Goal: Task Accomplishment & Management: Complete application form

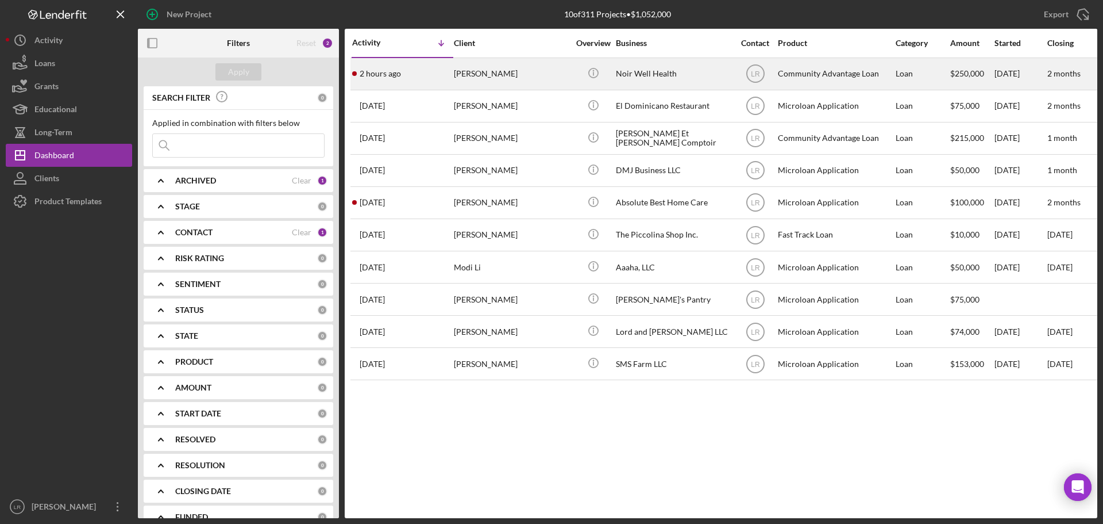
click at [520, 75] on div "[PERSON_NAME]" at bounding box center [511, 74] width 115 height 30
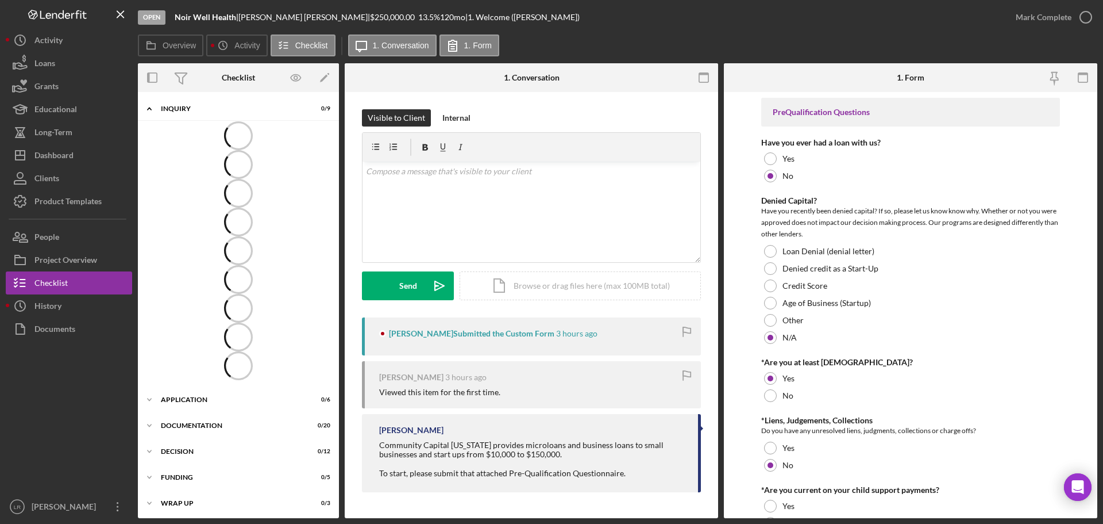
click at [244, 149] on icon at bounding box center [238, 135] width 34 height 34
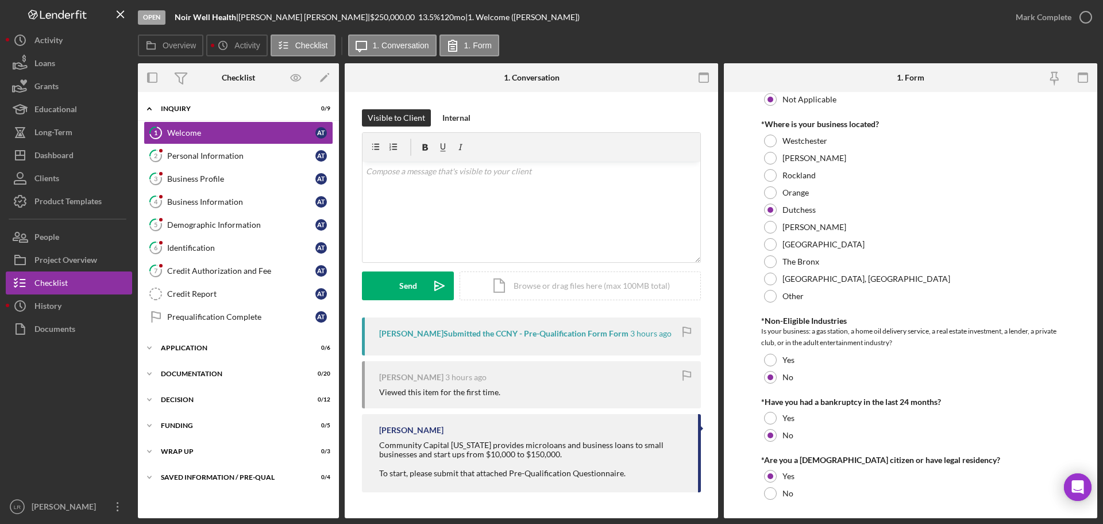
scroll to position [460, 0]
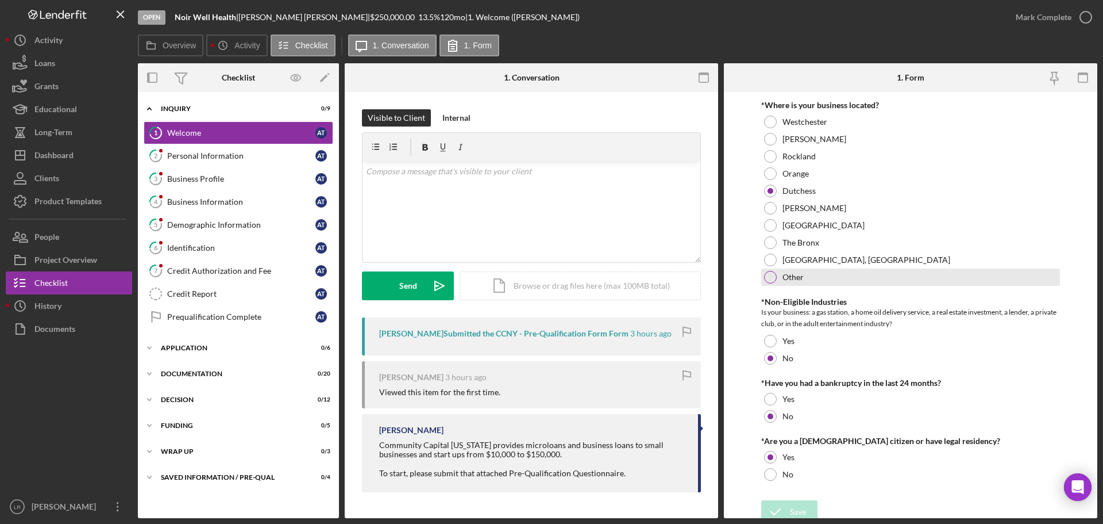
click at [774, 279] on div at bounding box center [770, 277] width 13 height 13
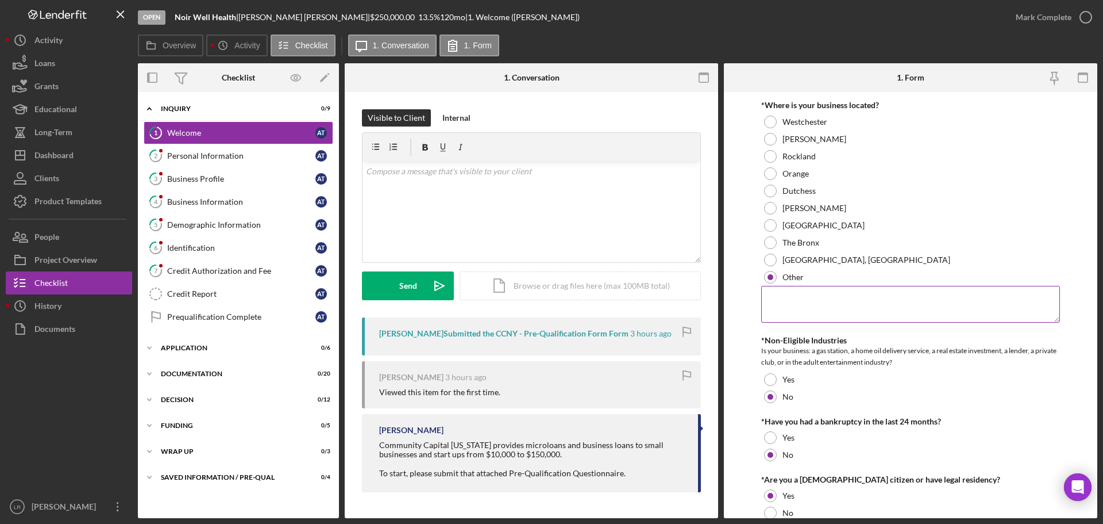
click at [844, 301] on textarea at bounding box center [911, 304] width 299 height 37
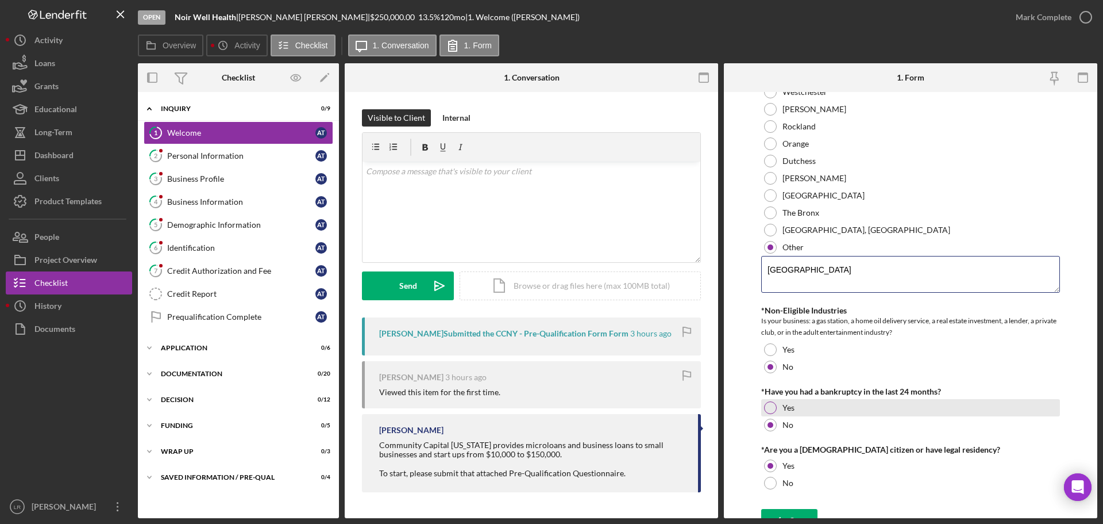
scroll to position [505, 0]
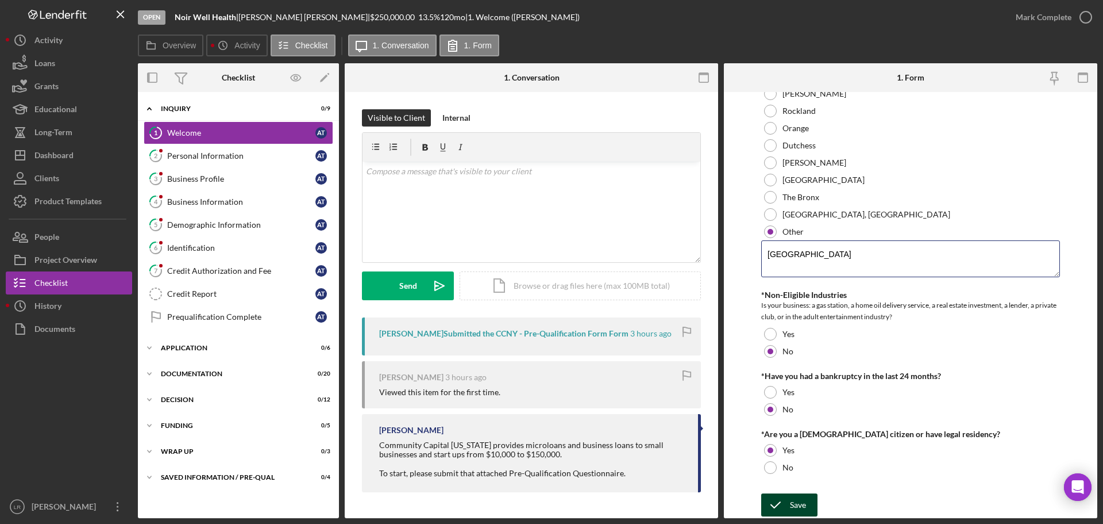
type textarea "[GEOGRAPHIC_DATA]"
click at [806, 505] on div "Save" at bounding box center [798, 504] width 16 height 23
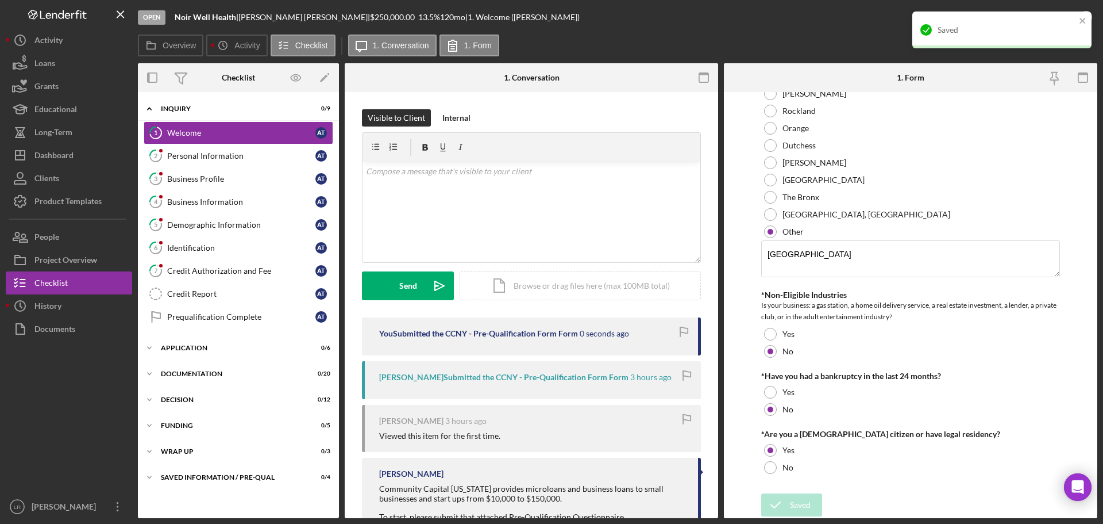
click at [1026, 18] on div "Saved" at bounding box center [1002, 29] width 179 height 37
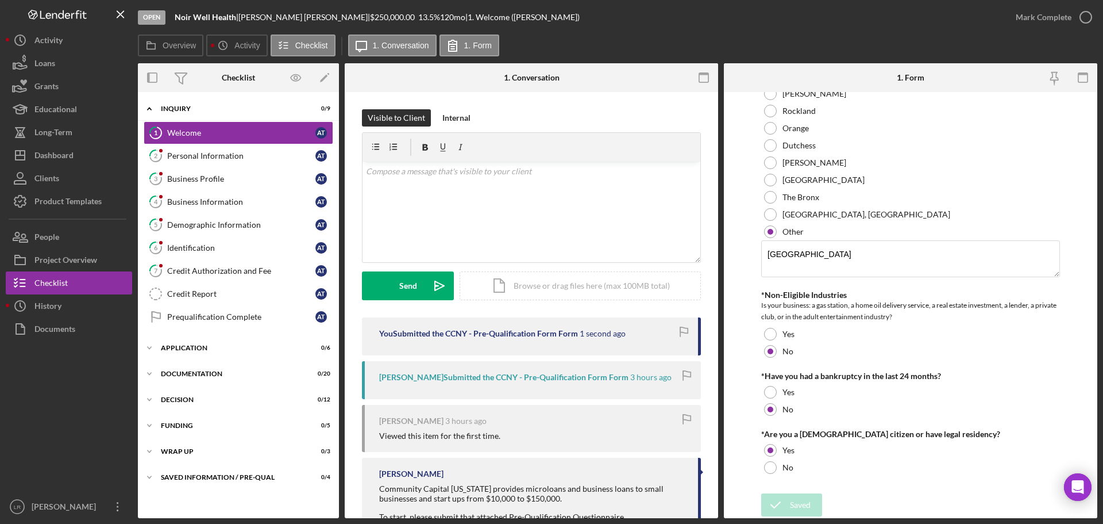
click at [1026, 18] on div "Saved" at bounding box center [1002, 34] width 184 height 51
click at [1026, 18] on div "Mark Complete" at bounding box center [1044, 17] width 56 height 23
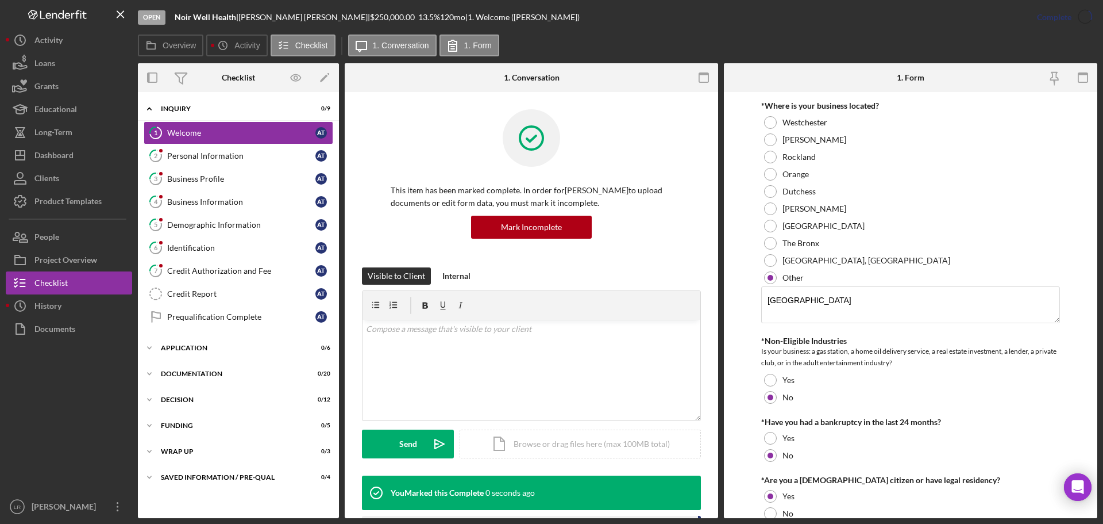
scroll to position [551, 0]
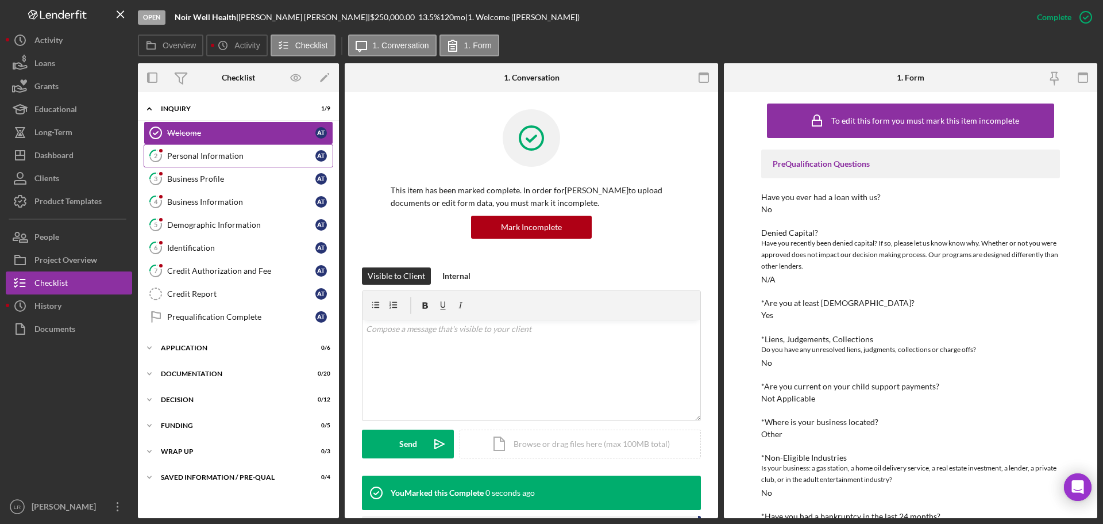
drag, startPoint x: 209, startPoint y: 153, endPoint x: 247, endPoint y: 153, distance: 37.9
click at [208, 153] on div "Personal Information" at bounding box center [241, 155] width 148 height 9
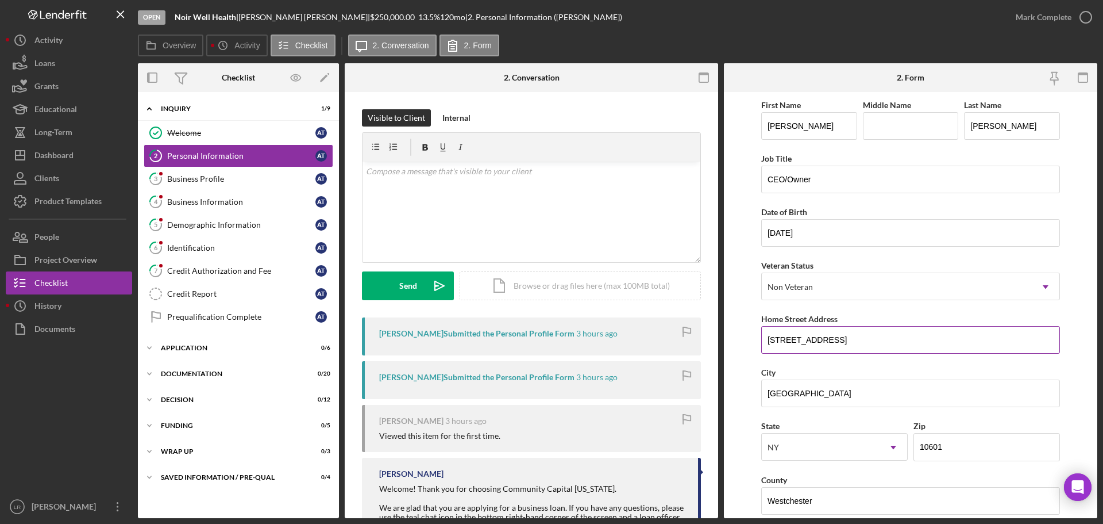
click at [782, 341] on input "[STREET_ADDRESS]" at bounding box center [911, 340] width 299 height 28
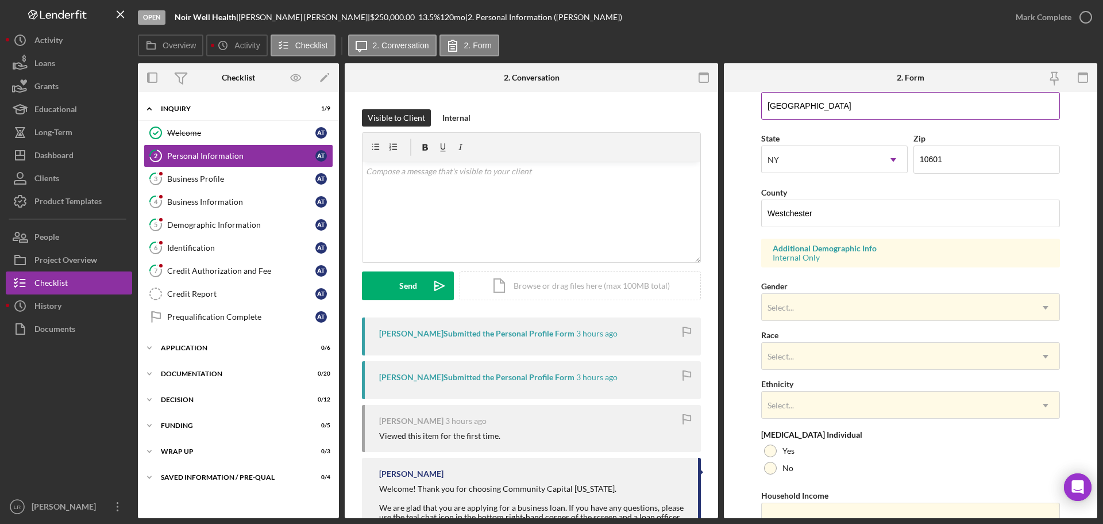
scroll to position [341, 0]
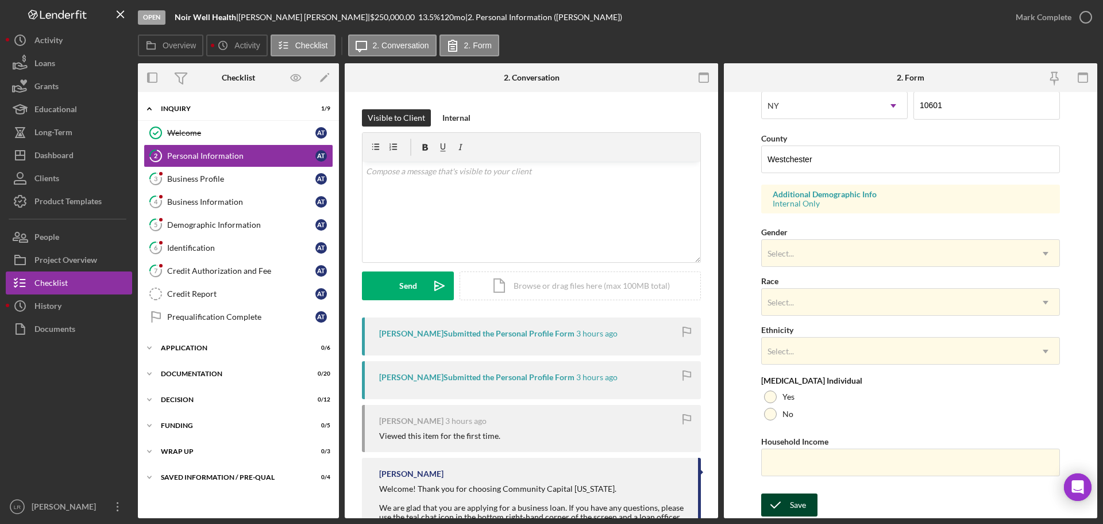
type input "[STREET_ADDRESS]"
click at [803, 505] on div "Save" at bounding box center [798, 504] width 16 height 23
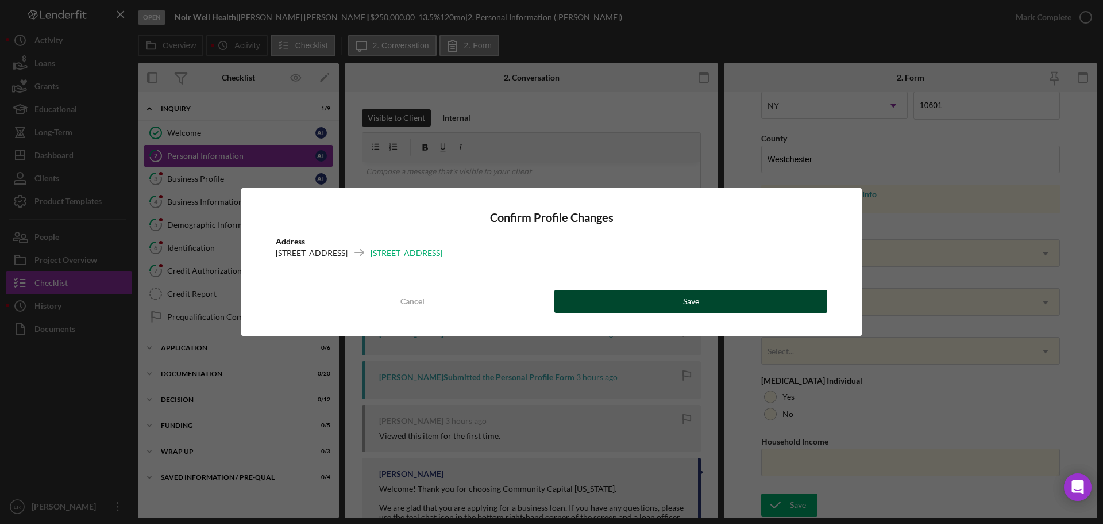
click at [677, 299] on button "Save" at bounding box center [691, 301] width 273 height 23
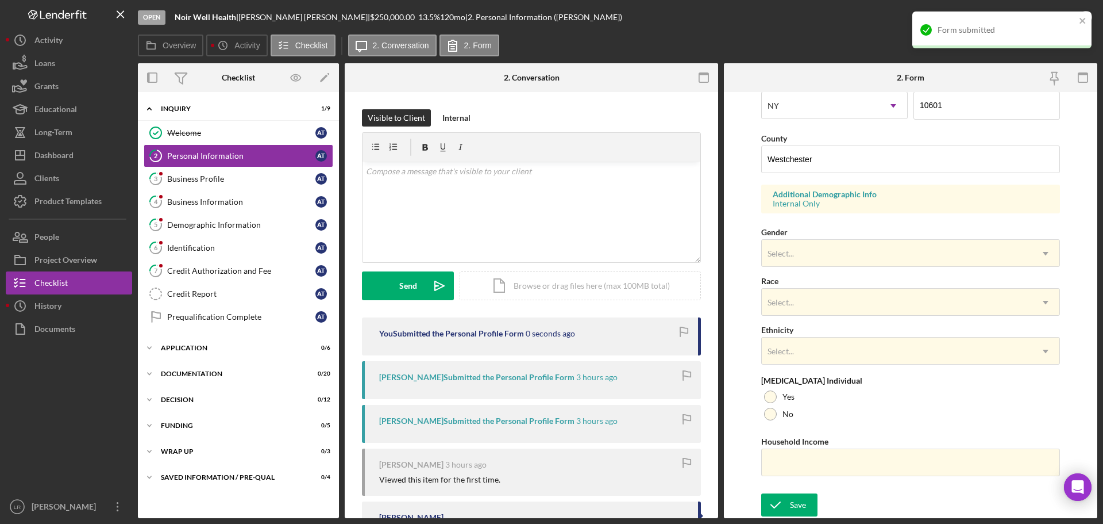
click at [1020, 20] on div "Form submitted" at bounding box center [1002, 29] width 179 height 37
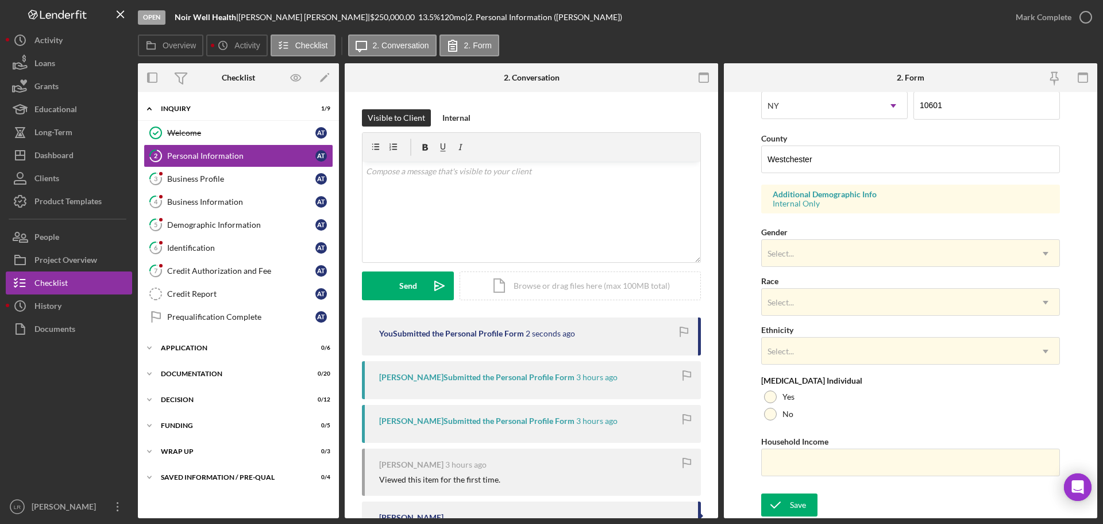
click at [1020, 14] on div "Form submitted" at bounding box center [1002, 11] width 184 height 5
click at [1020, 20] on div "Mark Complete" at bounding box center [1044, 17] width 56 height 23
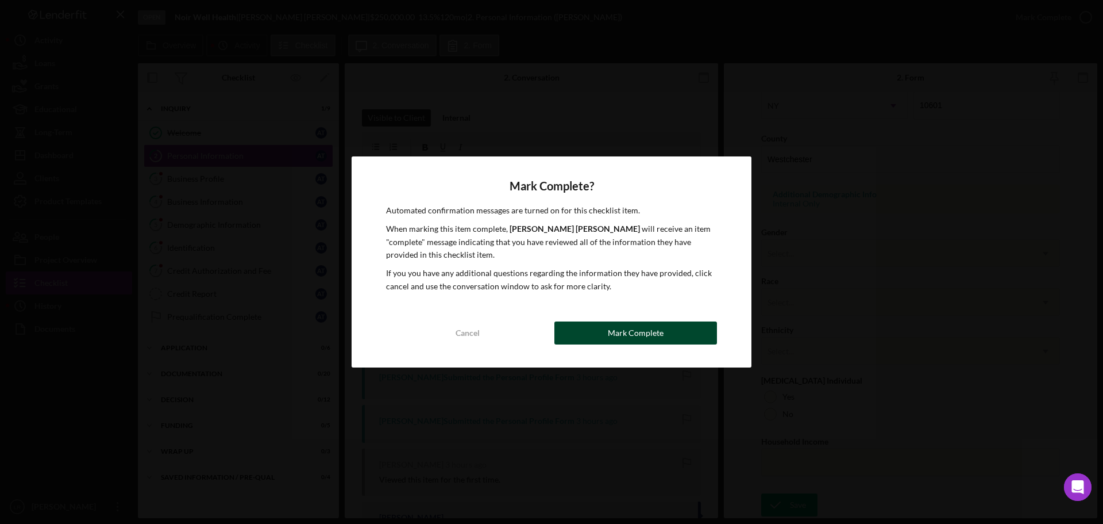
click at [634, 326] on div "Mark Complete" at bounding box center [636, 332] width 56 height 23
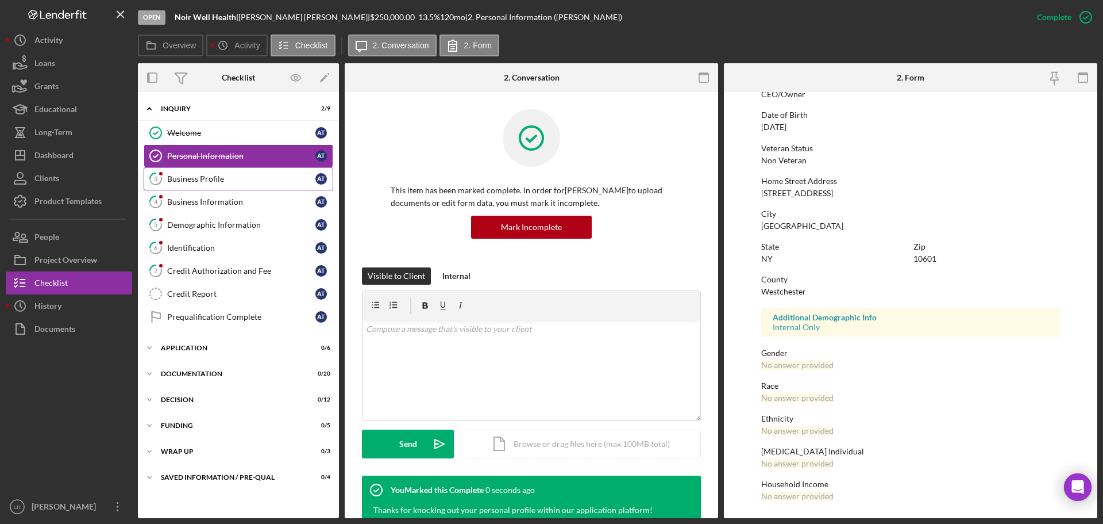
scroll to position [110, 0]
click at [202, 183] on div "Business Profile" at bounding box center [241, 178] width 148 height 9
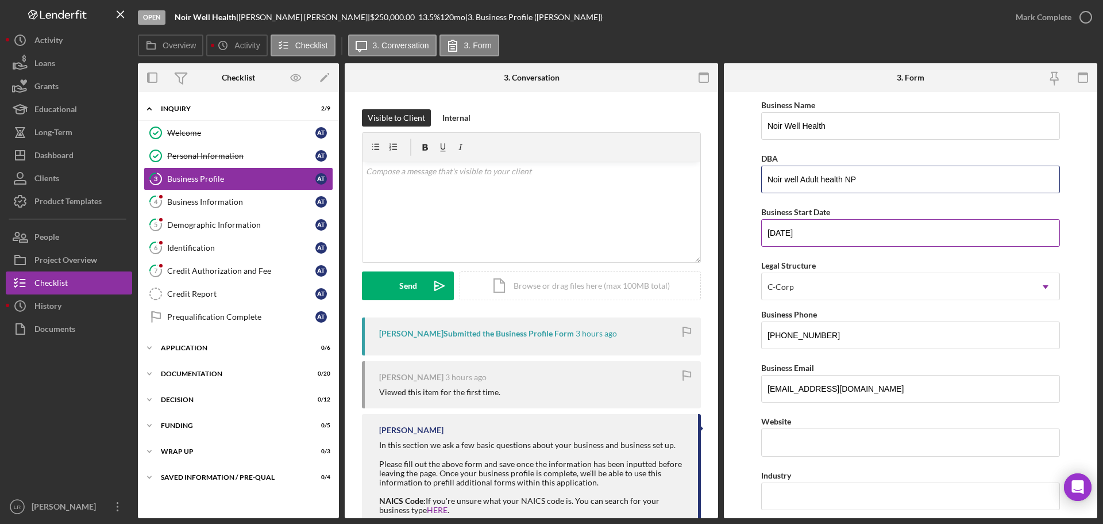
drag, startPoint x: 791, startPoint y: 179, endPoint x: 799, endPoint y: 209, distance: 30.2
click at [791, 181] on input "Noir well Adult health NP" at bounding box center [911, 180] width 299 height 28
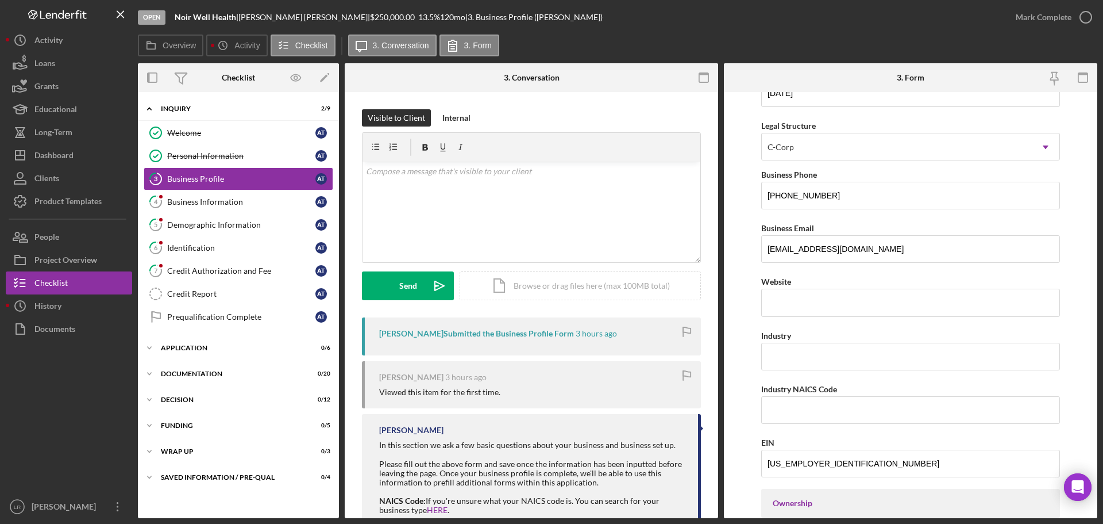
scroll to position [172, 0]
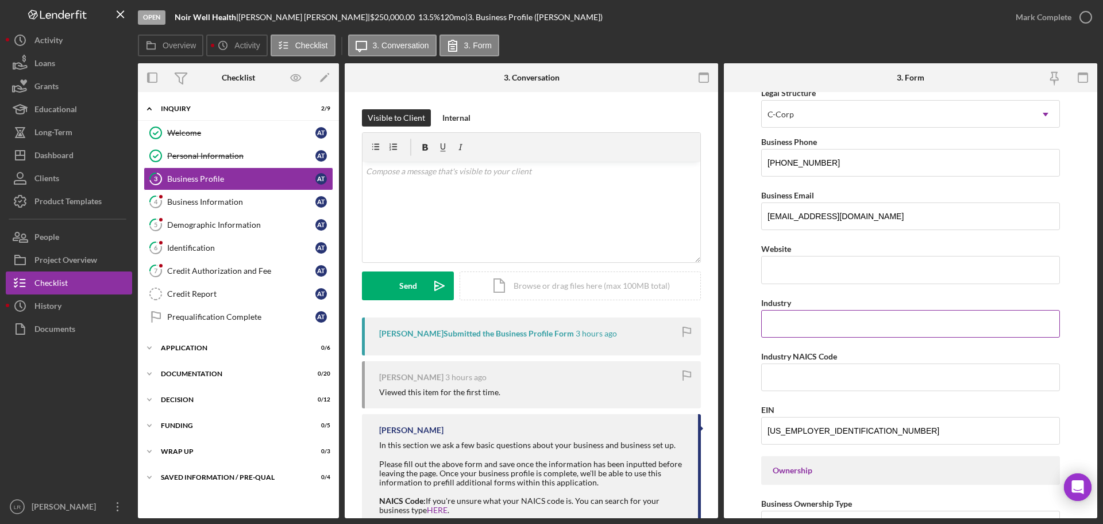
type input "Noir Well Adult Health NP"
click at [816, 321] on input "Industry" at bounding box center [911, 324] width 299 height 28
type input "Healthcare"
click at [729, 312] on form "Business Name Noir Well Health DBA Noir Well Adult Health NP Business Start Dat…" at bounding box center [911, 305] width 374 height 426
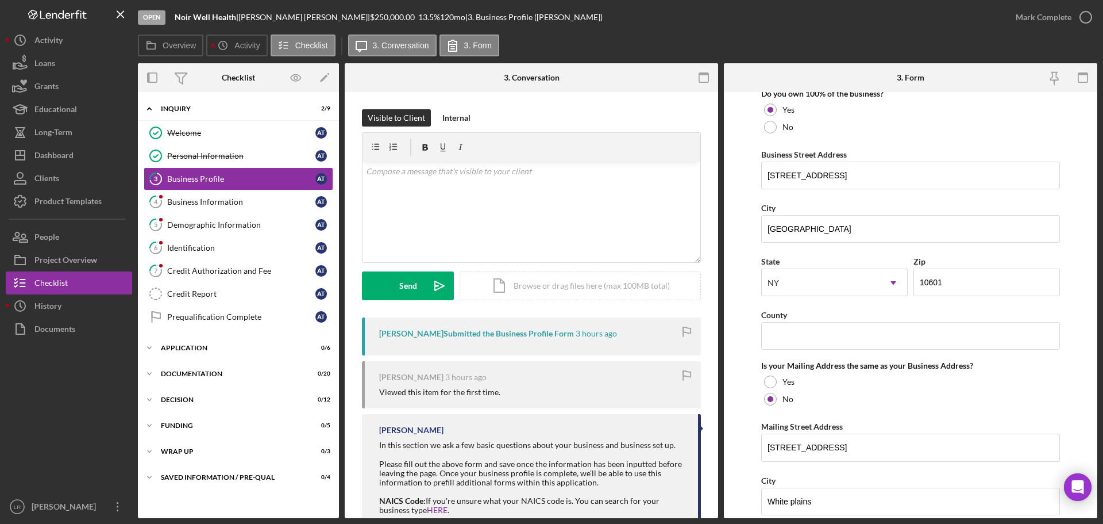
scroll to position [632, 0]
click at [786, 174] on input "412 evergreen Ave" at bounding box center [911, 176] width 299 height 28
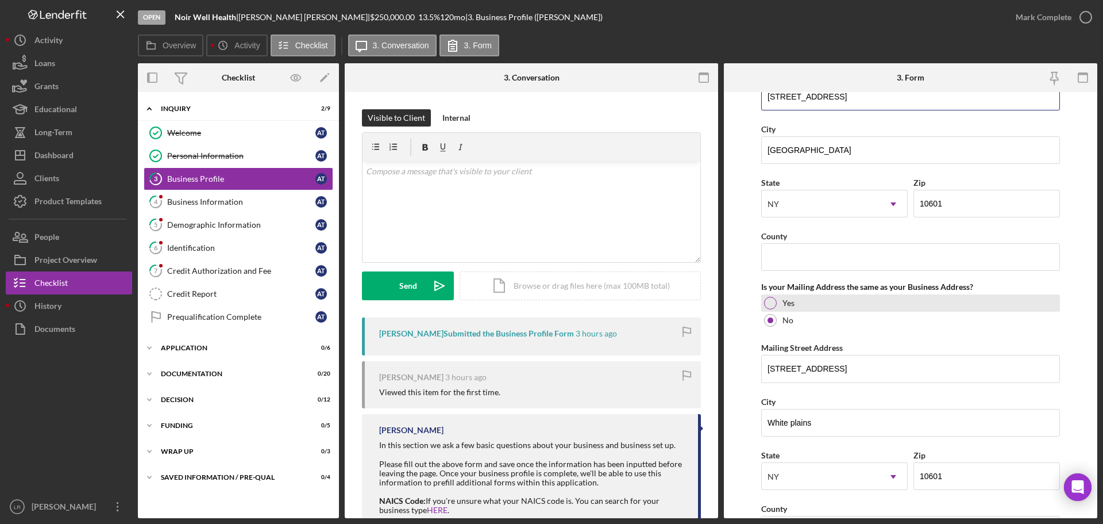
scroll to position [747, 0]
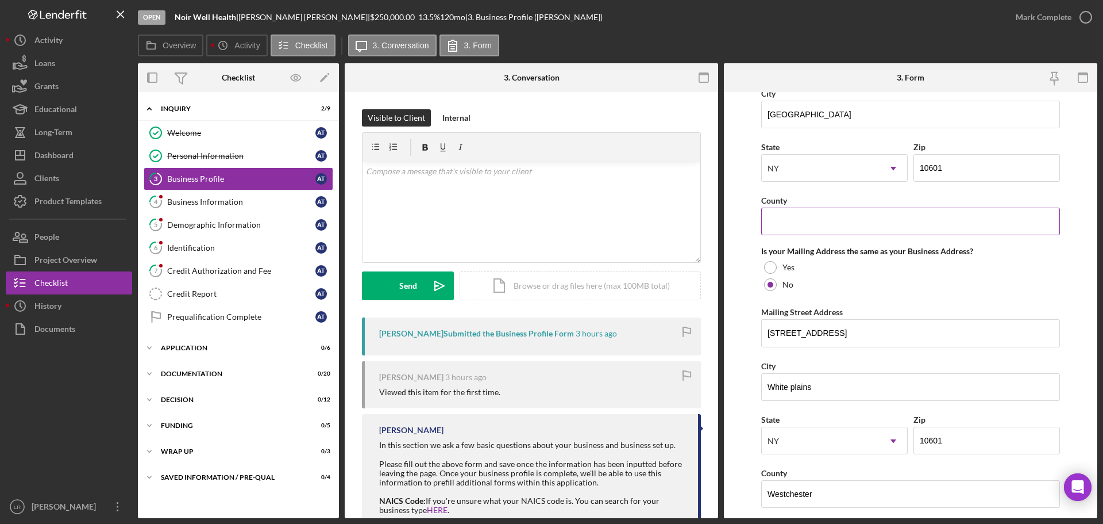
type input "412 Evergreen Ave"
click at [800, 224] on input "County" at bounding box center [911, 221] width 299 height 28
type input "Brooklyn"
click at [780, 333] on input "25 cottage place unit 1005" at bounding box center [911, 333] width 299 height 28
type input "25 Cottage Place, Unit 1005"
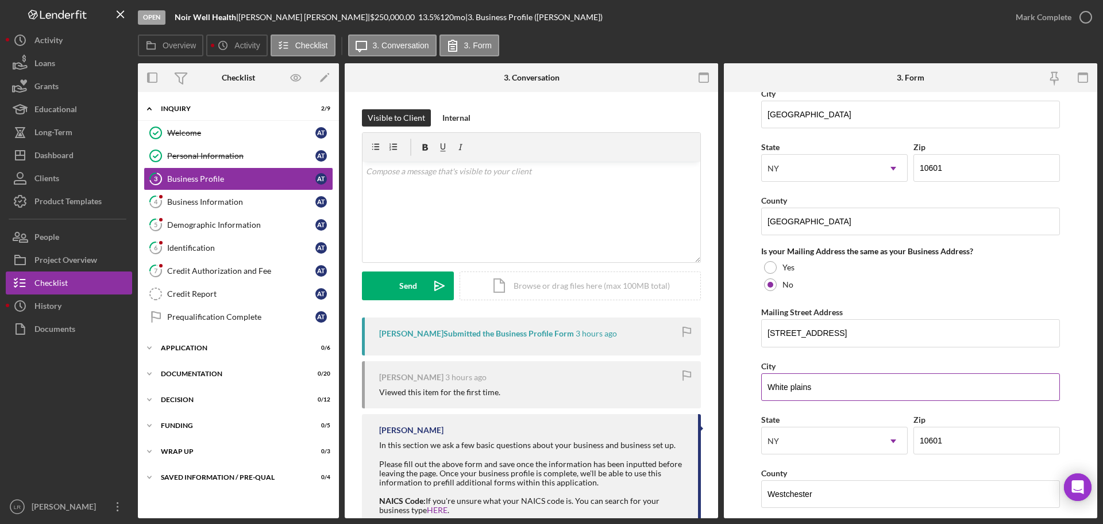
click at [791, 389] on input "White plains" at bounding box center [911, 387] width 299 height 28
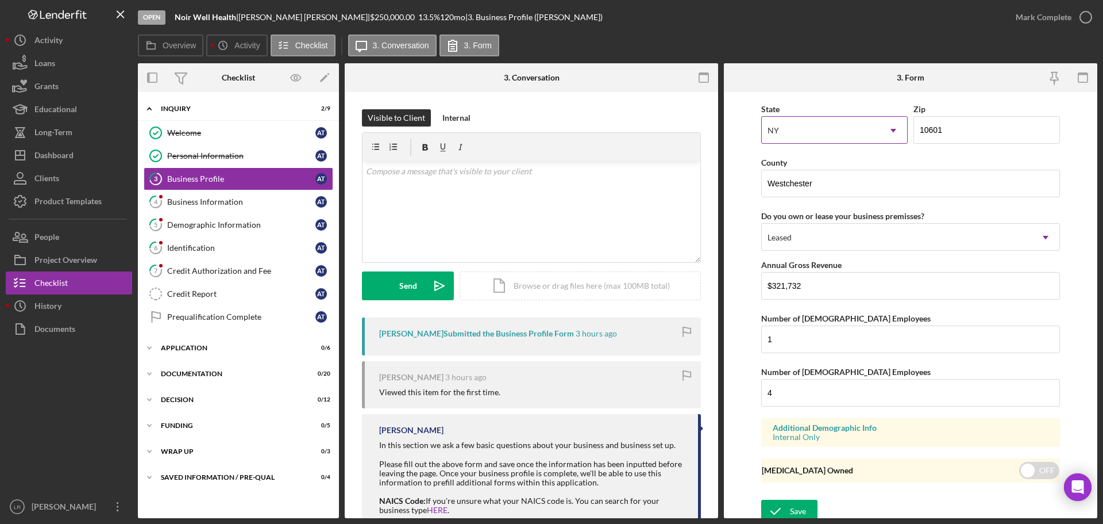
scroll to position [1064, 0]
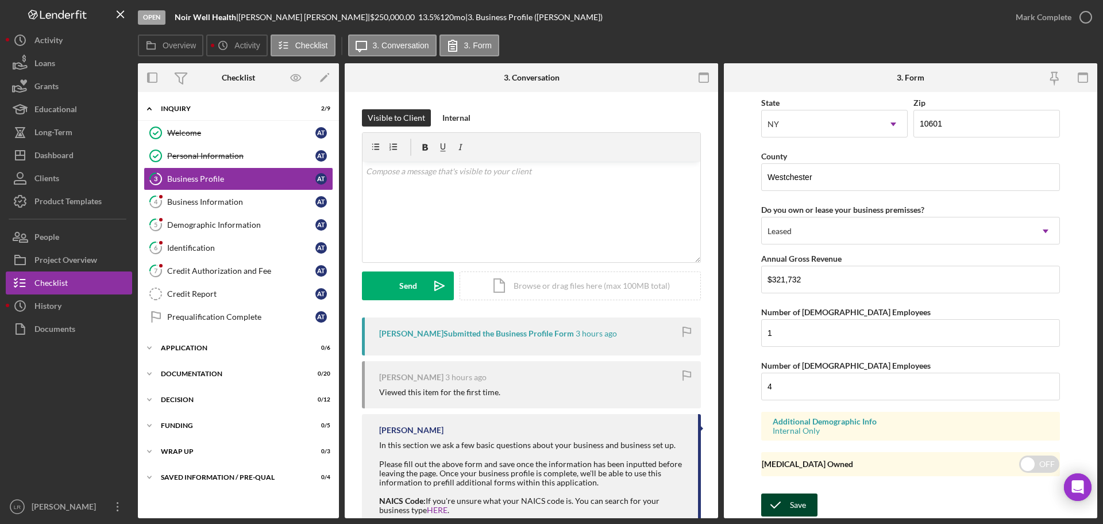
type input "White Plains"
click at [800, 505] on div "Save" at bounding box center [798, 504] width 16 height 23
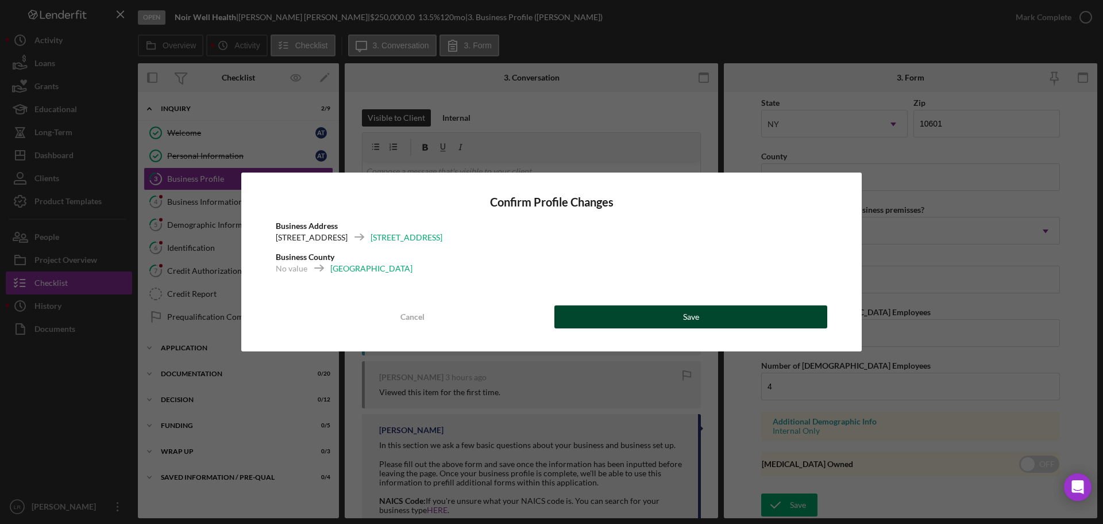
click at [729, 309] on button "Save" at bounding box center [691, 316] width 273 height 23
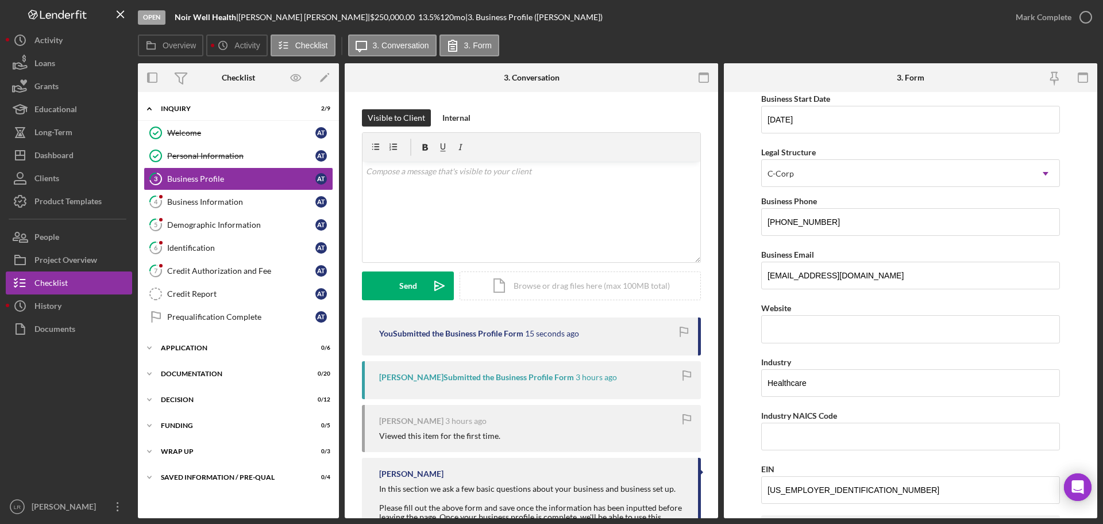
scroll to position [87, 0]
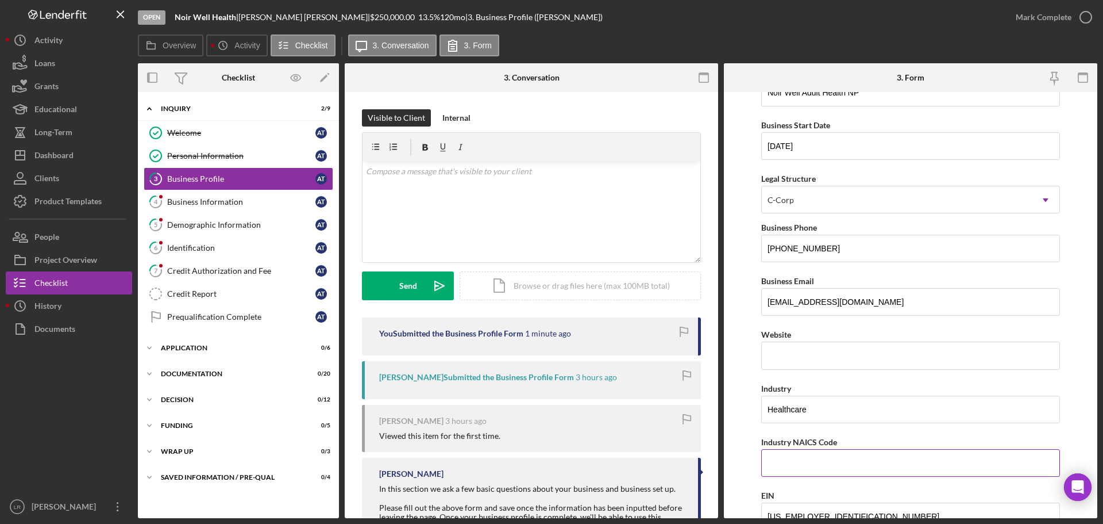
click at [803, 471] on input "Industry NAICS Code" at bounding box center [911, 463] width 299 height 28
paste input "62149"
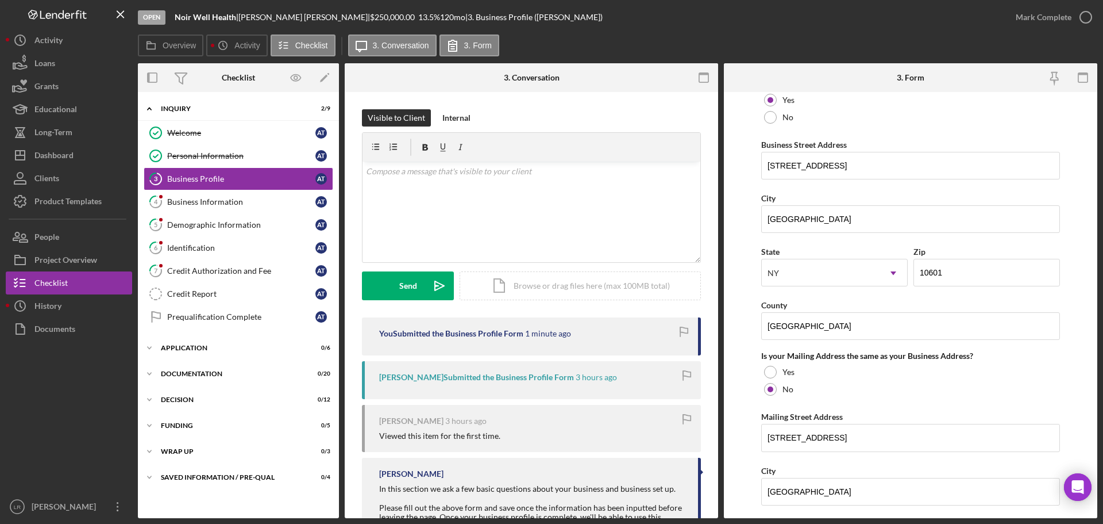
scroll to position [1064, 0]
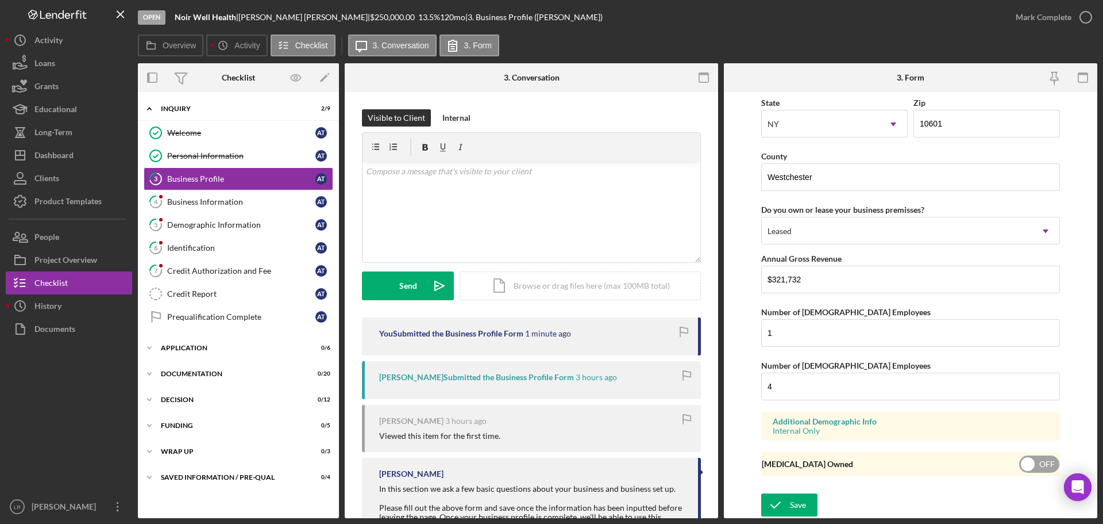
type input "62149"
click at [789, 503] on icon "submit" at bounding box center [776, 504] width 29 height 29
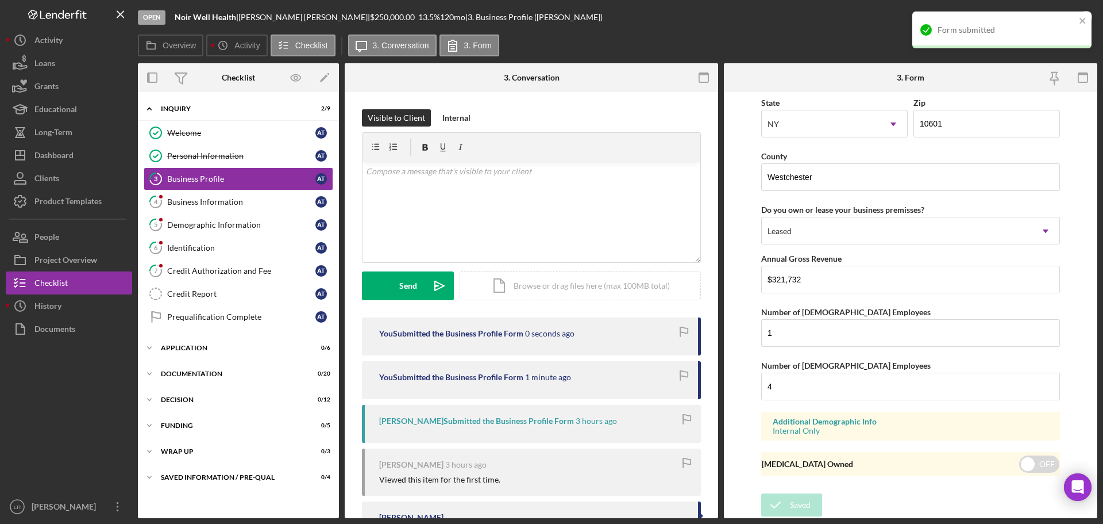
click at [1029, 15] on div "Form submitted" at bounding box center [1002, 29] width 179 height 37
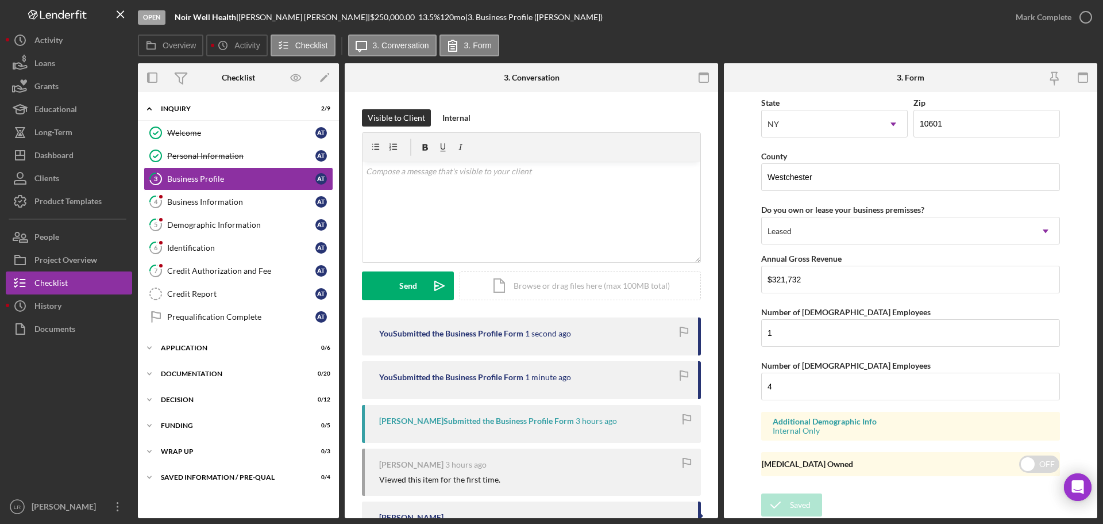
click at [1029, 15] on div "Mark Complete" at bounding box center [1044, 17] width 56 height 23
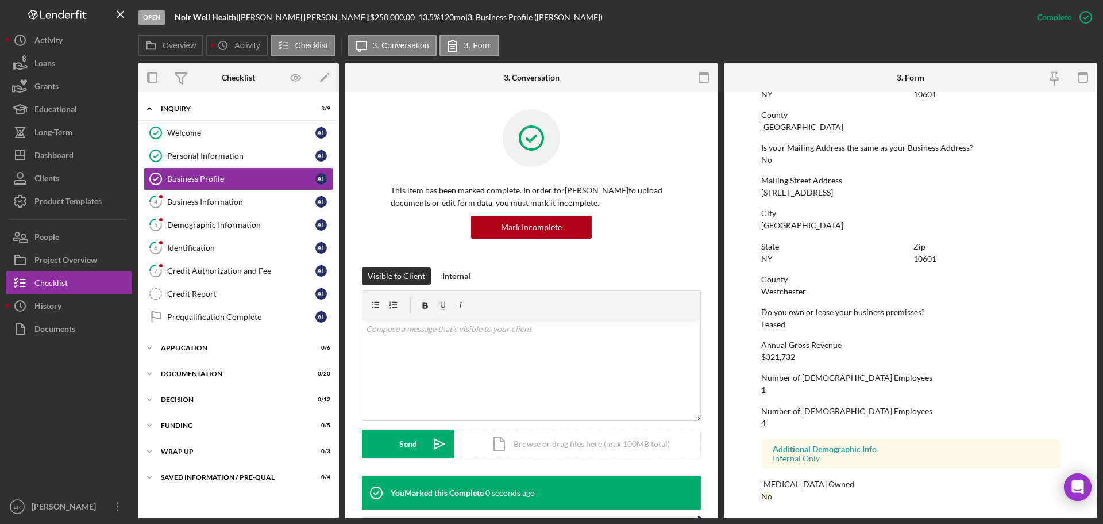
scroll to position [572, 0]
click at [205, 200] on div "Business Information" at bounding box center [241, 201] width 148 height 9
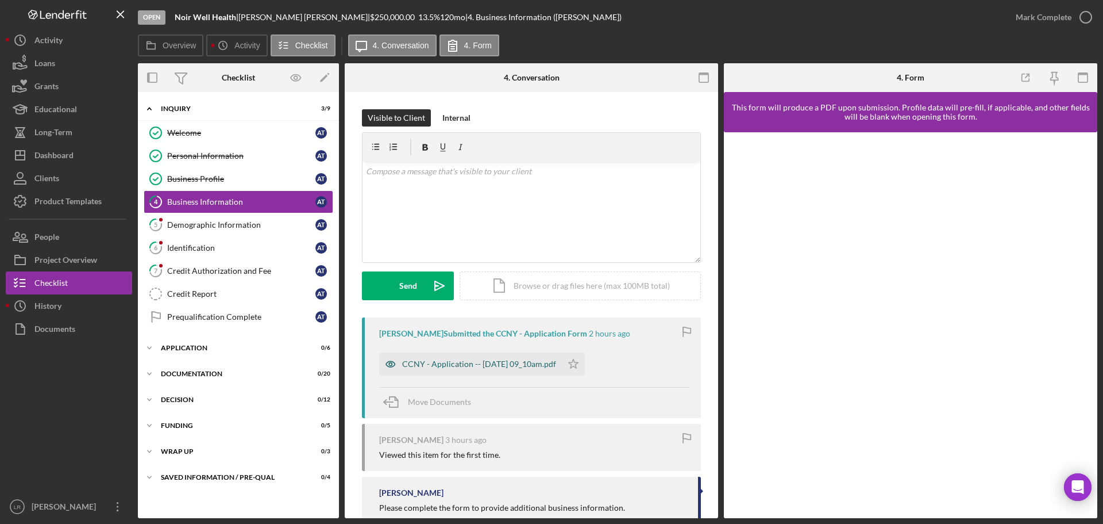
click at [508, 366] on div "CCNY - Application -- 2025-08-20 09_10am.pdf" at bounding box center [479, 363] width 154 height 9
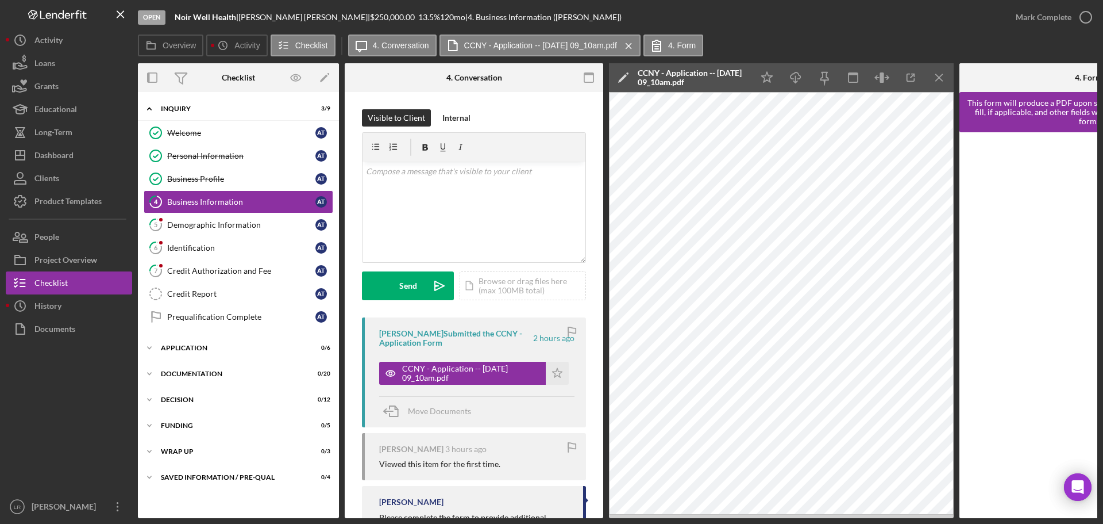
click at [624, 79] on polygon at bounding box center [622, 78] width 9 height 9
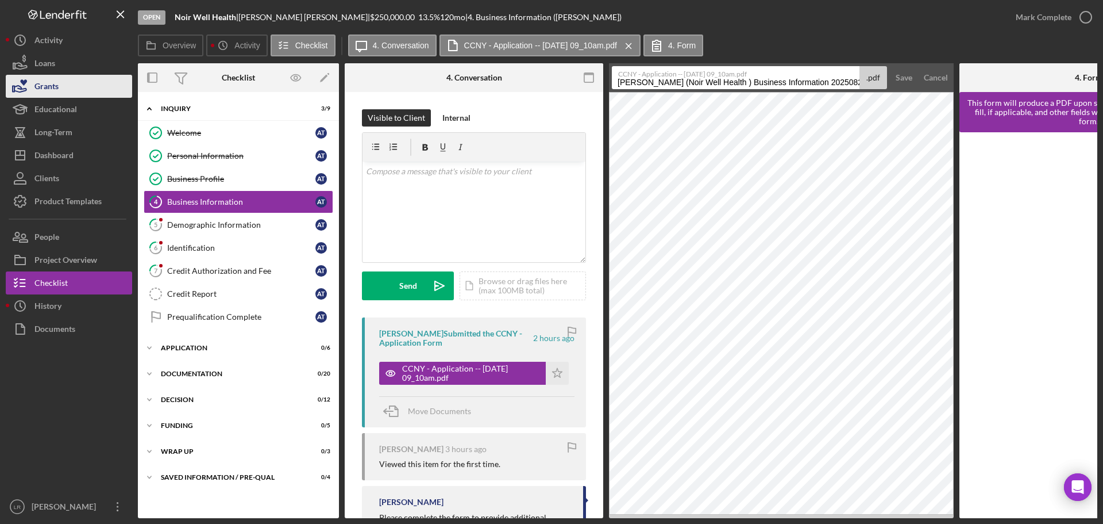
drag, startPoint x: 736, startPoint y: 83, endPoint x: 46, endPoint y: 90, distance: 689.7
click at [46, 90] on div "Open Noir Well Health | Annita Taylor | $250,000.00 13.5 % 120 mo | 4. Business…" at bounding box center [552, 259] width 1092 height 518
drag, startPoint x: 691, startPoint y: 83, endPoint x: 1092, endPoint y: 85, distance: 400.6
click at [1092, 85] on div "Overview Internal Workflow Stage Open Icon/Dropdown Arrow Archive (can unarchiv…" at bounding box center [618, 290] width 960 height 455
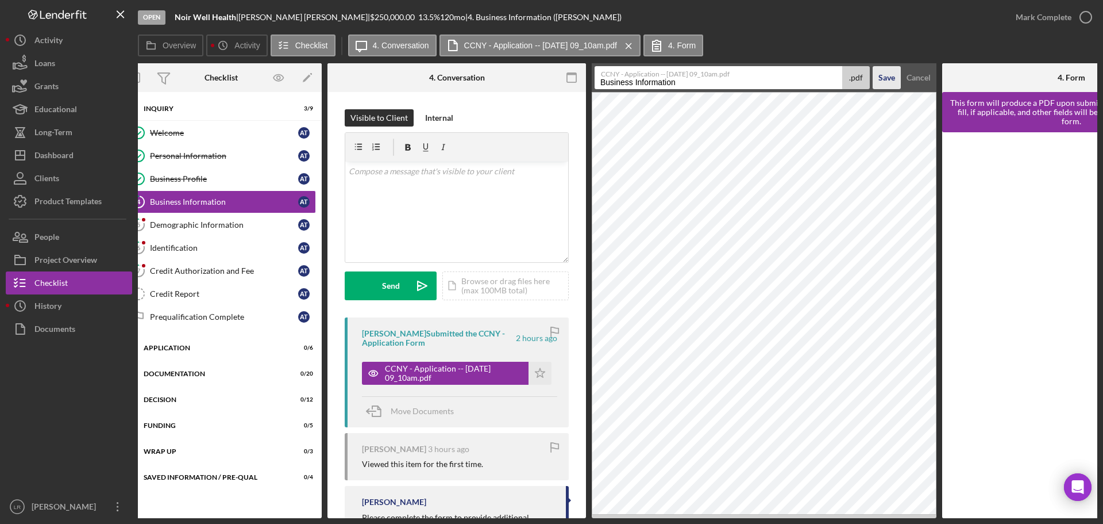
type input "Business Information"
click at [883, 75] on div "Save" at bounding box center [887, 77] width 17 height 23
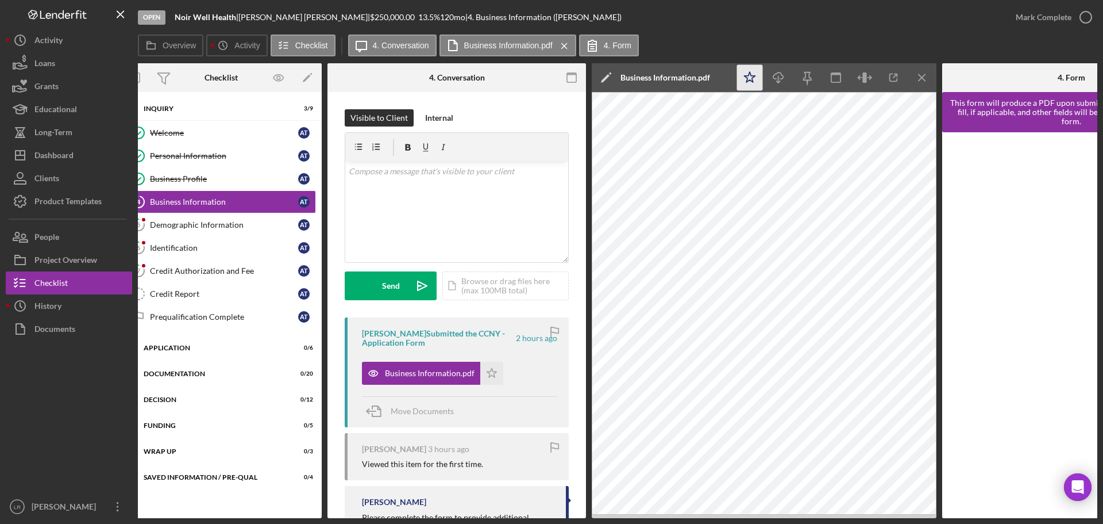
click at [749, 75] on icon "Icon/Star" at bounding box center [750, 78] width 26 height 26
click at [779, 75] on icon "Icon/Download" at bounding box center [779, 78] width 26 height 26
click at [1045, 18] on div "Mark Complete" at bounding box center [1044, 17] width 56 height 23
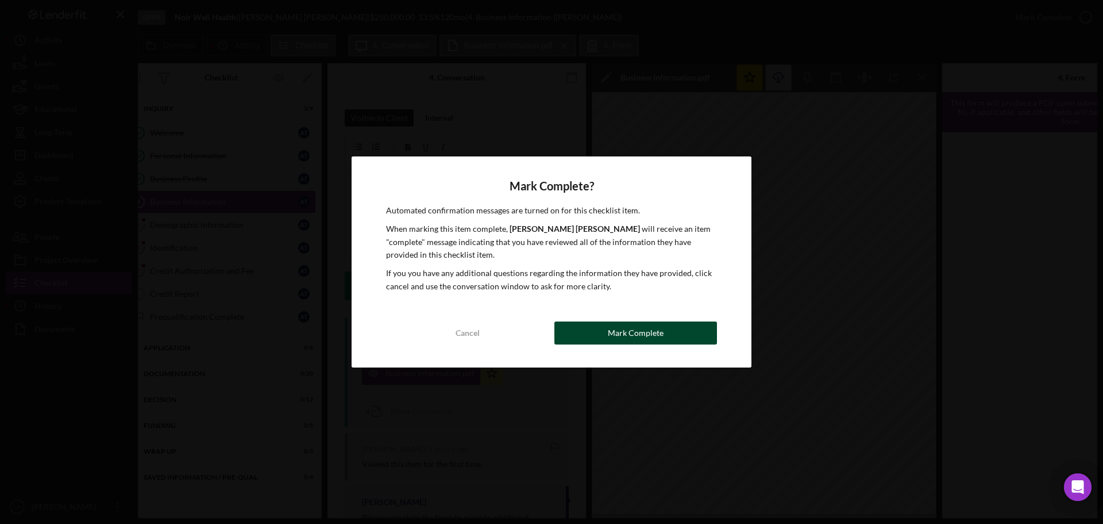
click at [657, 333] on div "Mark Complete" at bounding box center [636, 332] width 56 height 23
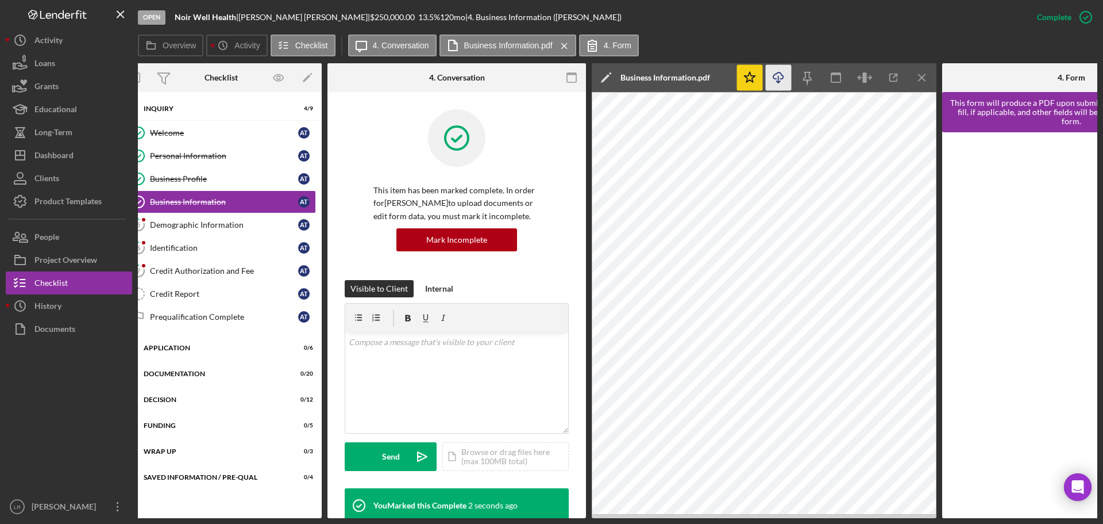
drag, startPoint x: 924, startPoint y: 78, endPoint x: 817, endPoint y: 86, distance: 107.2
click at [924, 78] on icon "Icon/Menu Close" at bounding box center [923, 78] width 26 height 26
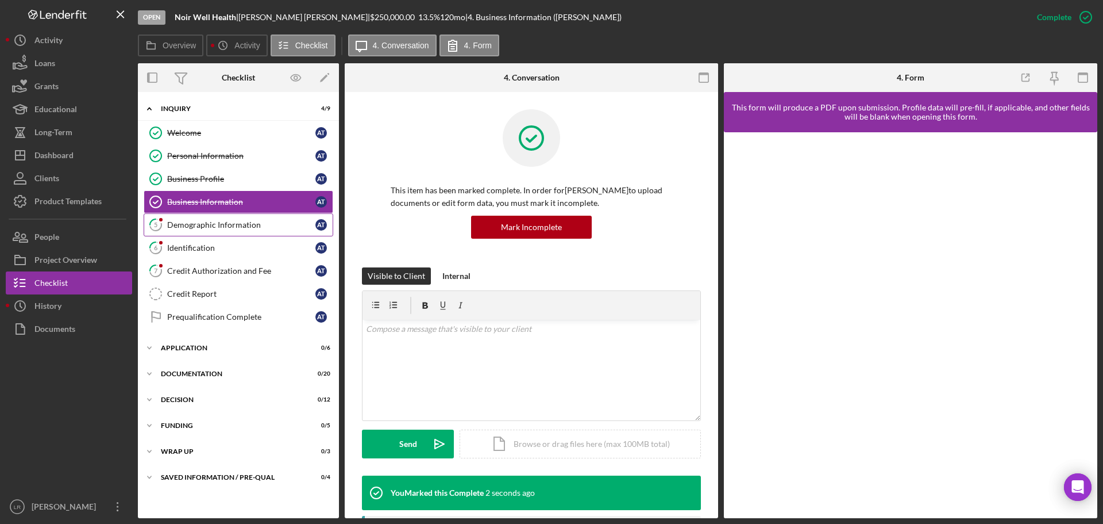
click at [218, 222] on div "Demographic Information" at bounding box center [241, 224] width 148 height 9
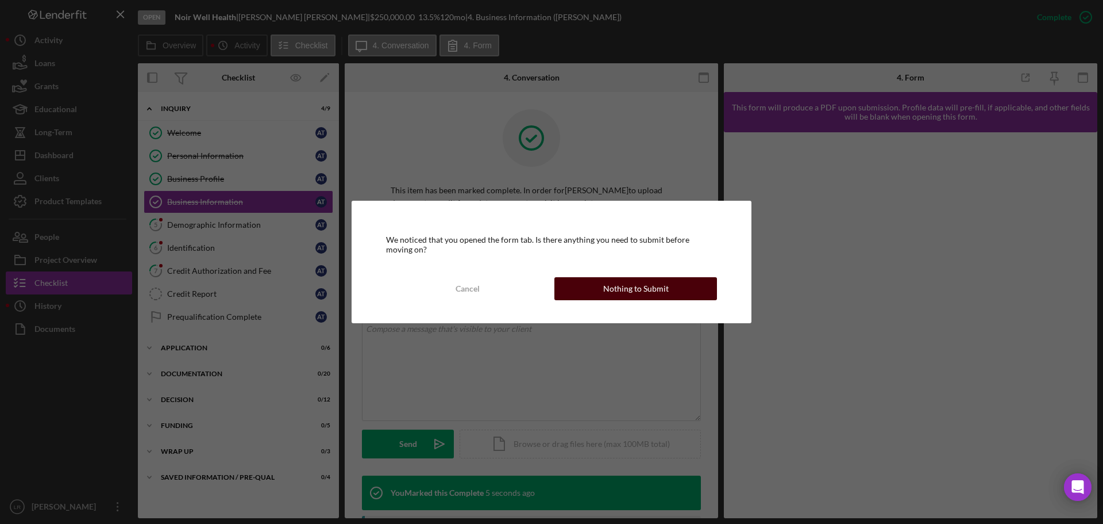
click at [660, 283] on div "Nothing to Submit" at bounding box center [636, 288] width 66 height 23
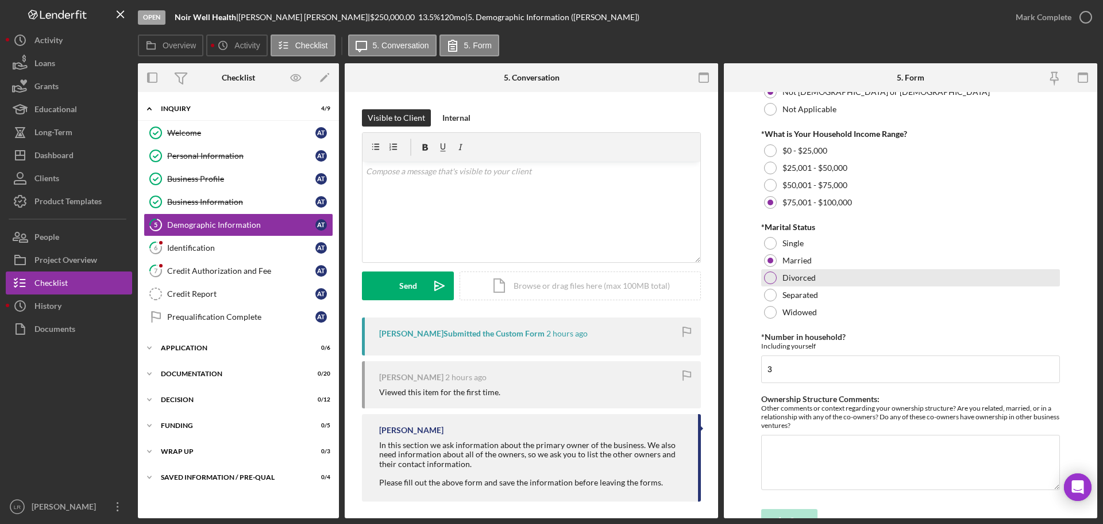
scroll to position [464, 0]
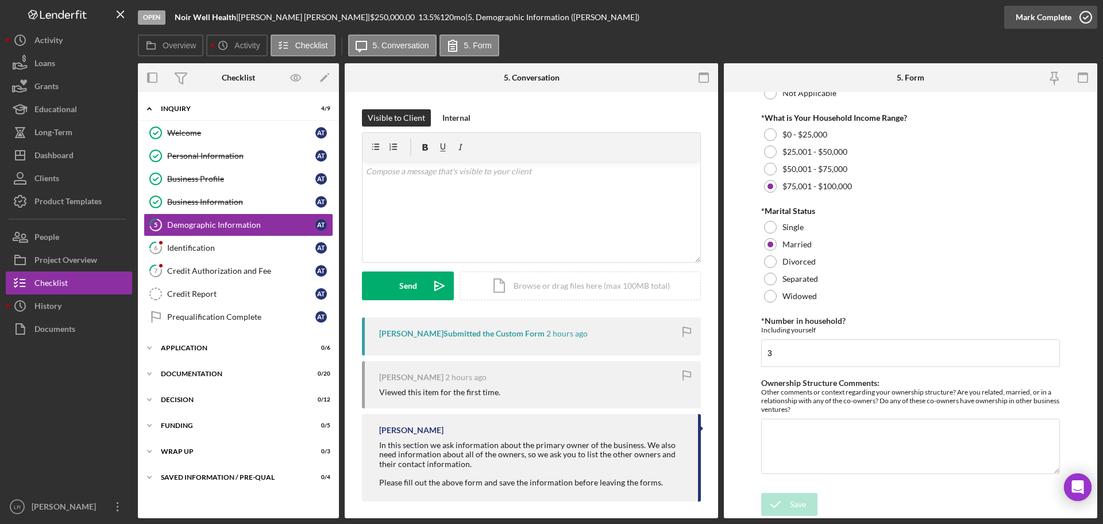
click at [1037, 14] on div "Mark Complete" at bounding box center [1044, 17] width 56 height 23
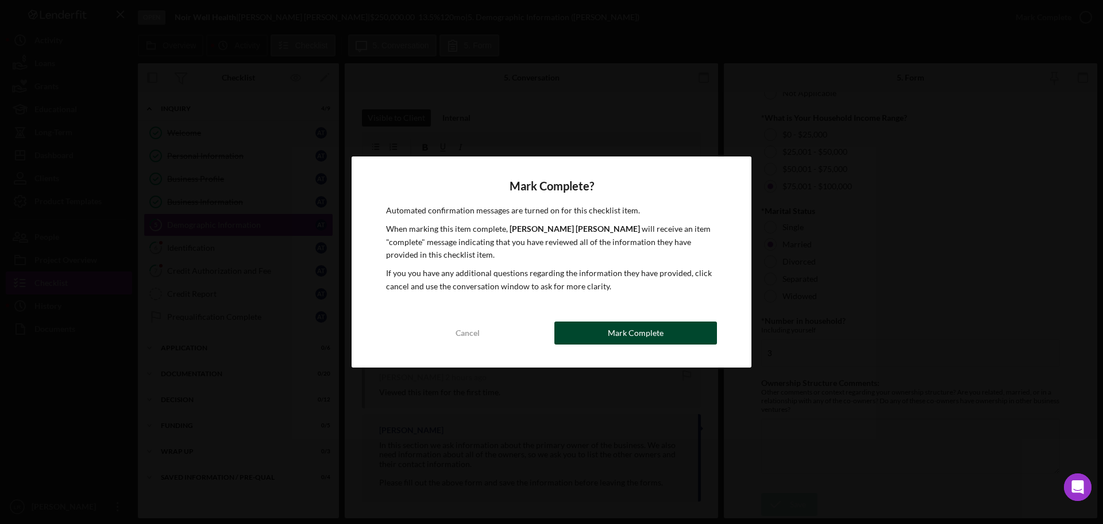
click at [660, 329] on div "Mark Complete" at bounding box center [636, 332] width 56 height 23
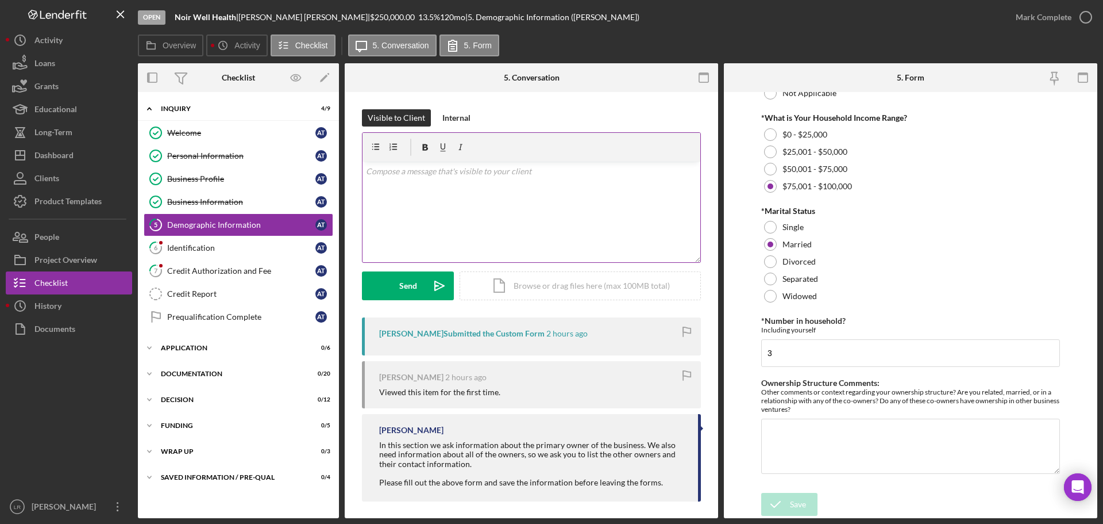
scroll to position [510, 0]
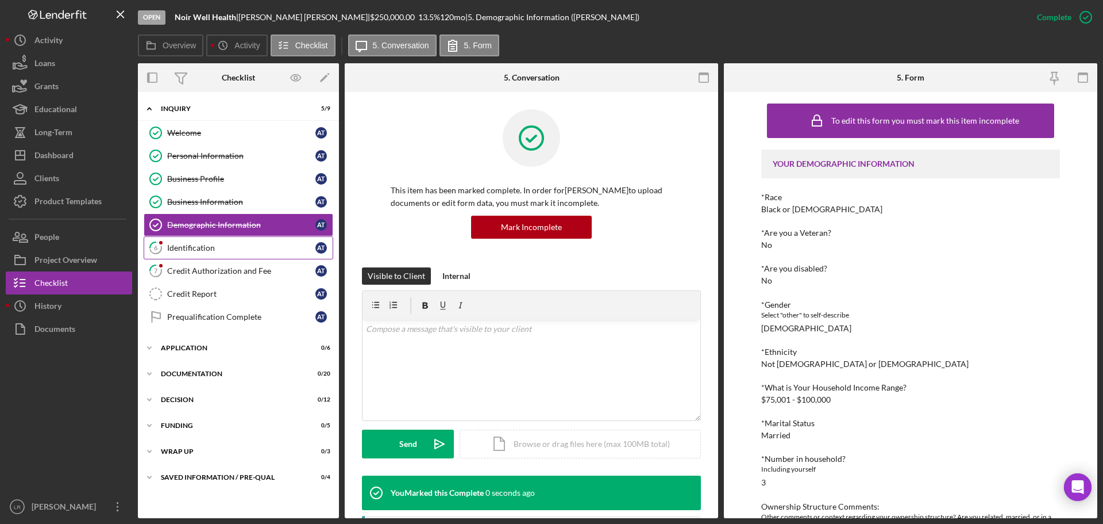
click at [207, 248] on div "Identification" at bounding box center [241, 247] width 148 height 9
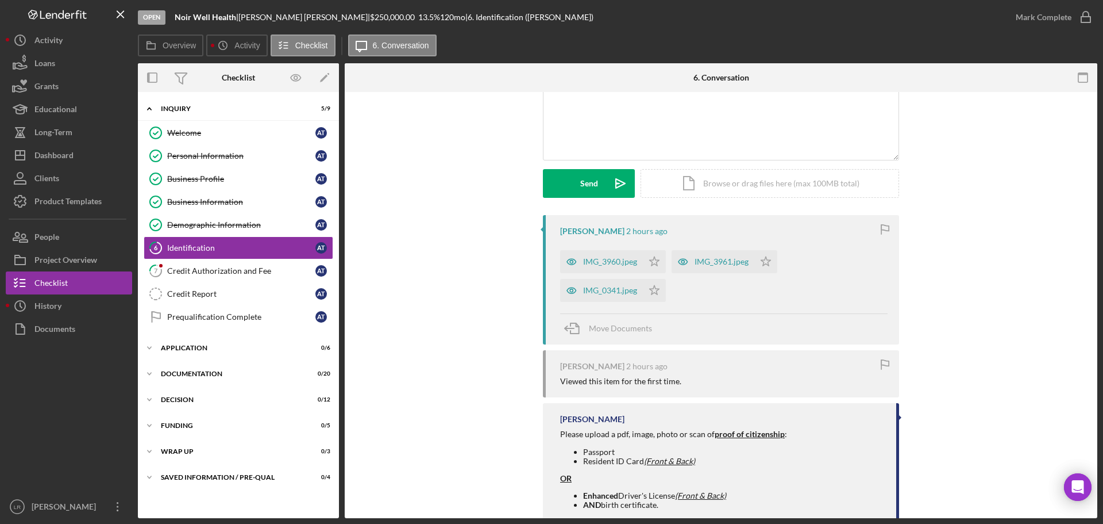
scroll to position [115, 0]
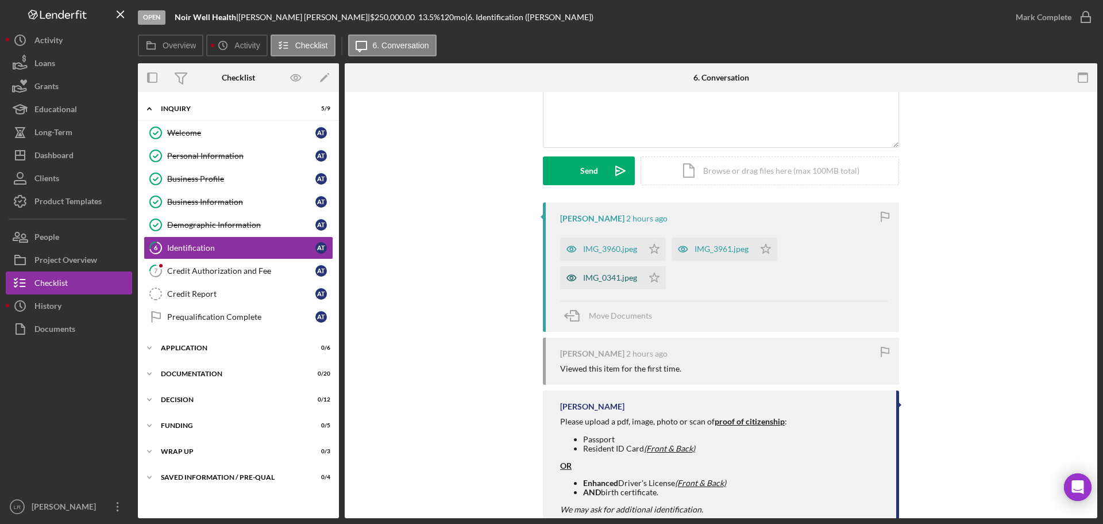
click at [597, 276] on div "IMG_0341.jpeg" at bounding box center [610, 277] width 54 height 9
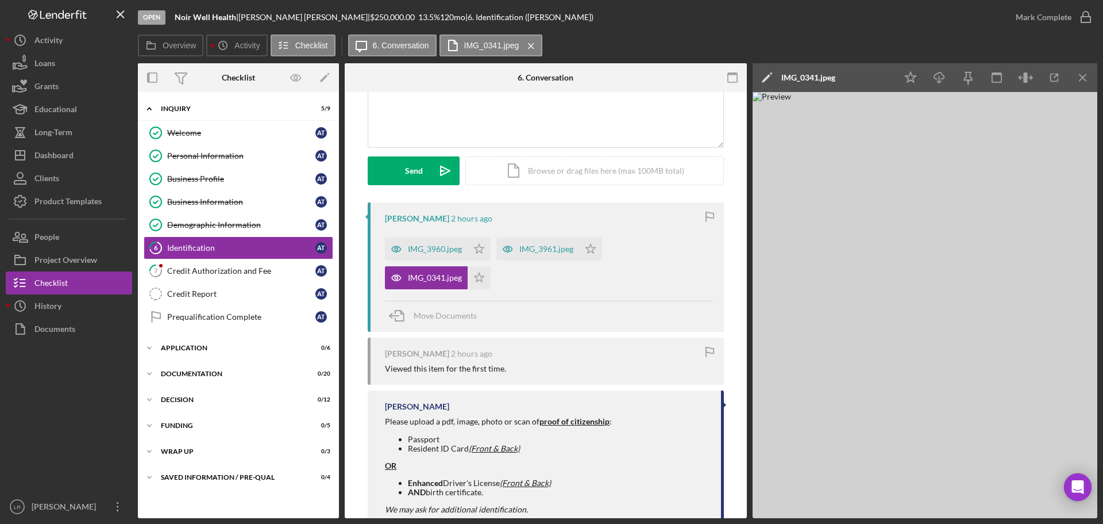
click at [767, 72] on icon "Icon/Edit" at bounding box center [767, 77] width 29 height 29
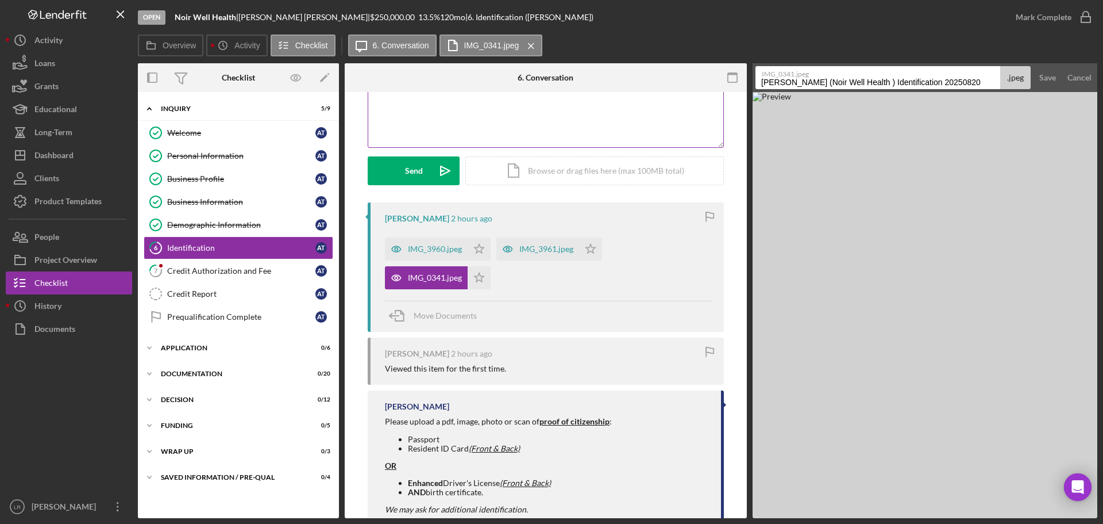
drag, startPoint x: 971, startPoint y: 81, endPoint x: 652, endPoint y: 116, distance: 320.9
click at [652, 117] on div "Overview Internal Workflow Stage Open Icon/Dropdown Arrow Archive (can unarchiv…" at bounding box center [618, 290] width 960 height 455
type input "ID - Passport"
click at [1040, 72] on div "Save" at bounding box center [1048, 77] width 17 height 23
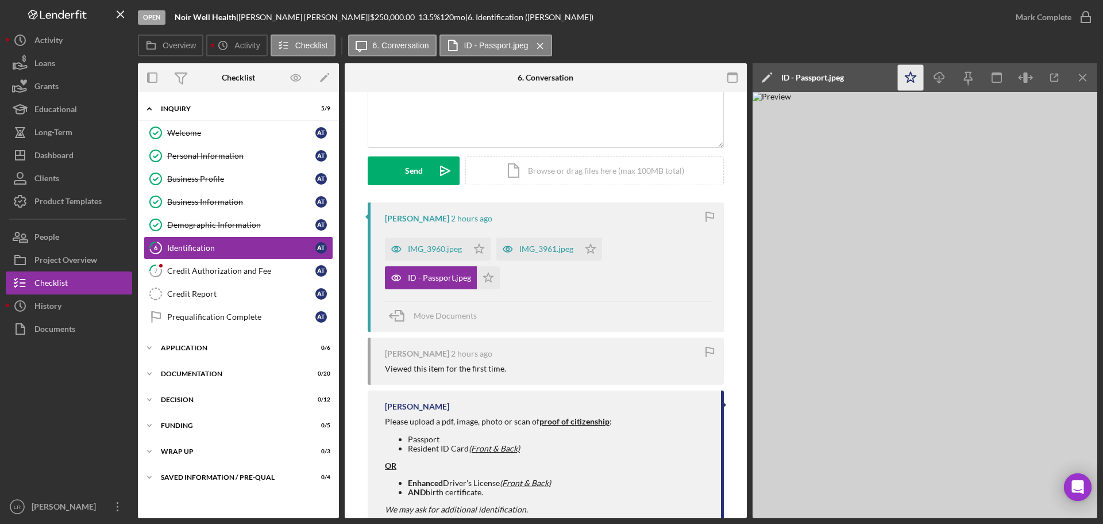
click at [918, 71] on icon "Icon/Star" at bounding box center [911, 78] width 26 height 26
click at [942, 75] on icon "Icon/Download" at bounding box center [940, 78] width 26 height 26
click at [420, 250] on div "IMG_3960.jpeg" at bounding box center [435, 248] width 54 height 9
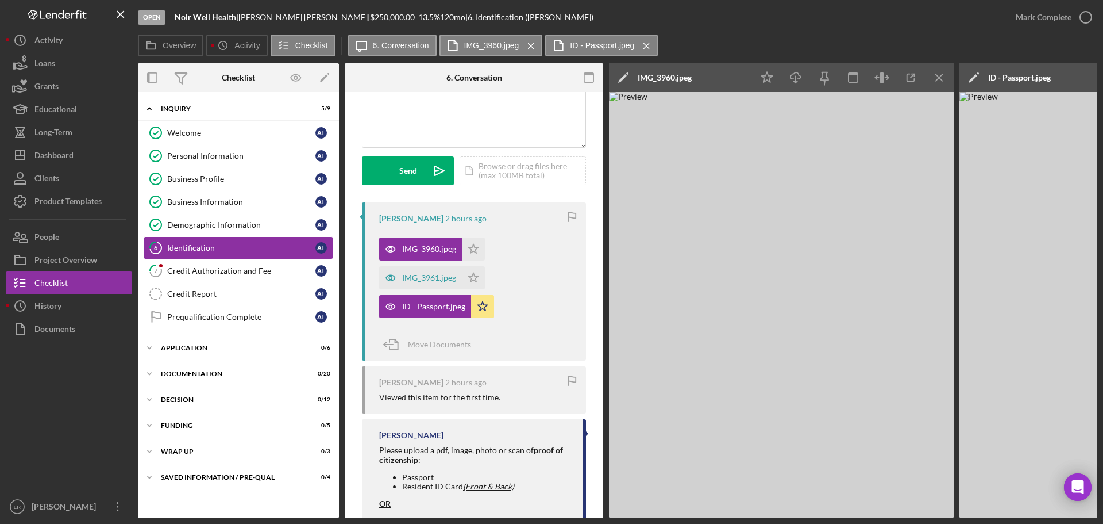
click at [616, 81] on icon "Icon/Edit" at bounding box center [623, 77] width 29 height 29
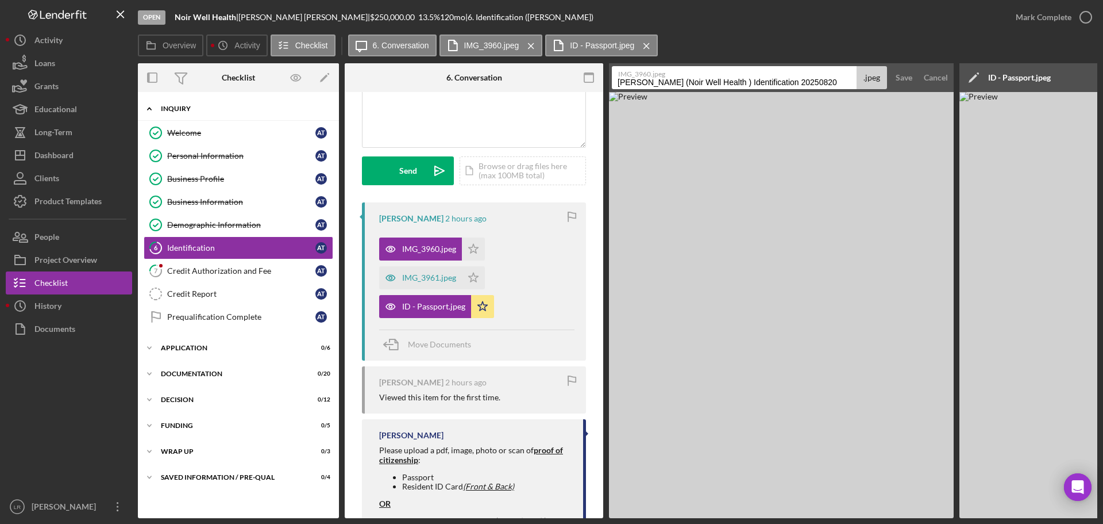
drag, startPoint x: 836, startPoint y: 80, endPoint x: 312, endPoint y: 102, distance: 524.6
click at [317, 98] on div "Overview Internal Workflow Stage Open Icon/Dropdown Arrow Archive (can unarchiv…" at bounding box center [618, 290] width 960 height 455
type input "ID - Driver's License (Front)"
click at [900, 76] on div "Save" at bounding box center [904, 77] width 17 height 23
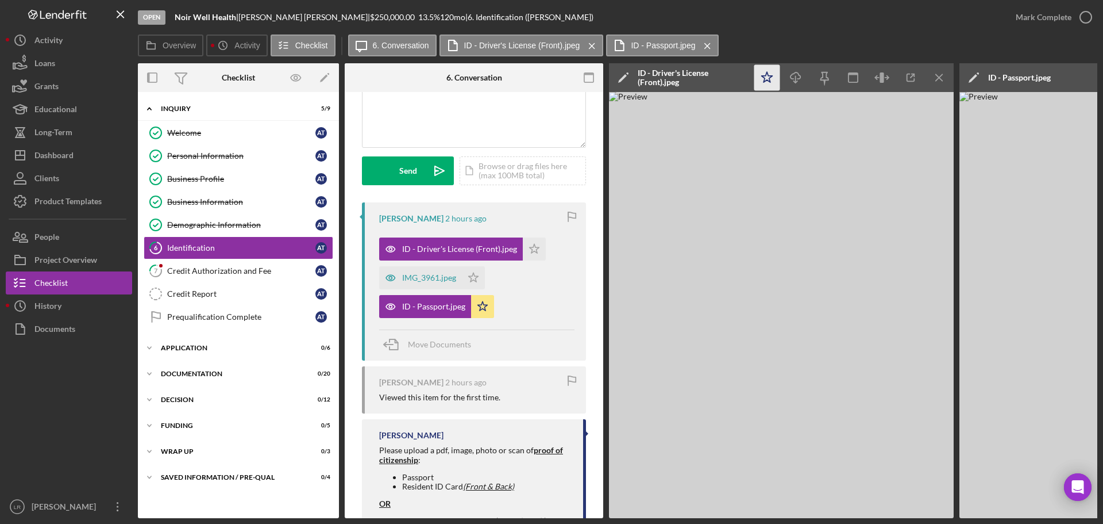
click at [767, 82] on icon "Icon/Star" at bounding box center [768, 78] width 26 height 26
click at [799, 82] on icon "Icon/Download" at bounding box center [796, 78] width 26 height 26
click at [942, 79] on icon "Icon/Menu Close" at bounding box center [940, 78] width 26 height 26
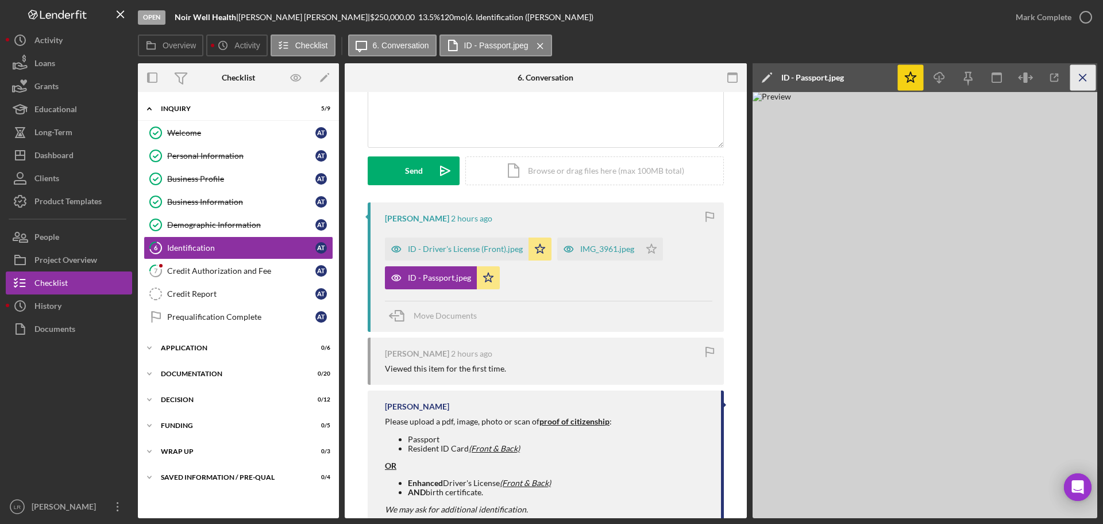
click at [1088, 75] on icon "Icon/Menu Close" at bounding box center [1084, 78] width 26 height 26
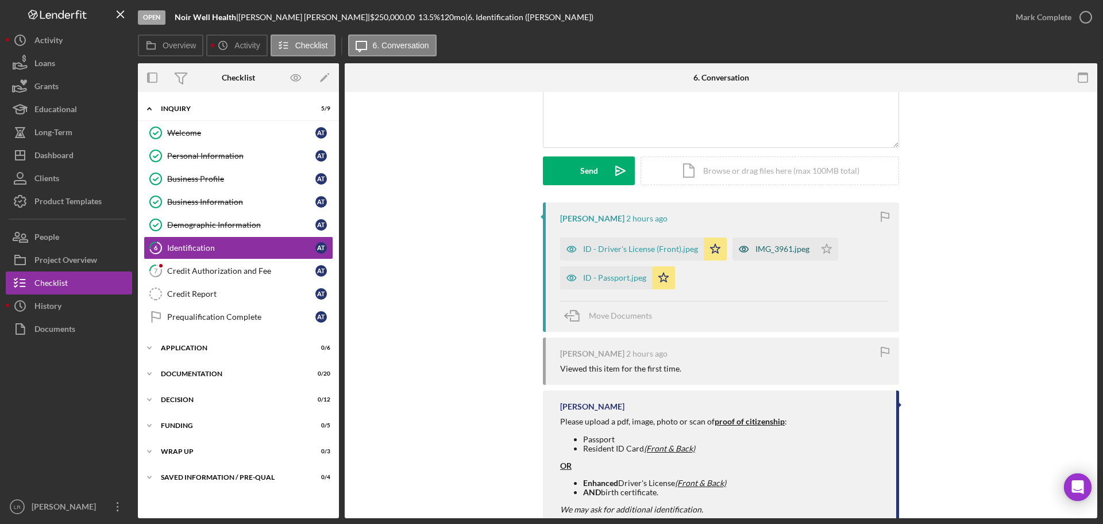
click at [773, 249] on div "IMG_3961.jpeg" at bounding box center [783, 248] width 54 height 9
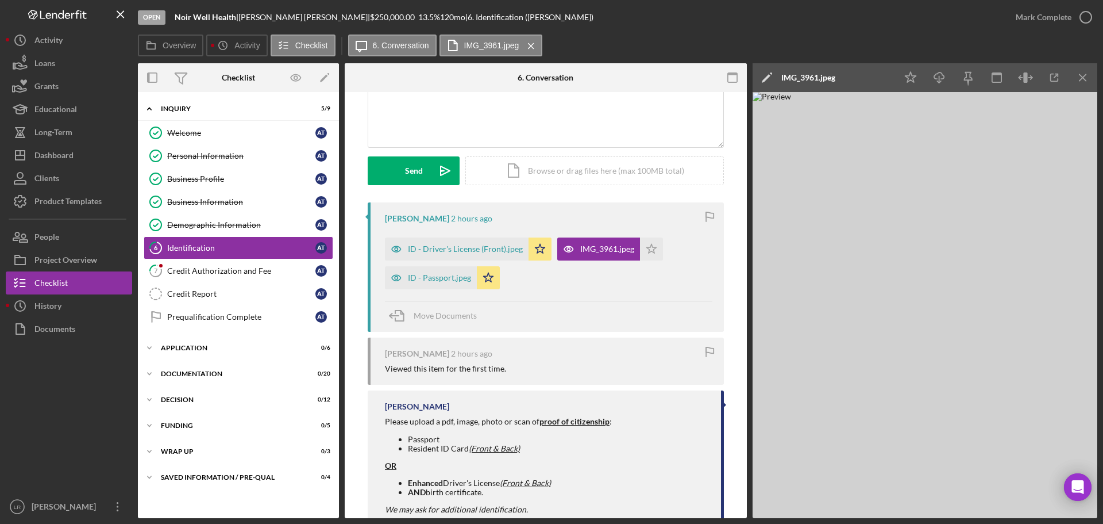
click at [767, 74] on icon "Icon/Edit" at bounding box center [767, 77] width 29 height 29
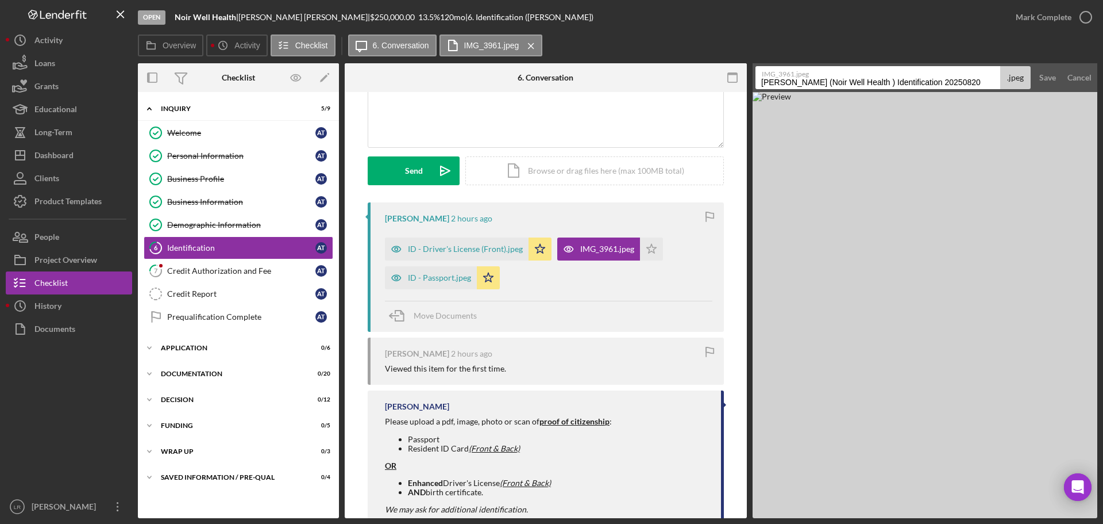
drag, startPoint x: 971, startPoint y: 82, endPoint x: 561, endPoint y: 86, distance: 409.8
click at [561, 86] on div "Overview Internal Workflow Stage Open Icon/Dropdown Arrow Archive (can unarchiv…" at bounding box center [618, 290] width 960 height 455
type input "ID - Driver's License (Back)"
click at [1052, 75] on div "Save" at bounding box center [1048, 77] width 17 height 23
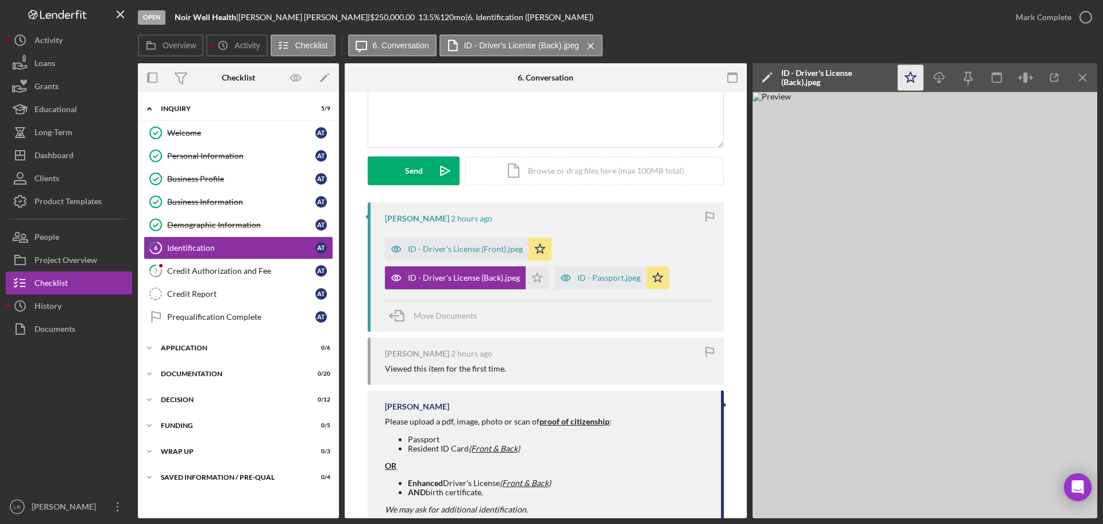
click at [909, 75] on icon "Icon/Star" at bounding box center [911, 78] width 26 height 26
click at [942, 82] on icon "Icon/Download" at bounding box center [940, 78] width 26 height 26
drag, startPoint x: 1044, startPoint y: 13, endPoint x: 1066, endPoint y: 15, distance: 22.0
click at [1066, 15] on div "Mark Complete" at bounding box center [1044, 17] width 56 height 23
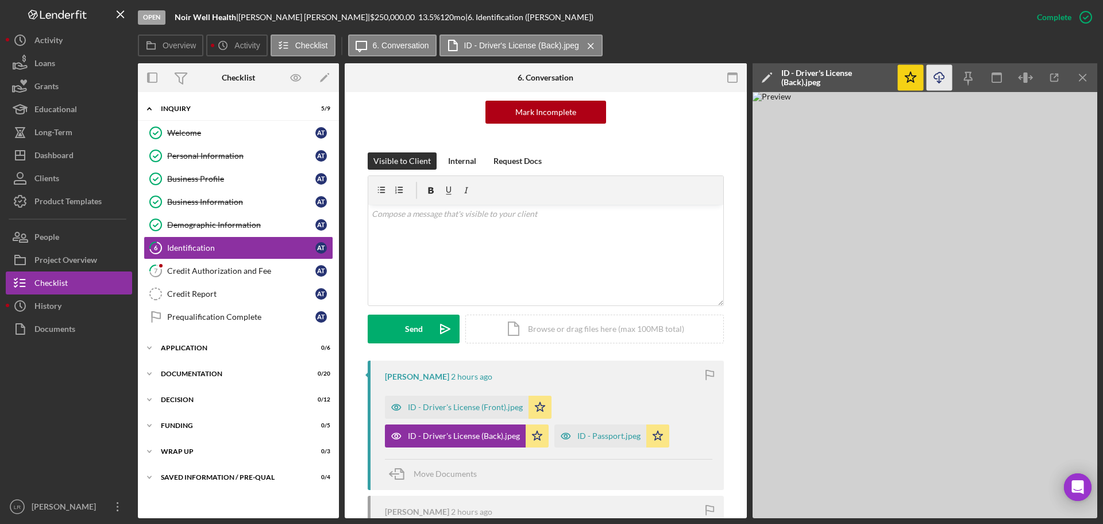
scroll to position [273, 0]
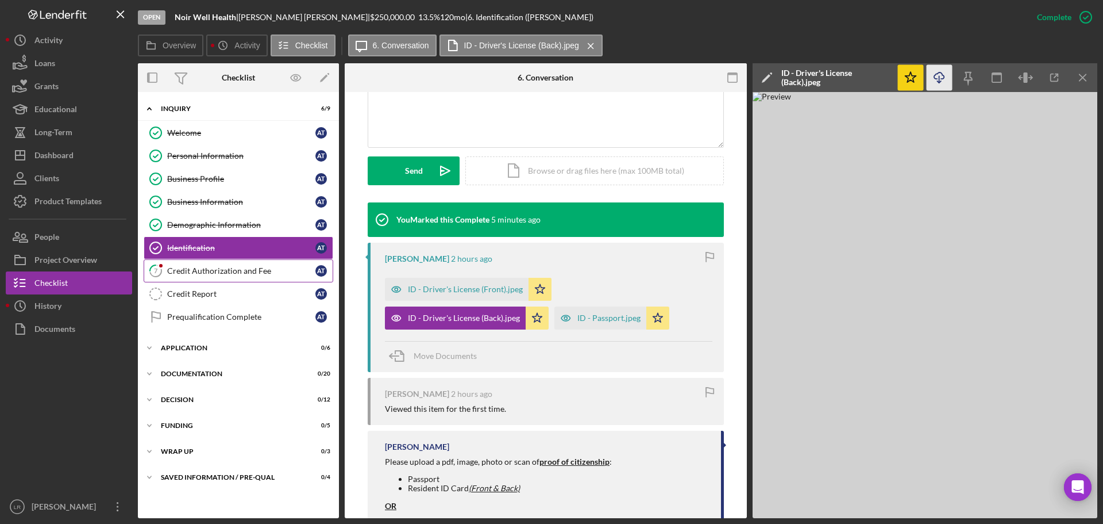
drag, startPoint x: 194, startPoint y: 265, endPoint x: 231, endPoint y: 278, distance: 39.1
click at [194, 265] on link "7 Credit Authorization and Fee A T" at bounding box center [239, 270] width 190 height 23
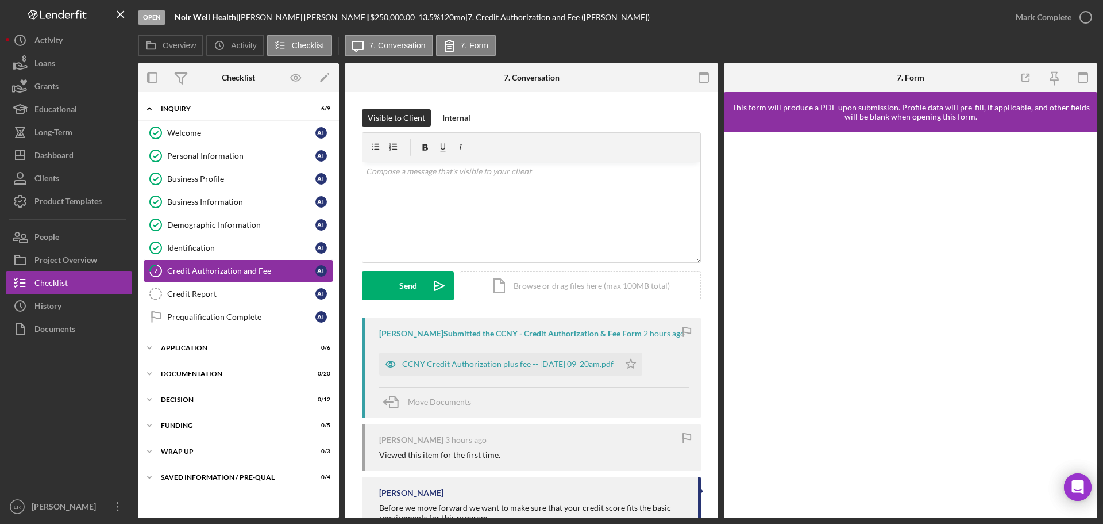
drag, startPoint x: 534, startPoint y: 366, endPoint x: 536, endPoint y: 337, distance: 28.8
click at [533, 366] on div "CCNY Credit Authorization plus fee -- 2025-08-20 09_20am.pdf" at bounding box center [507, 363] width 211 height 9
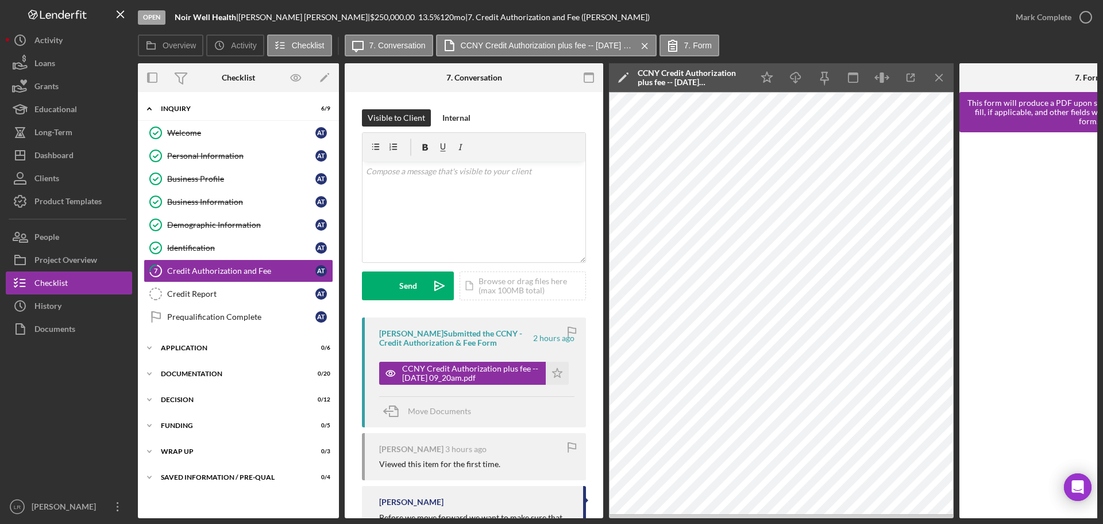
click at [625, 76] on polygon at bounding box center [622, 78] width 9 height 9
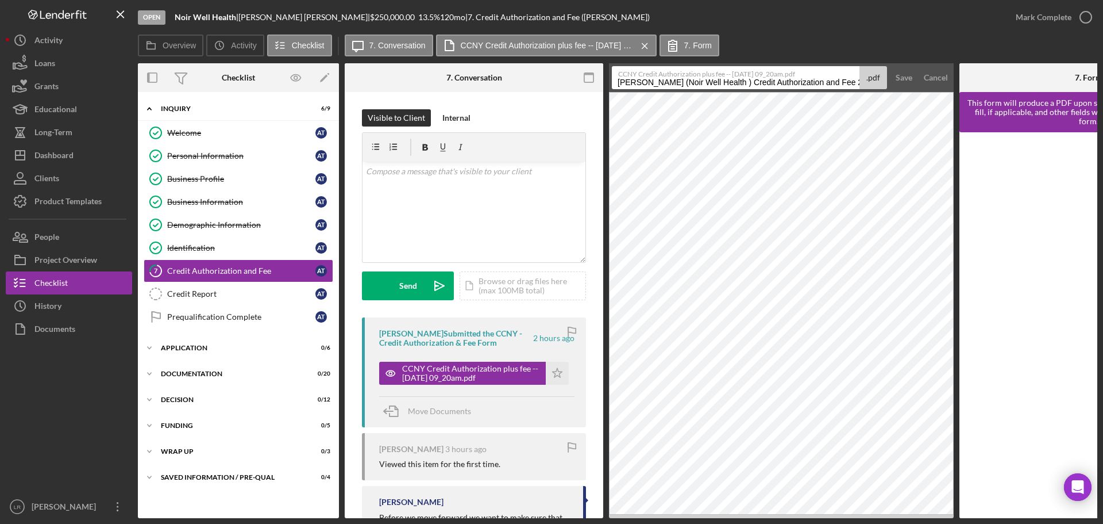
drag, startPoint x: 736, startPoint y: 82, endPoint x: 355, endPoint y: 88, distance: 381.7
click at [355, 88] on div "Overview Internal Workflow Stage Open Icon/Dropdown Arrow Archive (can unarchiv…" at bounding box center [618, 290] width 960 height 455
type input "Credit Authorization and Fee 20250820"
click at [899, 80] on div "Save" at bounding box center [904, 77] width 17 height 23
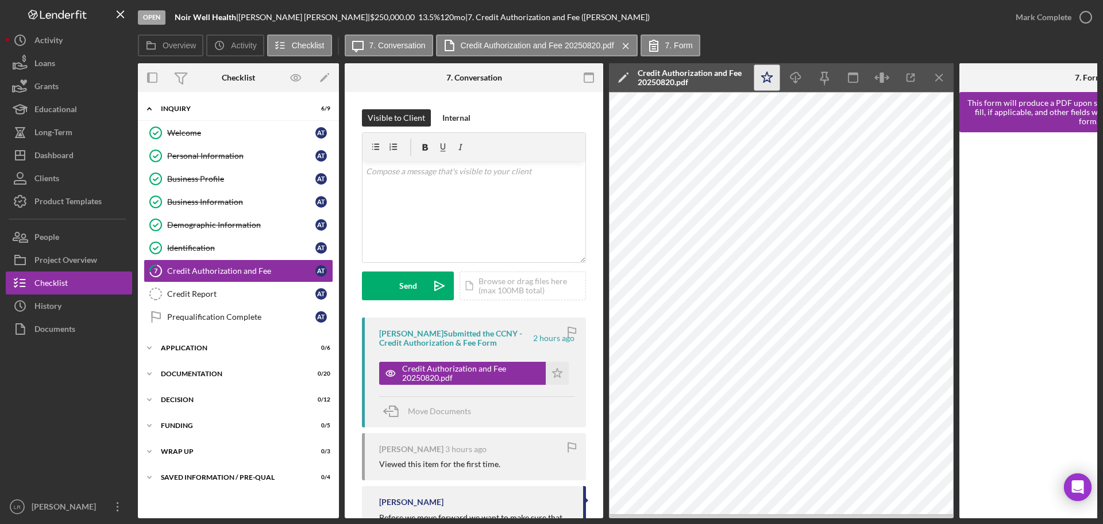
click at [771, 80] on icon "Icon/Star" at bounding box center [768, 78] width 26 height 26
click at [797, 77] on icon "Icon/Download" at bounding box center [796, 78] width 26 height 26
drag, startPoint x: 1052, startPoint y: 17, endPoint x: 1074, endPoint y: 18, distance: 21.8
click at [1074, 18] on icon "button" at bounding box center [1086, 17] width 29 height 29
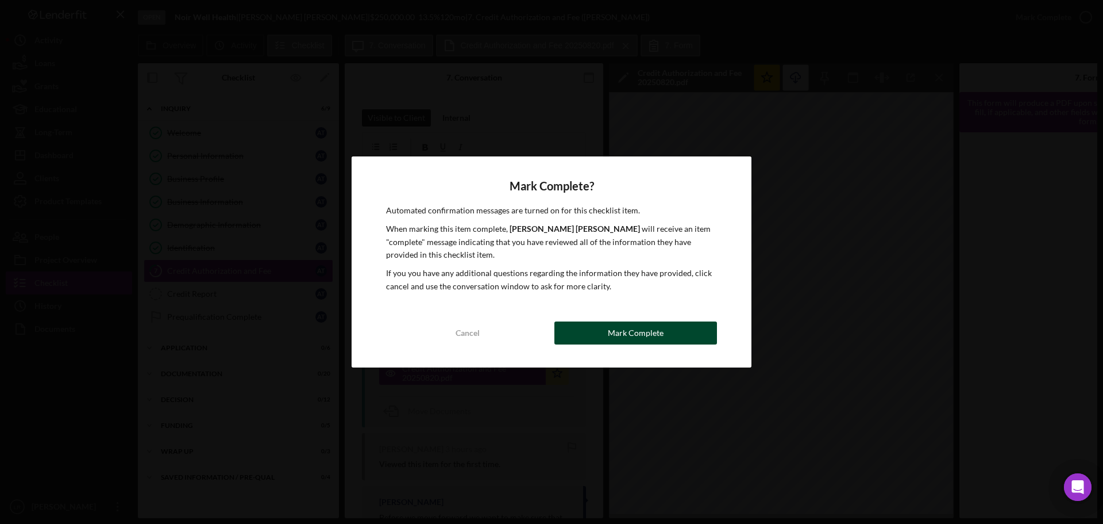
click at [653, 332] on div "Mark Complete" at bounding box center [636, 332] width 56 height 23
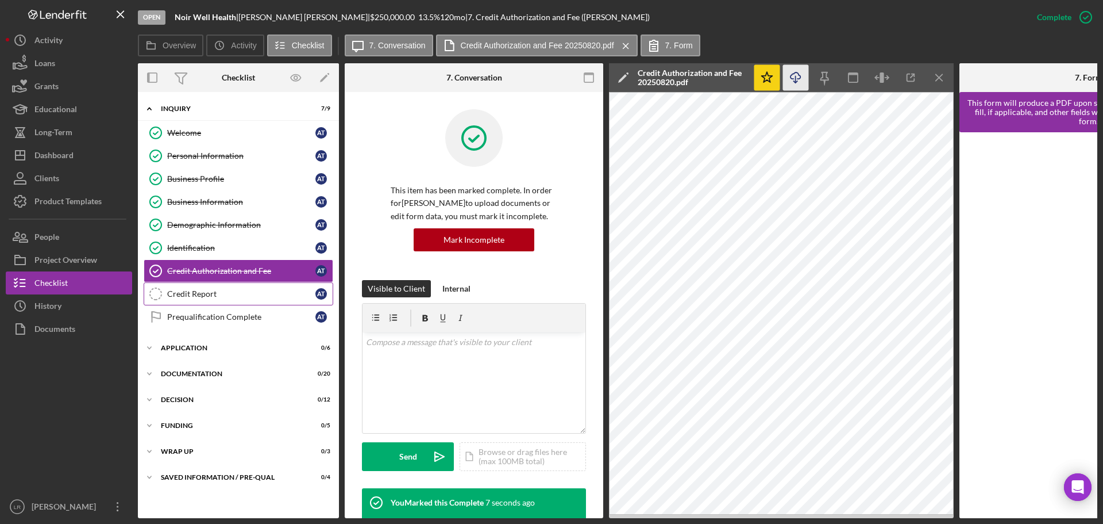
click at [207, 297] on div "Credit Report" at bounding box center [241, 293] width 148 height 9
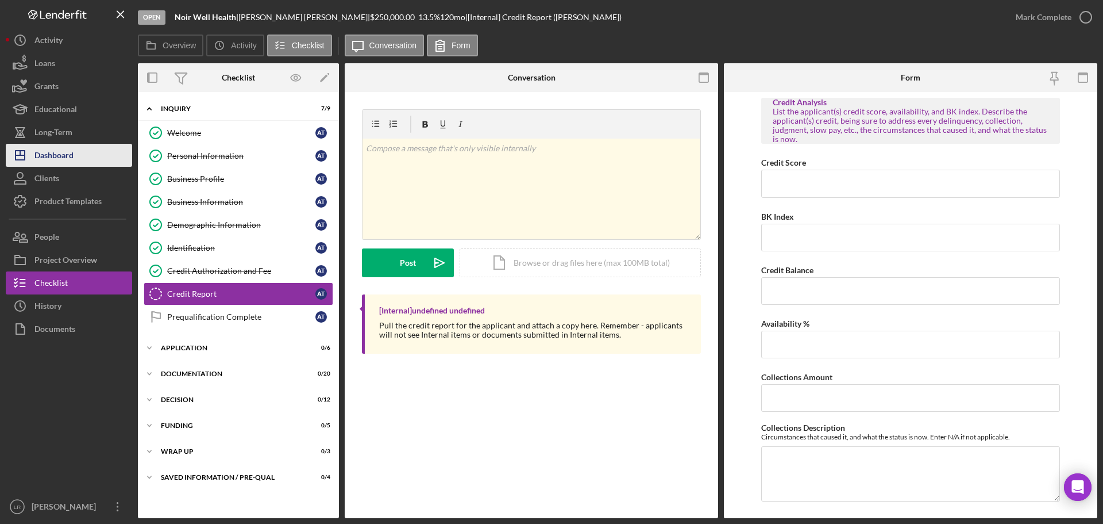
click at [63, 151] on div "Dashboard" at bounding box center [53, 157] width 39 height 26
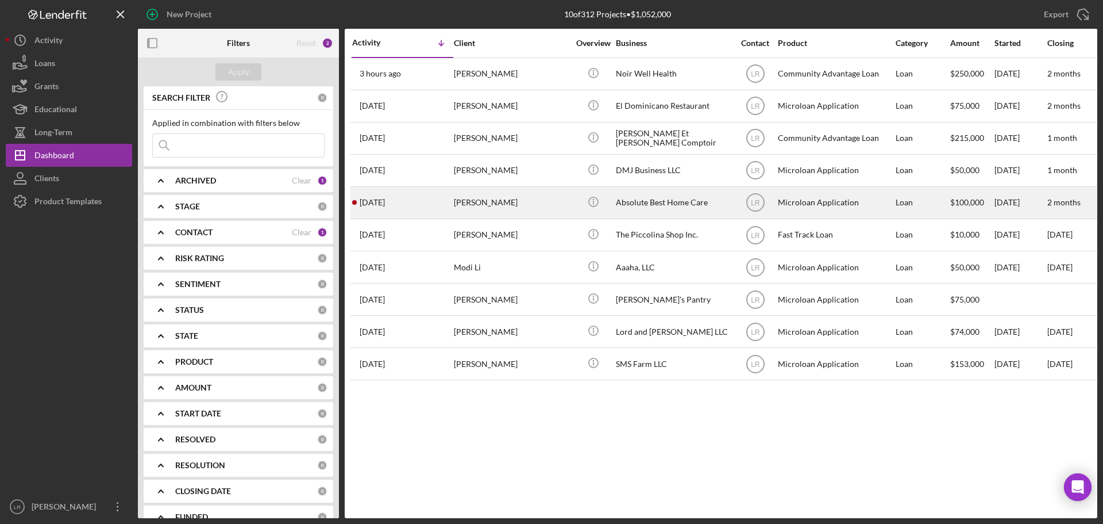
click at [524, 203] on div "Nadia Charles" at bounding box center [511, 202] width 115 height 30
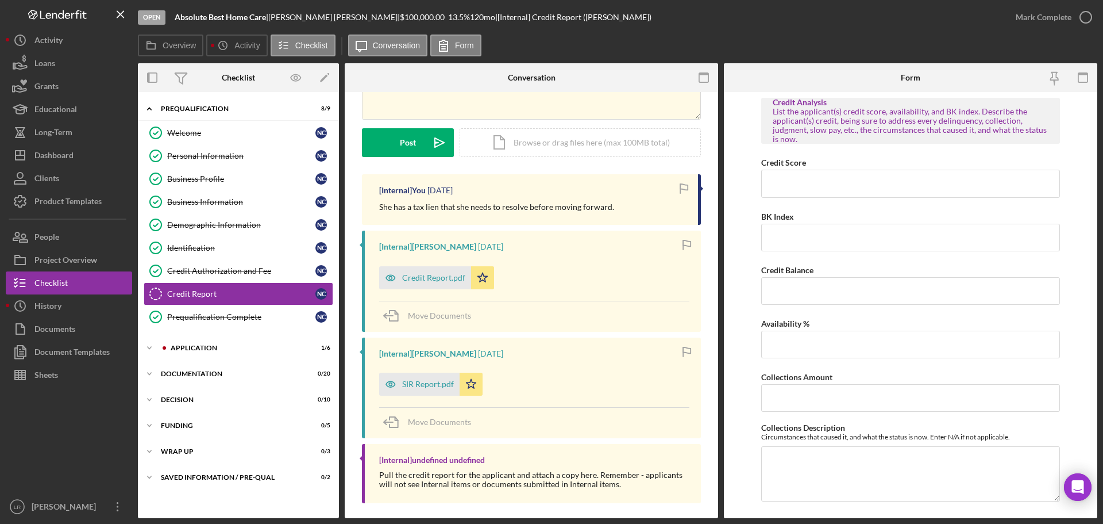
scroll to position [128, 0]
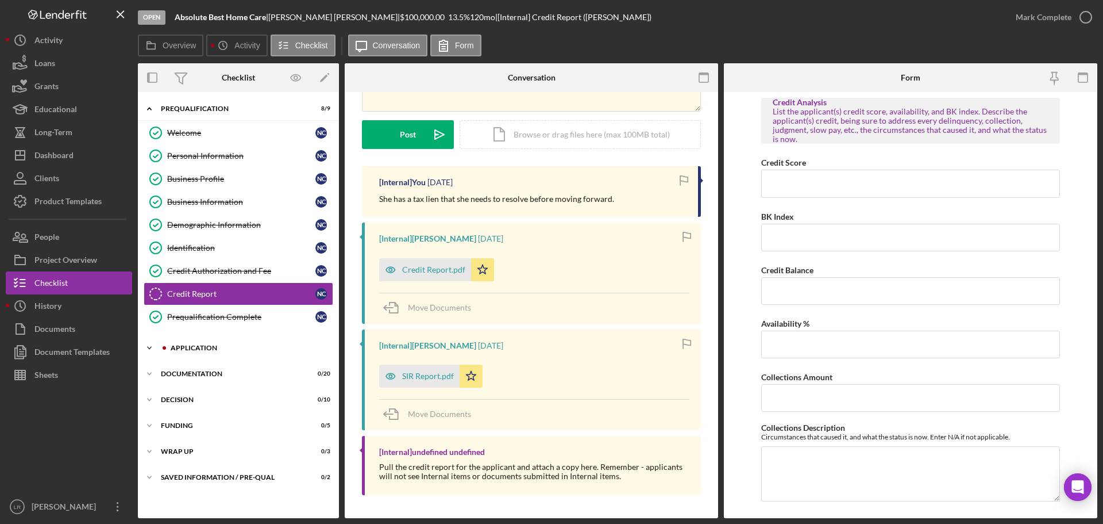
click at [243, 349] on div "Application" at bounding box center [248, 347] width 154 height 7
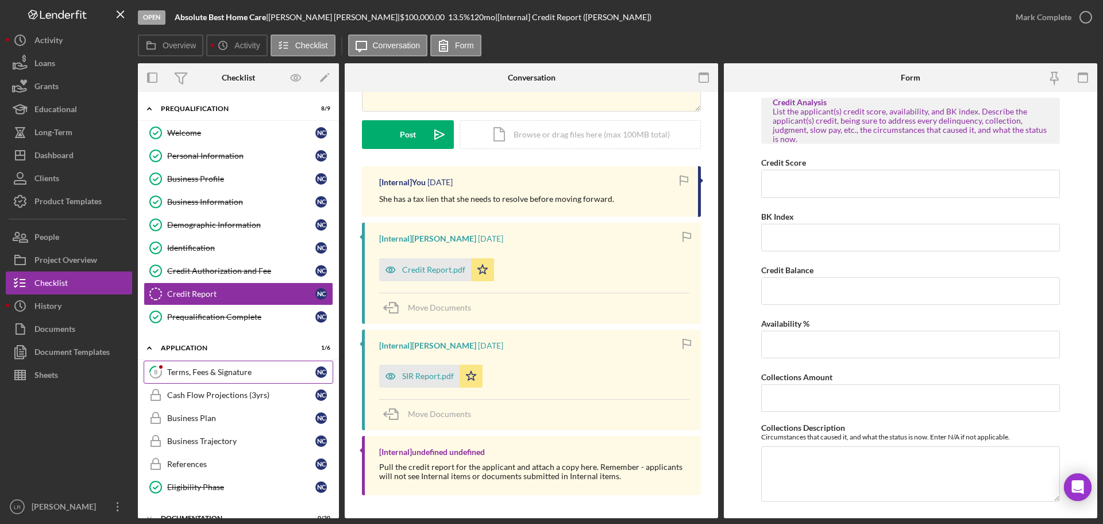
click at [222, 373] on div "Terms, Fees & Signature" at bounding box center [241, 371] width 148 height 9
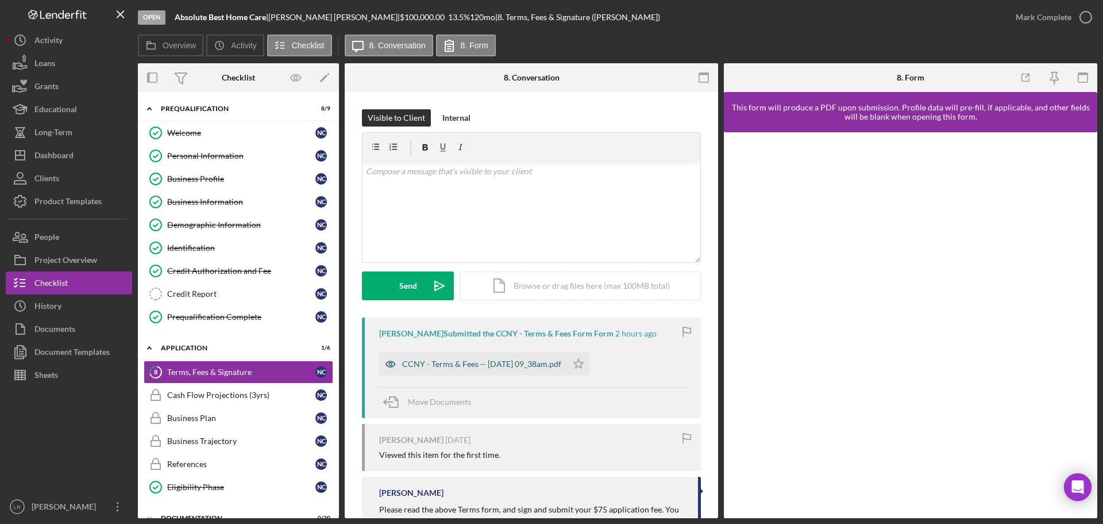
click at [506, 366] on div "CCNY - Terms & Fees -- 2025-08-20 09_38am.pdf" at bounding box center [481, 363] width 159 height 9
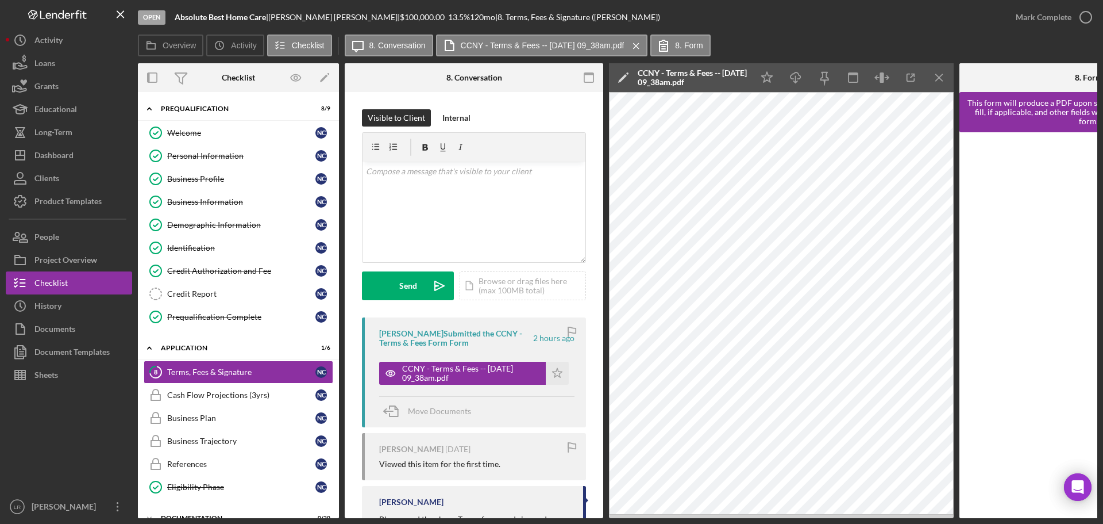
click at [621, 79] on polygon at bounding box center [622, 78] width 9 height 9
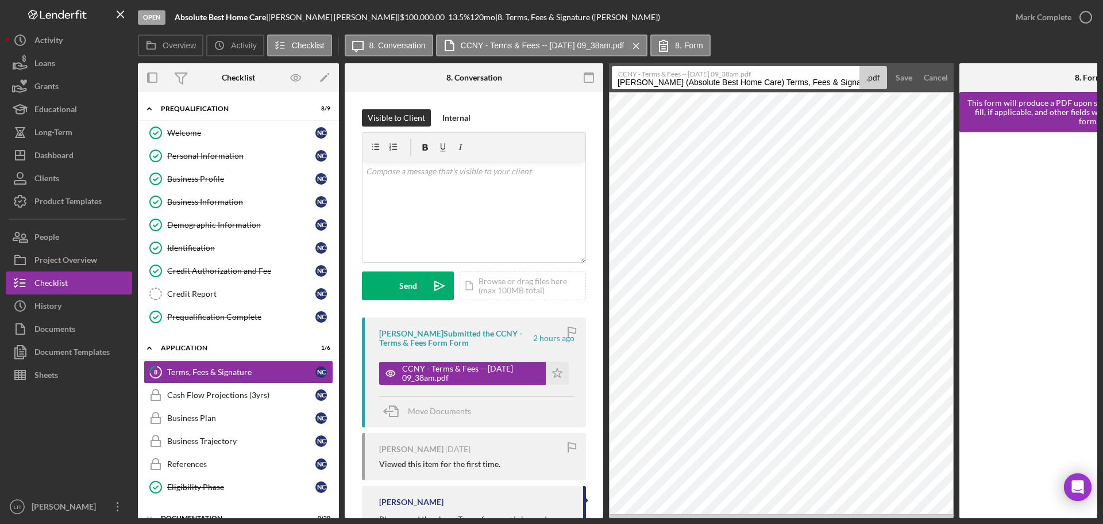
drag, startPoint x: 772, startPoint y: 81, endPoint x: -100, endPoint y: 90, distance: 872.5
click at [0, 90] on html "Open Absolute Best Home Care | Nadia Charles | $100,000.00 13.5 % 120 mo | 8. T…" at bounding box center [551, 262] width 1103 height 524
click at [706, 81] on input "Terms, Fees & Signature 20250820" at bounding box center [736, 77] width 248 height 23
type input "Terms, Fees & Signature 20250820"
click at [905, 78] on div "Save" at bounding box center [904, 77] width 17 height 23
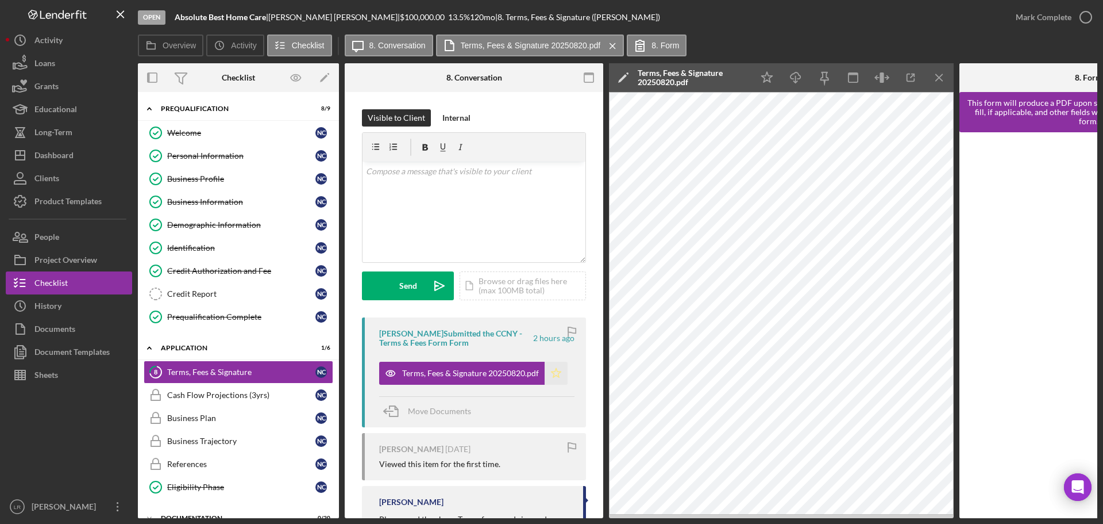
click at [558, 368] on icon "Icon/Star" at bounding box center [556, 372] width 23 height 23
click at [797, 80] on icon "Icon/Download" at bounding box center [796, 78] width 26 height 26
click at [941, 74] on icon "Icon/Menu Close" at bounding box center [940, 78] width 26 height 26
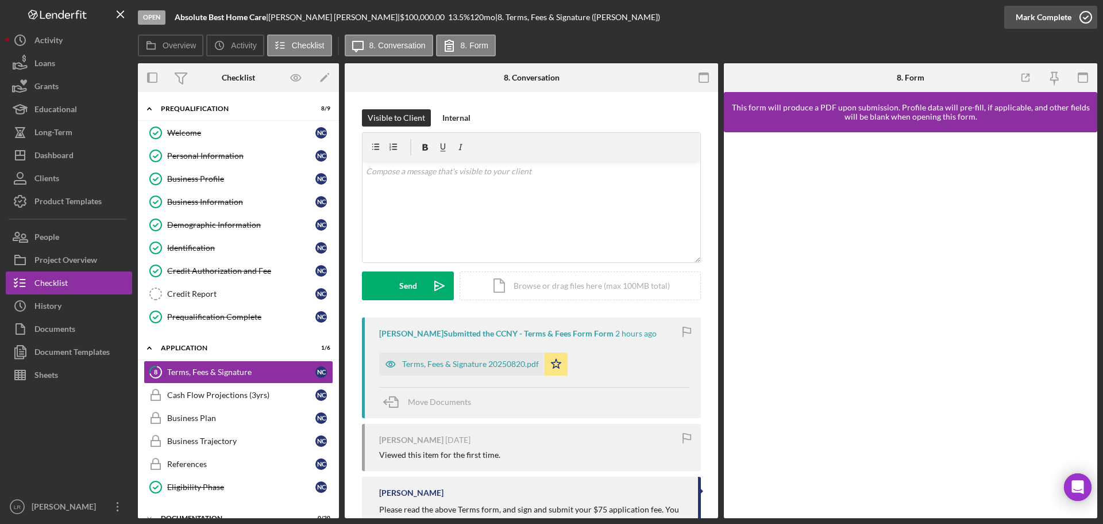
click at [1053, 18] on div "Mark Complete" at bounding box center [1044, 17] width 56 height 23
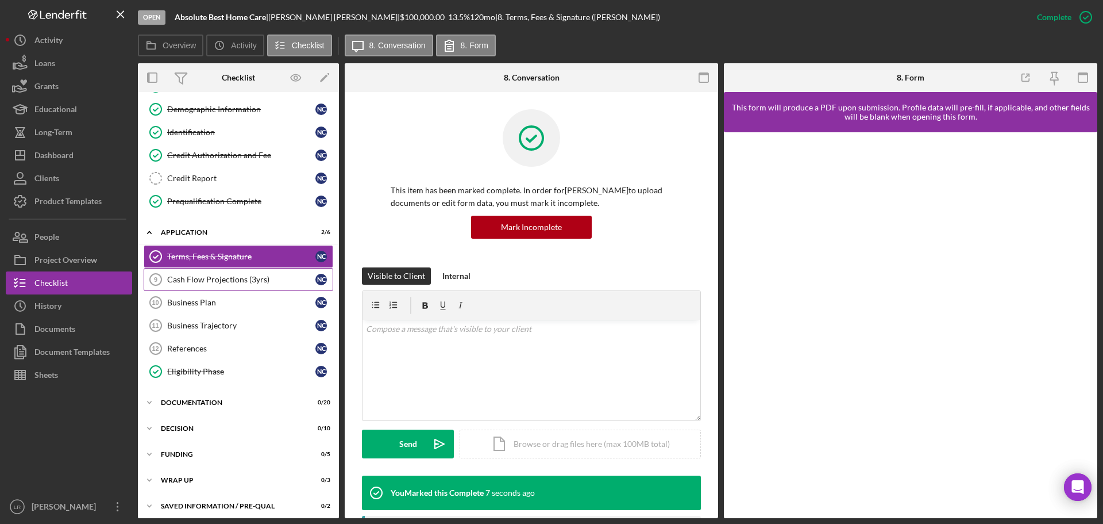
scroll to position [121, 0]
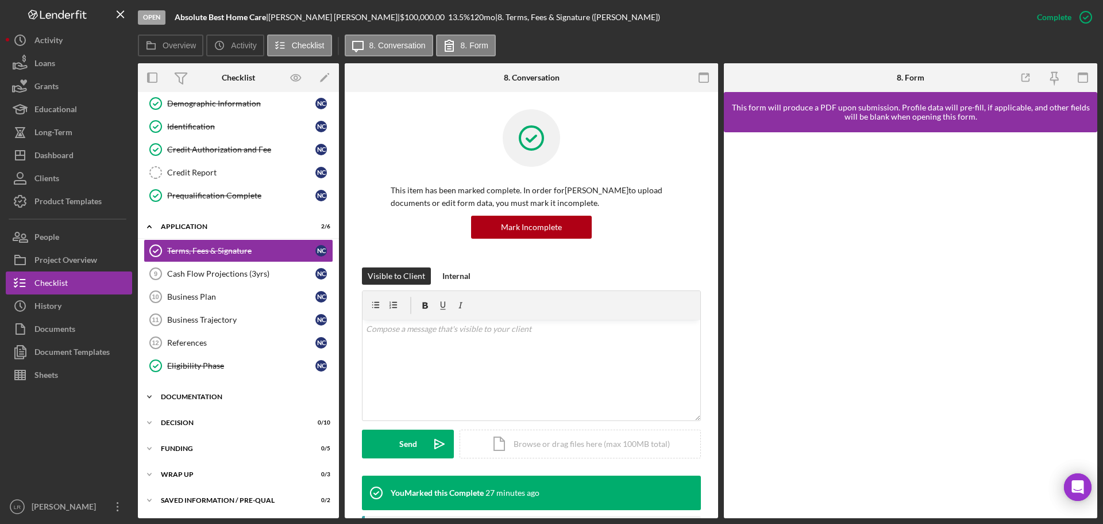
click at [224, 394] on div "Documentation" at bounding box center [243, 396] width 164 height 7
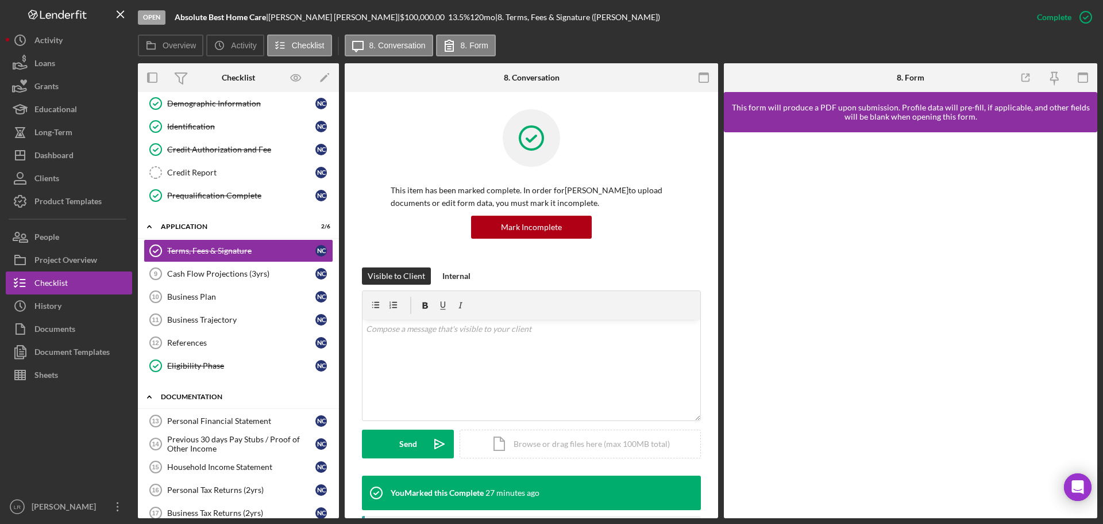
click at [224, 394] on div "Documentation" at bounding box center [243, 396] width 164 height 7
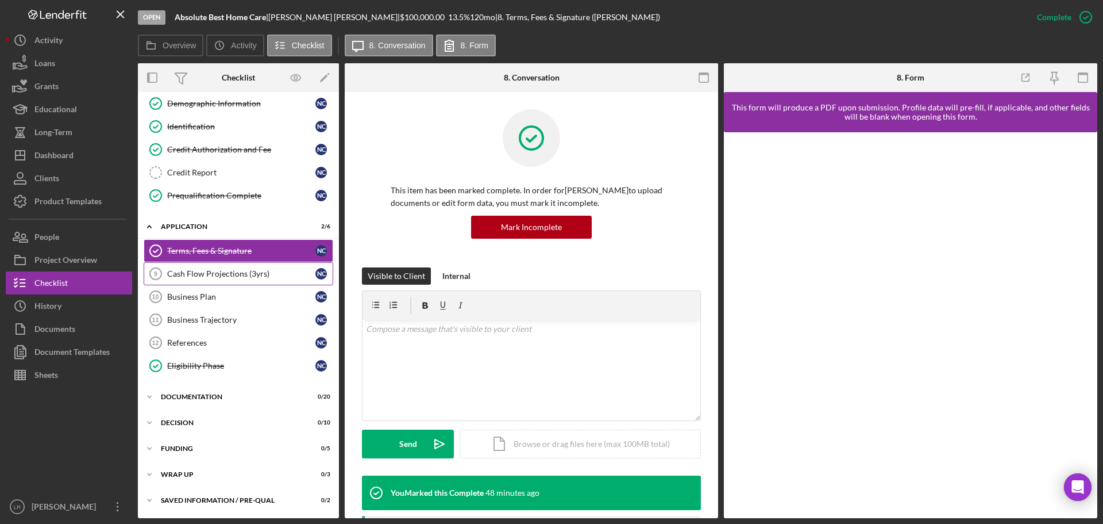
click at [215, 280] on link "Cash Flow Projections (3yrs) 9 Cash Flow Projections (3yrs) N C" at bounding box center [239, 273] width 190 height 23
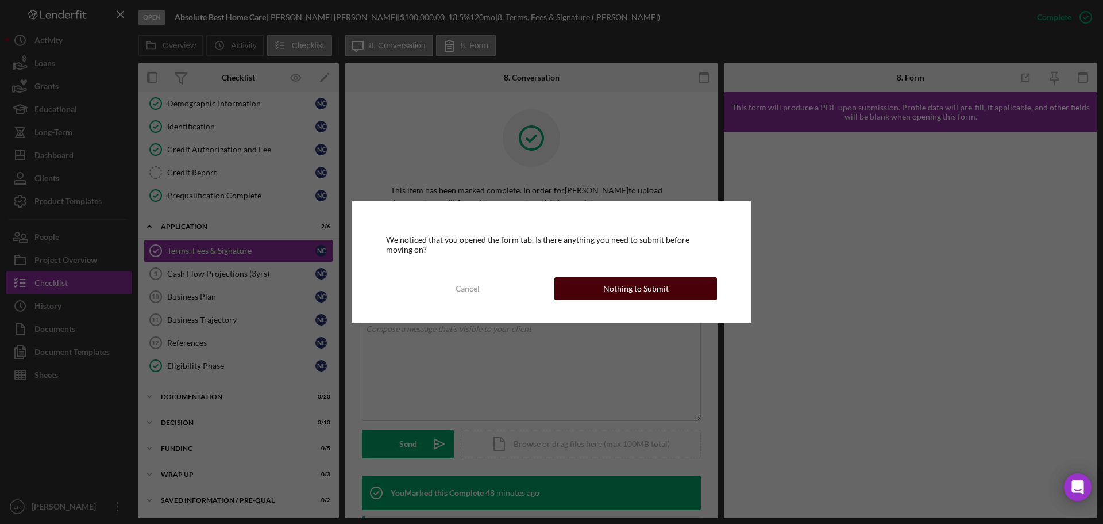
click at [650, 286] on div "Nothing to Submit" at bounding box center [636, 288] width 66 height 23
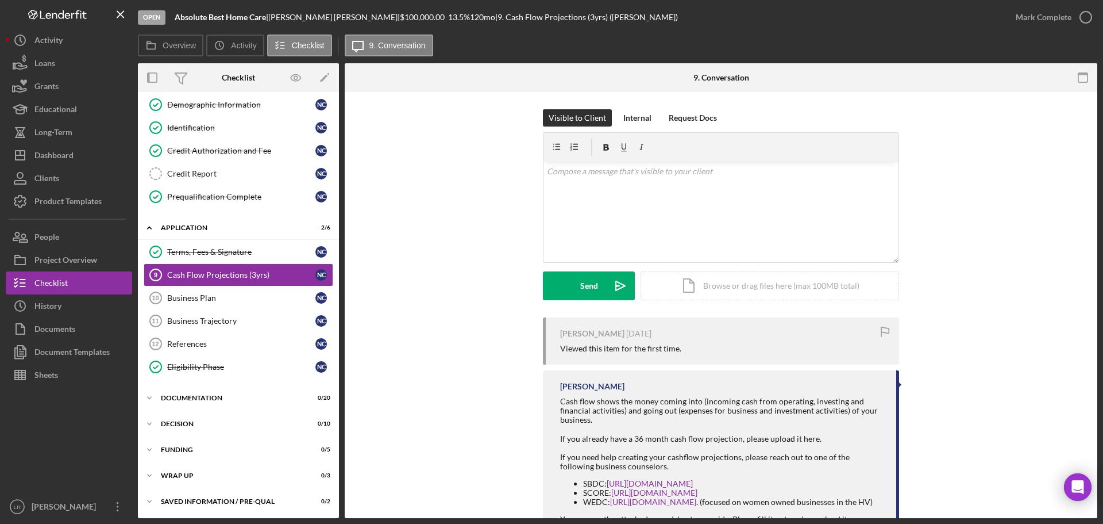
scroll to position [121, 0]
click at [78, 153] on button "Icon/Dashboard Dashboard" at bounding box center [69, 155] width 126 height 23
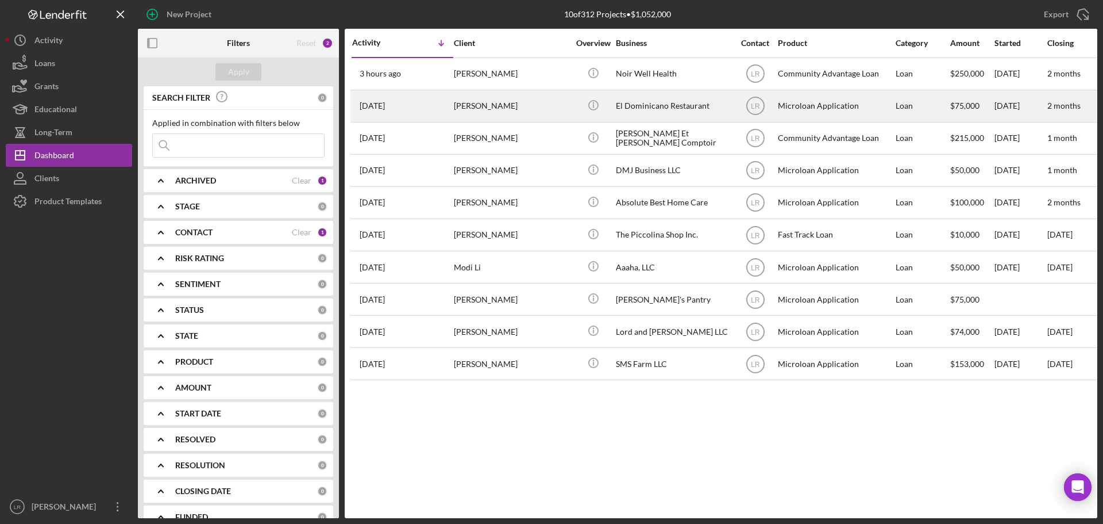
click at [497, 105] on div "[PERSON_NAME]" at bounding box center [511, 106] width 115 height 30
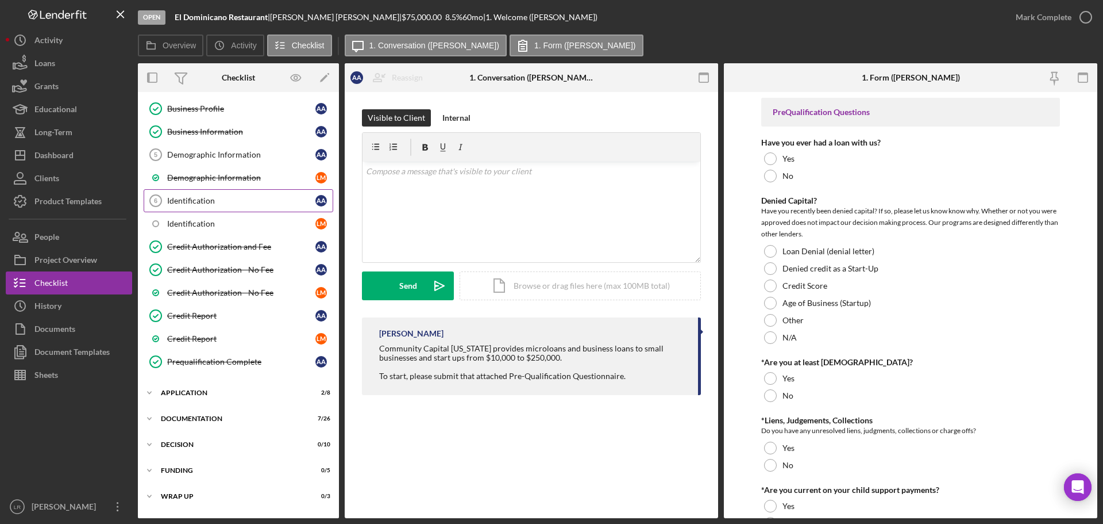
scroll to position [163, 0]
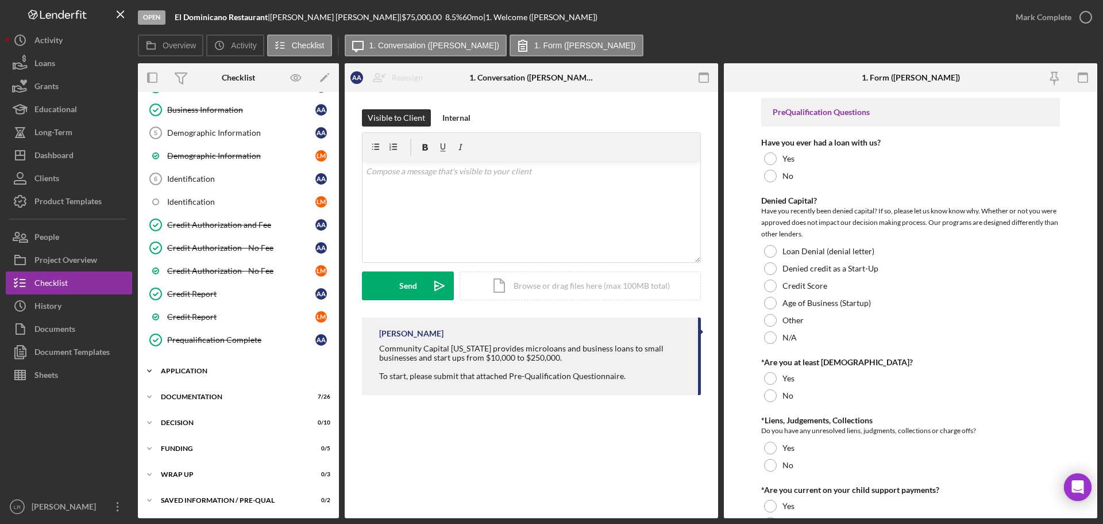
click at [201, 365] on div "Icon/Expander Application 2 / 8" at bounding box center [238, 370] width 201 height 23
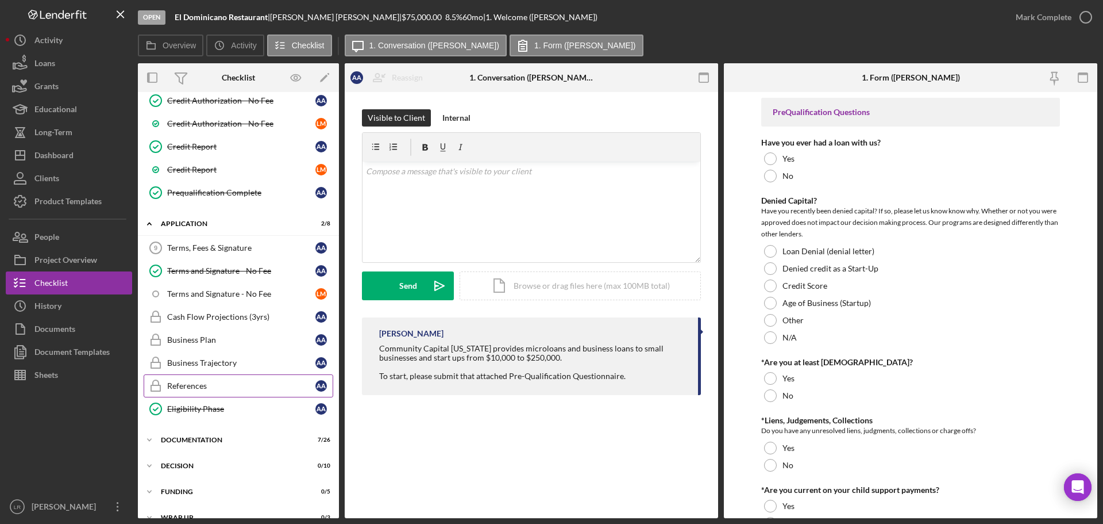
scroll to position [336, 0]
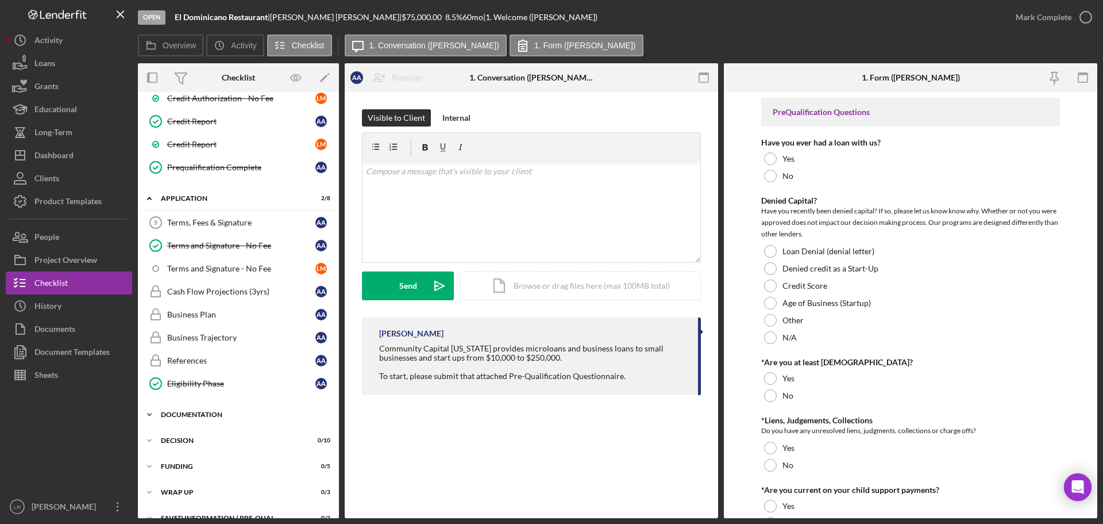
click at [204, 410] on div "Icon/Expander Documentation 7 / 26" at bounding box center [238, 414] width 201 height 23
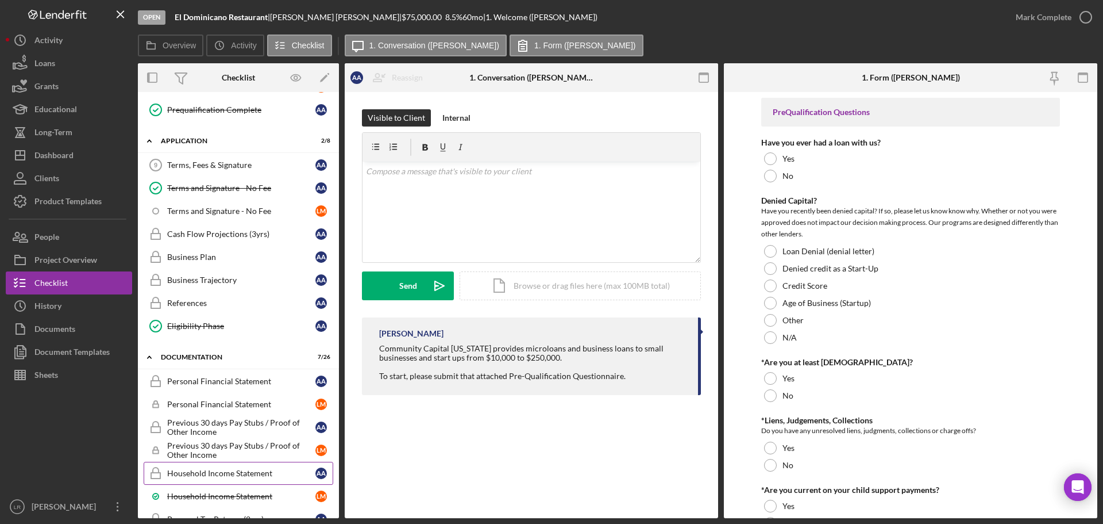
scroll to position [508, 0]
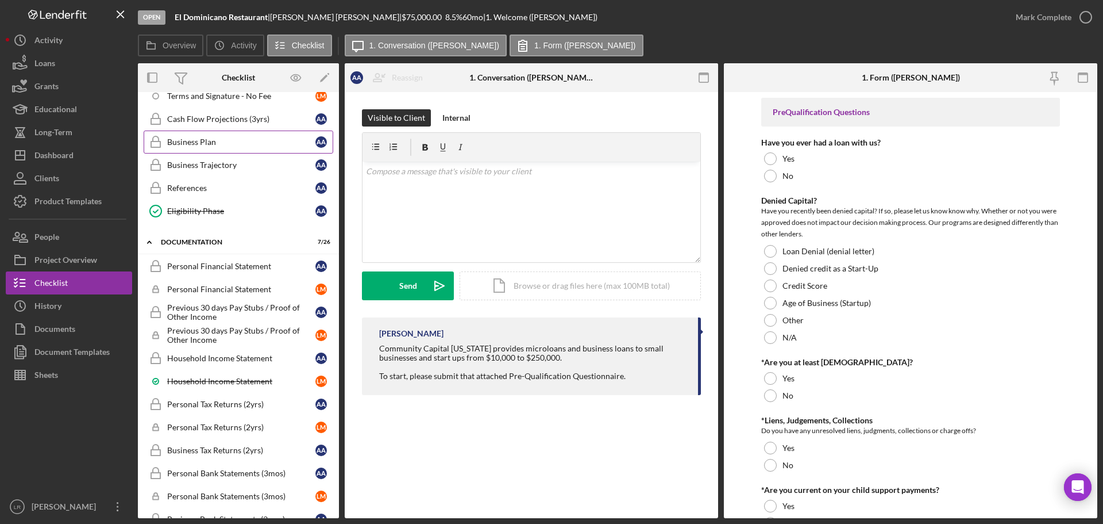
click at [255, 138] on div "Business Plan" at bounding box center [241, 141] width 148 height 9
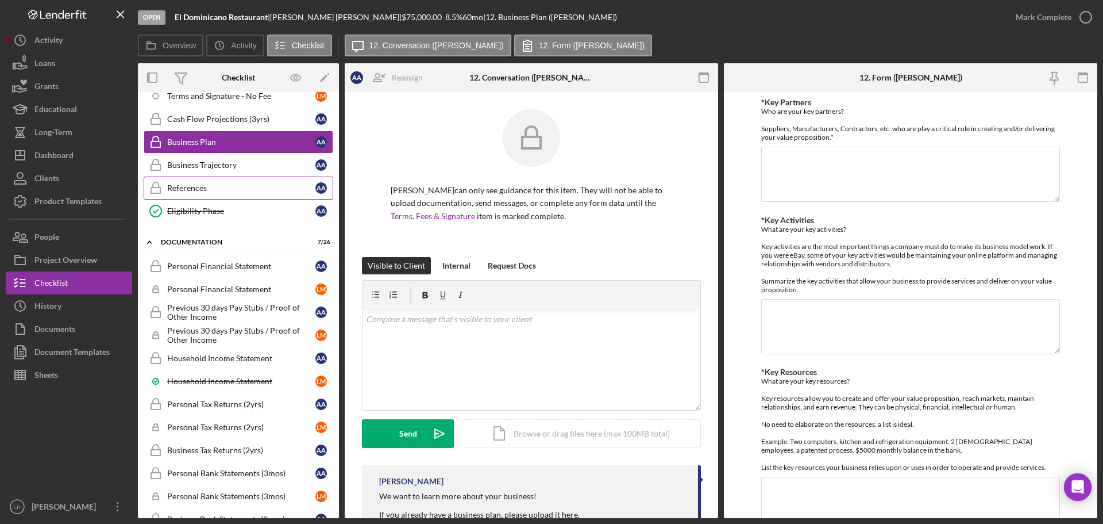
click at [213, 189] on div "References" at bounding box center [241, 187] width 148 height 9
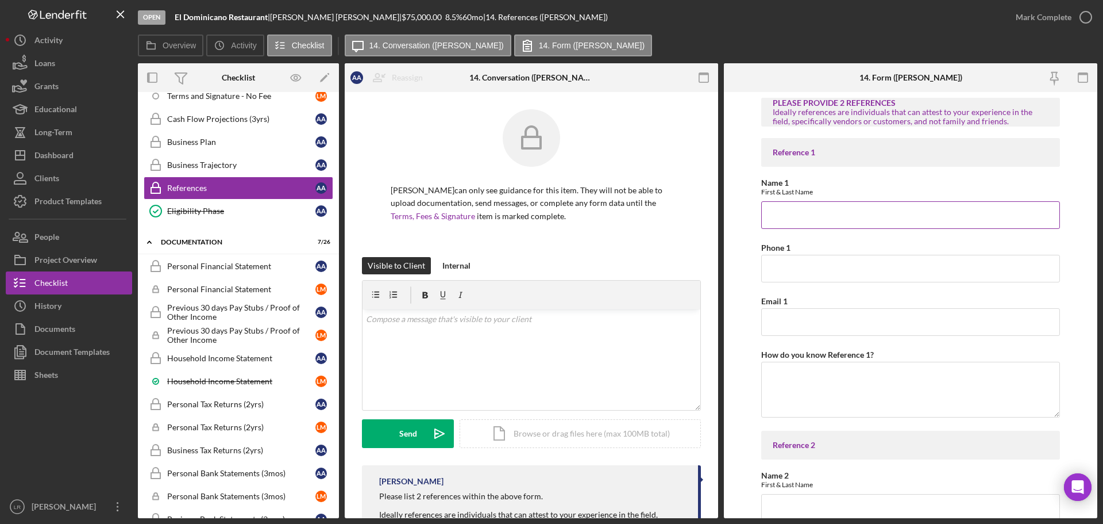
click at [832, 225] on input "Name 1" at bounding box center [911, 215] width 299 height 28
paste input "Raquel Cabrera"
type input "Raquel Cabrera"
click at [849, 267] on input "Phone 1" at bounding box center [911, 269] width 299 height 28
paste input "646-996-0993"
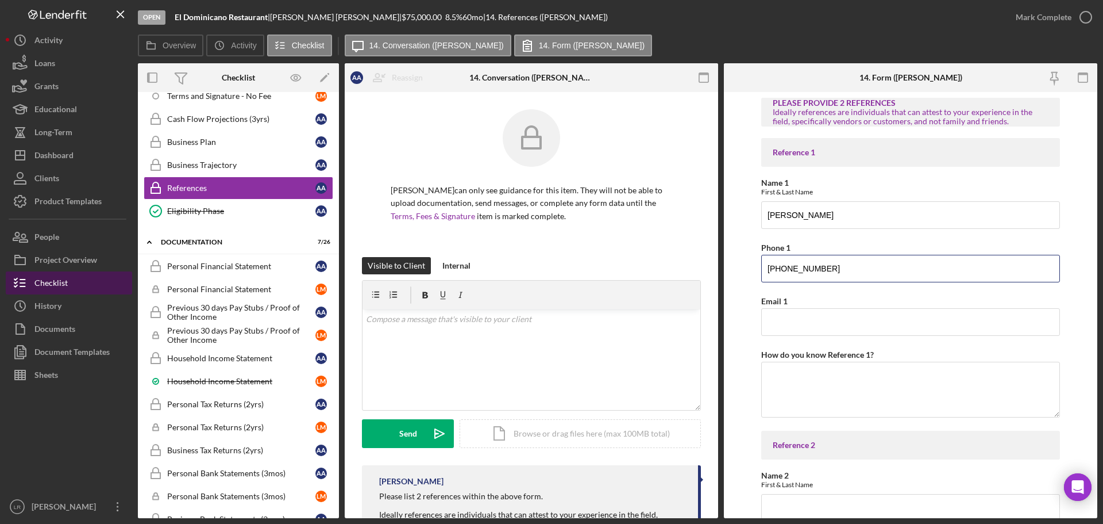
type input "646-996-0993"
click at [840, 383] on textarea "How do you know Reference 1?" at bounding box center [911, 388] width 299 height 55
paste textarea "Have Previously done business with DRNYentrances. Also well known customers."
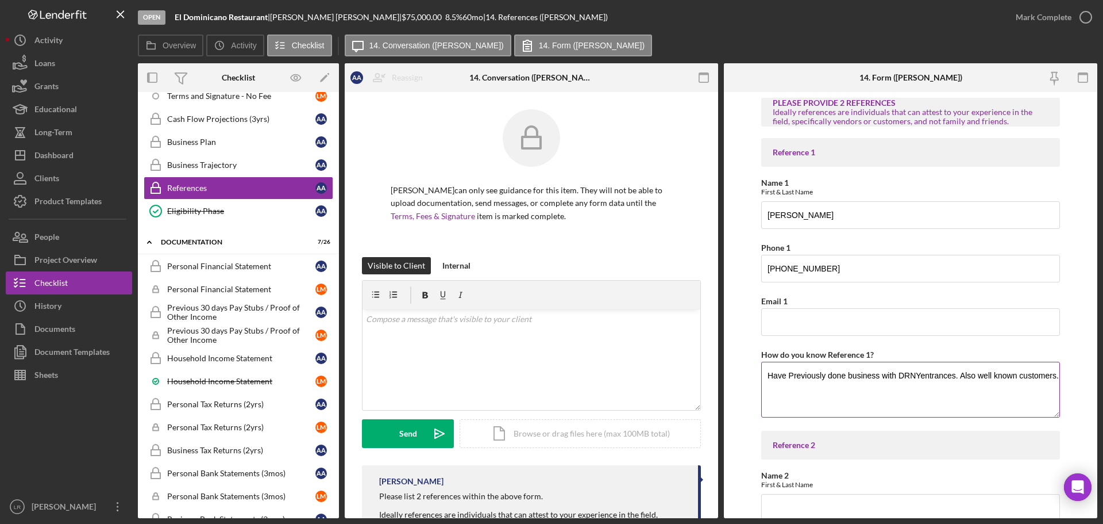
click at [921, 377] on textarea "Have Previously done business with DRNYentrances. Also well known customers." at bounding box center [911, 388] width 299 height 55
type textarea "Have Previously done business with DRNYentrances. Also well known customers."
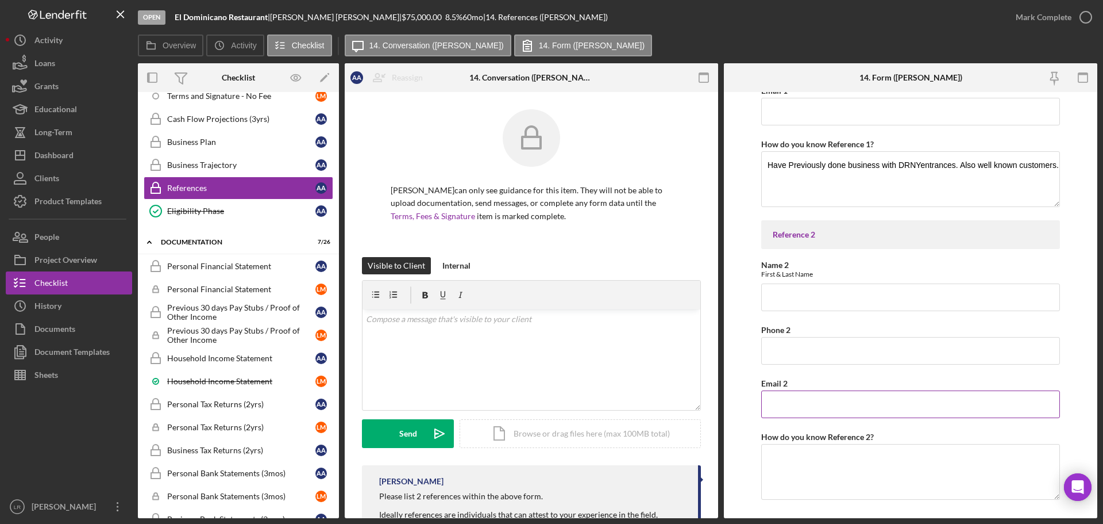
scroll to position [236, 0]
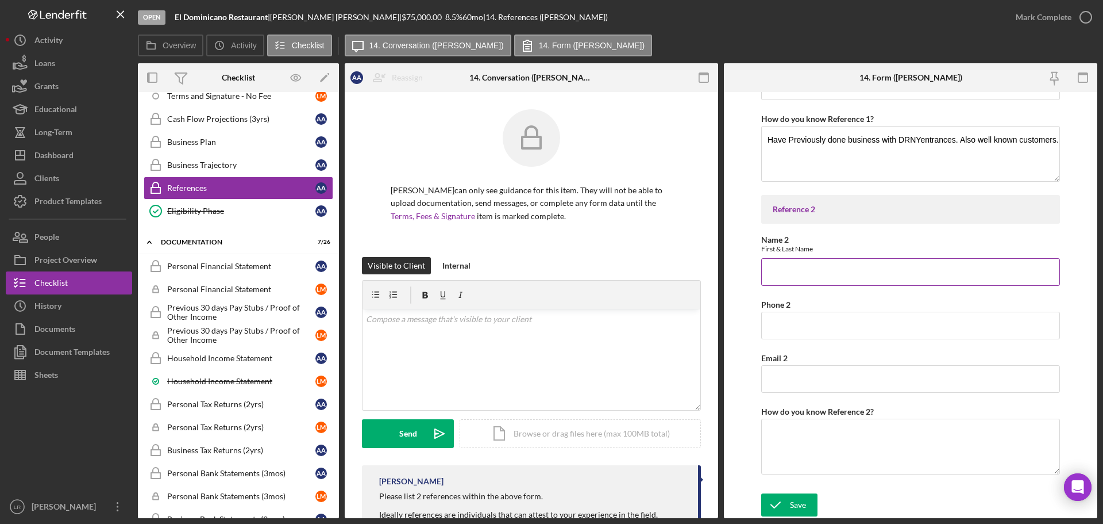
click at [819, 268] on input "Name 2" at bounding box center [911, 272] width 299 height 28
paste input "Frank Carozza"
type input "Frank Carozza"
click at [827, 329] on input "Phone 2" at bounding box center [911, 325] width 299 height 28
paste input "(845) 227-8707"
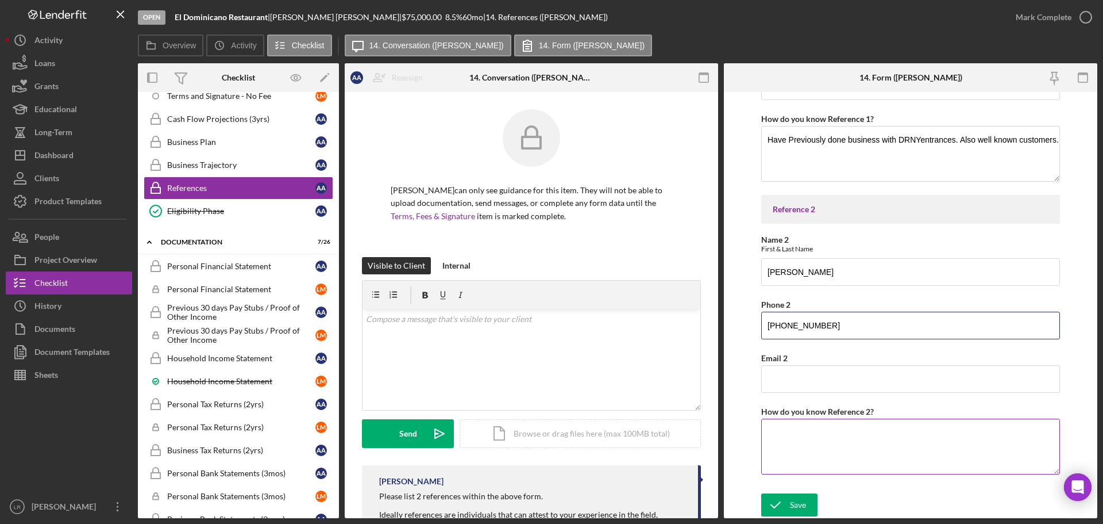
type input "(845) 227-8707"
click at [819, 444] on textarea "How do you know Reference 2?" at bounding box center [911, 445] width 299 height 55
type textarea "Owner of the Plaza"
click at [790, 496] on div "Save" at bounding box center [798, 504] width 16 height 23
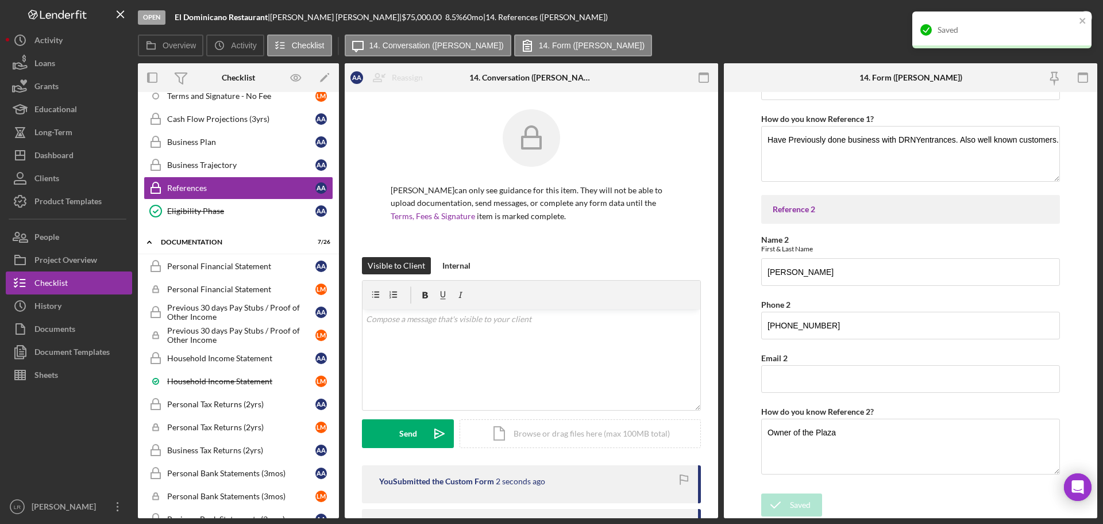
click at [844, 36] on div "Overview Icon/History Activity Checklist Icon/Message 14. Conversation (Agustin…" at bounding box center [618, 45] width 960 height 23
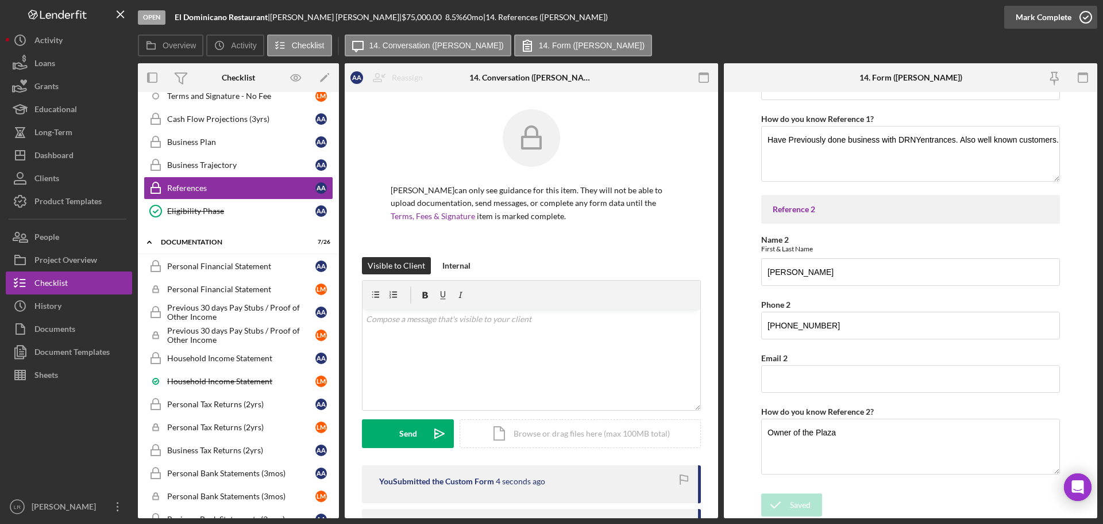
click at [1062, 6] on div "Mark Complete" at bounding box center [1044, 17] width 56 height 23
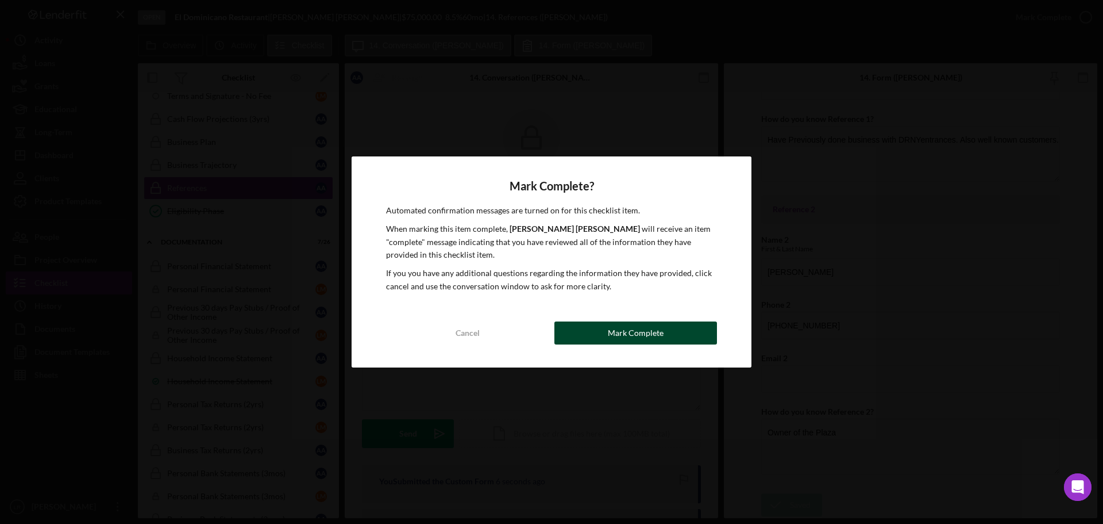
click at [645, 332] on div "Mark Complete" at bounding box center [636, 332] width 56 height 23
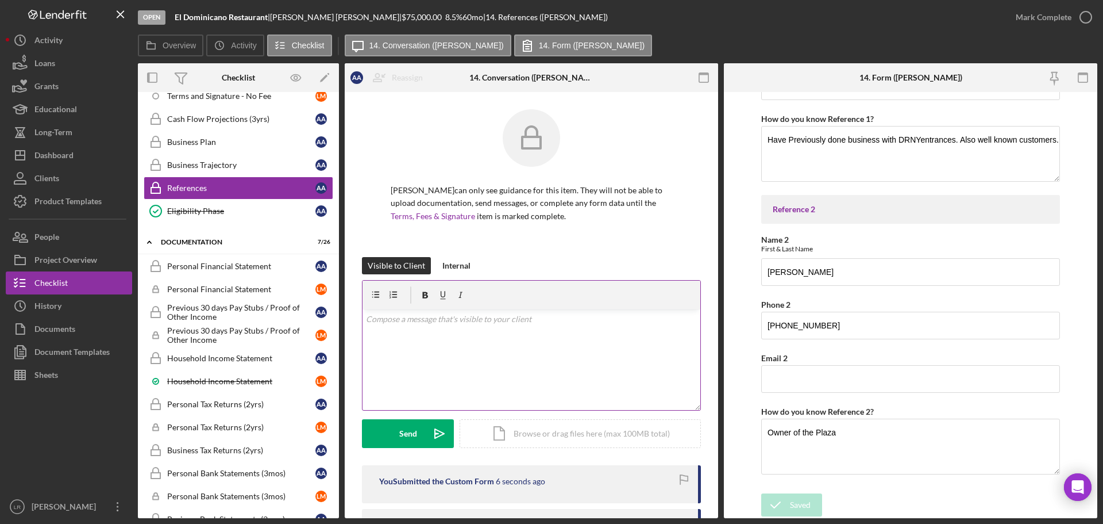
scroll to position [282, 0]
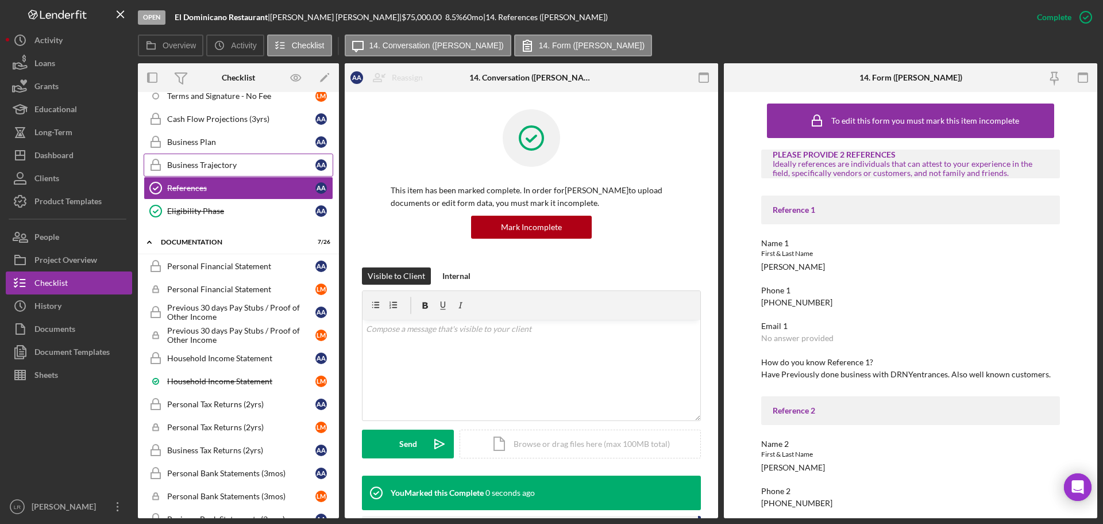
click at [200, 165] on div "Business Trajectory" at bounding box center [241, 164] width 148 height 9
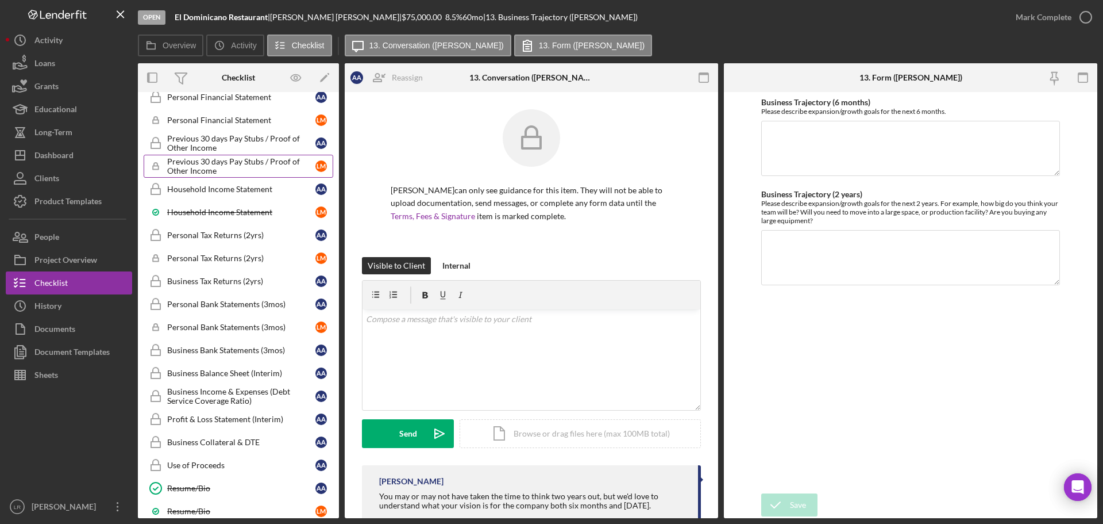
scroll to position [738, 0]
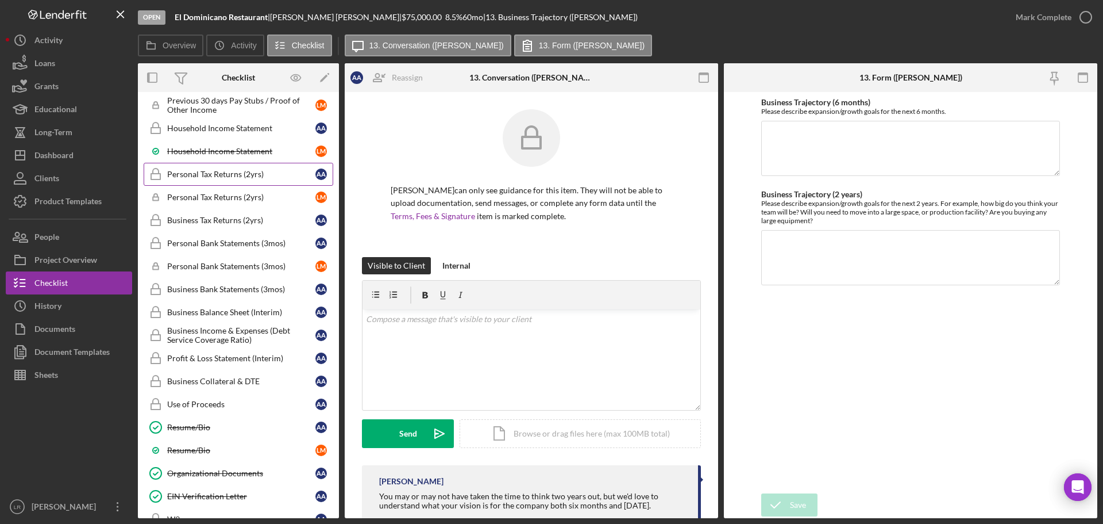
click at [253, 176] on div "Personal Tax Returns (2yrs)" at bounding box center [241, 174] width 148 height 9
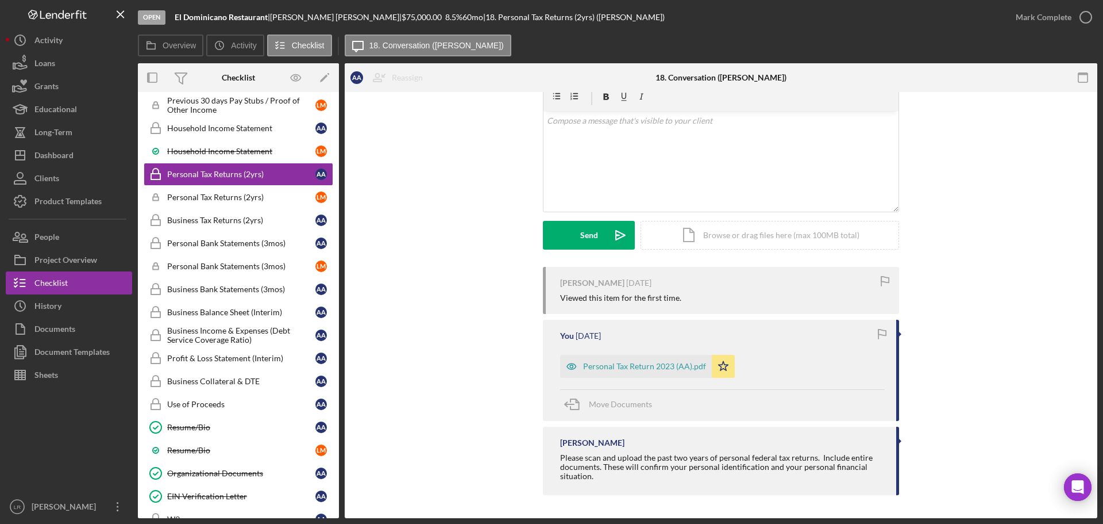
scroll to position [141, 0]
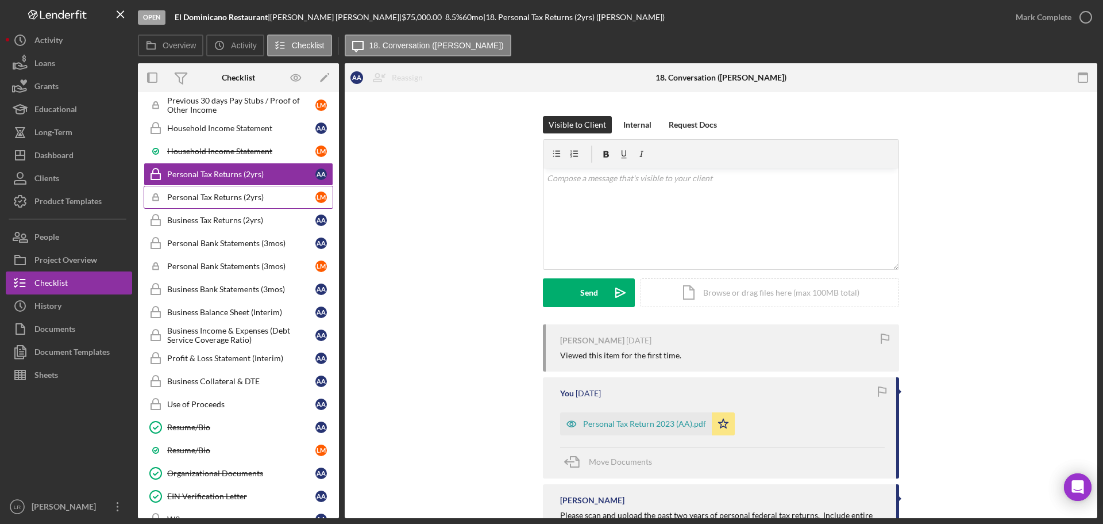
click at [230, 197] on div "Personal Tax Returns (2yrs)" at bounding box center [241, 197] width 148 height 9
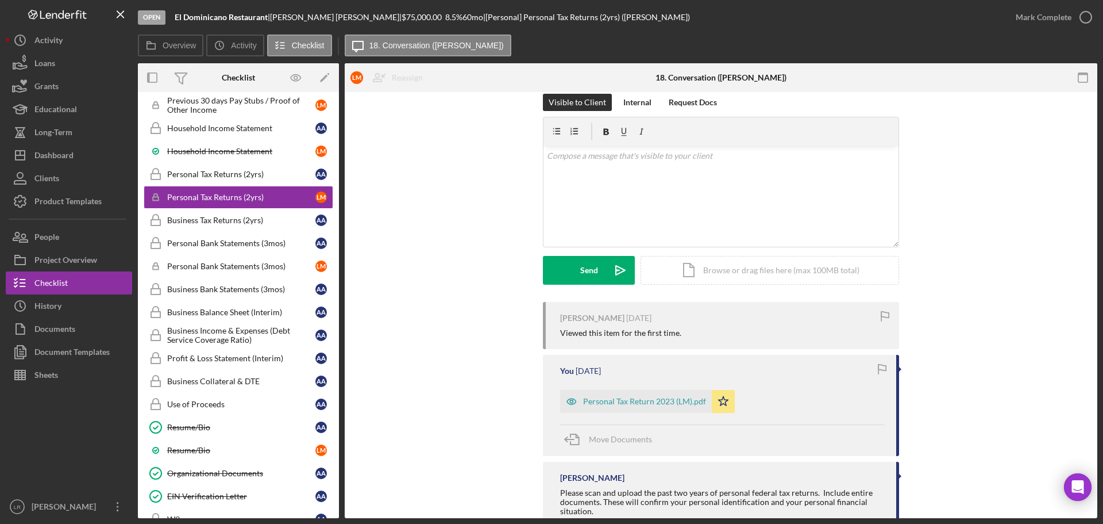
scroll to position [172, 0]
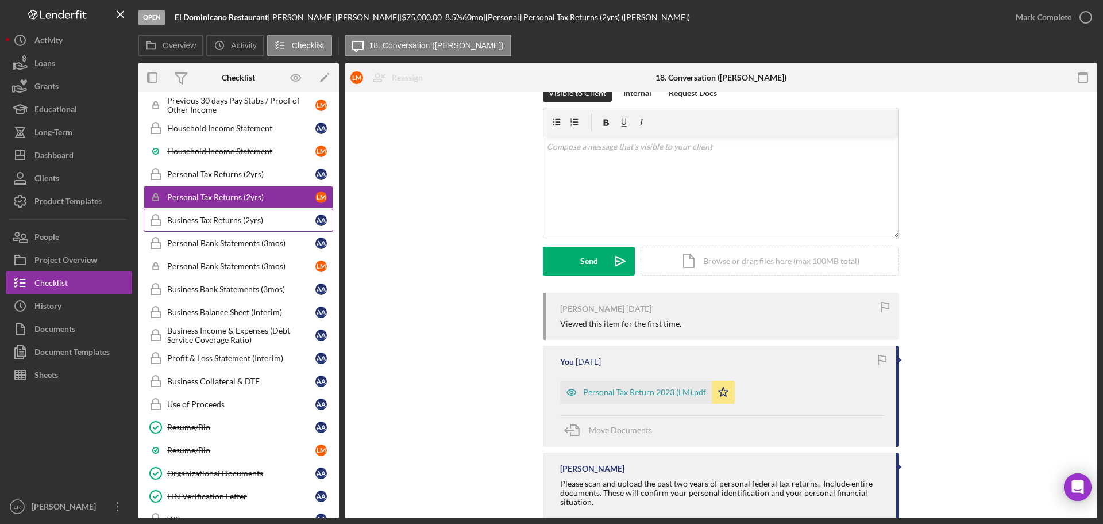
click at [236, 220] on div "Business Tax Returns (2yrs)" at bounding box center [241, 220] width 148 height 9
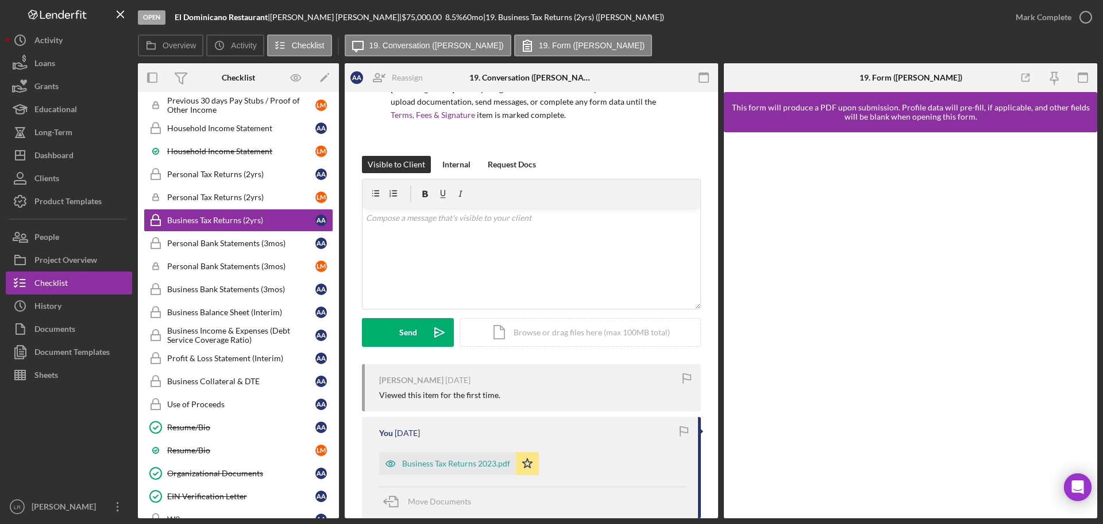
scroll to position [217, 0]
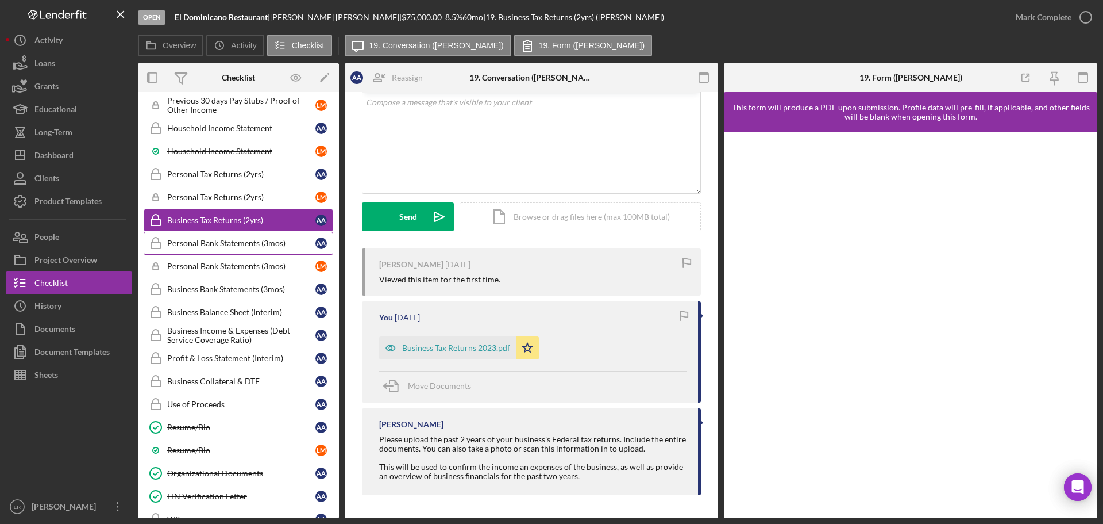
click at [207, 244] on div "Personal Bank Statements (3mos)" at bounding box center [241, 243] width 148 height 9
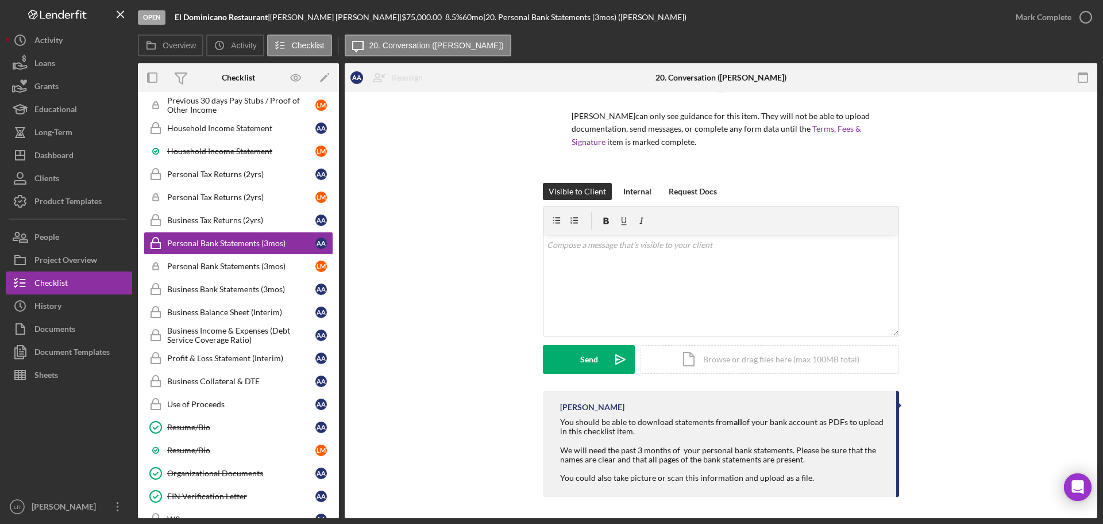
scroll to position [76, 0]
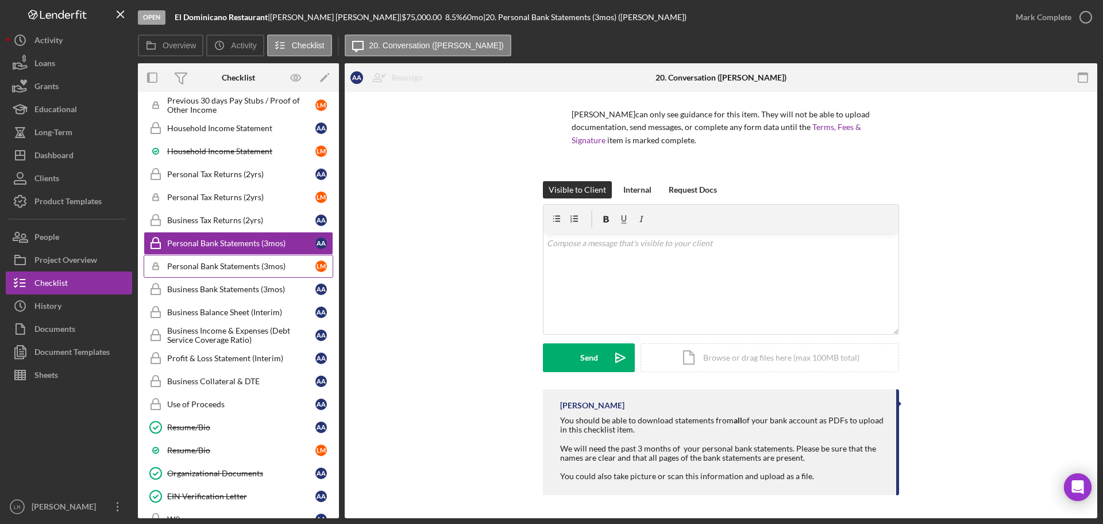
click at [246, 272] on link "Icon/Checklist Item Sub Locked Personal Bank Statements (3mos) L M" at bounding box center [239, 266] width 190 height 23
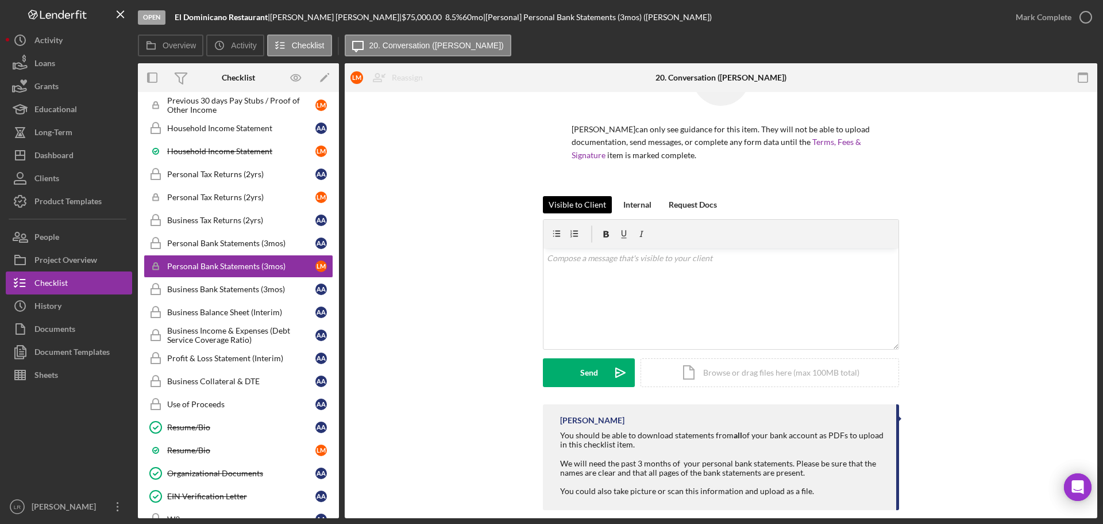
scroll to position [76, 0]
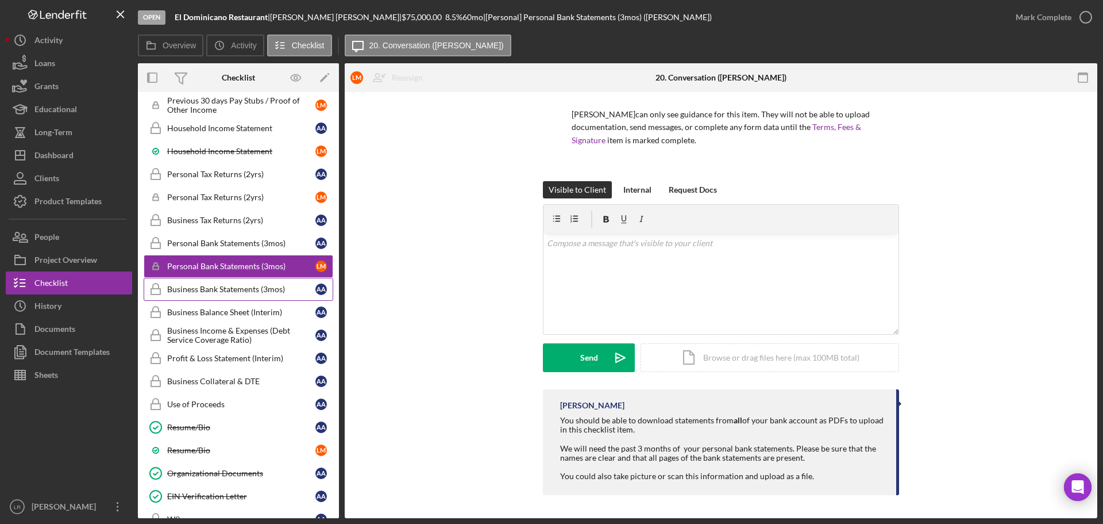
click at [272, 291] on div "Business Bank Statements (3mos)" at bounding box center [241, 288] width 148 height 9
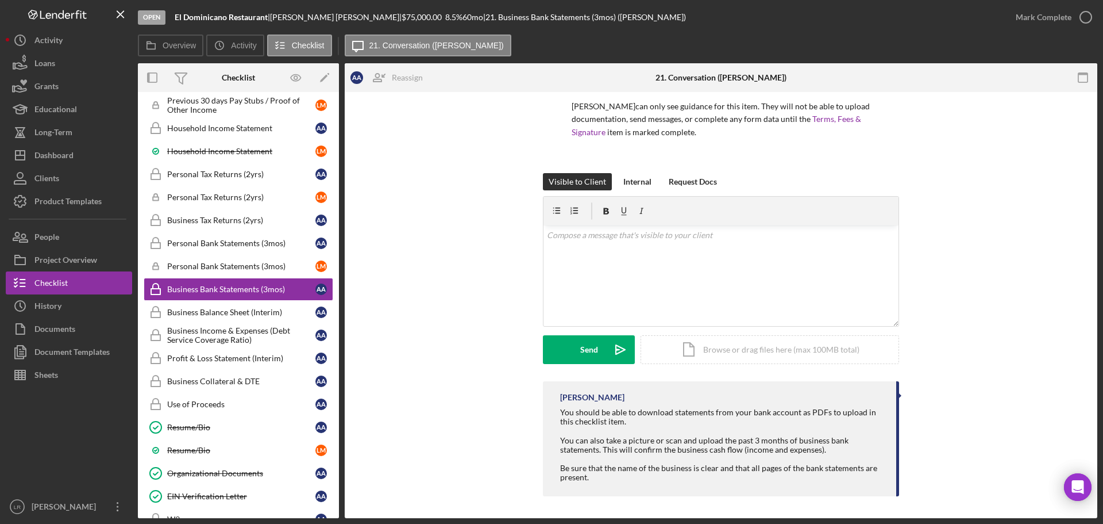
scroll to position [85, 0]
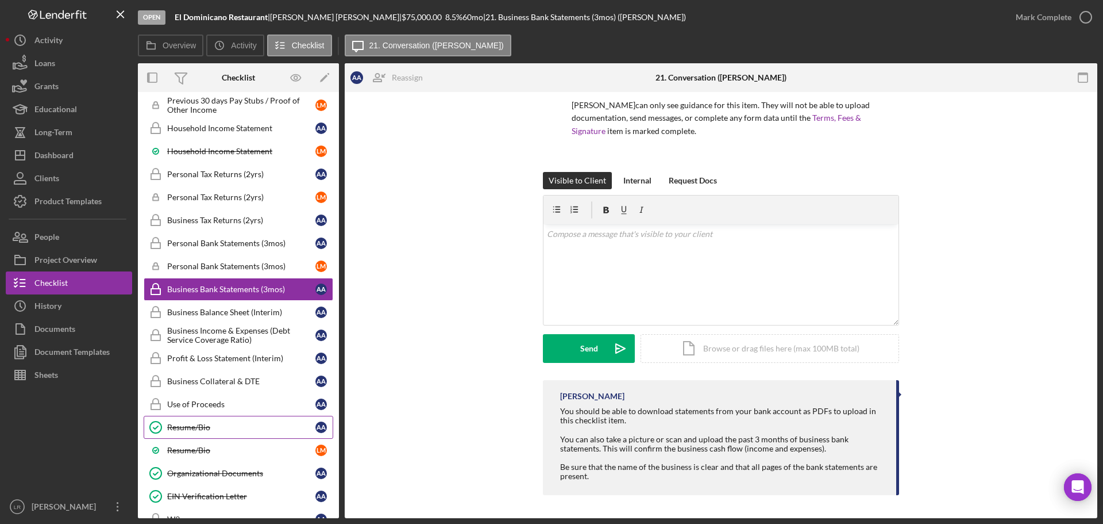
click at [207, 421] on link "Resume/Bio Resume/Bio A A" at bounding box center [239, 427] width 190 height 23
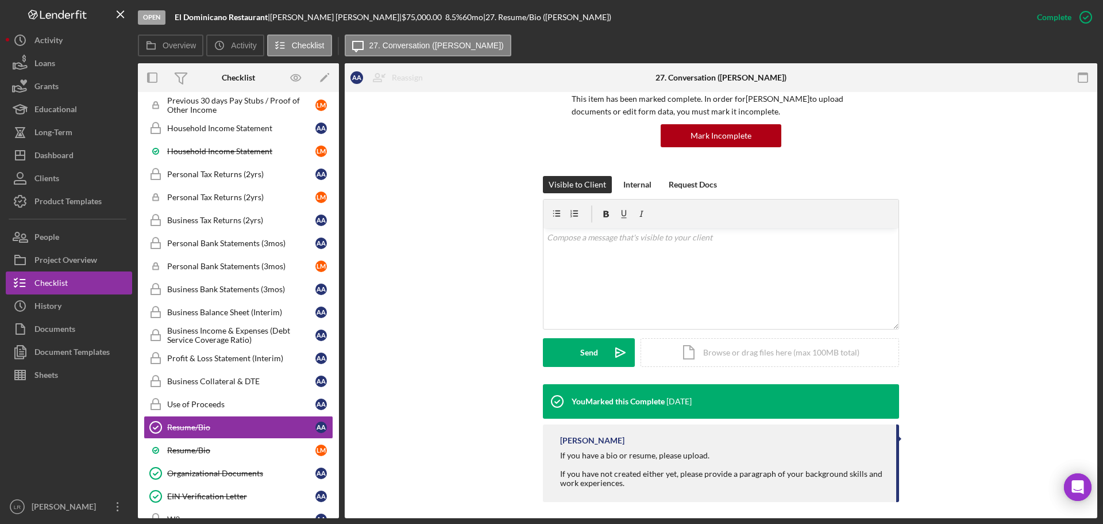
scroll to position [98, 0]
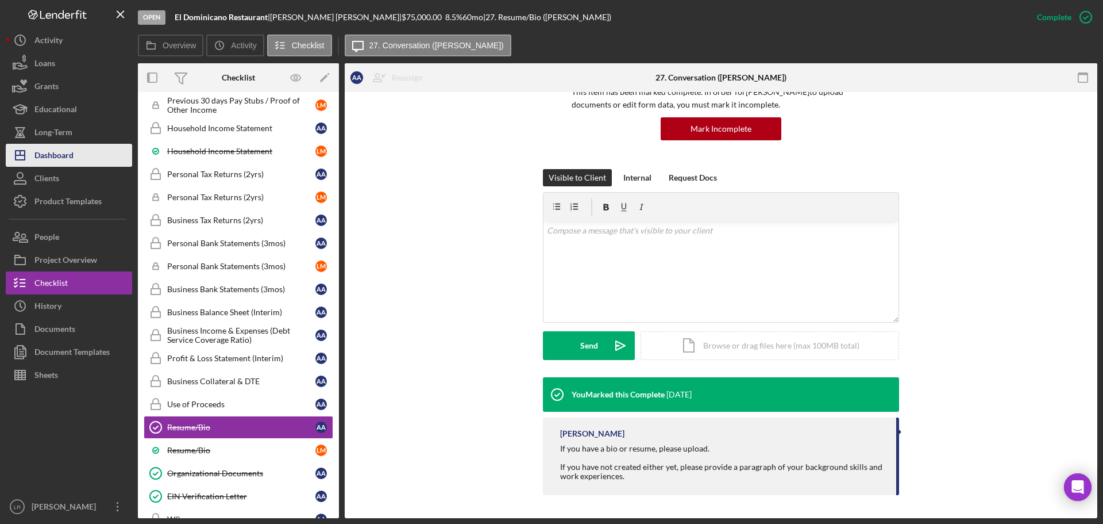
click at [85, 159] on button "Icon/Dashboard Dashboard" at bounding box center [69, 155] width 126 height 23
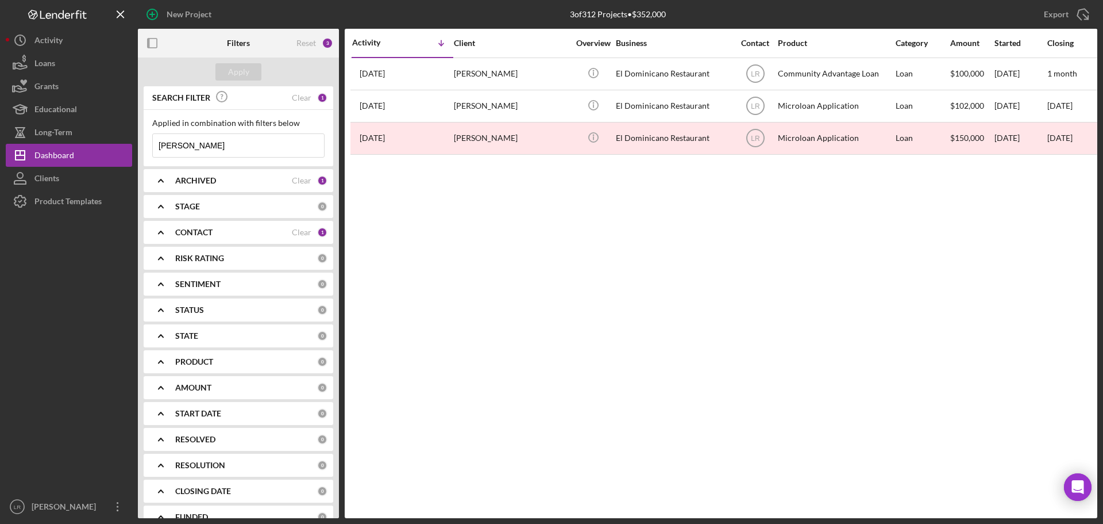
click at [214, 174] on div "ARCHIVED Clear 1" at bounding box center [251, 180] width 152 height 23
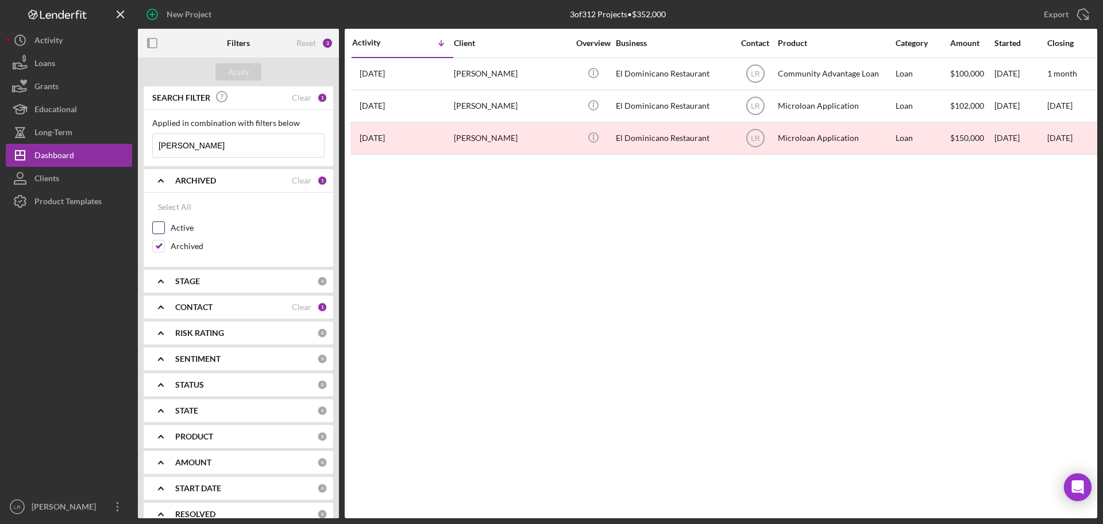
click at [180, 227] on label "Active" at bounding box center [248, 227] width 154 height 11
click at [164, 227] on input "Active" at bounding box center [158, 227] width 11 height 11
checkbox input "true"
click at [184, 248] on label "Archived" at bounding box center [248, 245] width 154 height 11
click at [164, 248] on input "Archived" at bounding box center [158, 245] width 11 height 11
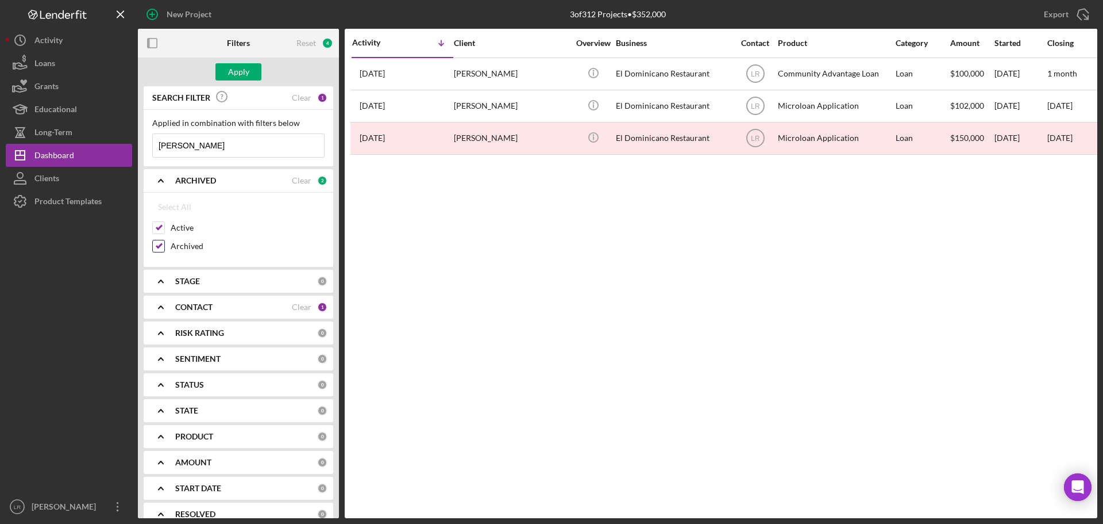
checkbox input "false"
drag, startPoint x: 234, startPoint y: 154, endPoint x: 13, endPoint y: 155, distance: 221.3
click at [13, 155] on div "New Project 3 of 312 Projects • $352,000 agustina Export Icon/Export Filters Re…" at bounding box center [552, 259] width 1092 height 518
click at [253, 64] on button "Apply" at bounding box center [239, 71] width 46 height 17
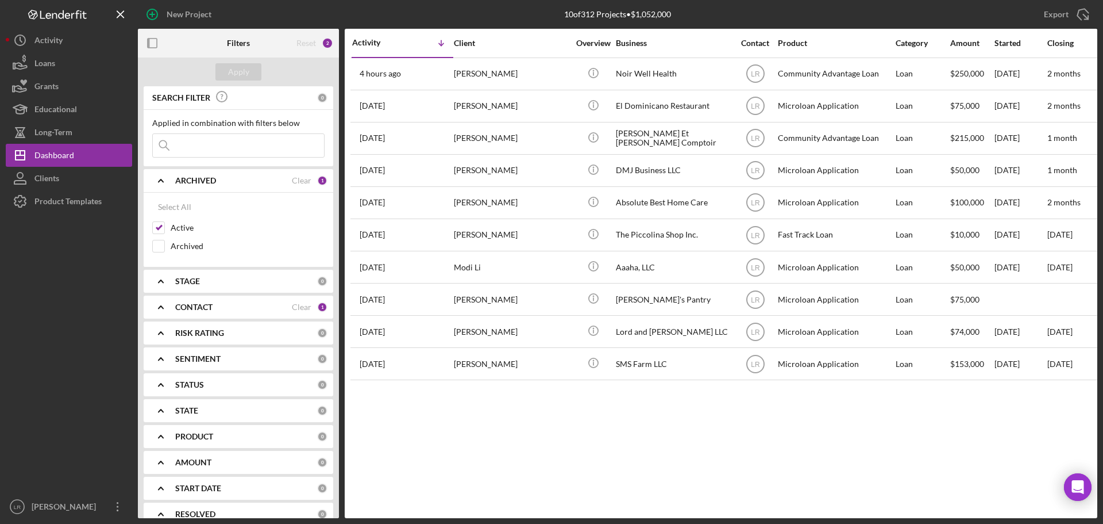
click at [589, 427] on div "Activity Icon/Table Sort Arrow Client Overview Business Contact Product Categor…" at bounding box center [721, 273] width 753 height 489
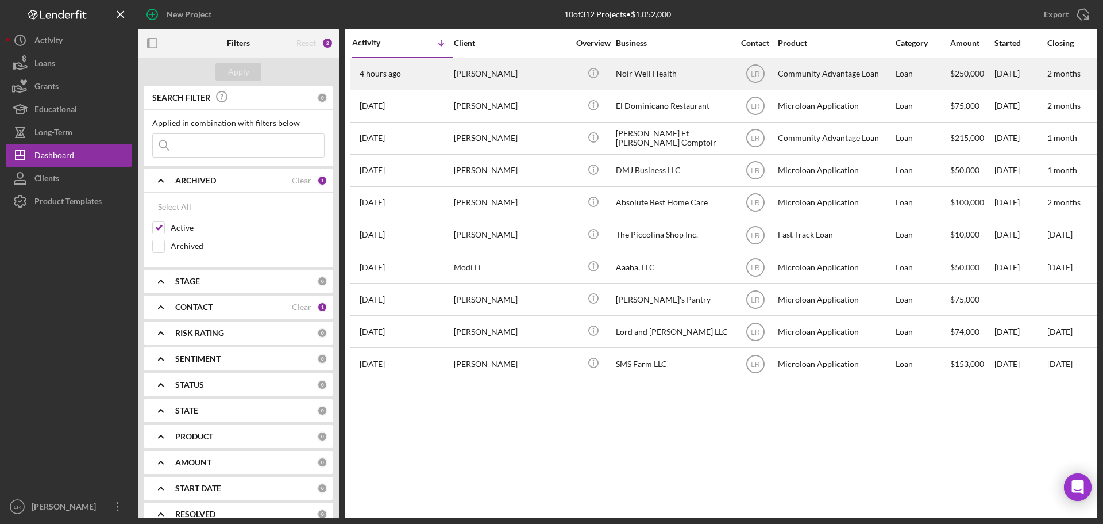
click at [565, 73] on div "Annita Taylor" at bounding box center [511, 74] width 115 height 30
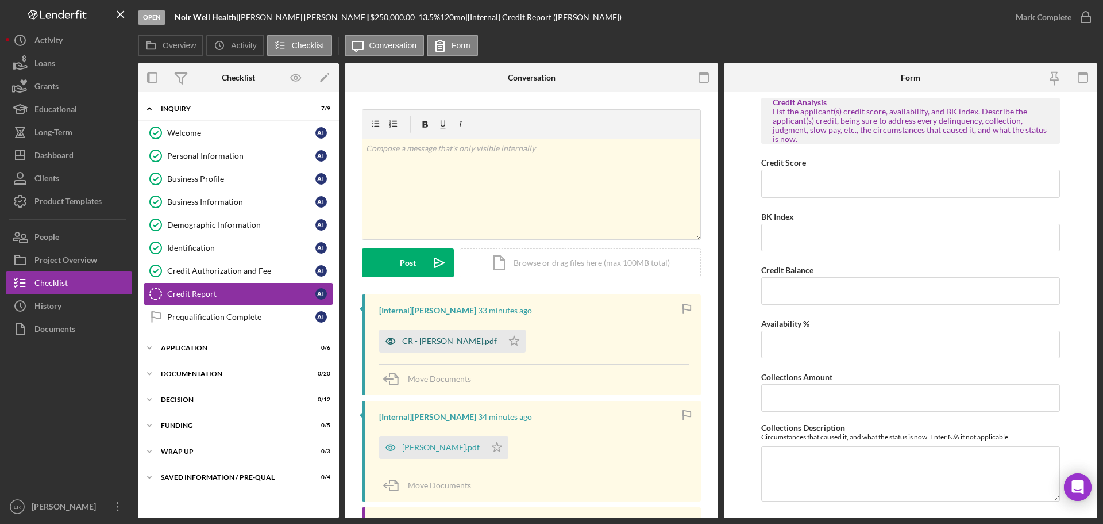
click at [451, 334] on div "CR - Taylor Annita.pdf" at bounding box center [441, 340] width 124 height 23
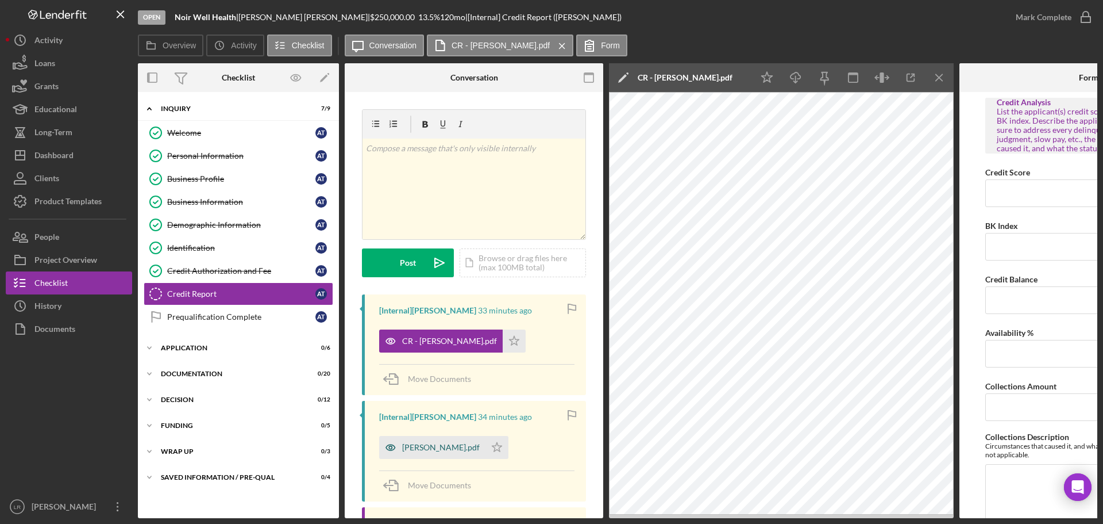
click at [441, 447] on div "SIR - Taylor Annita.pdf" at bounding box center [441, 447] width 78 height 9
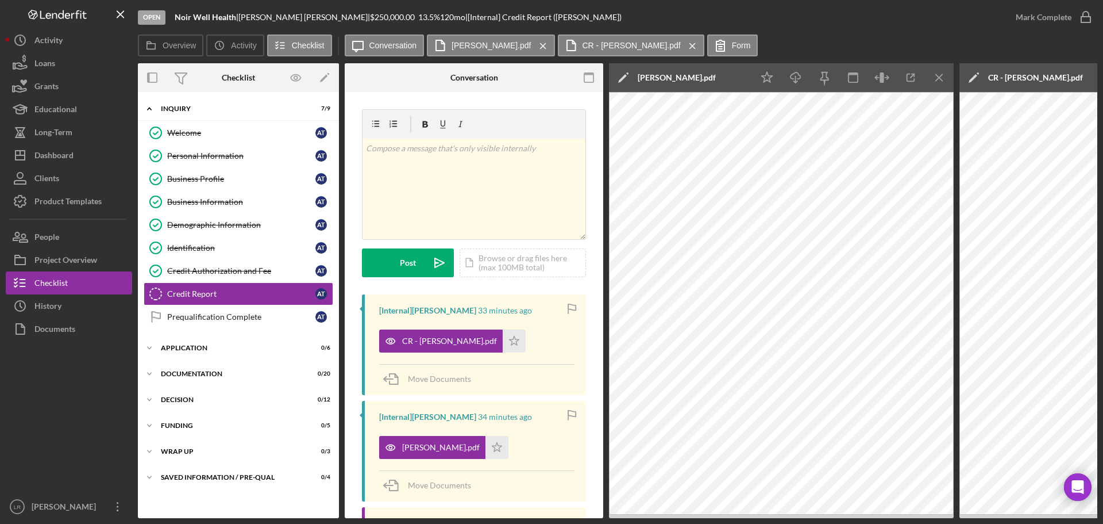
click at [626, 79] on icon "Icon/Edit" at bounding box center [623, 77] width 29 height 29
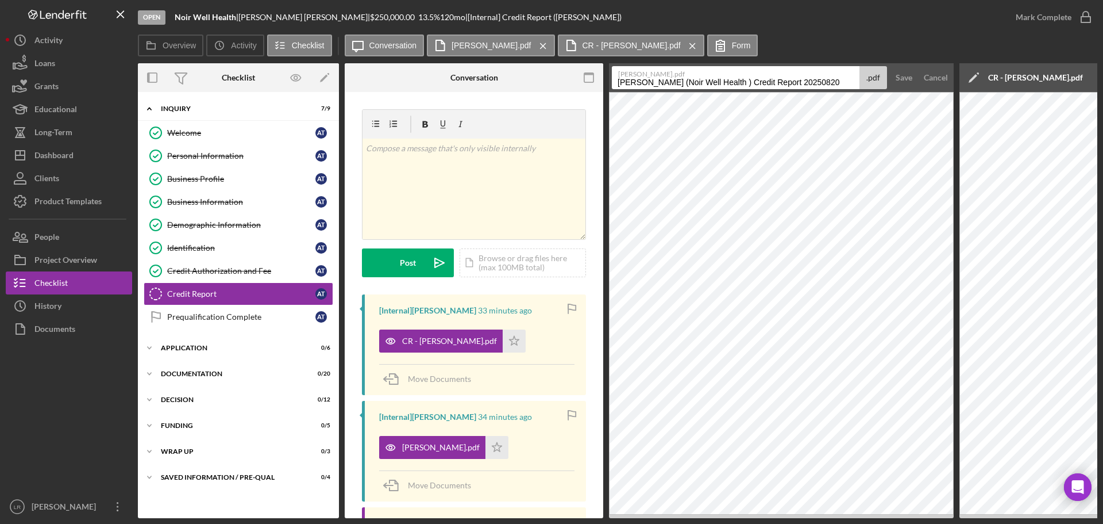
drag, startPoint x: 829, startPoint y: 78, endPoint x: 473, endPoint y: 79, distance: 355.8
click at [473, 79] on div "Overview Internal Workflow Stage Open Icon/Dropdown Arrow Archive (can unarchiv…" at bounding box center [618, 290] width 960 height 455
type input "SIR Report"
click at [909, 76] on div "Save" at bounding box center [904, 77] width 17 height 23
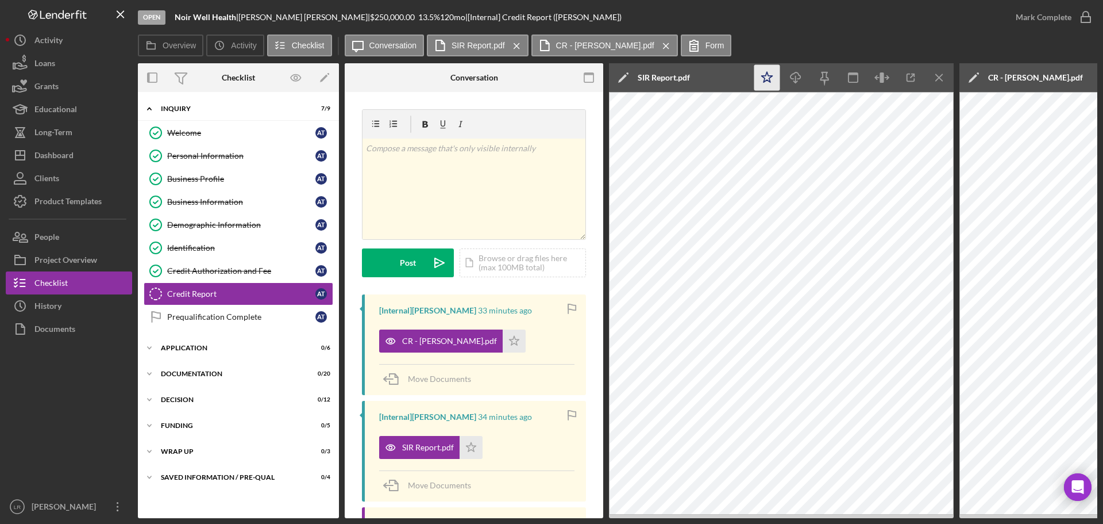
click at [763, 83] on icon "Icon/Star" at bounding box center [768, 78] width 26 height 26
click at [794, 75] on icon "Icon/Download" at bounding box center [796, 78] width 26 height 26
click at [941, 79] on line "button" at bounding box center [939, 77] width 6 height 6
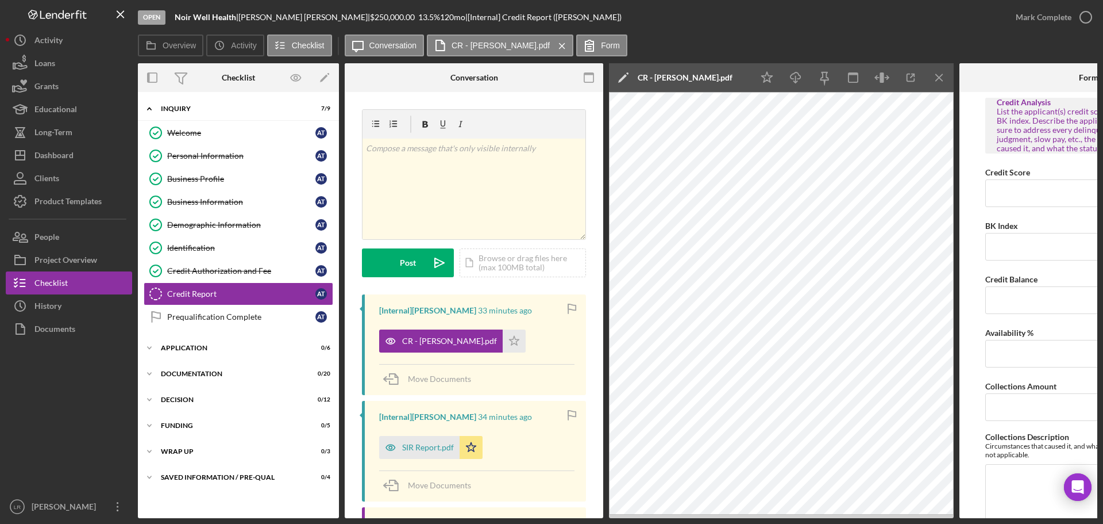
click at [620, 79] on icon "Icon/Edit" at bounding box center [623, 77] width 29 height 29
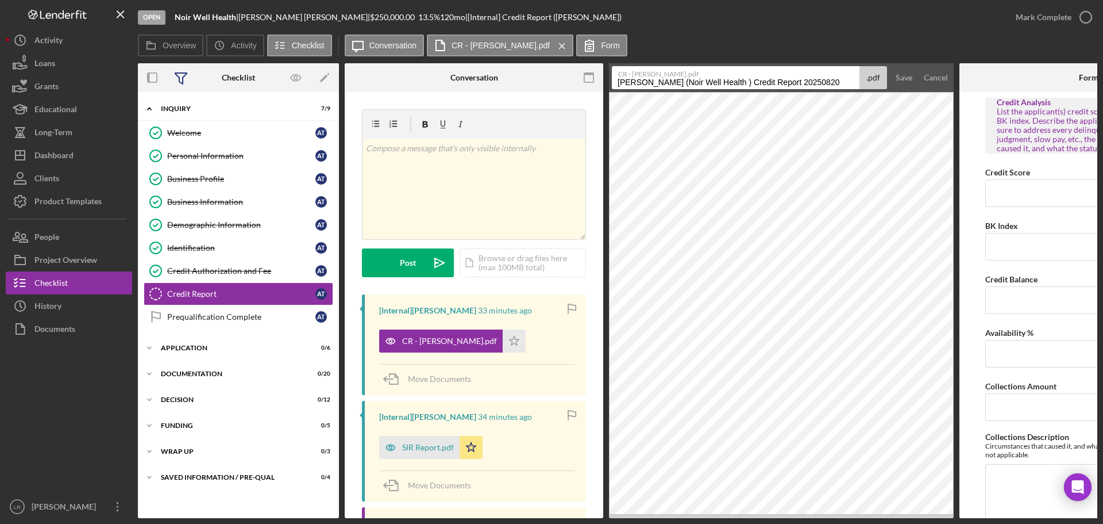
drag, startPoint x: 737, startPoint y: 83, endPoint x: 184, endPoint y: 91, distance: 553.5
click at [184, 91] on div "Overview Internal Workflow Stage Open Icon/Dropdown Arrow Archive (can unarchiv…" at bounding box center [618, 290] width 960 height 455
drag, startPoint x: 666, startPoint y: 81, endPoint x: 833, endPoint y: 66, distance: 167.9
click at [833, 66] on input "Credit Report 20250820" at bounding box center [736, 77] width 248 height 23
type input "Credit Report"
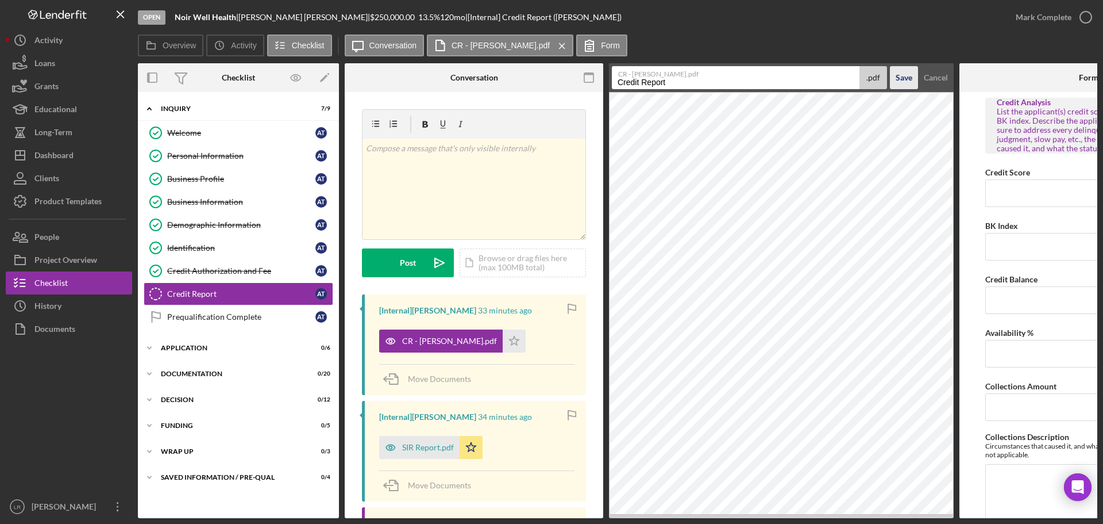
click at [899, 74] on div "Save" at bounding box center [904, 77] width 17 height 23
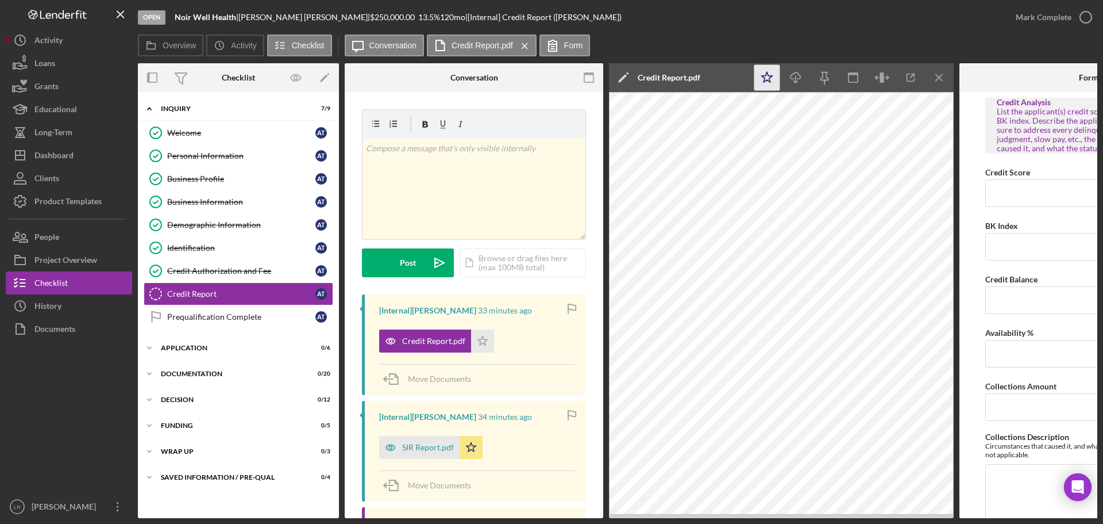
click at [759, 83] on icon "Icon/Star" at bounding box center [768, 78] width 26 height 26
click at [798, 77] on icon "Icon/Download" at bounding box center [796, 78] width 26 height 26
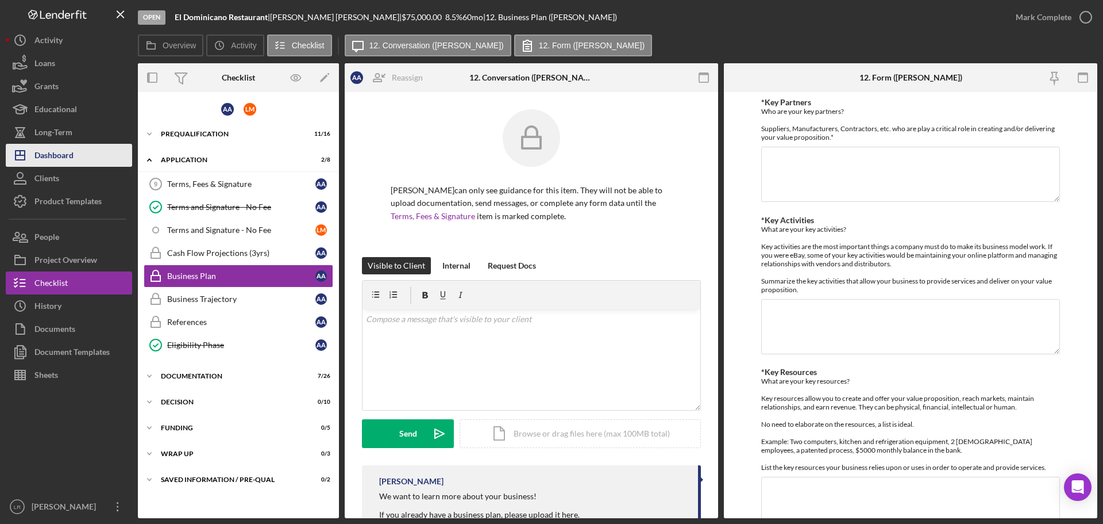
click at [63, 152] on div "Dashboard" at bounding box center [53, 157] width 39 height 26
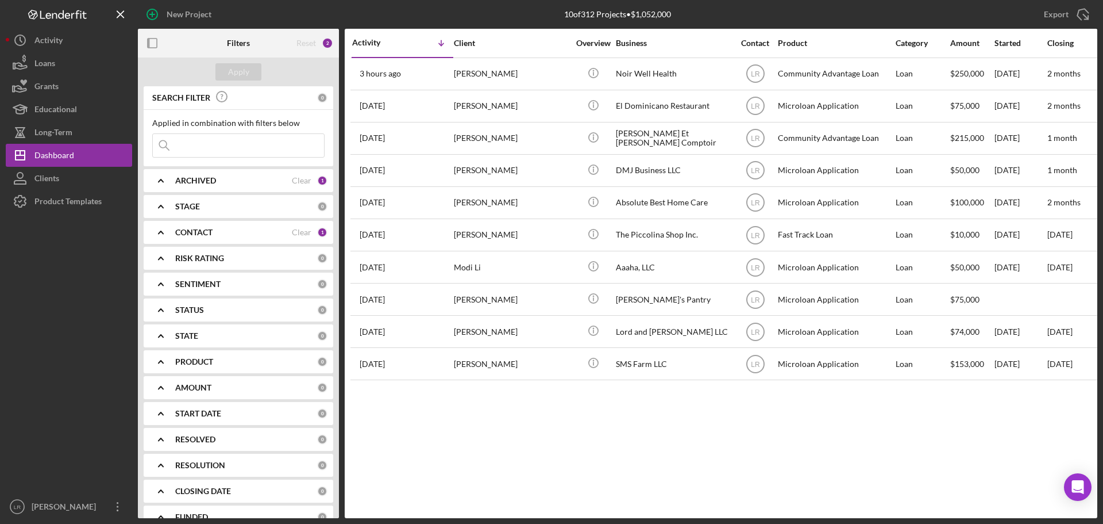
click at [184, 188] on div "ARCHIVED Clear 1" at bounding box center [251, 180] width 152 height 23
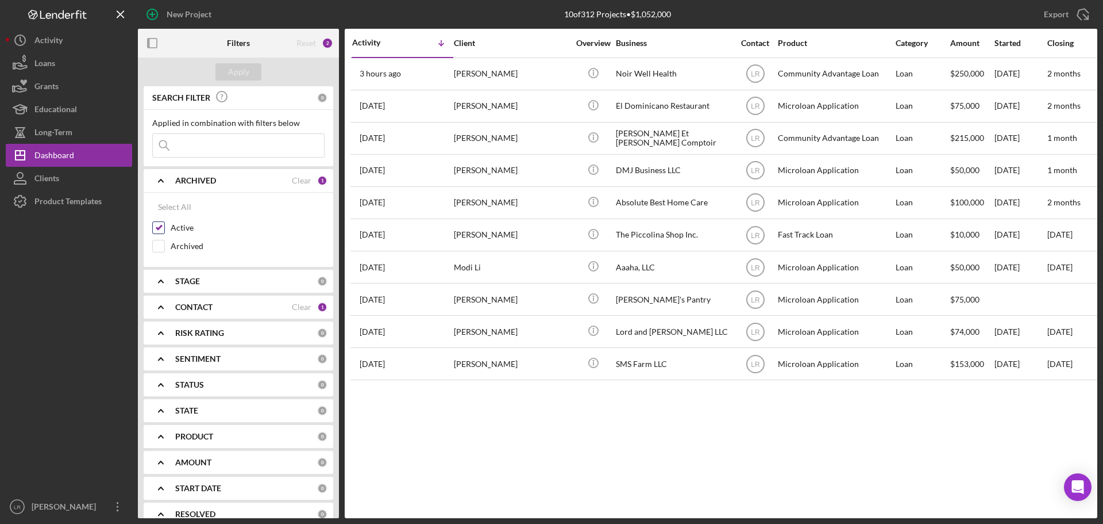
click at [179, 229] on label "Active" at bounding box center [248, 227] width 154 height 11
click at [164, 229] on input "Active" at bounding box center [158, 227] width 11 height 11
checkbox input "false"
click at [176, 238] on div "Active" at bounding box center [238, 230] width 172 height 18
click at [182, 245] on label "Archived" at bounding box center [248, 245] width 154 height 11
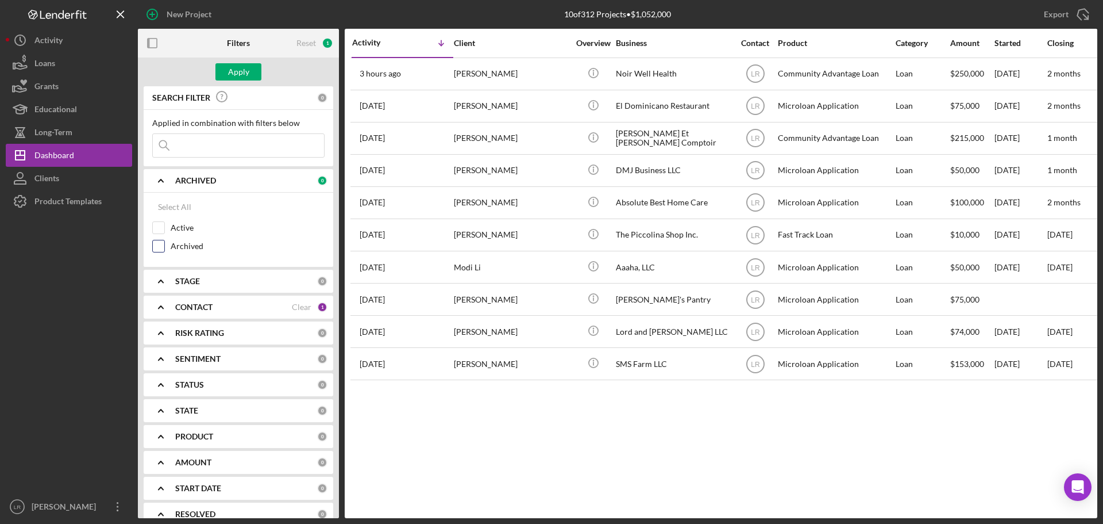
click at [164, 245] on input "Archived" at bounding box center [158, 245] width 11 height 11
checkbox input "true"
click at [236, 76] on div "Apply" at bounding box center [238, 71] width 21 height 17
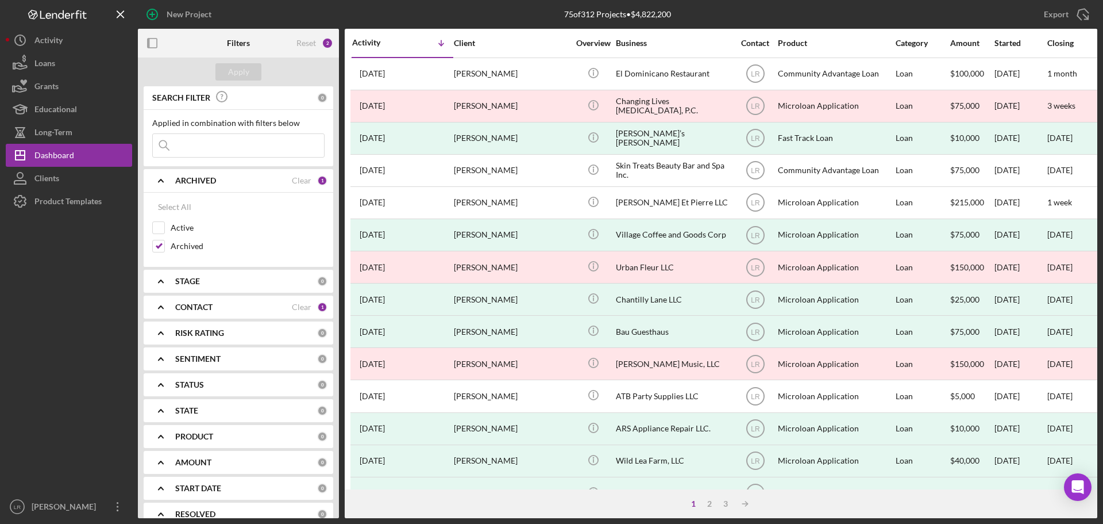
click at [214, 143] on input at bounding box center [238, 145] width 171 height 23
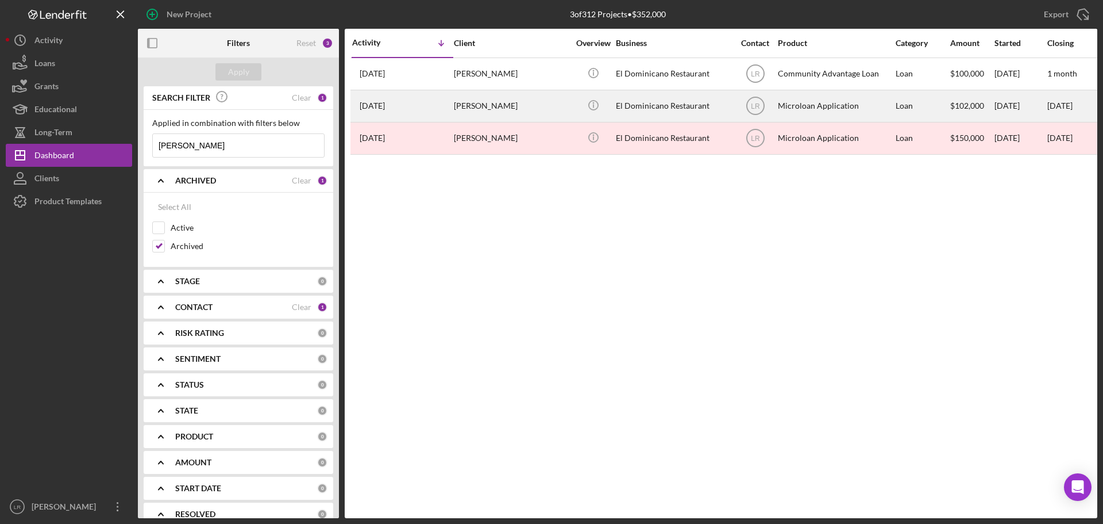
type input "[PERSON_NAME]"
click at [536, 101] on div "[PERSON_NAME]" at bounding box center [511, 106] width 115 height 30
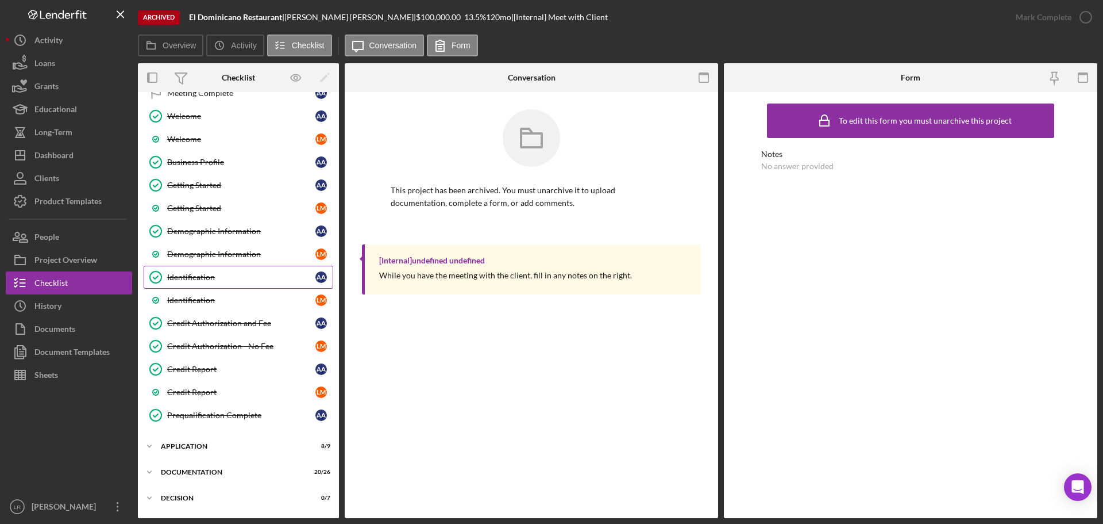
scroll to position [115, 0]
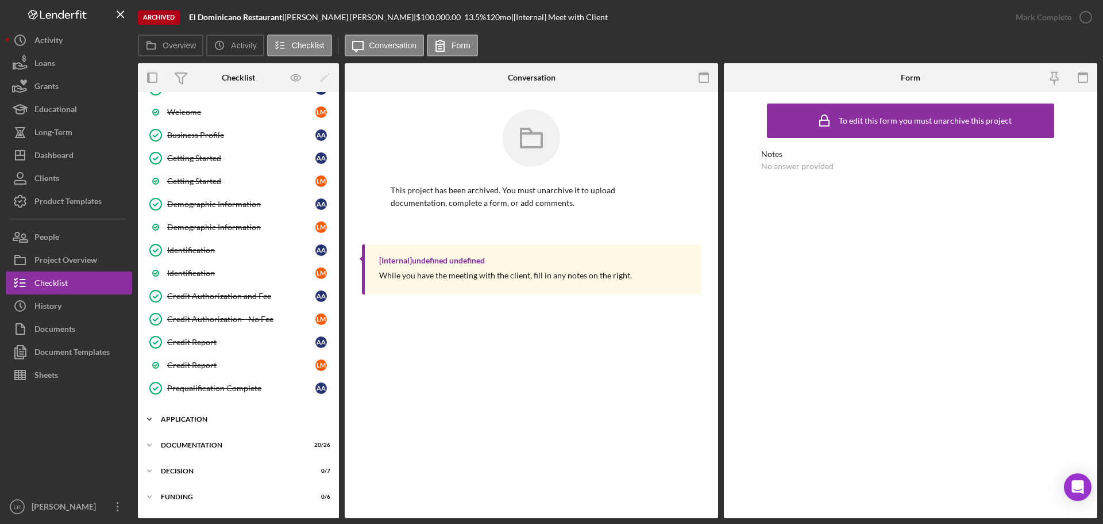
drag, startPoint x: 201, startPoint y: 422, endPoint x: 226, endPoint y: 420, distance: 25.3
click at [201, 422] on div "Application" at bounding box center [243, 419] width 164 height 7
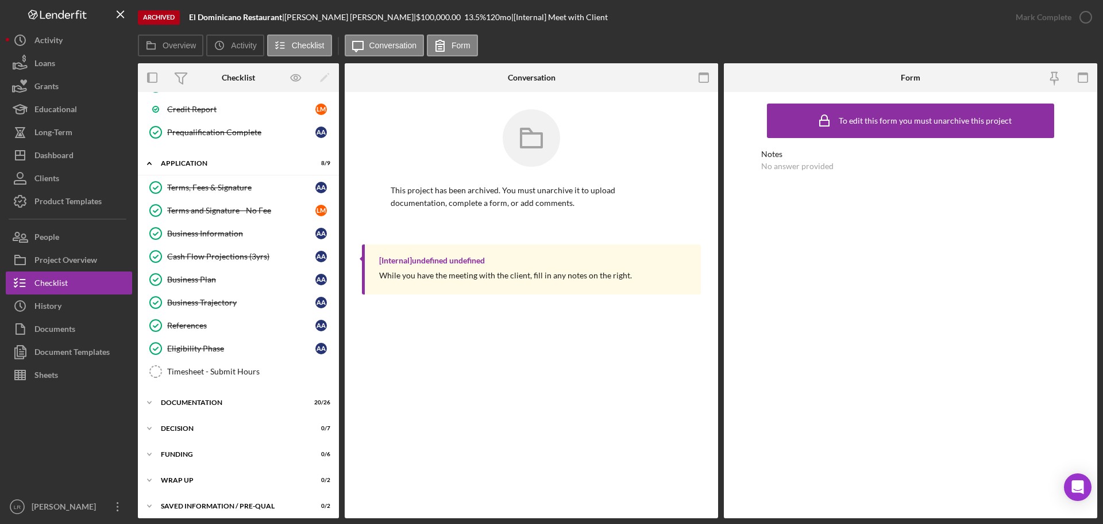
scroll to position [376, 0]
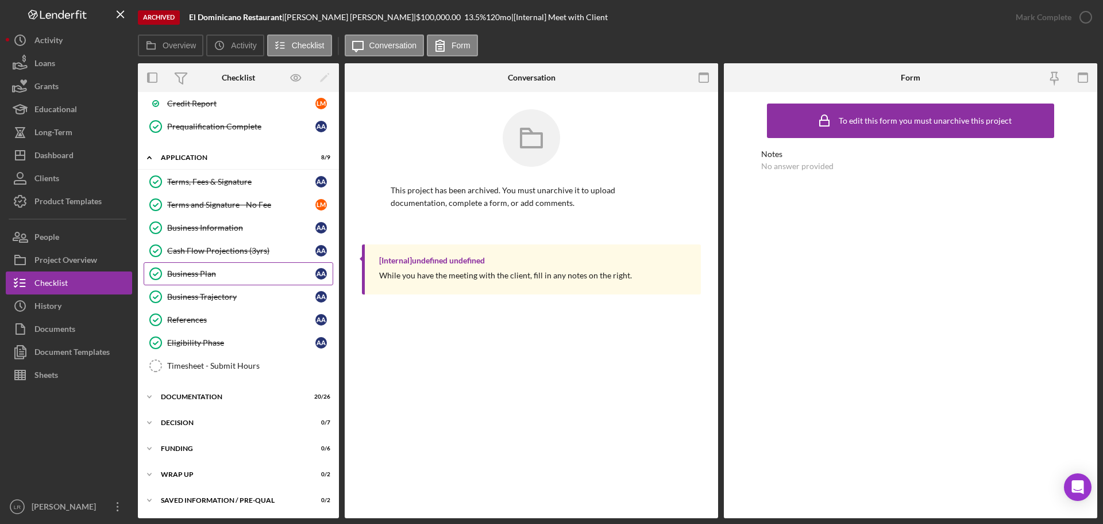
click at [223, 275] on div "Business Plan" at bounding box center [241, 273] width 148 height 9
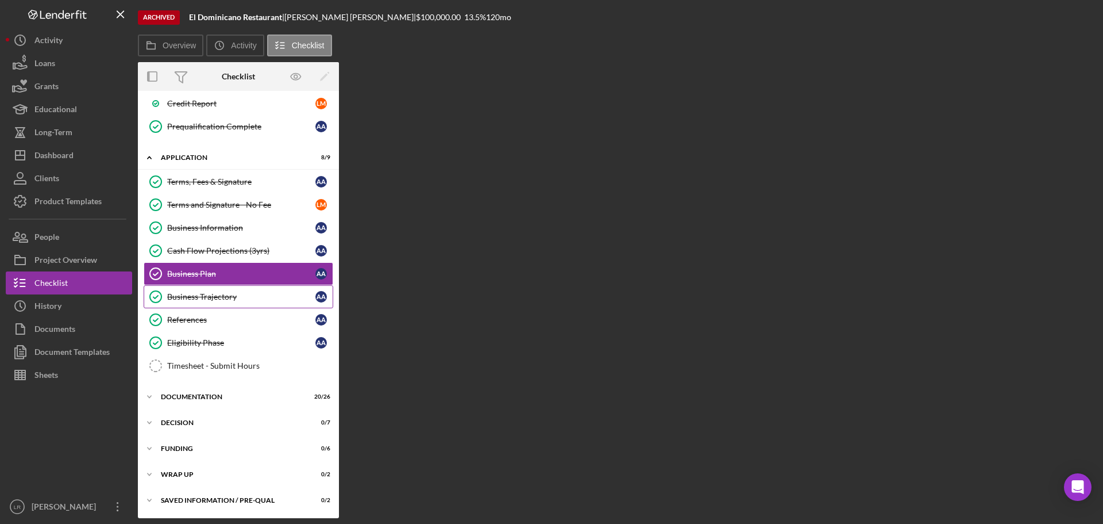
scroll to position [376, 0]
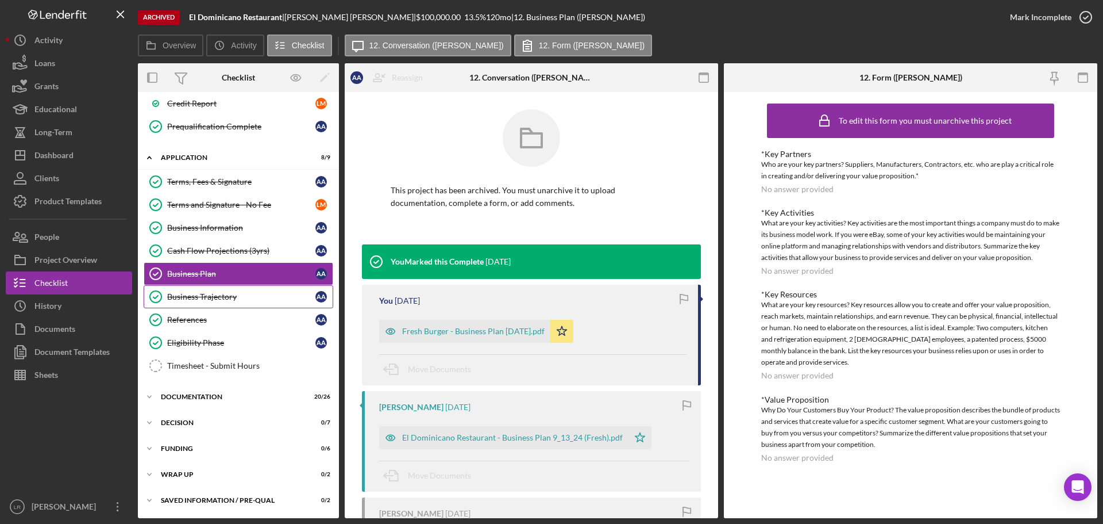
click at [263, 299] on div "Business Trajectory" at bounding box center [241, 296] width 148 height 9
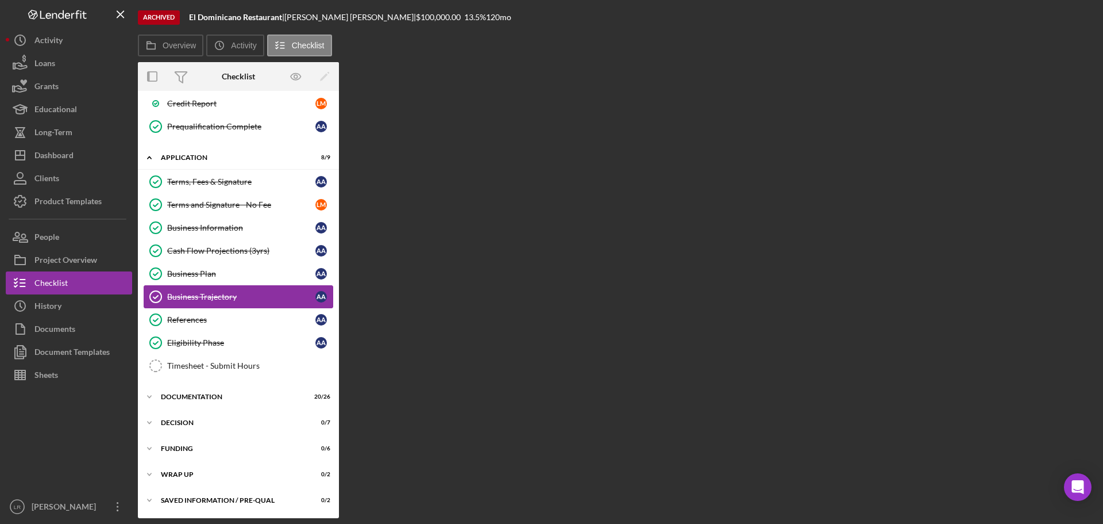
scroll to position [376, 0]
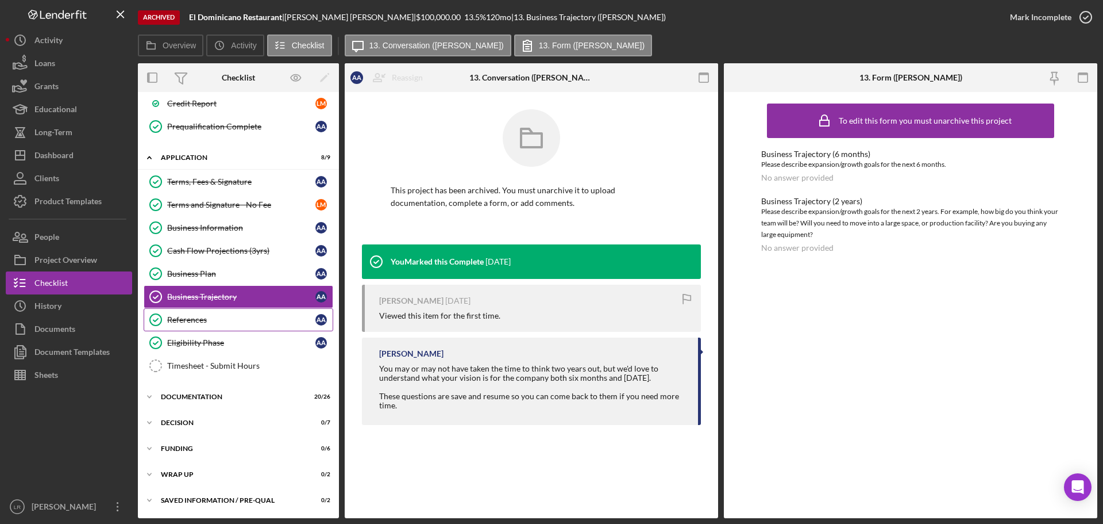
click at [227, 326] on link "References References A A" at bounding box center [239, 319] width 190 height 23
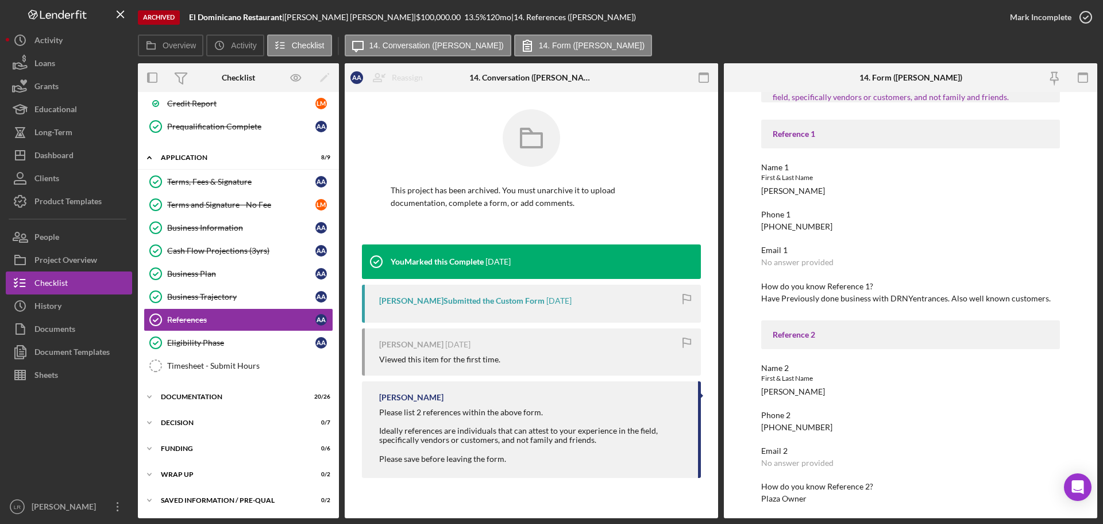
scroll to position [79, 0]
drag, startPoint x: 820, startPoint y: 186, endPoint x: 755, endPoint y: 192, distance: 65.2
click at [755, 192] on div "To edit this form you must unarchive this project PLEASE PROVIDE 2 REFERENCES I…" at bounding box center [911, 305] width 374 height 426
copy div "[PERSON_NAME]"
drag, startPoint x: 826, startPoint y: 227, endPoint x: 741, endPoint y: 226, distance: 85.6
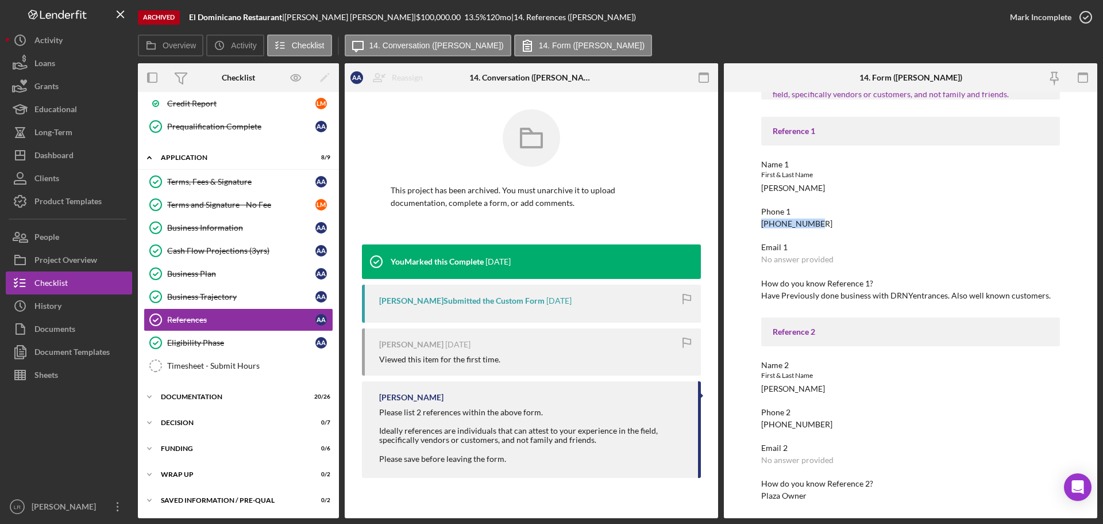
click at [741, 226] on div "To edit this form you must unarchive this project PLEASE PROVIDE 2 REFERENCES I…" at bounding box center [911, 305] width 374 height 426
copy div "[PHONE_NUMBER]"
drag, startPoint x: 757, startPoint y: 297, endPoint x: 1045, endPoint y: 299, distance: 288.5
click at [1045, 299] on div "To edit this form you must unarchive this project PLEASE PROVIDE 2 REFERENCES I…" at bounding box center [911, 305] width 374 height 426
copy div "Have Previously done business with DRNYentrances. Also well known customers."
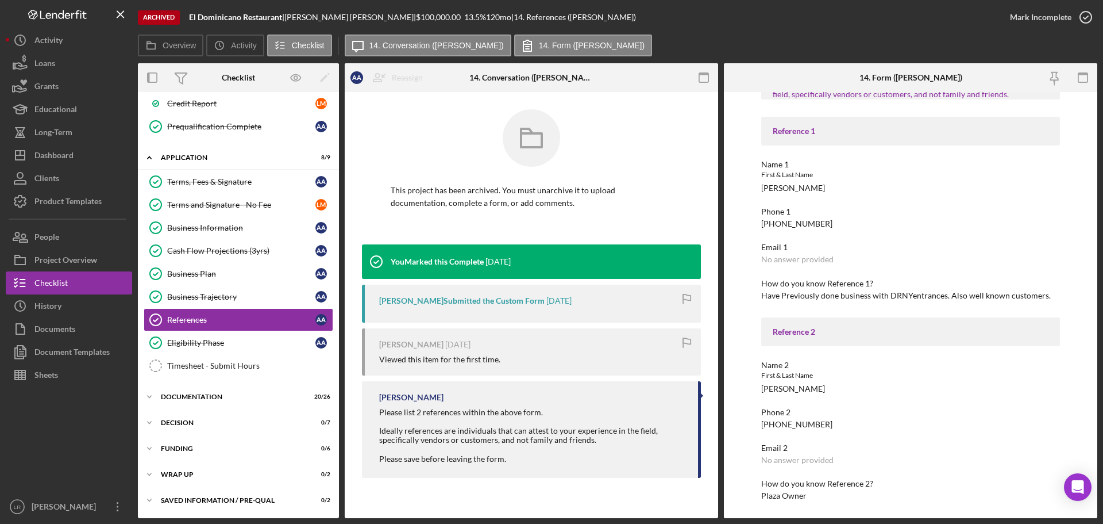
click at [829, 394] on div "PLEASE PROVIDE 2 REFERENCES Ideally references are individuals that can attest …" at bounding box center [911, 286] width 299 height 430
drag, startPoint x: 812, startPoint y: 380, endPoint x: 821, endPoint y: 399, distance: 20.6
click at [821, 399] on div "PLEASE PROVIDE 2 REFERENCES Ideally references are individuals that can attest …" at bounding box center [911, 286] width 299 height 430
click at [820, 390] on div "Name 2 First & Last Name Frank Carozza" at bounding box center [911, 376] width 299 height 33
drag, startPoint x: 830, startPoint y: 389, endPoint x: 759, endPoint y: 390, distance: 71.3
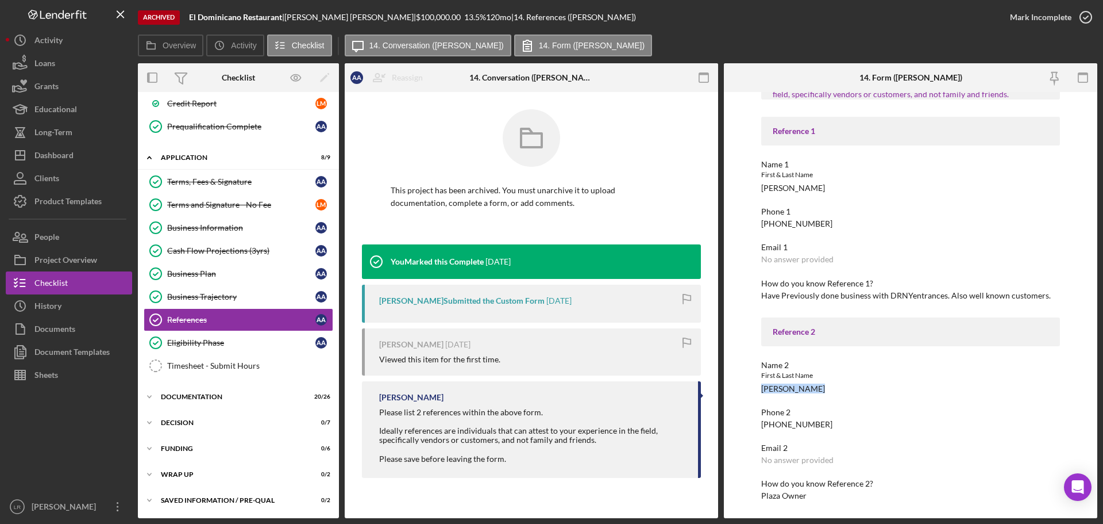
click at [759, 390] on div "To edit this form you must unarchive this project PLEASE PROVIDE 2 REFERENCES I…" at bounding box center [911, 305] width 374 height 426
copy div "Frank Carozza"
drag, startPoint x: 755, startPoint y: 429, endPoint x: 742, endPoint y: 429, distance: 13.2
click at [742, 429] on div "To edit this form you must unarchive this project PLEASE PROVIDE 2 REFERENCES I…" at bounding box center [911, 305] width 374 height 426
click at [764, 429] on div "PLEASE PROVIDE 2 REFERENCES Ideally references are individuals that can attest …" at bounding box center [911, 286] width 299 height 430
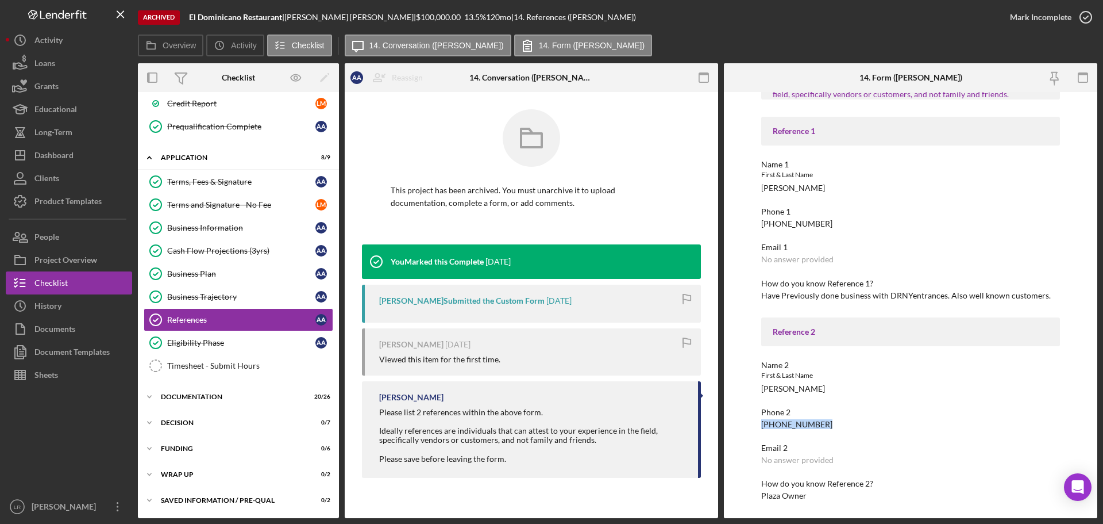
drag, startPoint x: 762, startPoint y: 426, endPoint x: 842, endPoint y: 420, distance: 80.7
click at [842, 420] on div "Phone 2 (845) 227-8707" at bounding box center [911, 417] width 299 height 21
copy div "(845) 227-8707"
click at [270, 294] on div "Business Trajectory" at bounding box center [241, 296] width 148 height 9
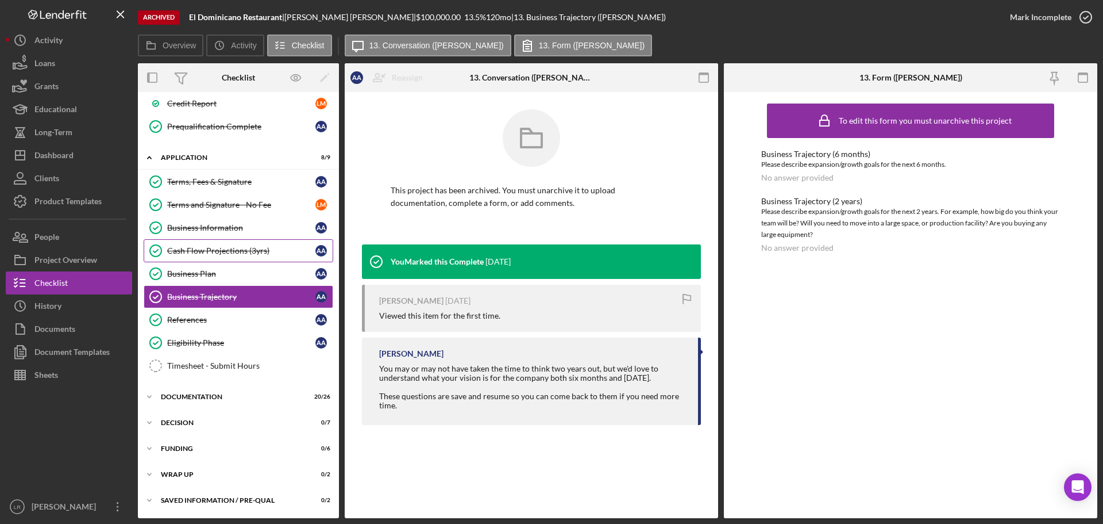
click at [214, 249] on div "Cash Flow Projections (3yrs)" at bounding box center [241, 250] width 148 height 9
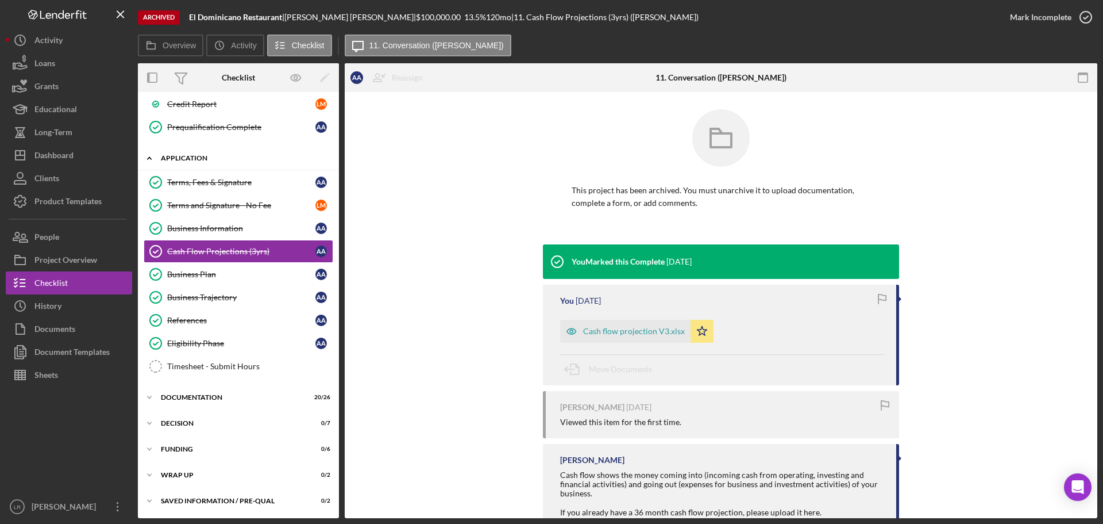
scroll to position [376, 0]
click at [236, 395] on div "Documentation" at bounding box center [243, 396] width 164 height 7
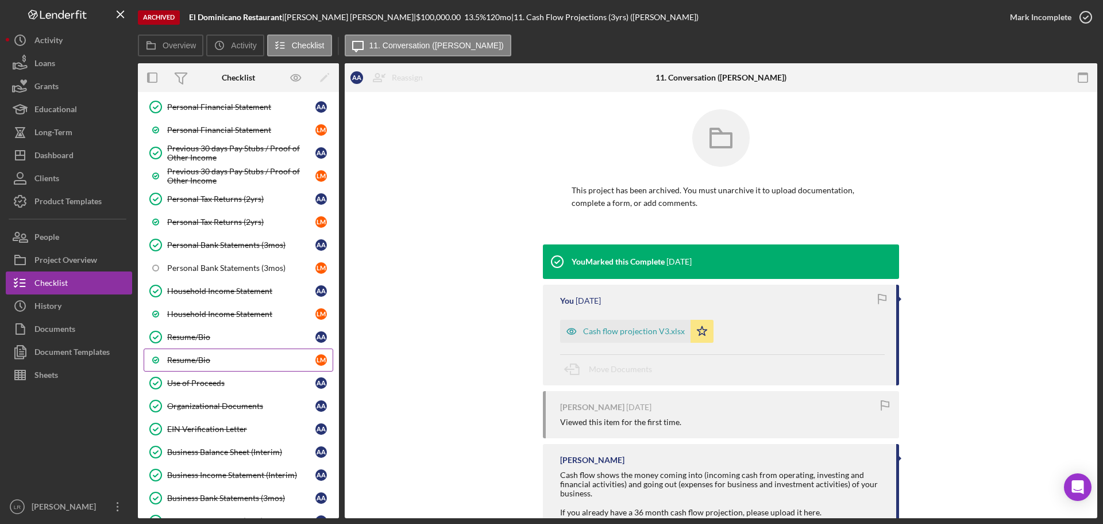
scroll to position [721, 0]
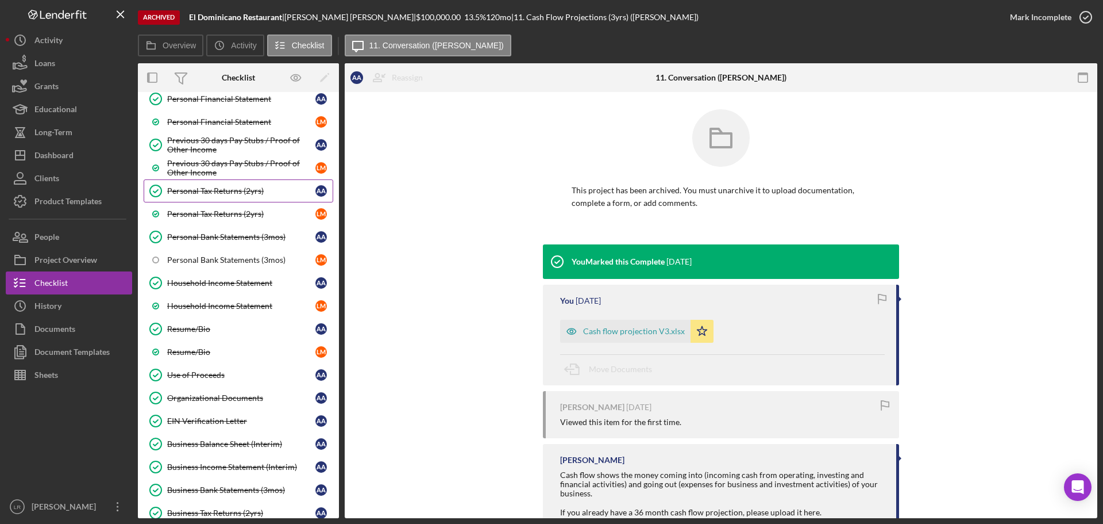
click at [264, 194] on div "Personal Tax Returns (2yrs)" at bounding box center [241, 190] width 148 height 9
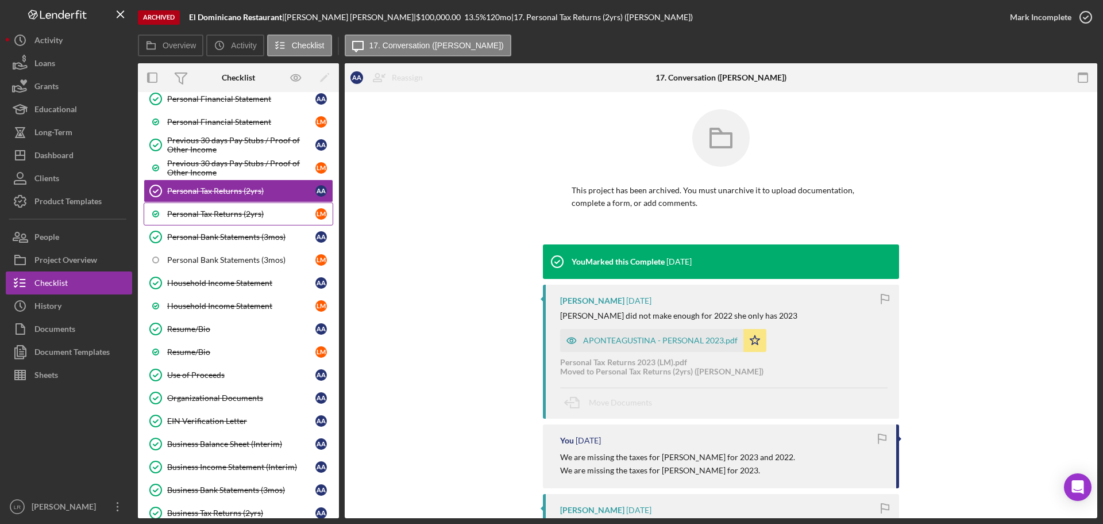
click at [232, 218] on div "Personal Tax Returns (2yrs)" at bounding box center [241, 213] width 148 height 9
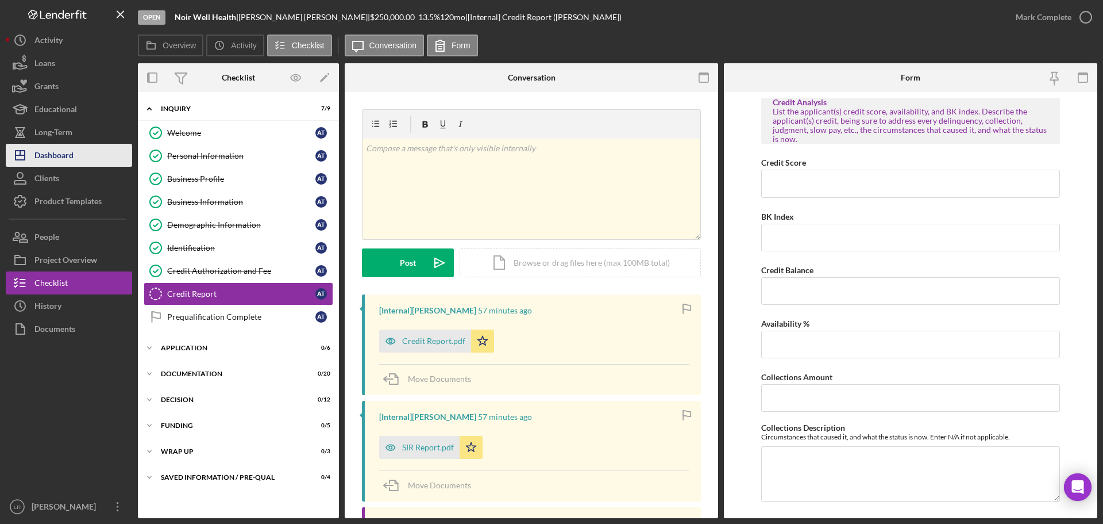
click at [77, 150] on button "Icon/Dashboard Dashboard" at bounding box center [69, 155] width 126 height 23
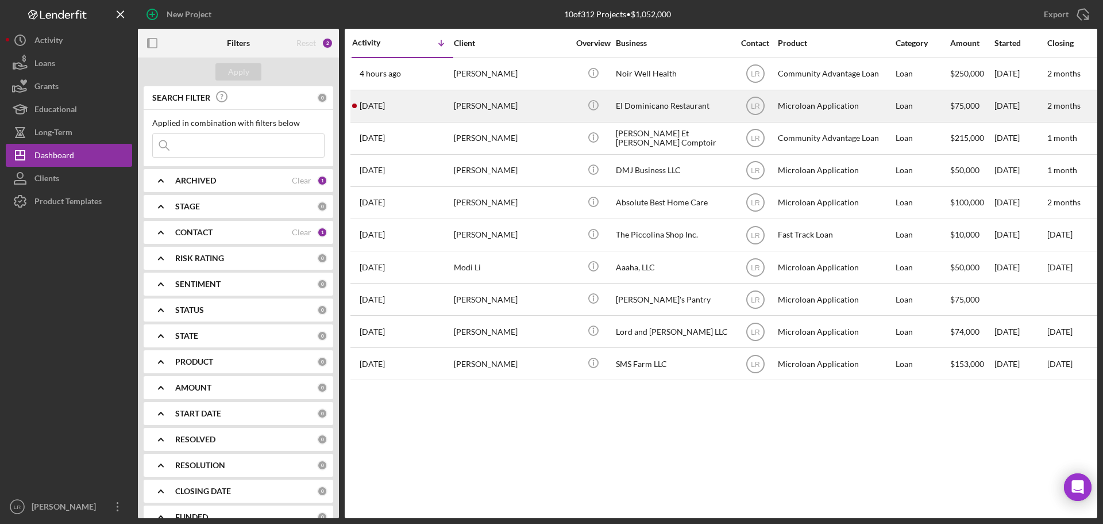
click at [508, 110] on div "[PERSON_NAME]" at bounding box center [511, 106] width 115 height 30
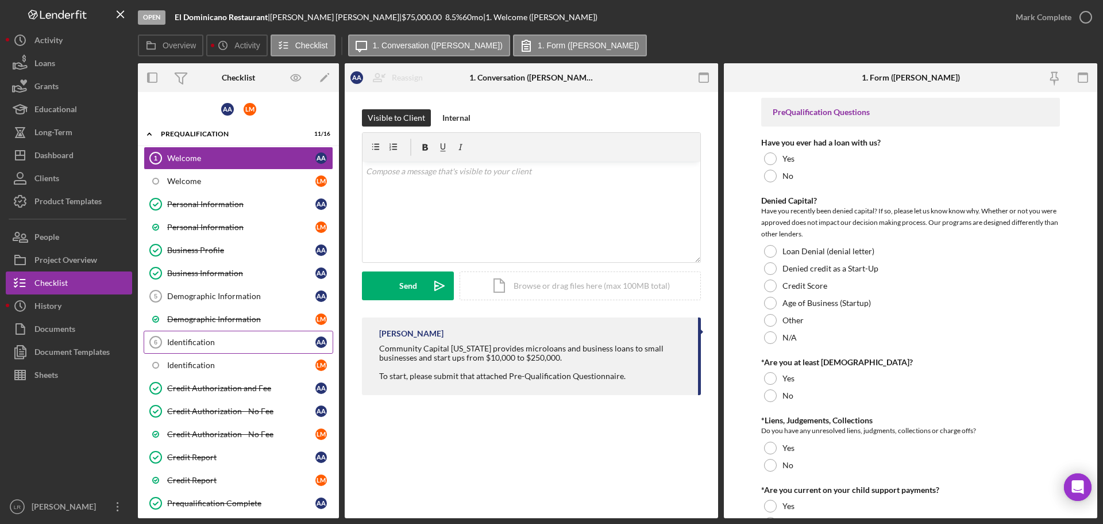
scroll to position [163, 0]
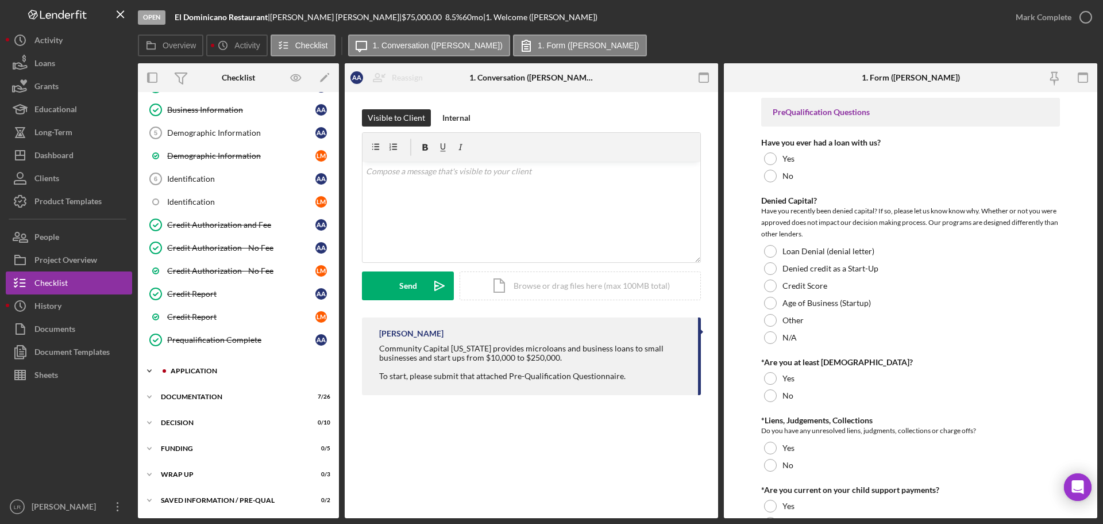
click at [253, 377] on div "Icon/Expander Application 3 / 8" at bounding box center [238, 370] width 201 height 23
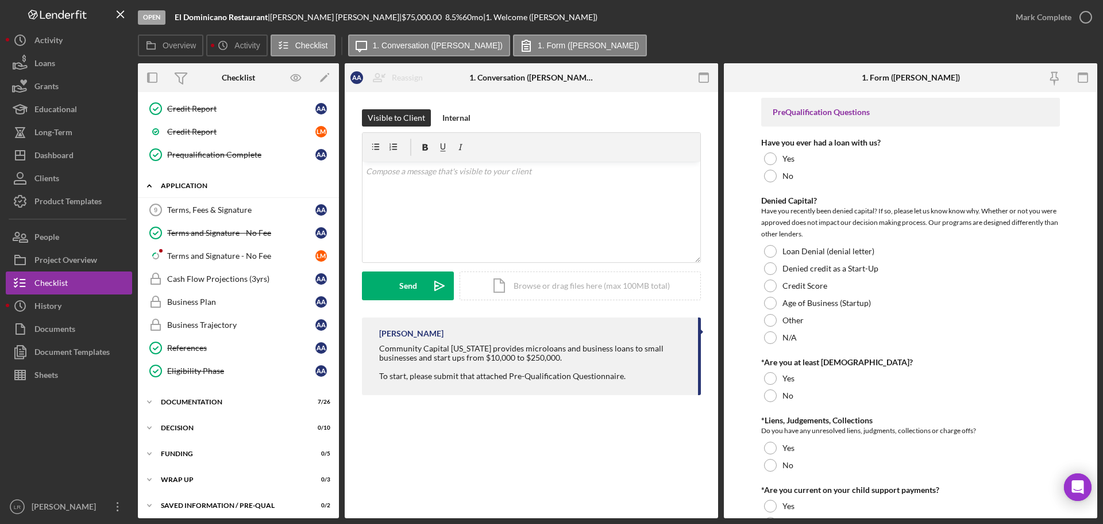
scroll to position [353, 0]
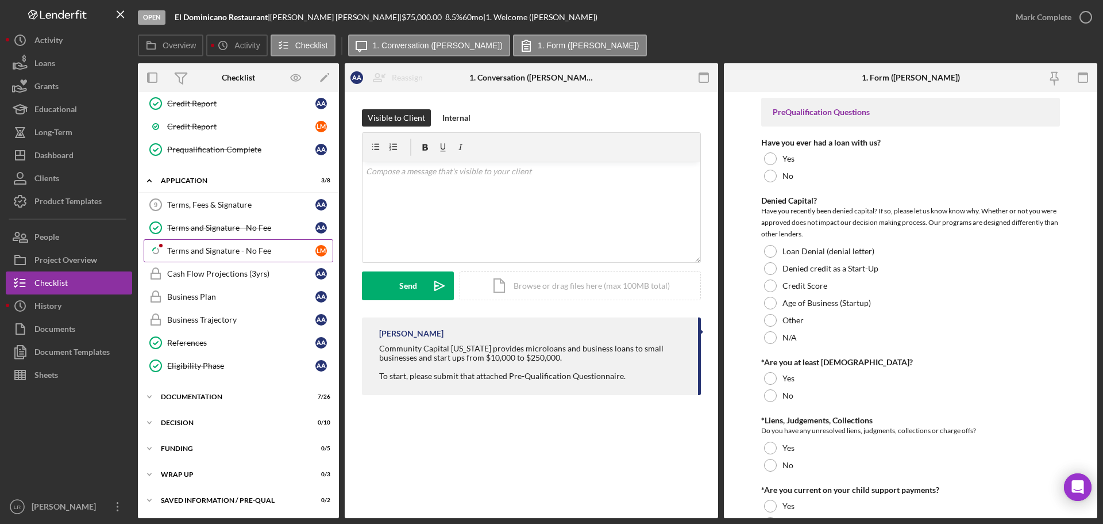
click at [276, 252] on div "Terms and Signature - No Fee" at bounding box center [241, 250] width 148 height 9
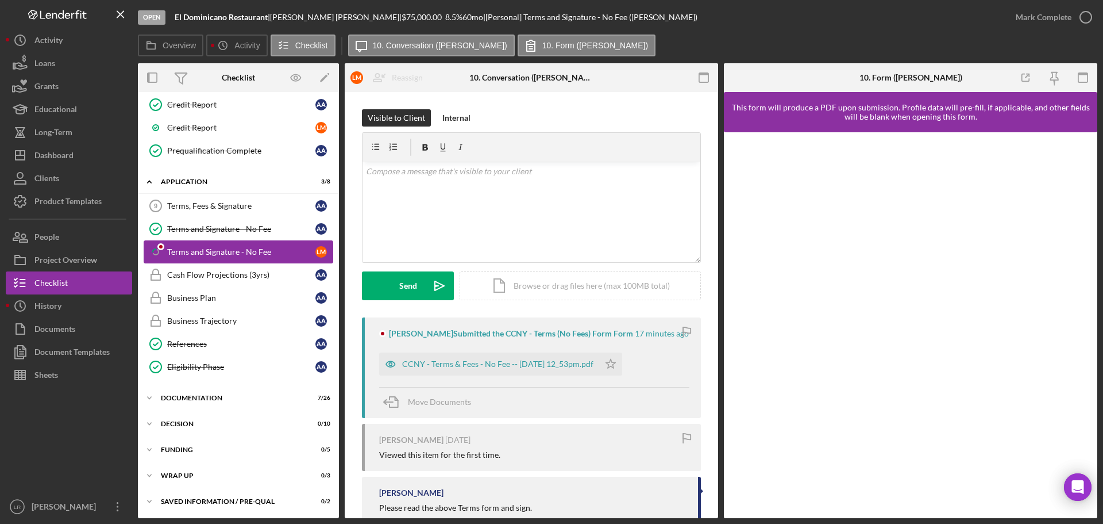
scroll to position [353, 0]
click at [483, 366] on div "CCNY - Terms & Fees - No Fee -- 2025-08-20 12_53pm.pdf" at bounding box center [497, 363] width 191 height 9
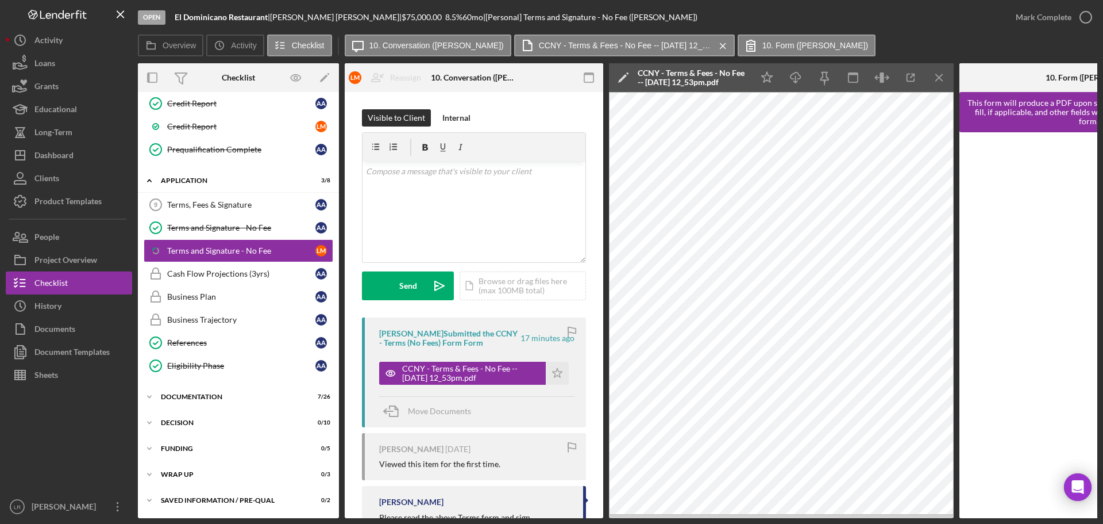
click at [622, 74] on icon "Icon/Edit" at bounding box center [623, 77] width 29 height 29
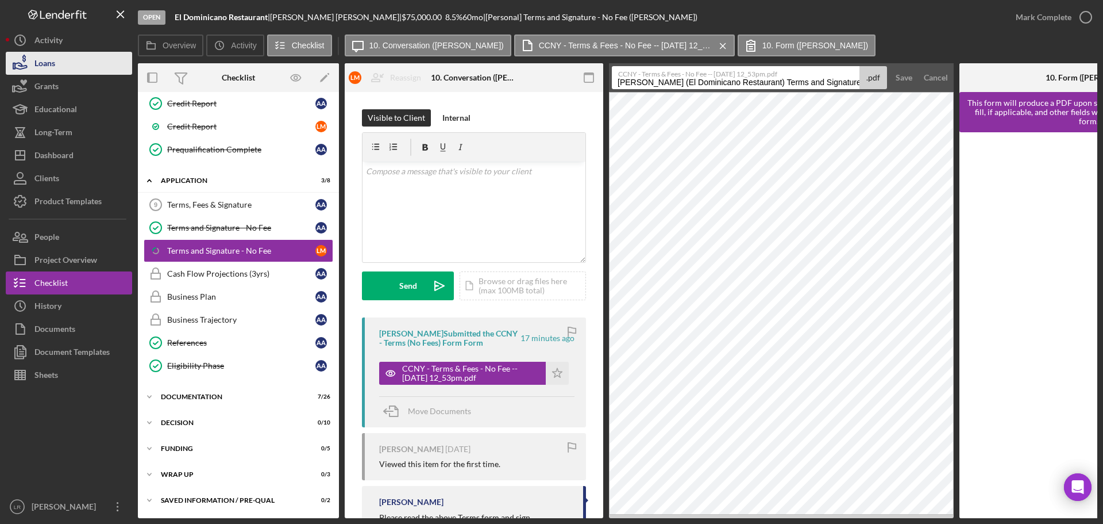
drag, startPoint x: 781, startPoint y: 80, endPoint x: 25, endPoint y: 71, distance: 756.4
click at [25, 71] on div "Open El Dominicano Restaurant | Agustina Aponte | $75,000.00 8.5 % 60 mo | [Per…" at bounding box center [552, 259] width 1092 height 518
click at [802, 83] on input "Terms and Signature - No Fee 20250820" at bounding box center [736, 77] width 248 height 23
type input "Terms and Signature - No Fee 20250820 (LM)"
drag, startPoint x: 913, startPoint y: 77, endPoint x: 880, endPoint y: 91, distance: 35.8
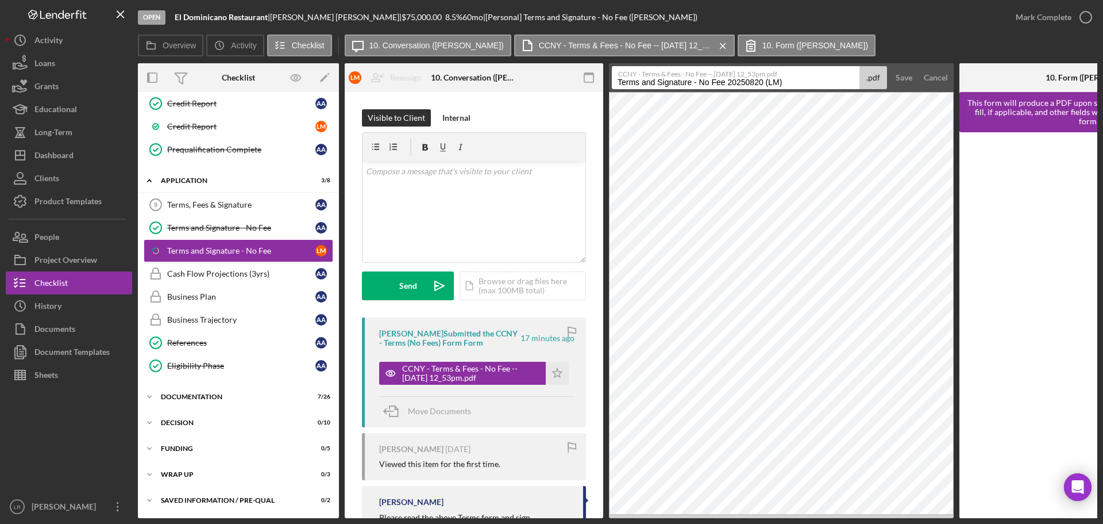
click at [913, 77] on button "Save" at bounding box center [904, 77] width 28 height 23
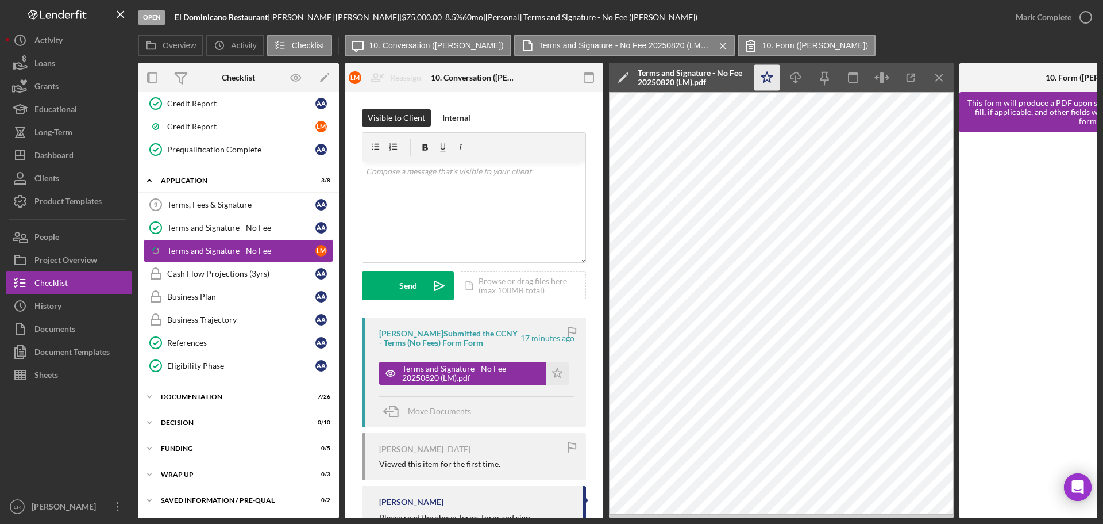
drag, startPoint x: 758, startPoint y: 76, endPoint x: 780, endPoint y: 76, distance: 21.8
click at [760, 76] on icon "Icon/Star" at bounding box center [768, 78] width 26 height 26
click at [796, 75] on icon "Icon/Download" at bounding box center [796, 78] width 26 height 26
click at [933, 75] on icon "Icon/Menu Close" at bounding box center [940, 78] width 26 height 26
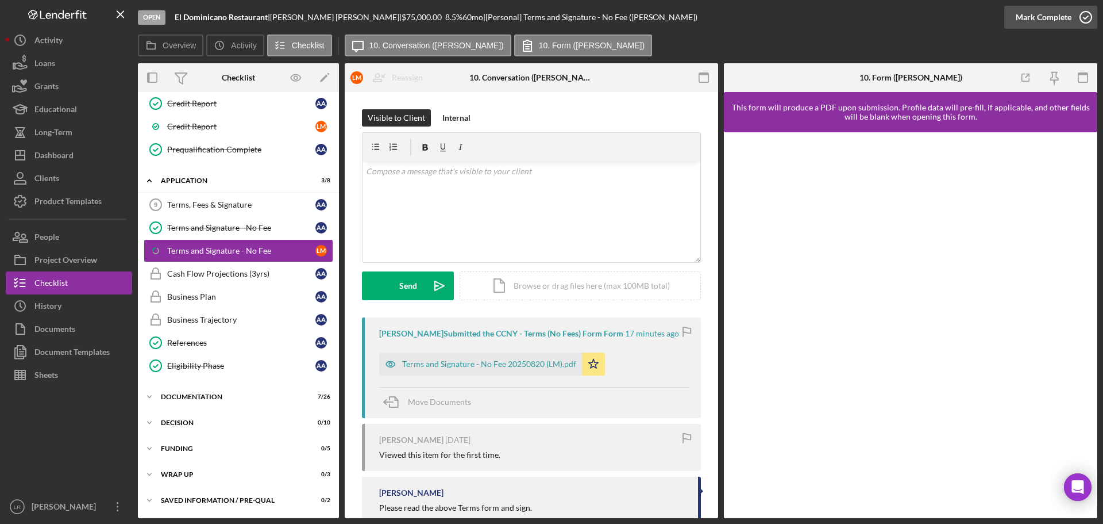
click at [1051, 8] on div "Mark Complete" at bounding box center [1044, 17] width 56 height 23
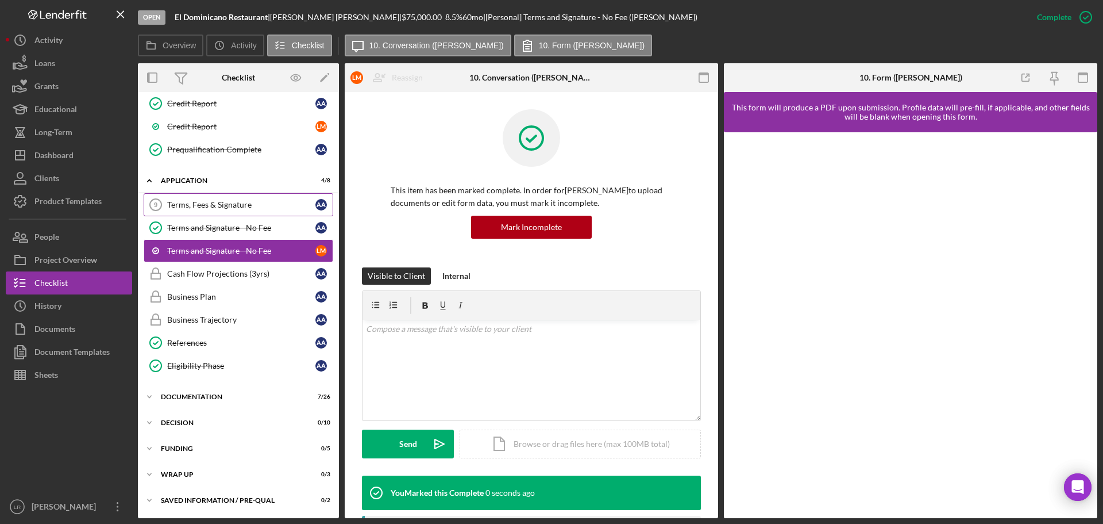
click at [225, 205] on div "Terms, Fees & Signature" at bounding box center [241, 204] width 148 height 9
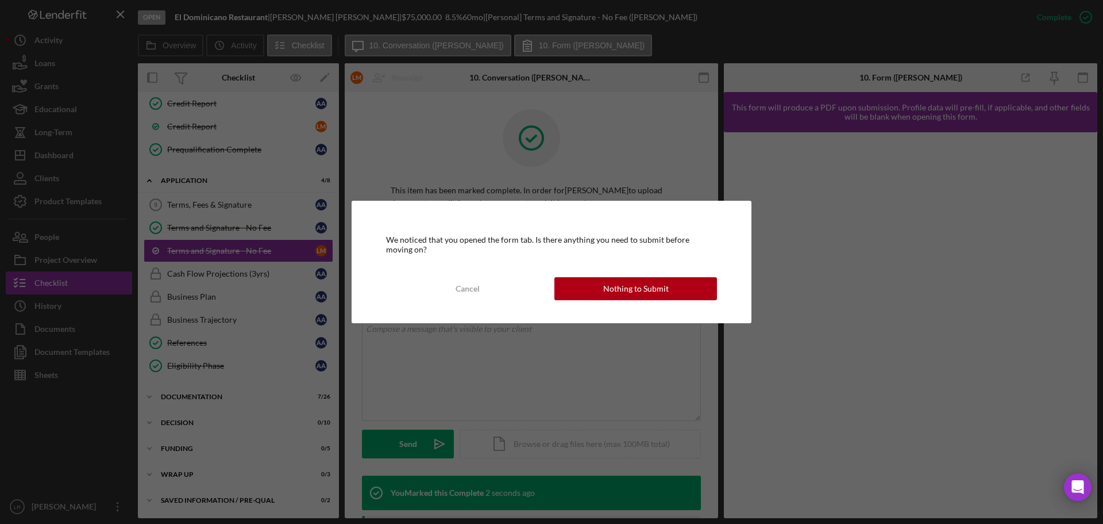
click at [633, 287] on div "Nothing to Submit" at bounding box center [636, 288] width 66 height 23
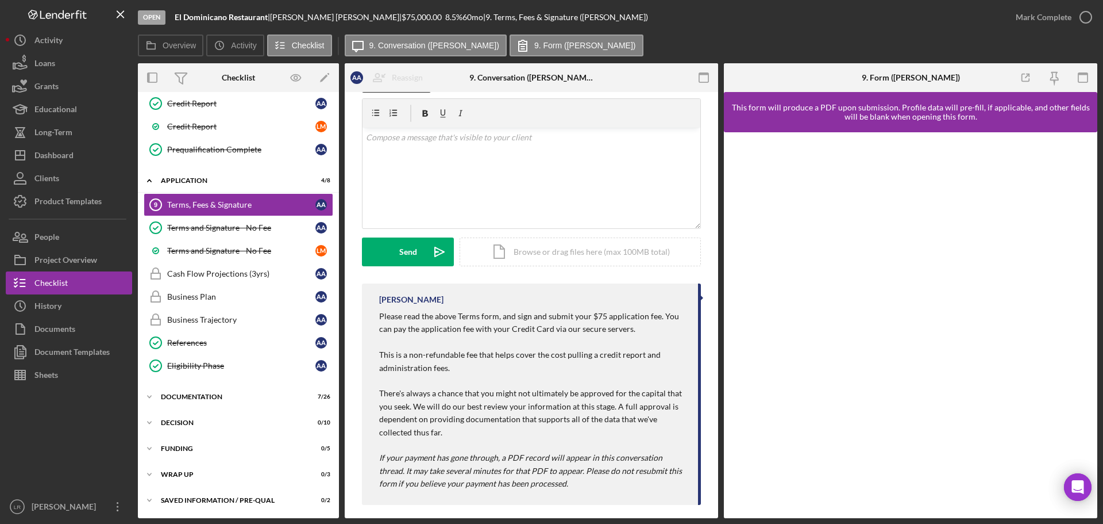
scroll to position [44, 0]
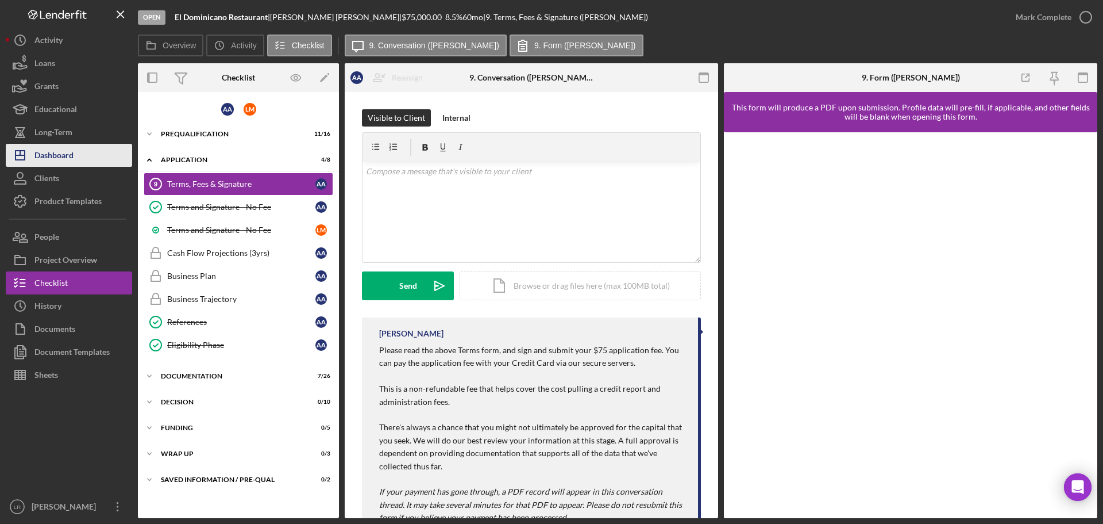
click at [89, 155] on button "Icon/Dashboard Dashboard" at bounding box center [69, 155] width 126 height 23
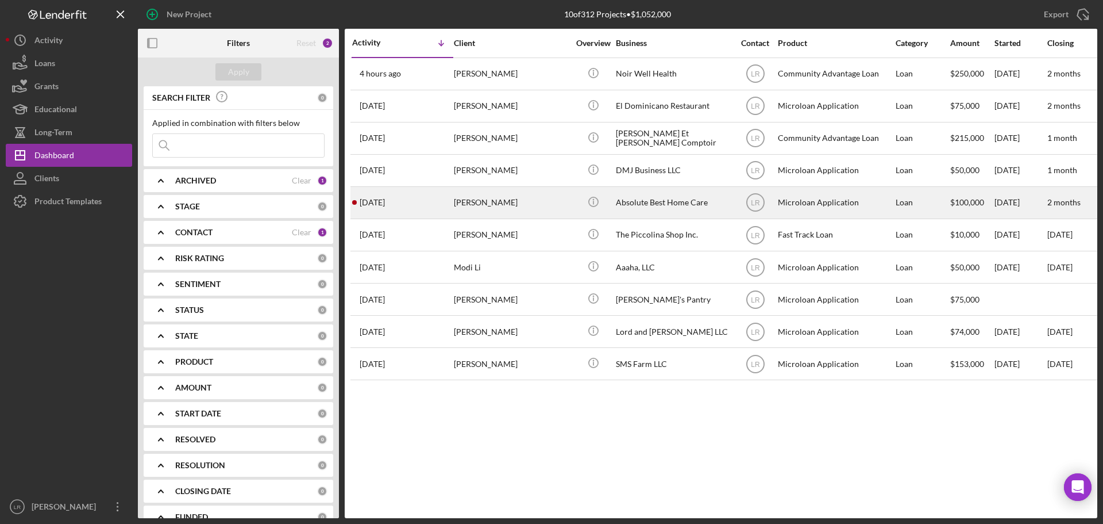
click at [510, 197] on div "[PERSON_NAME]" at bounding box center [511, 202] width 115 height 30
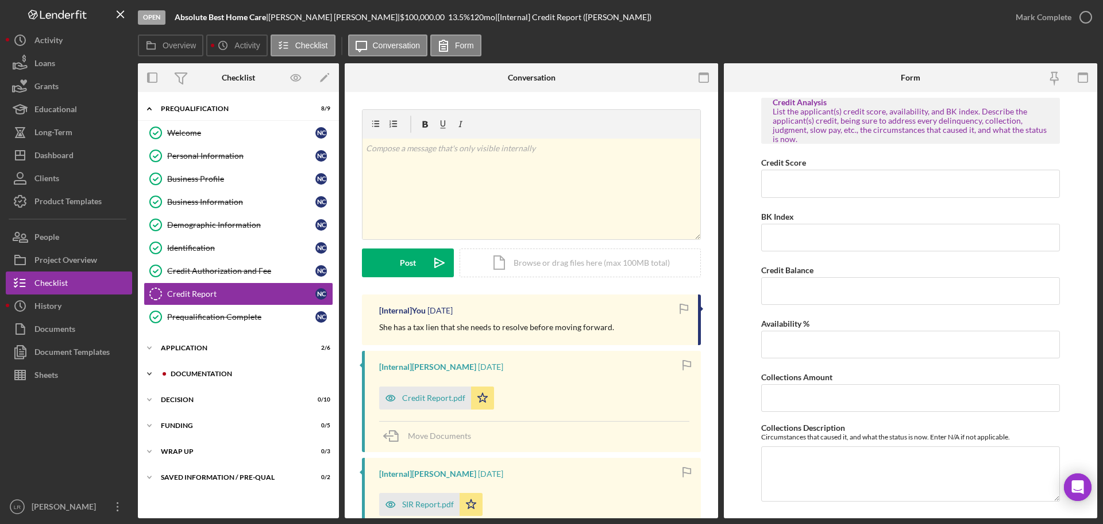
click at [245, 375] on div "Documentation" at bounding box center [248, 373] width 154 height 7
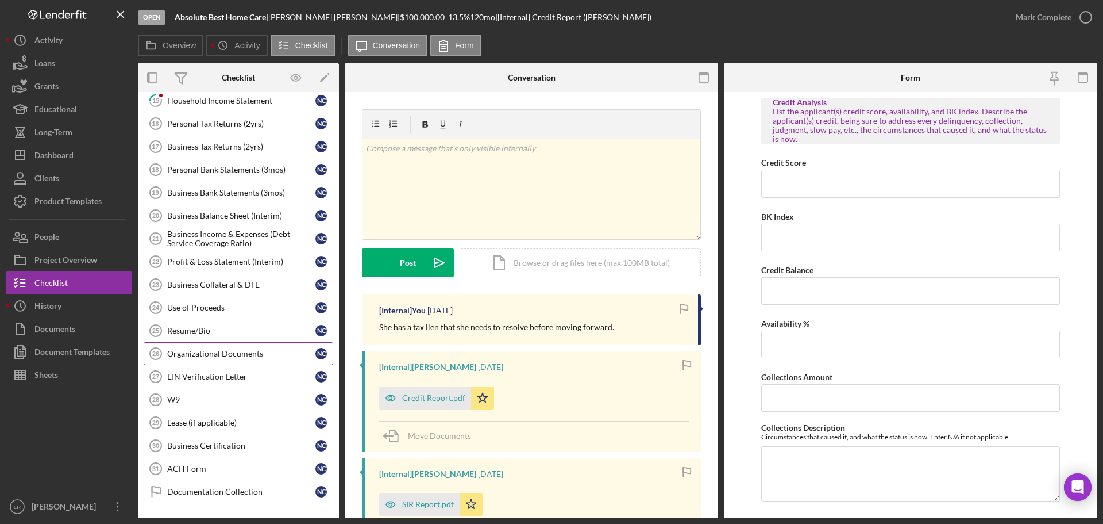
scroll to position [345, 0]
click at [230, 99] on div "Household Income Statement" at bounding box center [241, 98] width 148 height 9
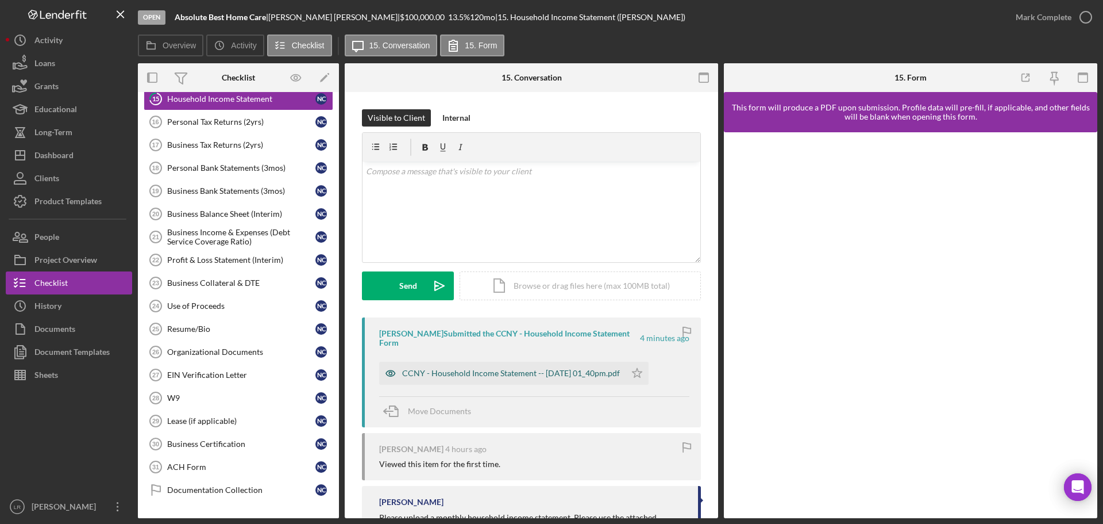
click at [460, 372] on div "CCNY - Household Income Statement -- 2025-08-20 01_40pm.pdf" at bounding box center [511, 372] width 218 height 9
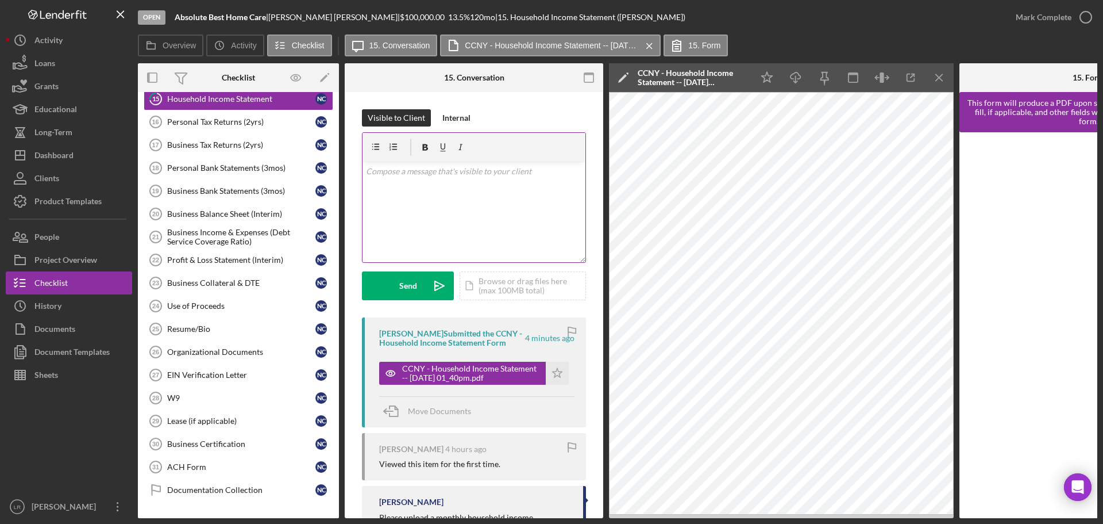
click at [487, 194] on div "v Color teal Color pink Remove color Add row above Add row below Add column bef…" at bounding box center [474, 211] width 223 height 101
click at [393, 287] on button "Send Icon/icon-invite-send" at bounding box center [408, 285] width 92 height 29
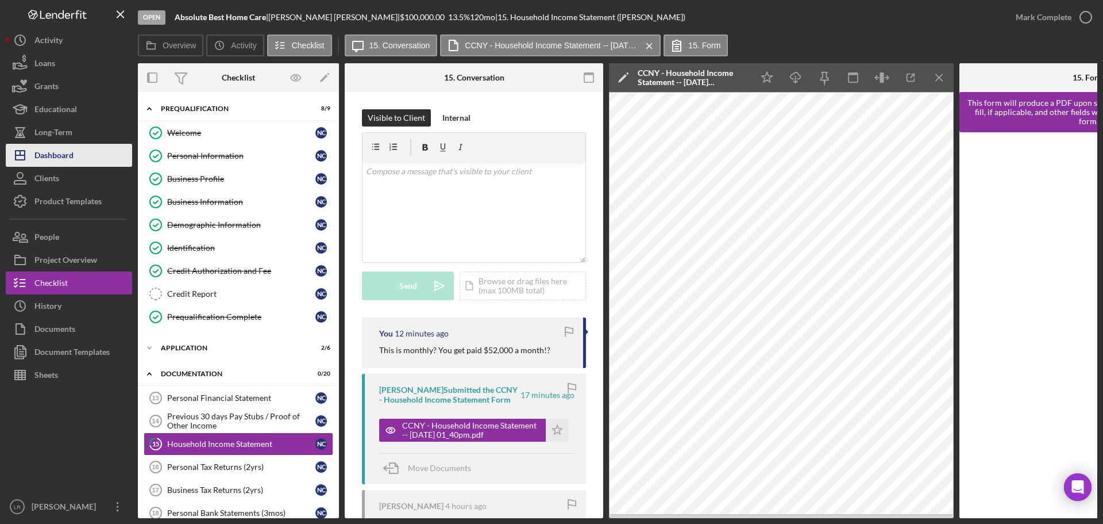
click at [82, 155] on button "Icon/Dashboard Dashboard" at bounding box center [69, 155] width 126 height 23
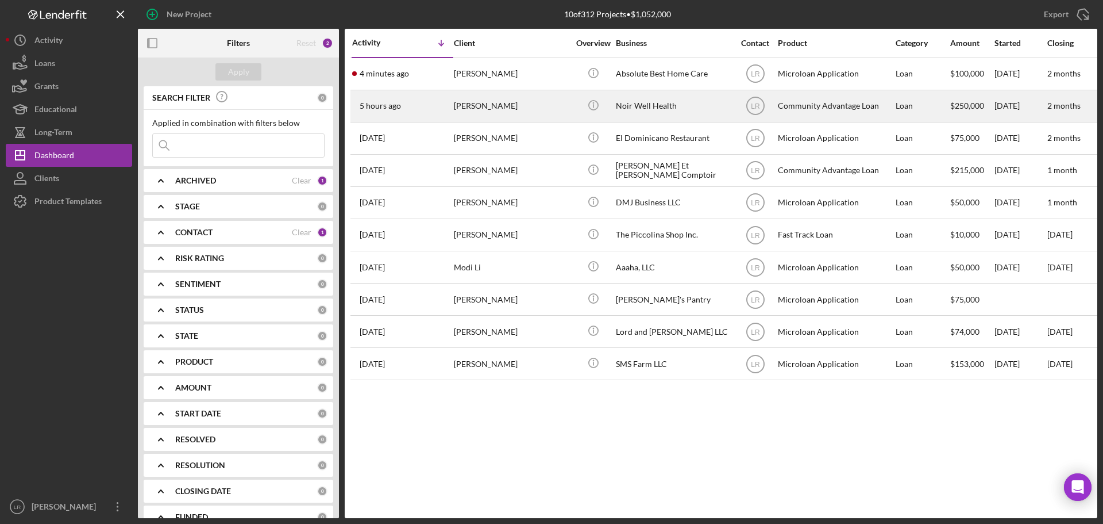
click at [475, 108] on div "[PERSON_NAME]" at bounding box center [511, 106] width 115 height 30
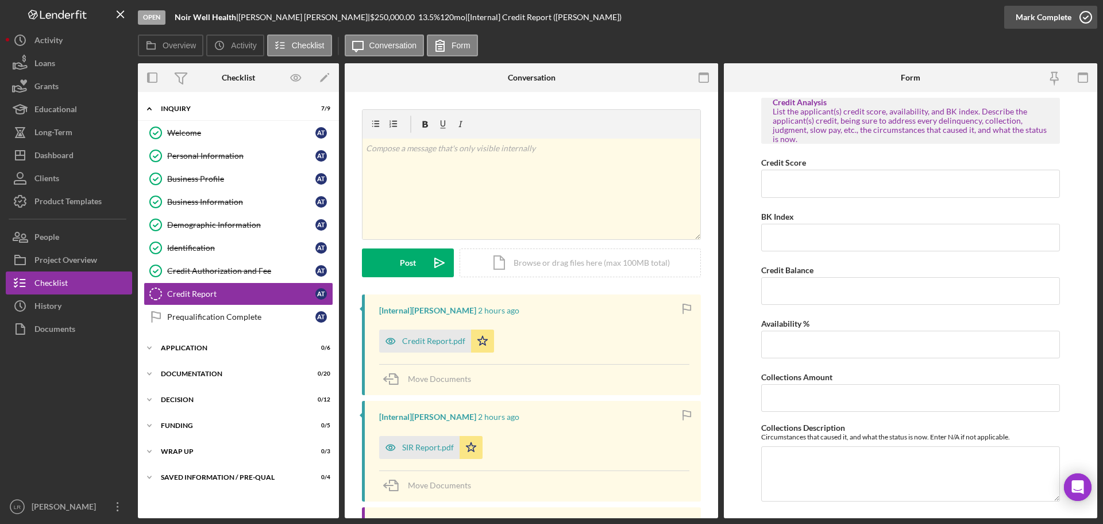
drag, startPoint x: 1027, startPoint y: 14, endPoint x: 1040, endPoint y: 15, distance: 12.7
click at [1027, 14] on div "Mark Complete" at bounding box center [1044, 17] width 56 height 23
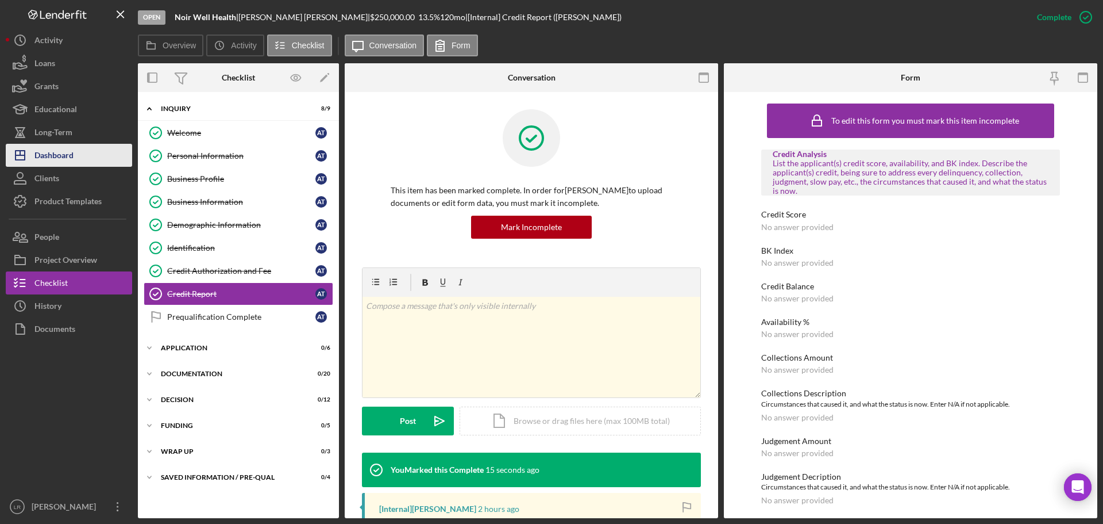
click at [91, 157] on button "Icon/Dashboard Dashboard" at bounding box center [69, 155] width 126 height 23
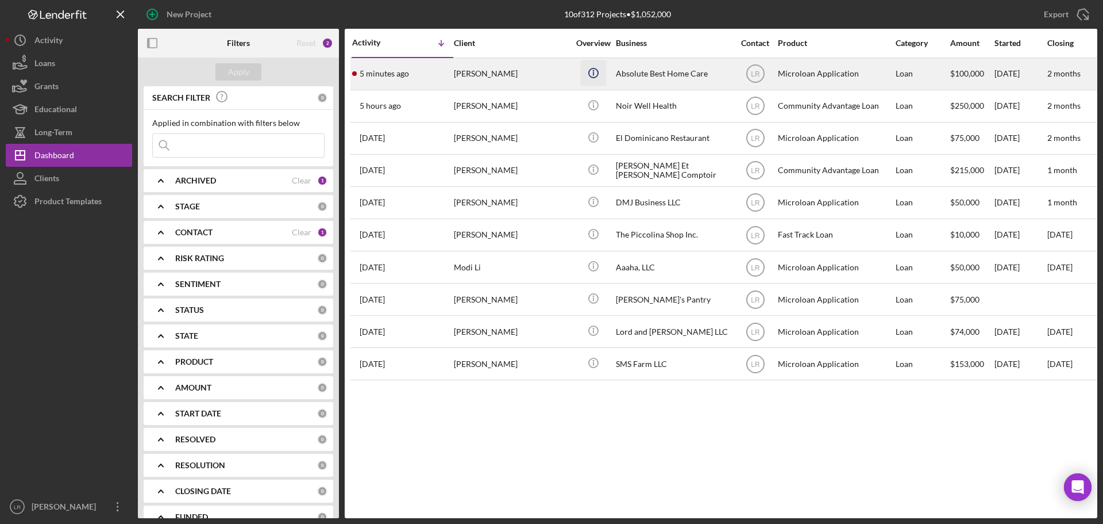
click at [598, 77] on icon "Icon/Info" at bounding box center [593, 73] width 26 height 26
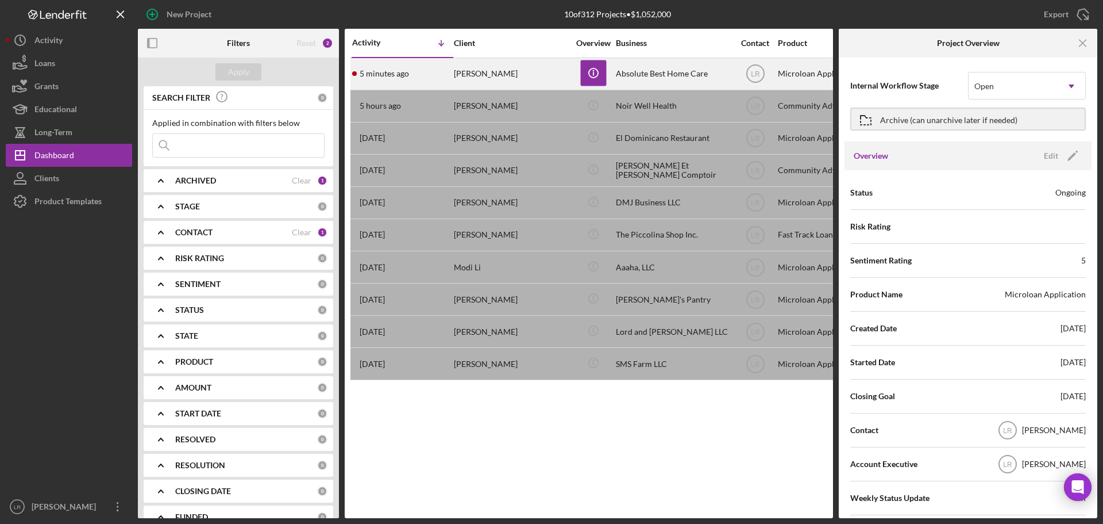
click at [698, 64] on div "Absolute Best Home Care" at bounding box center [673, 74] width 115 height 30
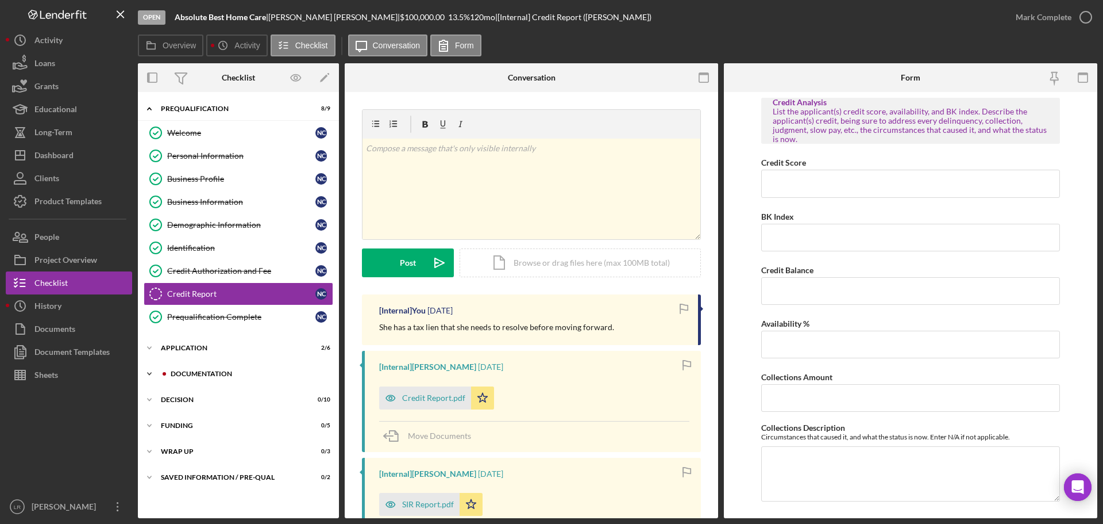
click at [199, 376] on div "Documentation" at bounding box center [248, 373] width 154 height 7
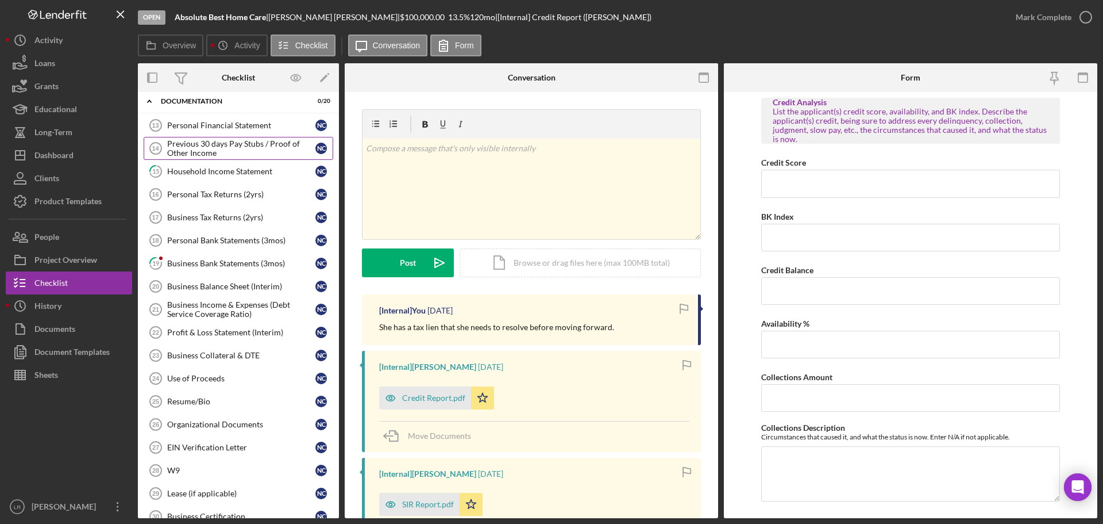
scroll to position [345, 0]
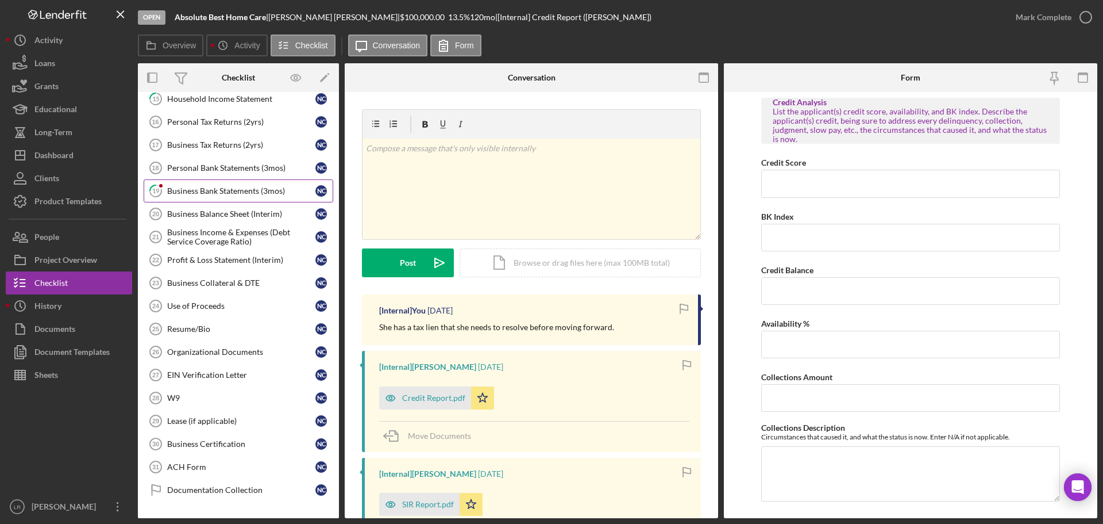
click at [237, 197] on link "19 Business Bank Statements (3mos) N C" at bounding box center [239, 190] width 190 height 23
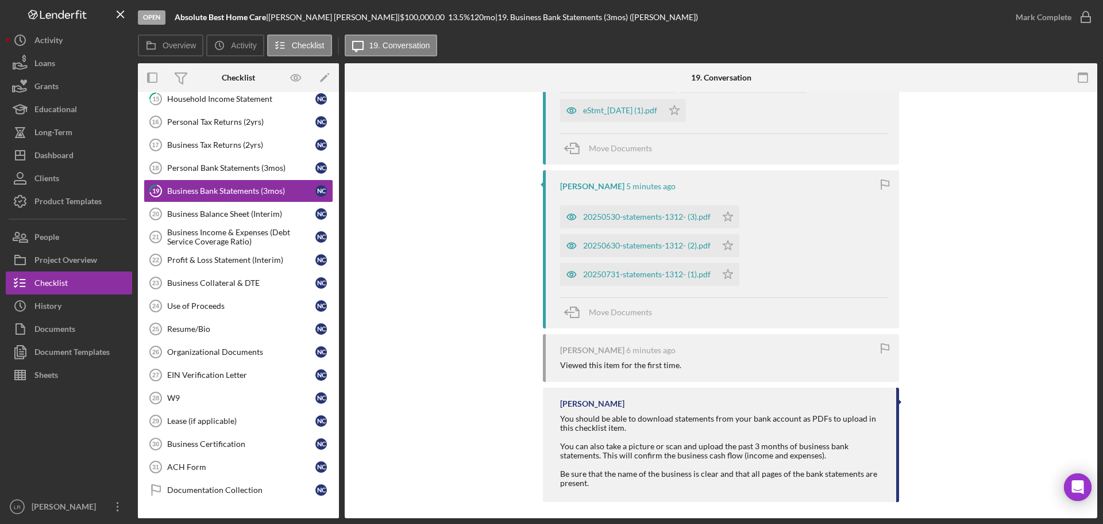
scroll to position [287, 0]
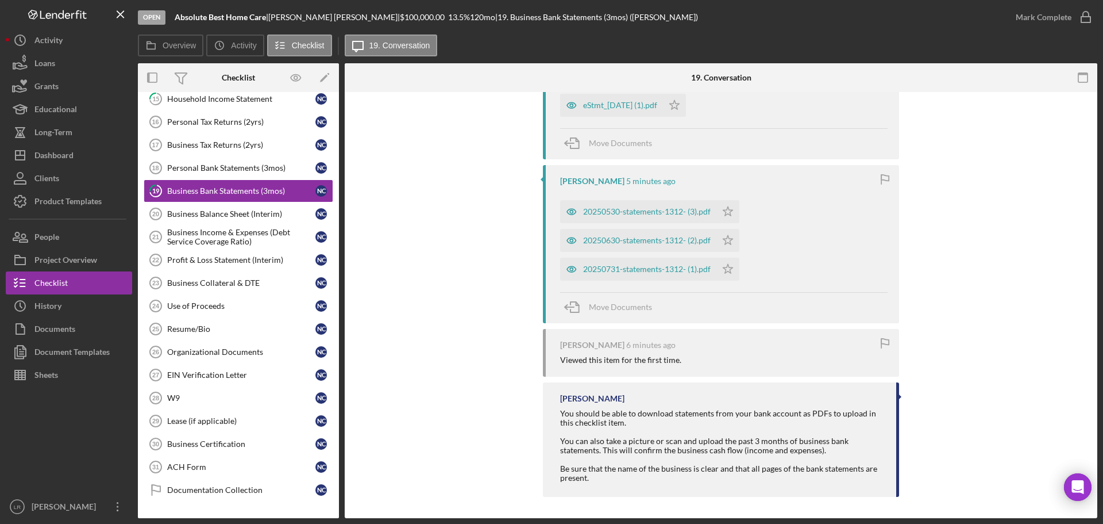
click at [664, 267] on div "20250731-statements-1312- (1).pdf" at bounding box center [647, 268] width 128 height 9
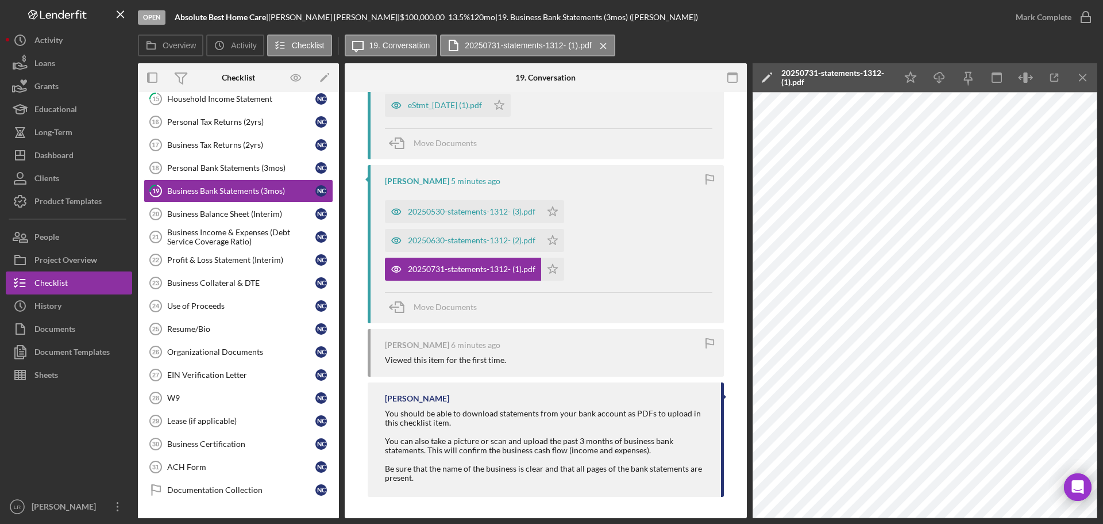
click at [765, 77] on icon "Icon/Edit" at bounding box center [767, 77] width 29 height 29
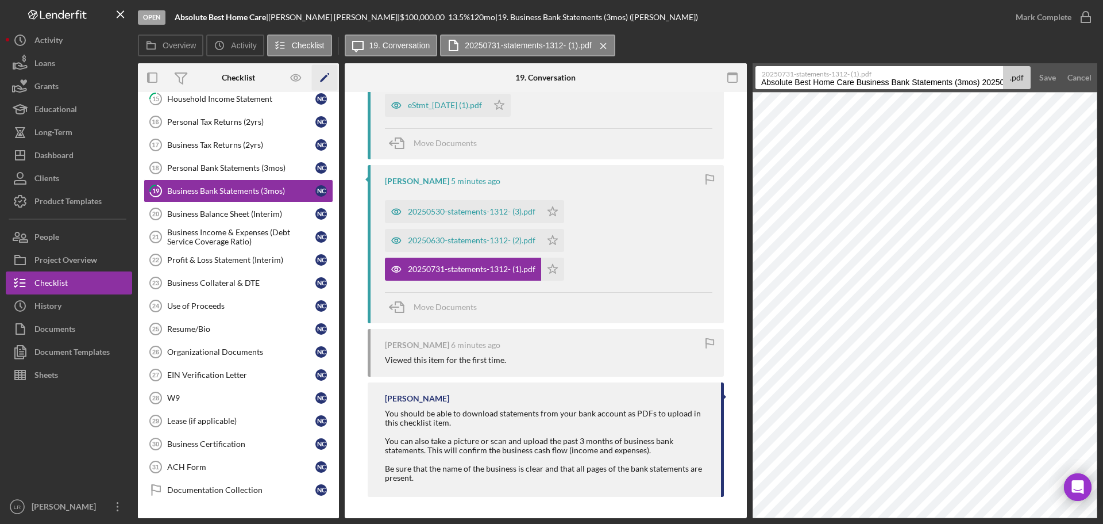
drag, startPoint x: 857, startPoint y: 84, endPoint x: 332, endPoint y: 73, distance: 526.0
click at [332, 73] on div "Overview Internal Workflow Stage Open Icon/Dropdown Arrow Archive (can unarchiv…" at bounding box center [618, 290] width 960 height 455
drag, startPoint x: 853, startPoint y: 84, endPoint x: 1057, endPoint y: 72, distance: 205.0
click at [1057, 72] on form "20250731-statements-1312- (1).pdf Business Bank Statements (3mos) 20250820 .pdf…" at bounding box center [925, 77] width 345 height 29
type input "Business Bank Statement - Jul"
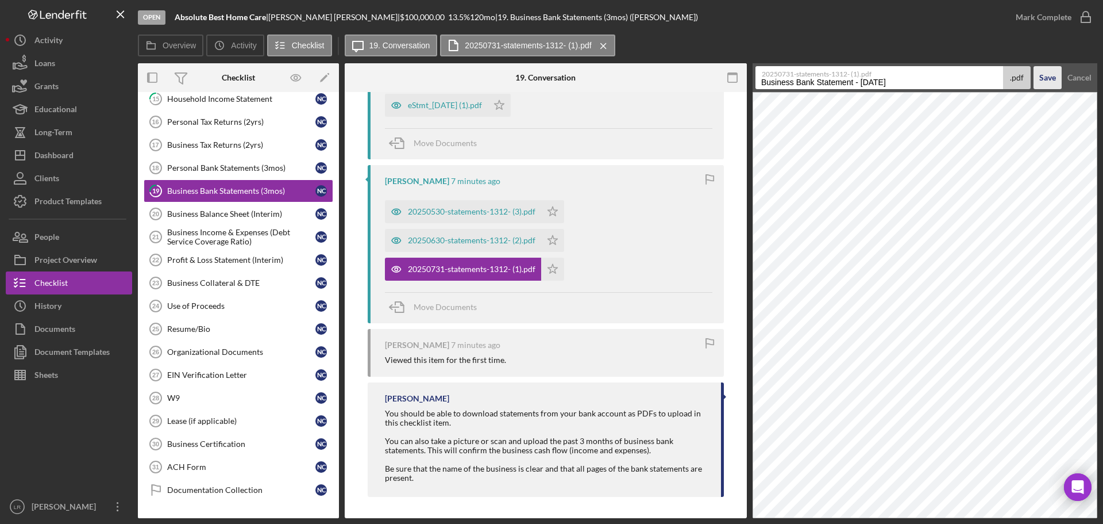
click at [1049, 77] on div "Save" at bounding box center [1048, 77] width 17 height 23
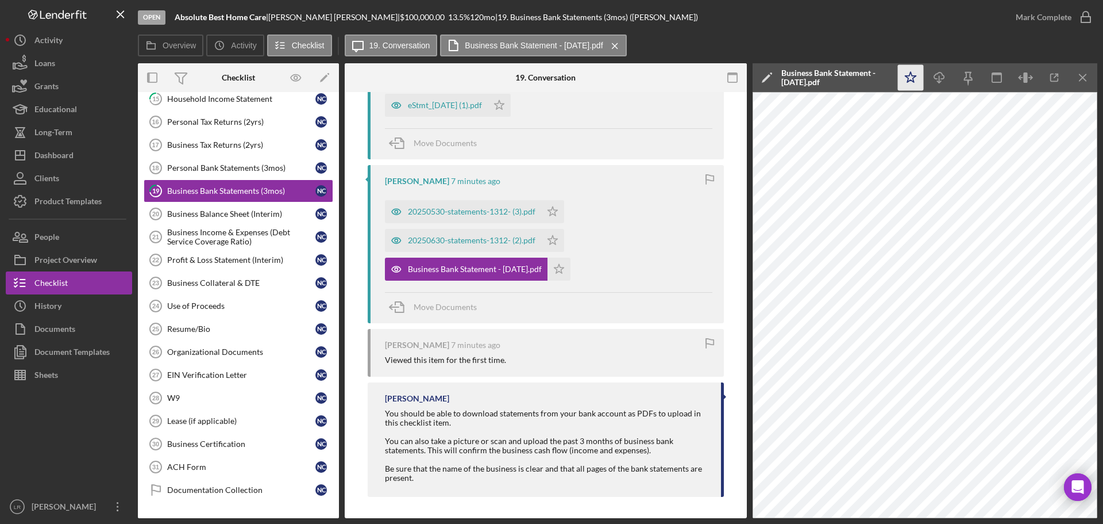
click at [905, 78] on icon "Icon/Star" at bounding box center [911, 78] width 26 height 26
click at [939, 74] on icon "Icon/Download" at bounding box center [940, 78] width 26 height 26
click at [734, 29] on div "Open Absolute Best Home Care | Nadia Charles | $100,000.00 13.5 % 120 mo | 19. …" at bounding box center [571, 17] width 867 height 34
click at [453, 237] on div "20250630-statements-1312- (2).pdf" at bounding box center [472, 240] width 128 height 9
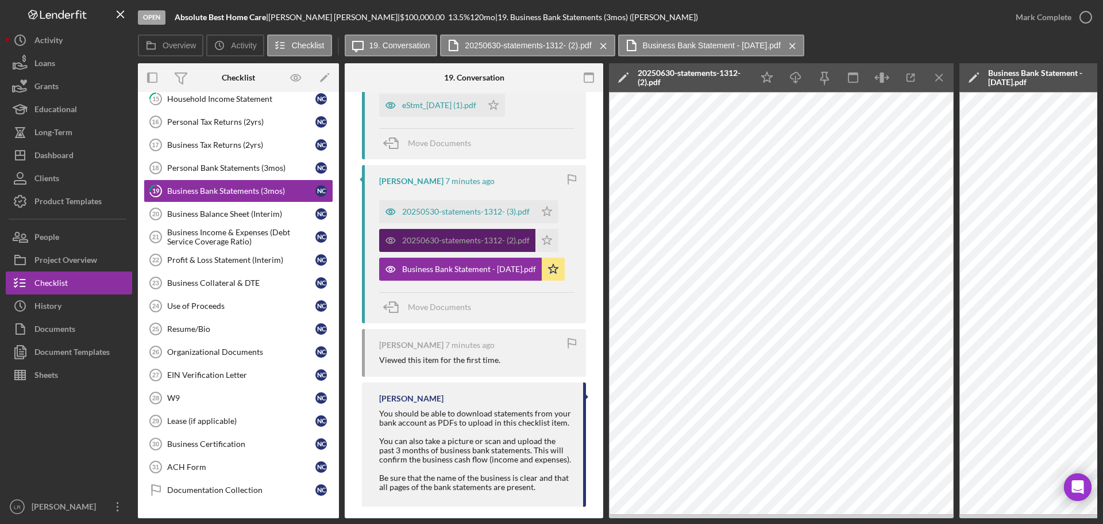
click at [457, 237] on div "20250630-statements-1312- (2).pdf" at bounding box center [466, 240] width 128 height 9
click at [934, 75] on icon "Icon/Menu Close" at bounding box center [940, 78] width 26 height 26
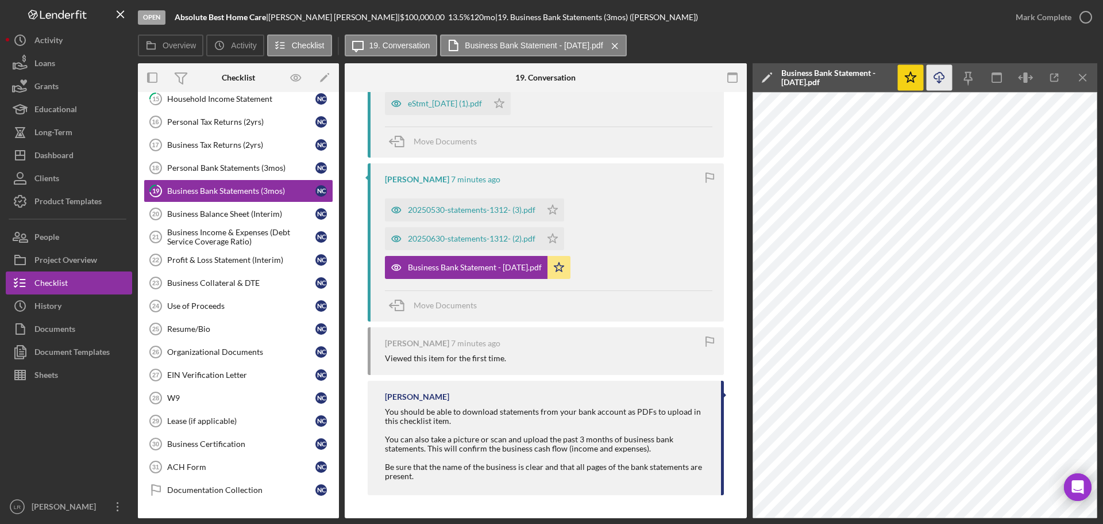
scroll to position [287, 0]
click at [1080, 75] on icon "Icon/Menu Close" at bounding box center [1084, 78] width 26 height 26
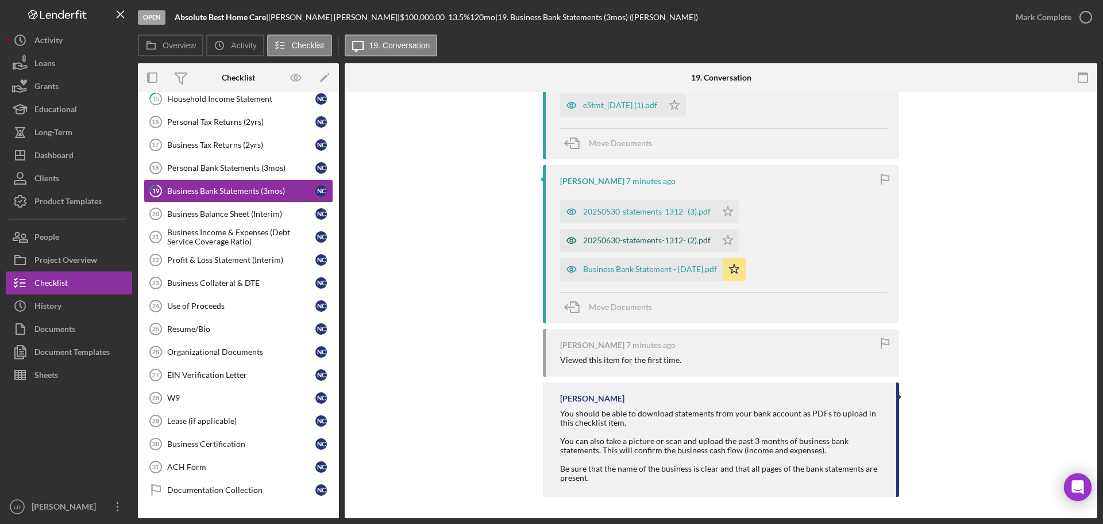
click at [622, 240] on div "20250630-statements-1312- (2).pdf" at bounding box center [647, 240] width 128 height 9
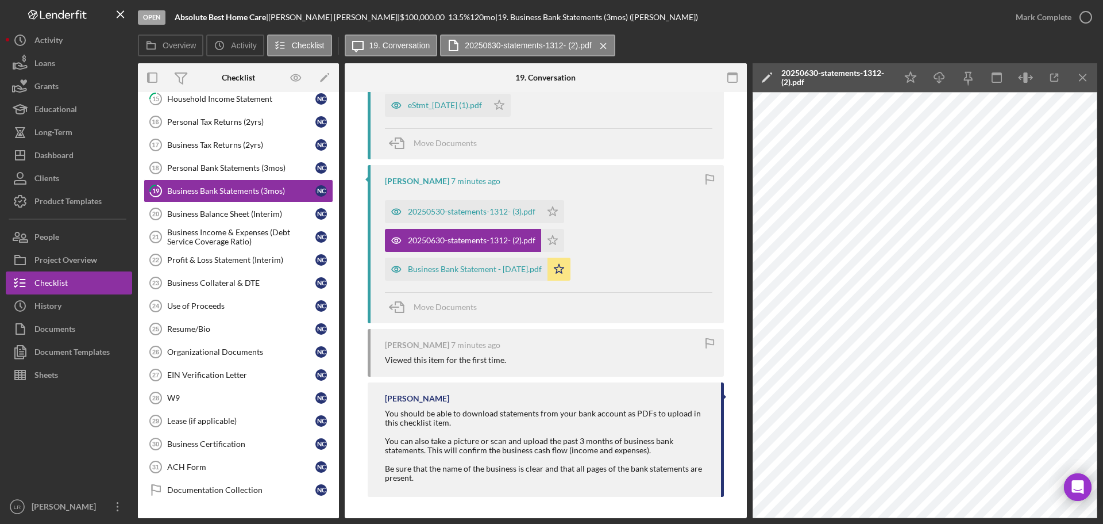
click at [762, 75] on icon "Icon/Edit" at bounding box center [767, 77] width 29 height 29
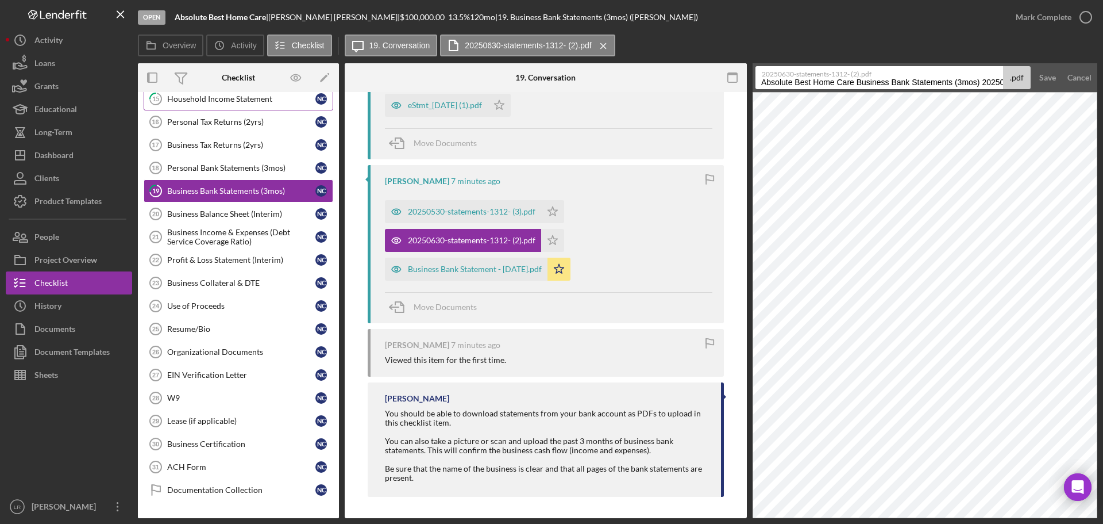
drag, startPoint x: 859, startPoint y: 80, endPoint x: 231, endPoint y: 92, distance: 627.7
click at [231, 92] on div "Overview Internal Workflow Stage Open Icon/Dropdown Arrow Archive (can unarchiv…" at bounding box center [618, 290] width 960 height 455
drag, startPoint x: 854, startPoint y: 83, endPoint x: 1049, endPoint y: 76, distance: 195.0
click at [1051, 77] on form "20250630-statements-1312- (2).pdf Business Bank Statements (3mos) 20250820 .pdf…" at bounding box center [925, 77] width 345 height 29
type input "Business Bank Statement - Jun"
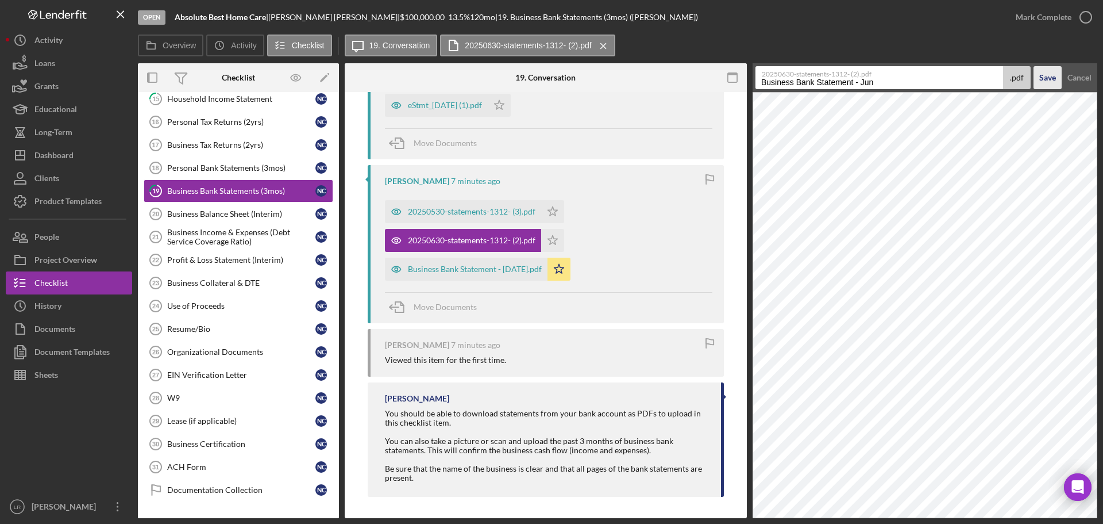
click at [1048, 71] on div "Save" at bounding box center [1048, 77] width 17 height 23
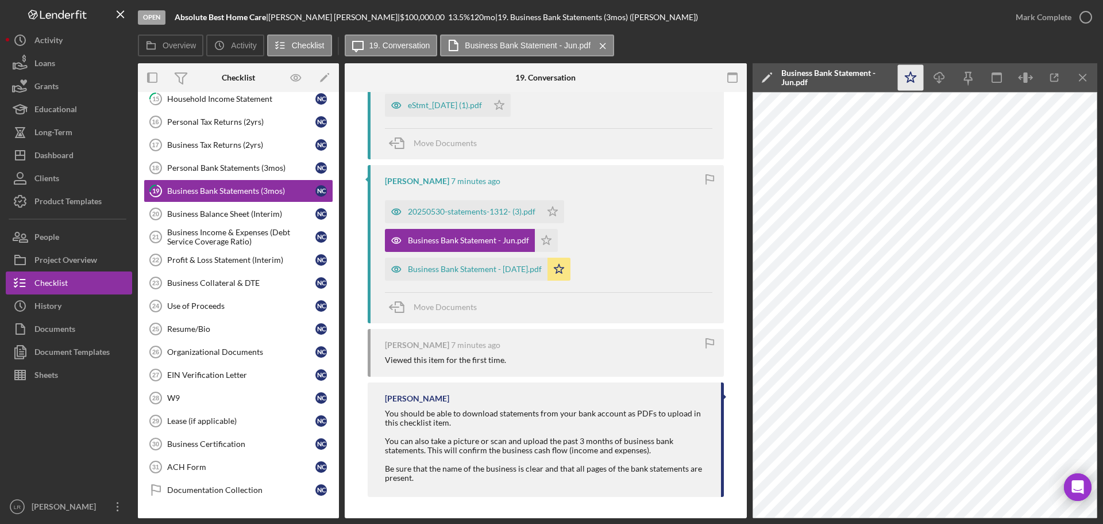
click at [907, 82] on icon "Icon/Star" at bounding box center [911, 78] width 26 height 26
click at [940, 76] on icon "Icon/Download" at bounding box center [940, 78] width 26 height 26
click at [779, 30] on div "Open Absolute Best Home Care | Nadia Charles | $100,000.00 13.5 % 120 mo | 19. …" at bounding box center [571, 17] width 867 height 34
click at [1080, 77] on icon "Icon/Menu Close" at bounding box center [1084, 78] width 26 height 26
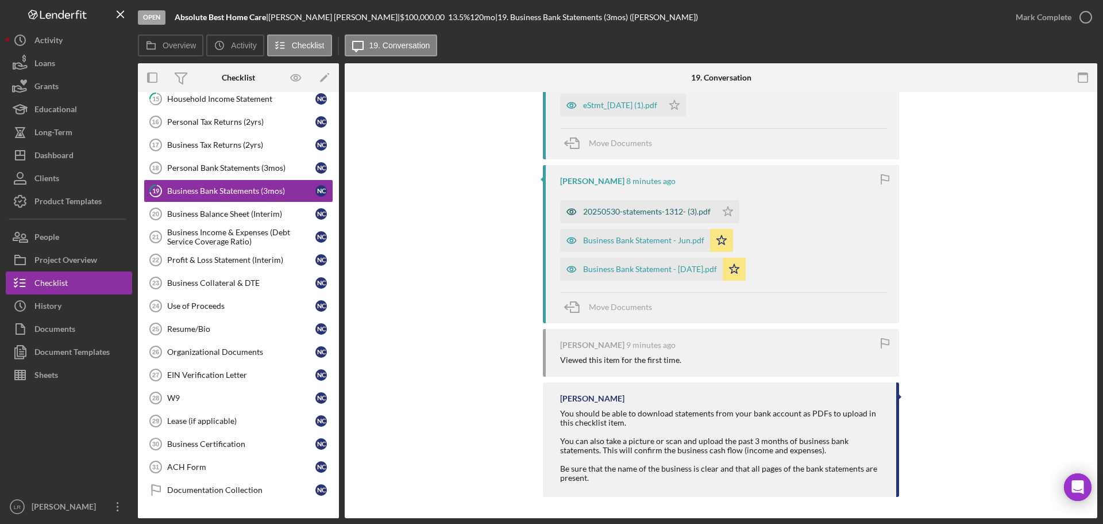
click at [590, 214] on div "20250530-statements-1312- (3).pdf" at bounding box center [647, 211] width 128 height 9
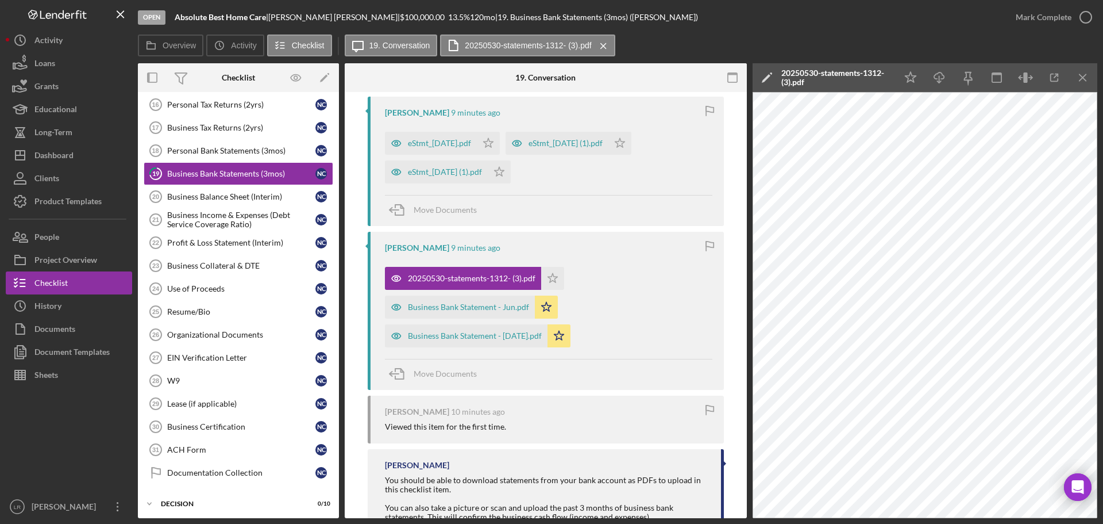
scroll to position [230, 0]
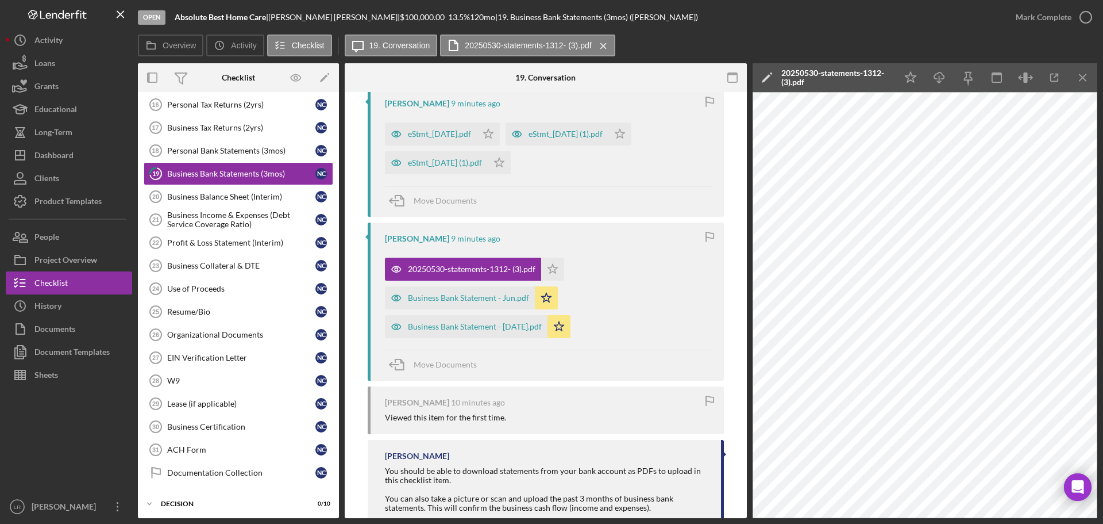
click at [772, 79] on icon "Icon/Edit" at bounding box center [767, 77] width 29 height 29
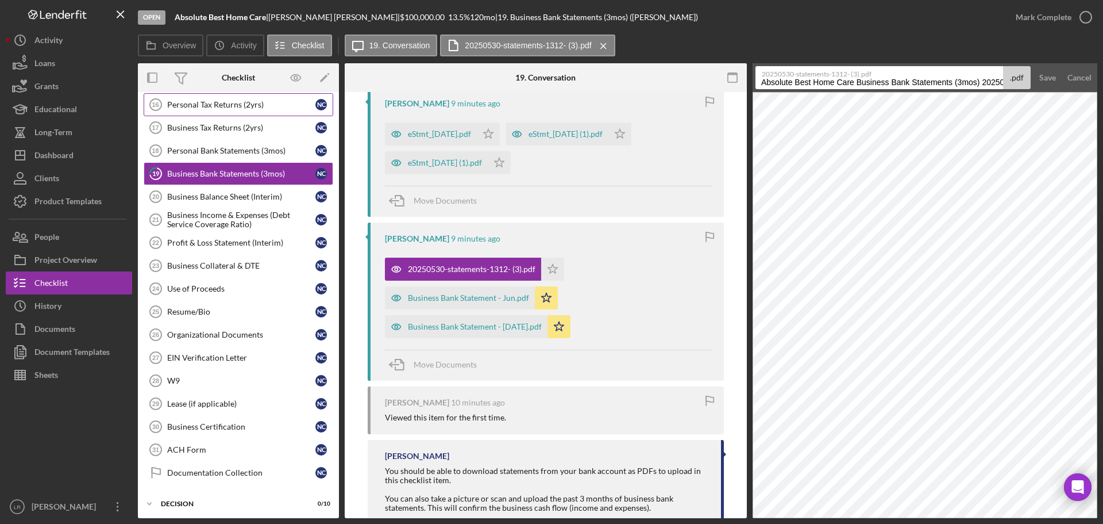
drag, startPoint x: 856, startPoint y: 83, endPoint x: 182, endPoint y: 110, distance: 674.7
click at [182, 110] on div "Overview Internal Workflow Stage Open Icon/Dropdown Arrow Archive (can unarchiv…" at bounding box center [618, 290] width 960 height 455
drag, startPoint x: 892, startPoint y: 82, endPoint x: 1089, endPoint y: 67, distance: 197.1
click at [1089, 67] on form "20250530-statements-1312- (3).pdf Business Bank Statements (3mos) 20250820 .pdf…" at bounding box center [925, 77] width 345 height 29
type input "Business Bank Statement - May"
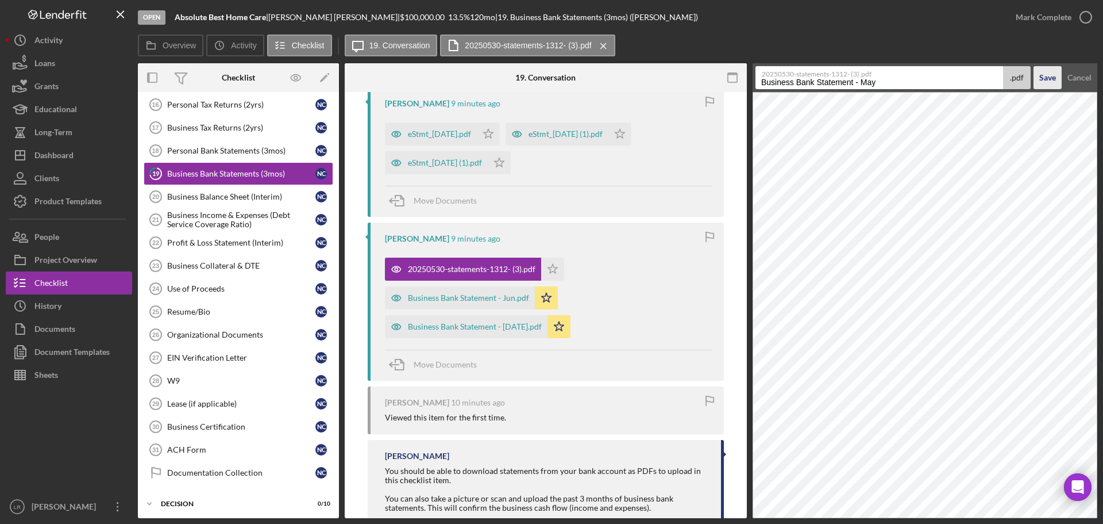
click at [1045, 76] on div "Save" at bounding box center [1048, 77] width 17 height 23
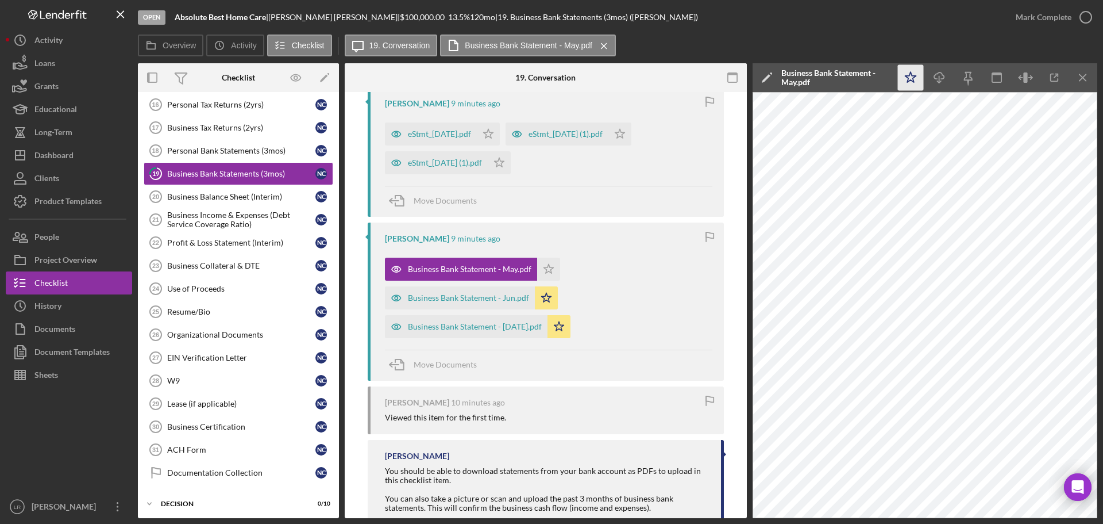
drag, startPoint x: 914, startPoint y: 77, endPoint x: 923, endPoint y: 77, distance: 8.6
click at [914, 77] on icon "Icon/Star" at bounding box center [911, 78] width 26 height 26
click at [938, 78] on icon "Icon/Download" at bounding box center [940, 78] width 26 height 26
click at [1084, 74] on icon "Icon/Menu Close" at bounding box center [1084, 78] width 26 height 26
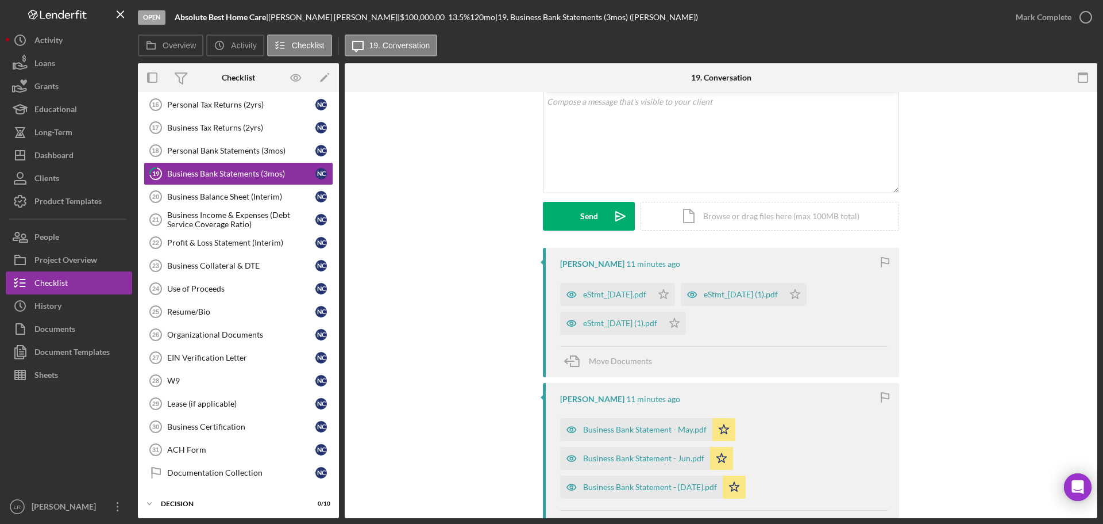
scroll to position [57, 0]
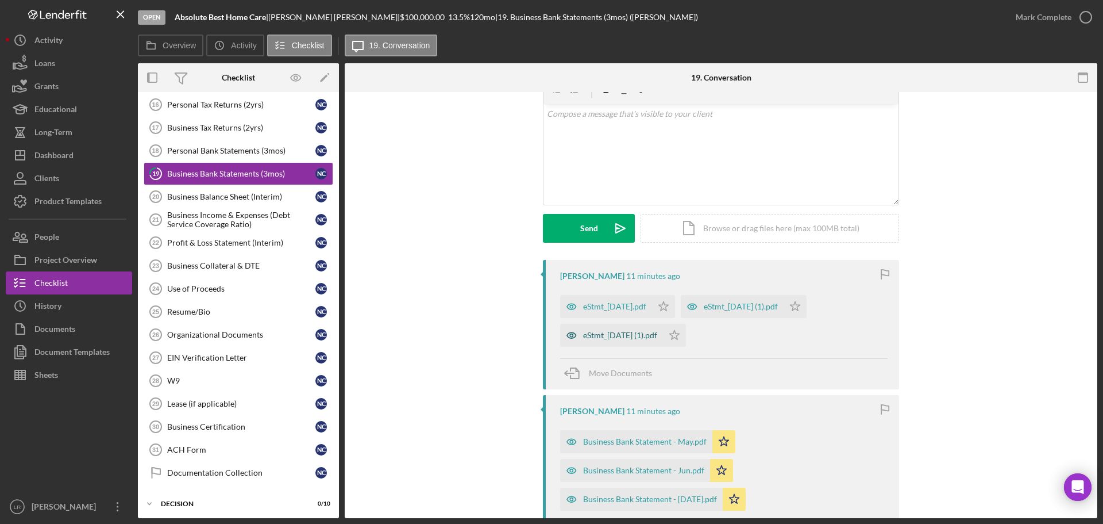
click at [639, 338] on div "eStmt_2025-07-31 (1).pdf" at bounding box center [620, 334] width 74 height 9
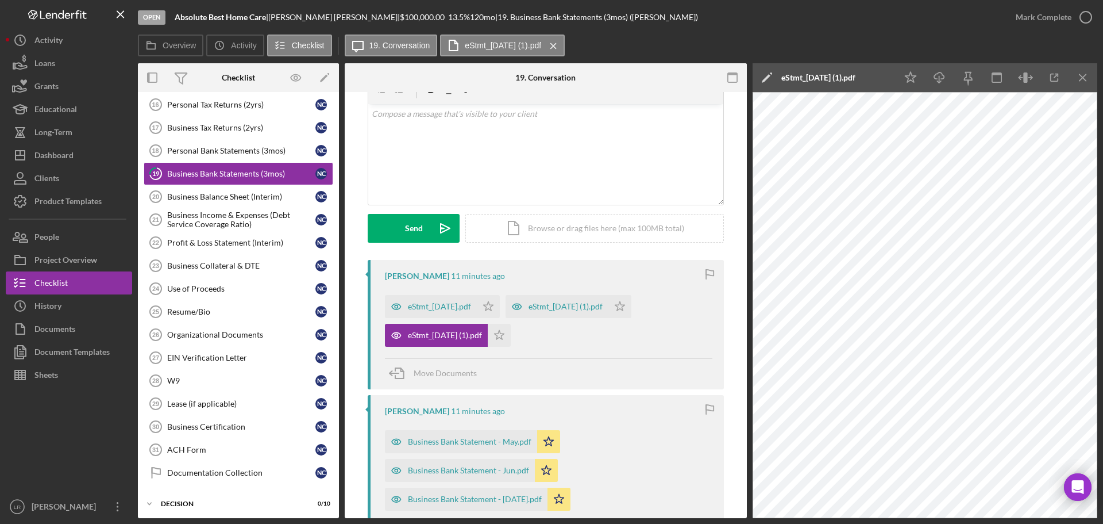
click at [761, 76] on icon "Icon/Edit" at bounding box center [767, 77] width 29 height 29
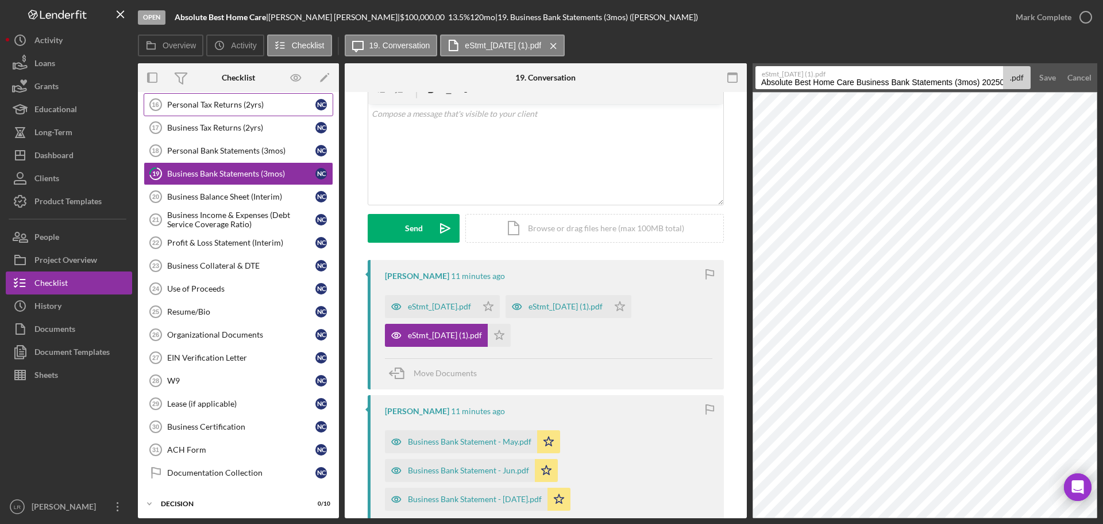
drag, startPoint x: 858, startPoint y: 83, endPoint x: 260, endPoint y: 96, distance: 598.4
click at [260, 96] on div "Overview Internal Workflow Stage Open Icon/Dropdown Arrow Archive (can unarchiv…" at bounding box center [618, 290] width 960 height 455
click at [1049, 78] on div "Save" at bounding box center [1048, 77] width 17 height 23
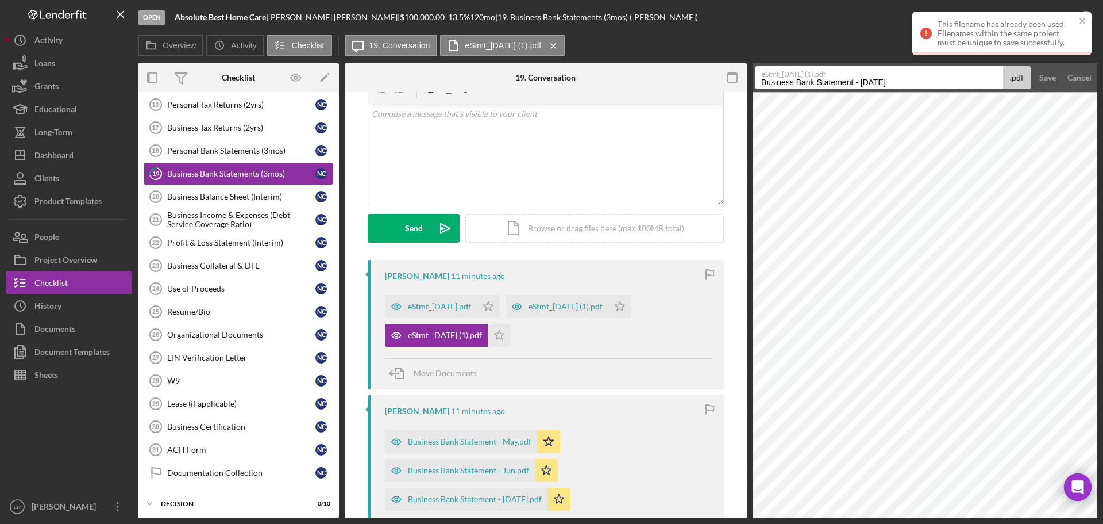
click at [854, 84] on input "Business Bank Statement - Jul" at bounding box center [880, 77] width 248 height 23
click at [863, 81] on input "Business Bank Statement - Jul" at bounding box center [880, 77] width 248 height 23
click at [856, 81] on input "Business Bank Statement - Jul" at bounding box center [880, 77] width 248 height 23
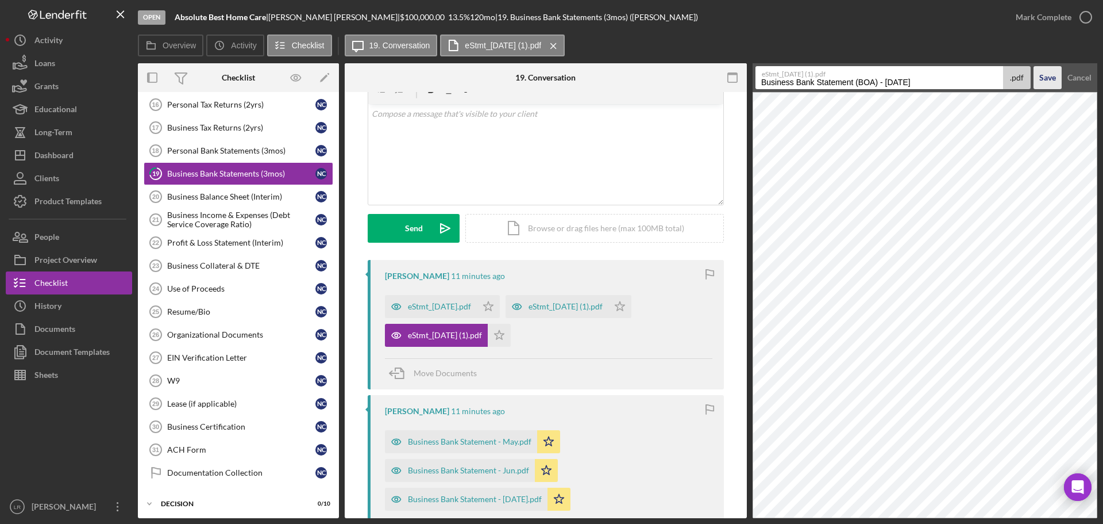
type input "Business Bank Statement (BOA) - Jul"
click at [1043, 78] on div "Save" at bounding box center [1048, 77] width 17 height 23
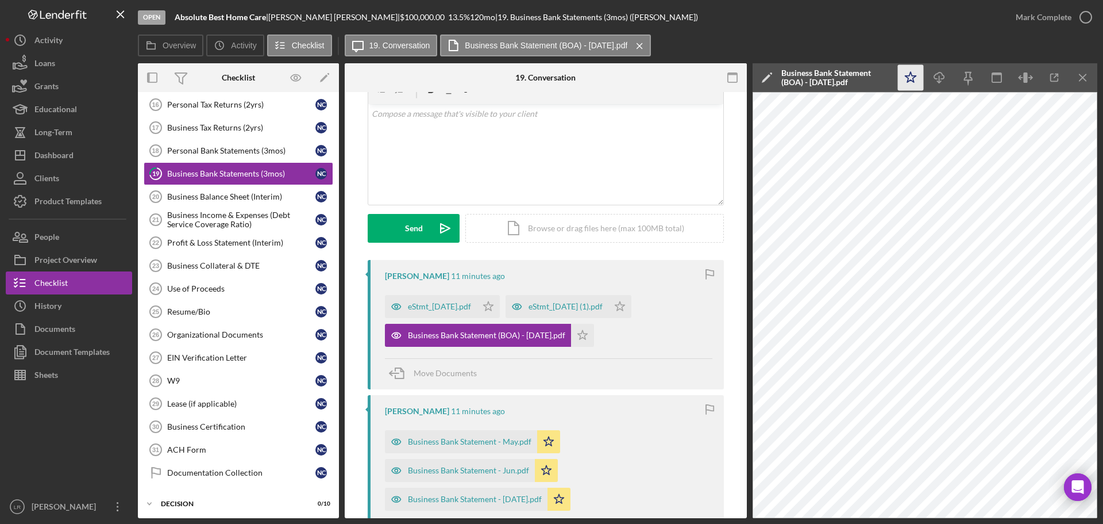
click at [913, 73] on icon "Icon/Star" at bounding box center [911, 78] width 26 height 26
click at [765, 74] on icon "Icon/Edit" at bounding box center [767, 77] width 29 height 29
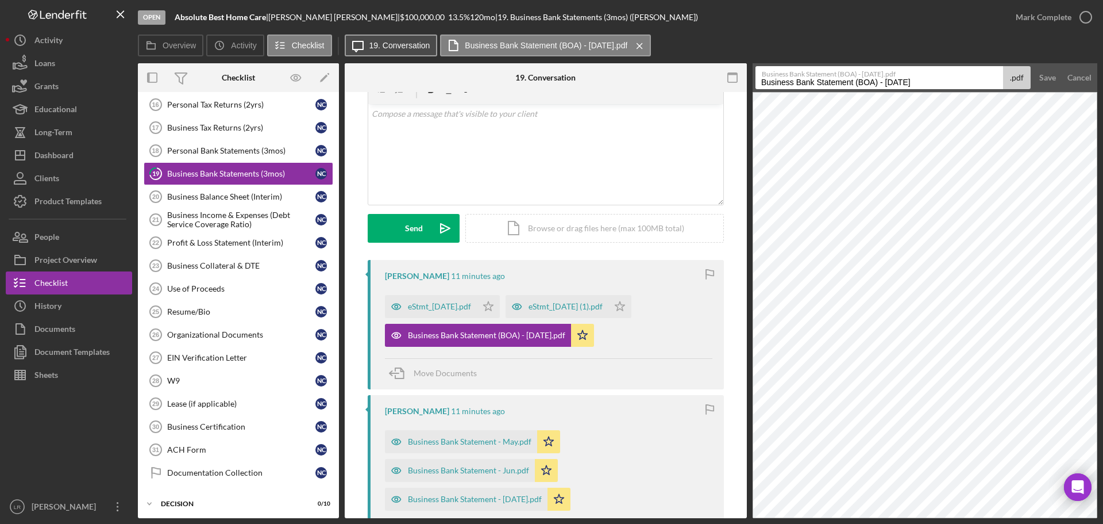
drag, startPoint x: 885, startPoint y: 84, endPoint x: 431, endPoint y: 55, distance: 454.9
click at [431, 55] on div "Overview Icon/History Activity Checklist Icon/Message 19. Conversation Business…" at bounding box center [618, 275] width 960 height 483
click at [1043, 79] on div "Save" at bounding box center [1048, 77] width 17 height 23
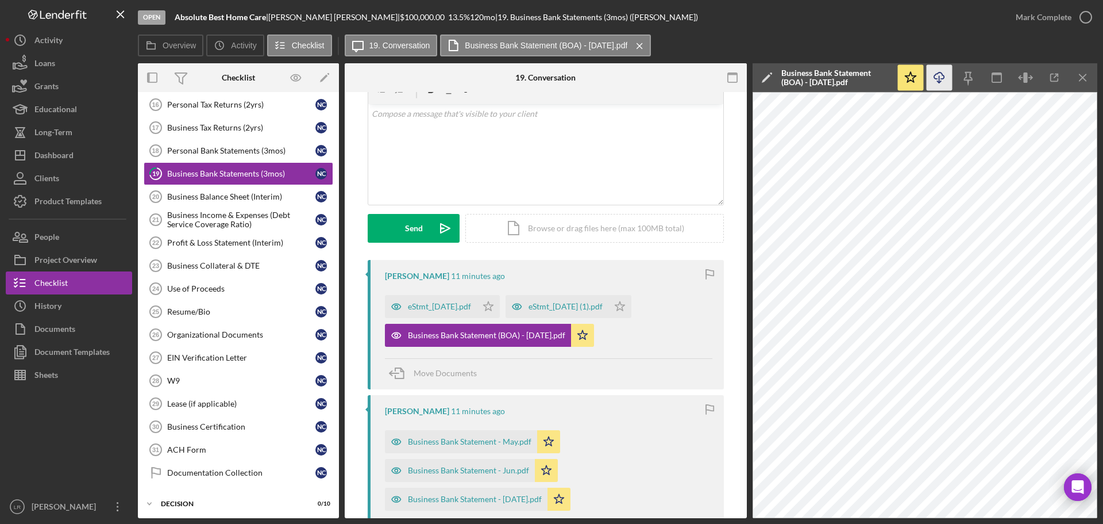
click at [941, 77] on icon "Icon/Download" at bounding box center [940, 78] width 26 height 26
click at [440, 304] on div "eStmt_2025-05-30.pdf" at bounding box center [439, 306] width 63 height 9
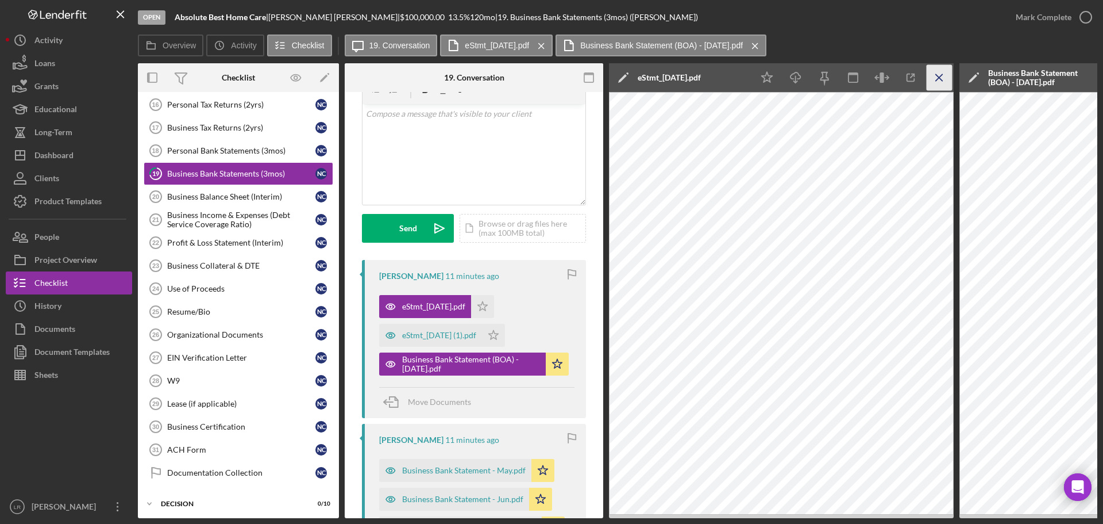
click at [939, 68] on icon "Icon/Menu Close" at bounding box center [940, 78] width 26 height 26
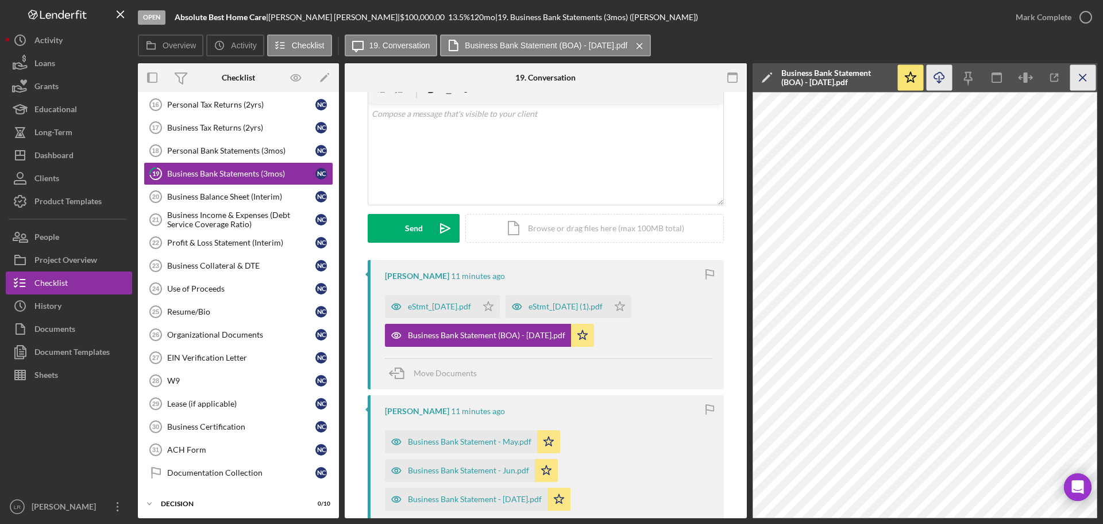
click at [1088, 73] on icon "Icon/Menu Close" at bounding box center [1084, 78] width 26 height 26
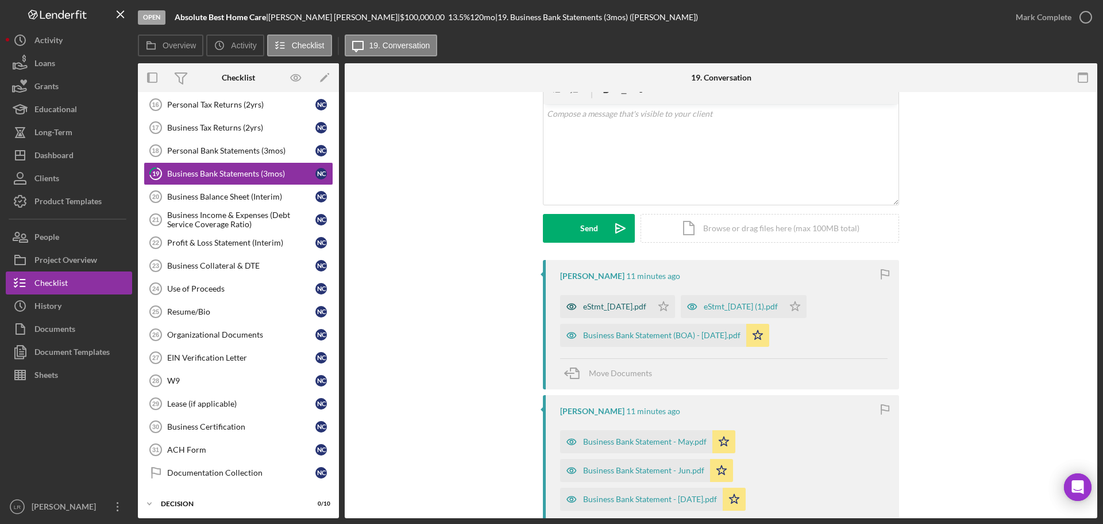
click at [620, 307] on div "eStmt_2025-05-30.pdf" at bounding box center [614, 306] width 63 height 9
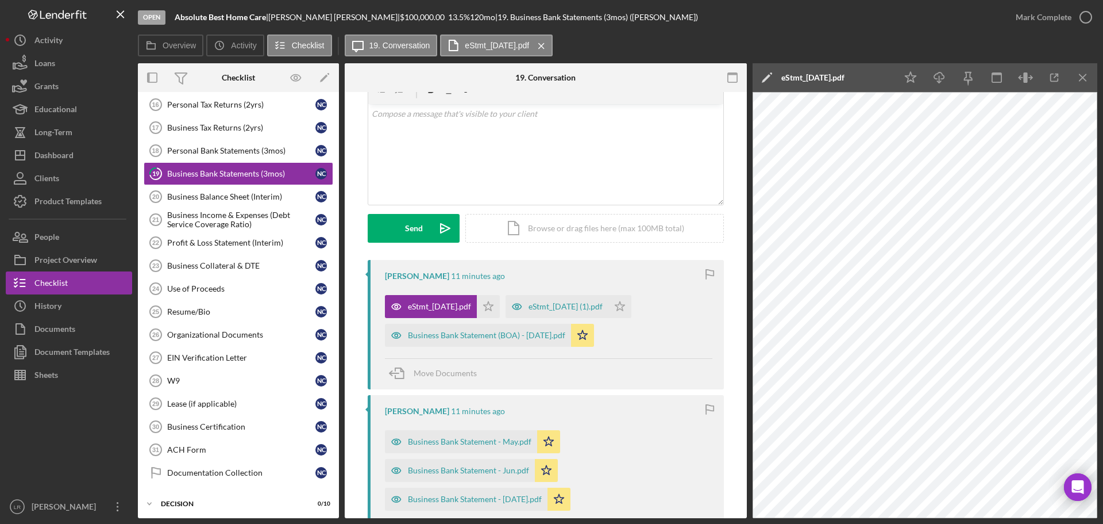
click at [771, 77] on icon "Icon/Edit" at bounding box center [767, 77] width 29 height 29
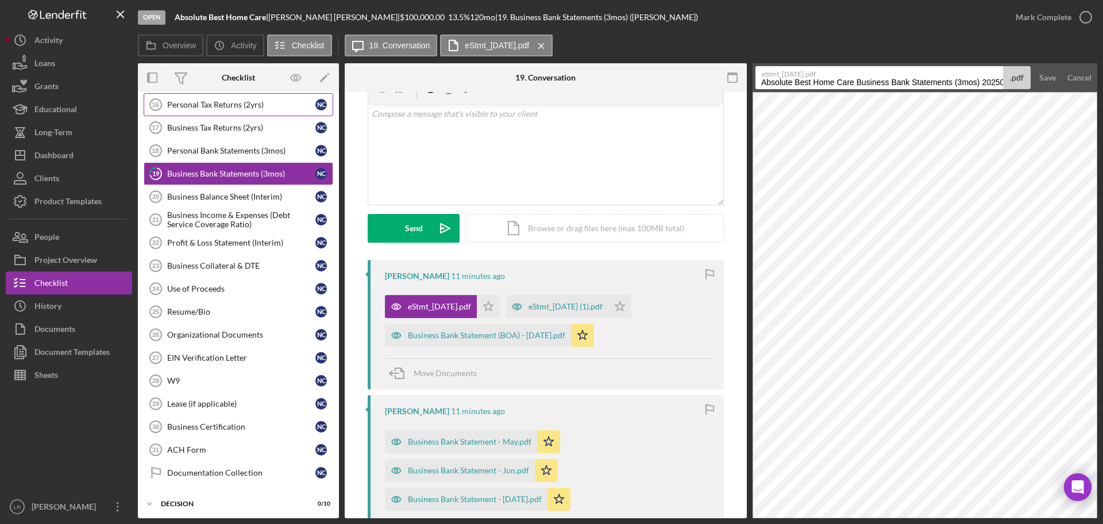
drag, startPoint x: 856, startPoint y: 82, endPoint x: 167, endPoint y: 94, distance: 689.2
click at [167, 94] on div "Overview Internal Workflow Stage Open Icon/Dropdown Arrow Archive (can unarchiv…" at bounding box center [618, 290] width 960 height 455
drag, startPoint x: 854, startPoint y: 83, endPoint x: 1053, endPoint y: 62, distance: 199.9
click at [1053, 64] on form "eStmt_2025-05-30.pdf Business Bank Statements (3mos) 20250820 .pdf Save Cancel" at bounding box center [925, 77] width 345 height 29
click at [962, 81] on input "Business Bank Statements (3mos) 20250820" at bounding box center [880, 77] width 248 height 23
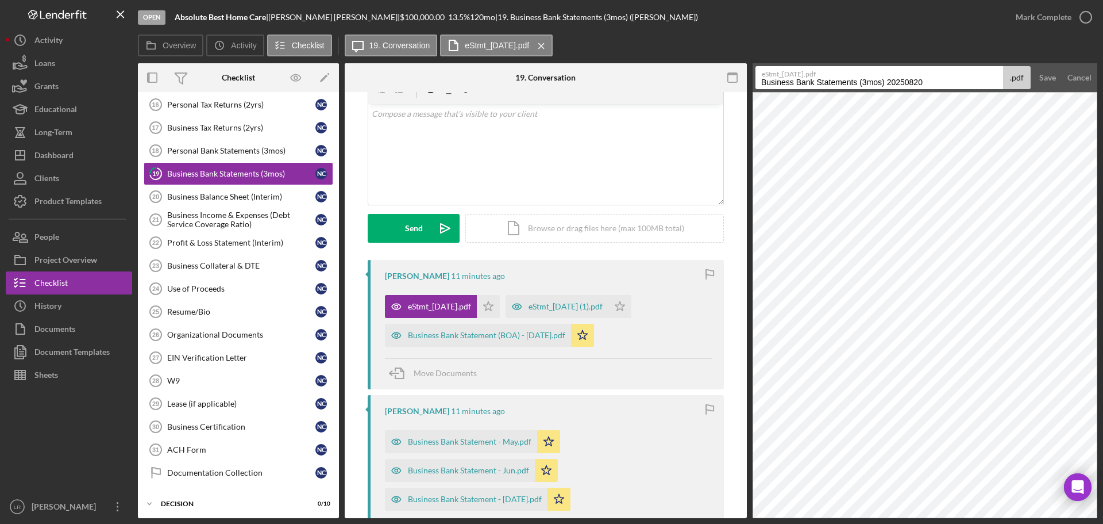
drag, startPoint x: 940, startPoint y: 86, endPoint x: 675, endPoint y: 89, distance: 264.4
click at [675, 89] on div "Overview Internal Workflow Stage Open Icon/Dropdown Arrow Archive (can unarchiv…" at bounding box center [618, 290] width 960 height 455
paste input "(BOA) -"
type input "Business Bank Statement (BOA) - May"
click at [1041, 78] on div "Save" at bounding box center [1048, 77] width 17 height 23
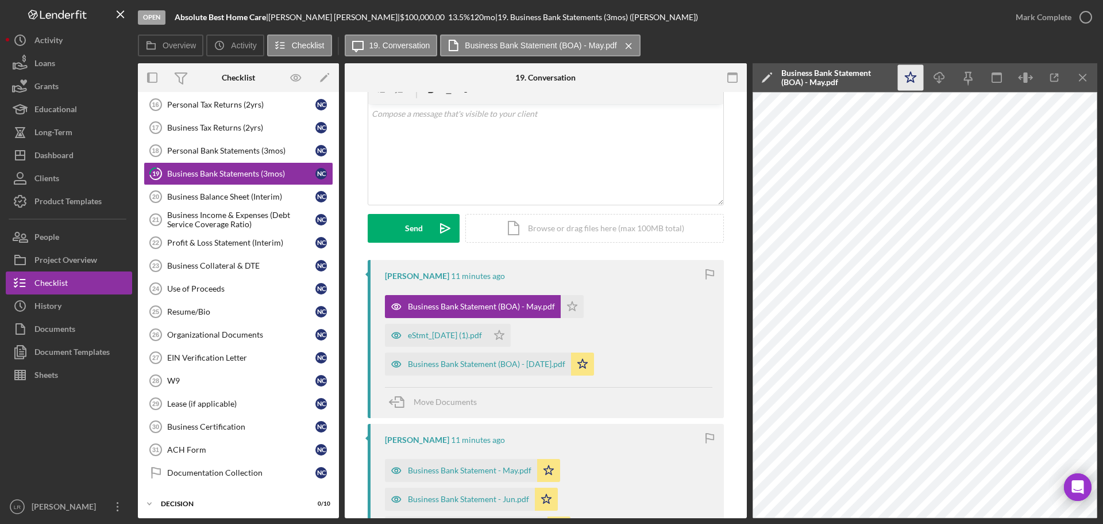
click at [916, 80] on icon "Icon/Star" at bounding box center [911, 78] width 26 height 26
click at [529, 368] on div "Business Bank Statement (BOA) - Jul.pdf" at bounding box center [486, 363] width 157 height 9
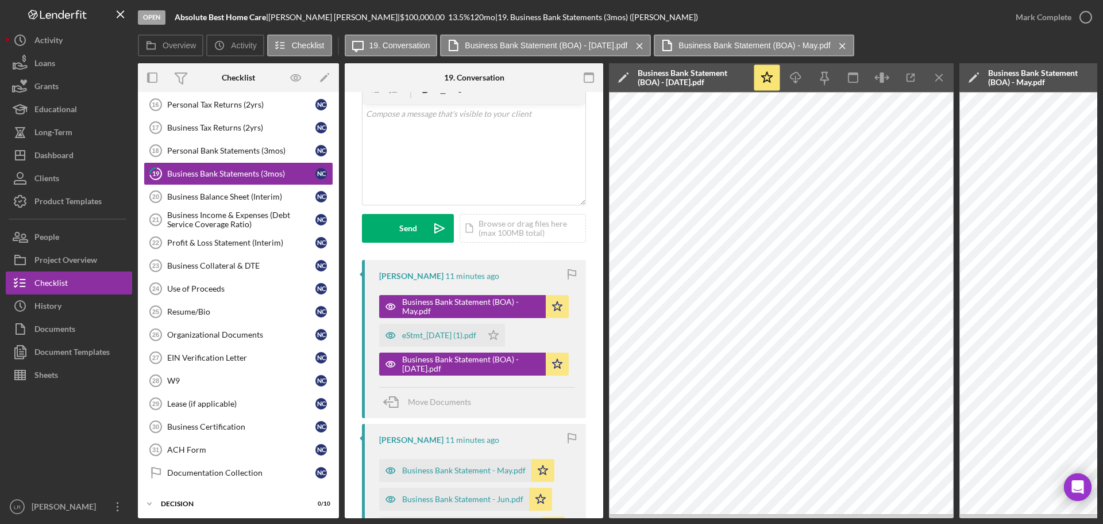
click at [937, 79] on icon "Icon/Menu Close" at bounding box center [940, 78] width 26 height 26
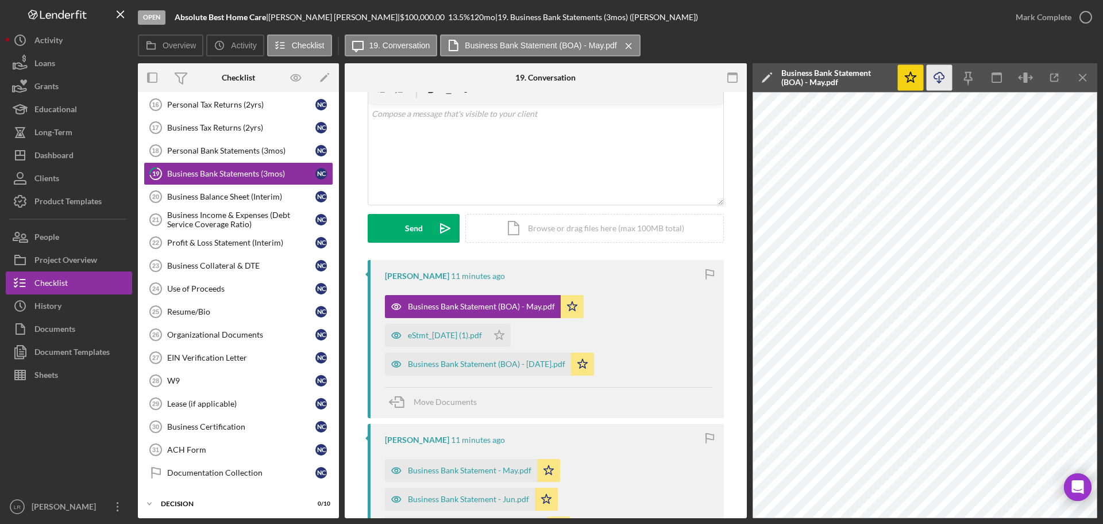
click at [941, 76] on icon "Icon/Download" at bounding box center [940, 78] width 26 height 26
click at [1086, 75] on icon "Icon/Menu Close" at bounding box center [1084, 78] width 26 height 26
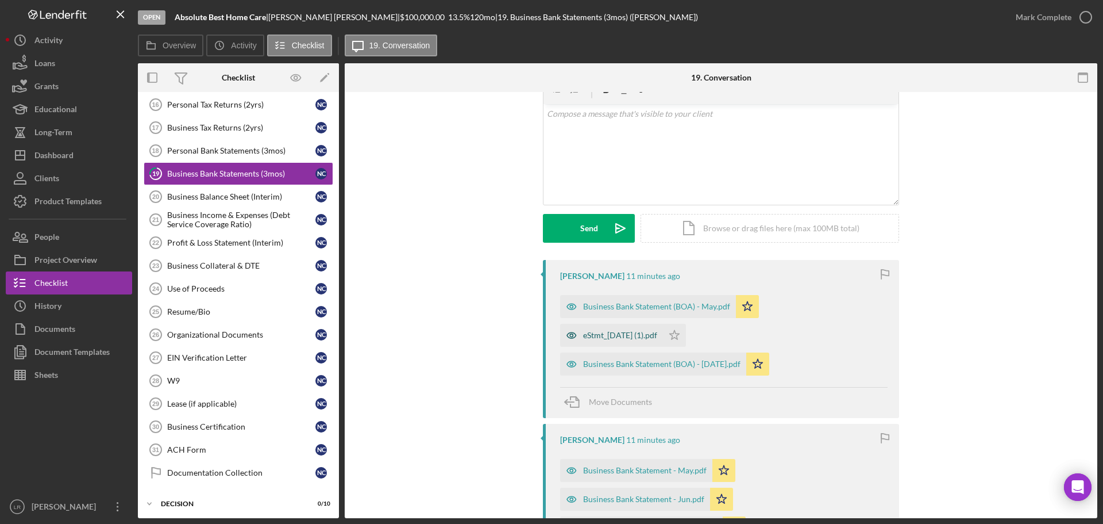
click at [630, 333] on div "eStmt_2025-06-30 (1).pdf" at bounding box center [620, 334] width 74 height 9
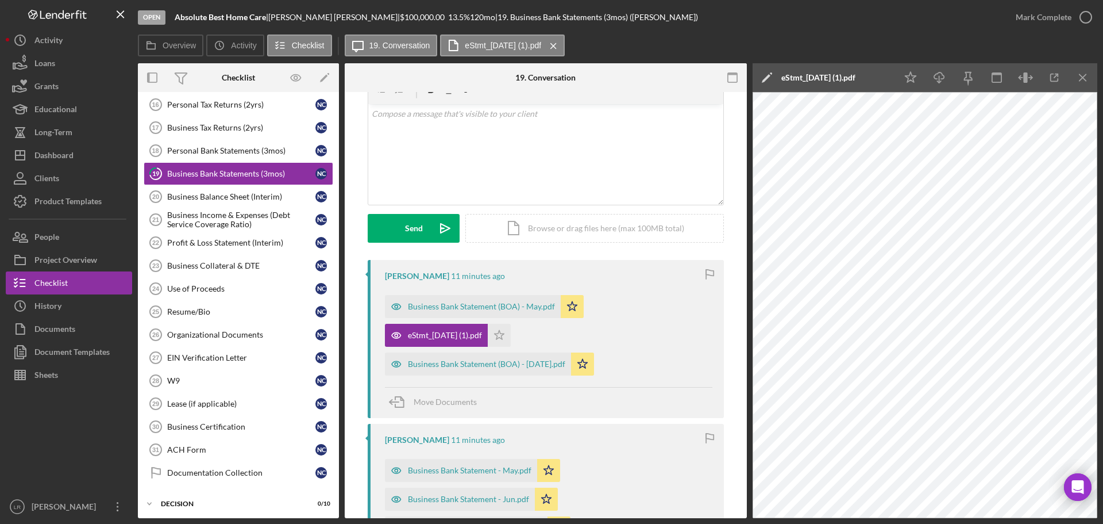
click at [767, 76] on polygon at bounding box center [766, 78] width 9 height 9
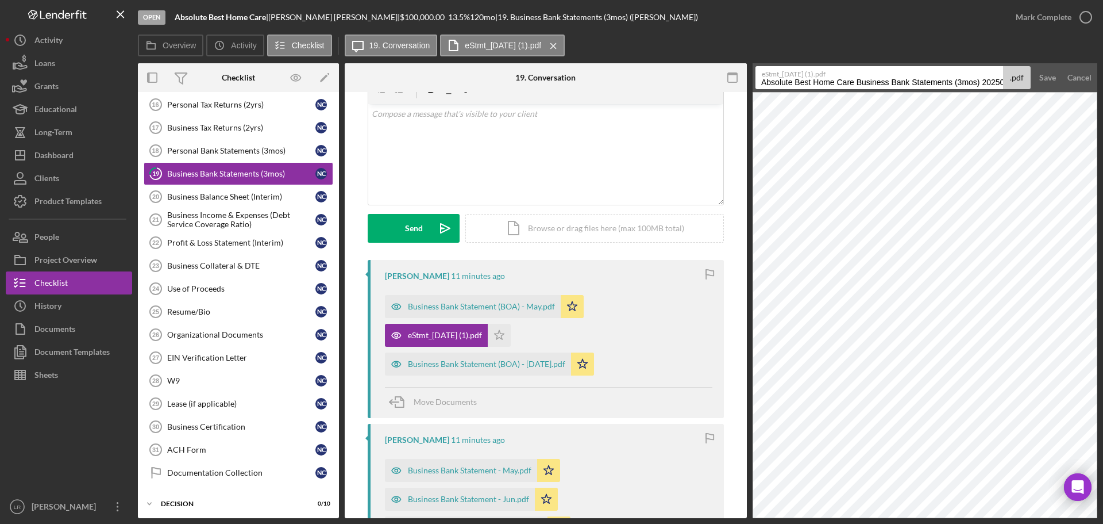
scroll to position [0, 15]
drag, startPoint x: 761, startPoint y: 83, endPoint x: 1114, endPoint y: 76, distance: 353.5
click at [1103, 76] on html "Open Absolute Best Home Care | Nadia Charles | $100,000.00 13.5 % 120 mo | 19. …" at bounding box center [551, 262] width 1103 height 524
paste input "Business Bank Statement (BOA) -"
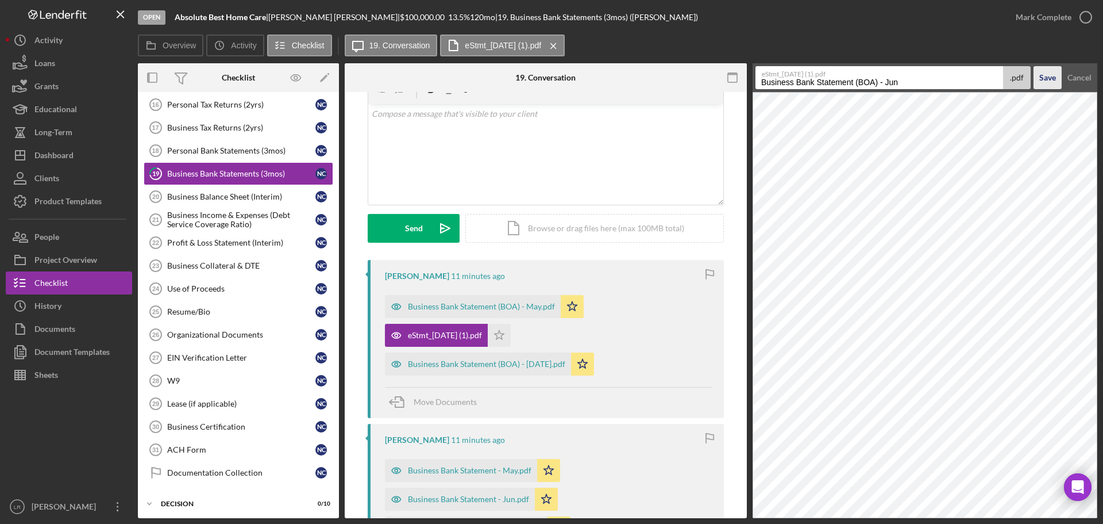
type input "Business Bank Statement (BOA) - Jun"
click at [1044, 75] on div "Save" at bounding box center [1048, 77] width 17 height 23
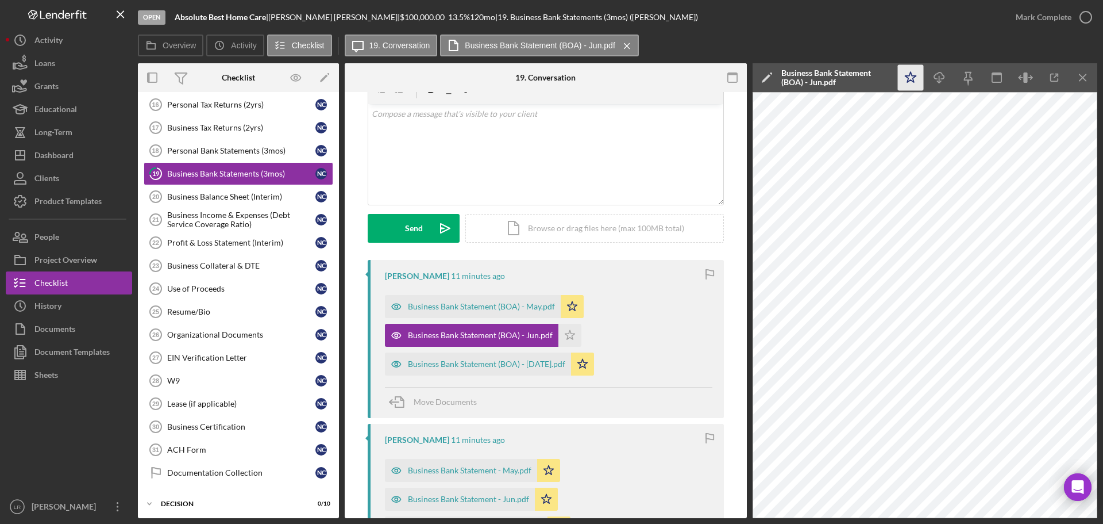
click at [916, 80] on icon "Icon/Star" at bounding box center [911, 78] width 26 height 26
click at [941, 74] on icon "Icon/Download" at bounding box center [940, 78] width 26 height 26
click at [814, 33] on div "Open Absolute Best Home Care | Nadia Charles | $100,000.00 13.5 % 120 mo | 19. …" at bounding box center [571, 17] width 867 height 34
click at [1066, 16] on div "Mark Complete" at bounding box center [1044, 17] width 56 height 23
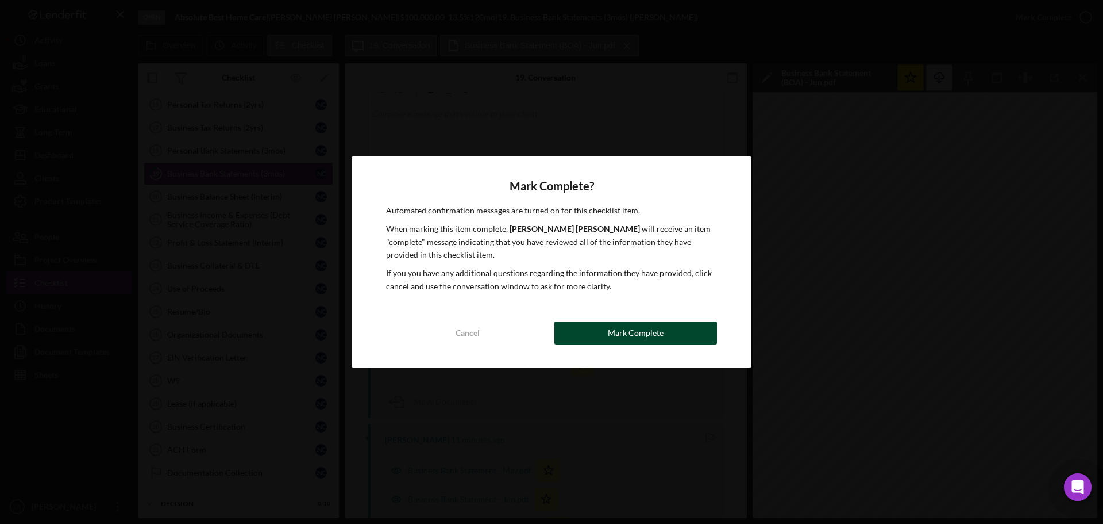
click at [670, 330] on button "Mark Complete" at bounding box center [636, 332] width 163 height 23
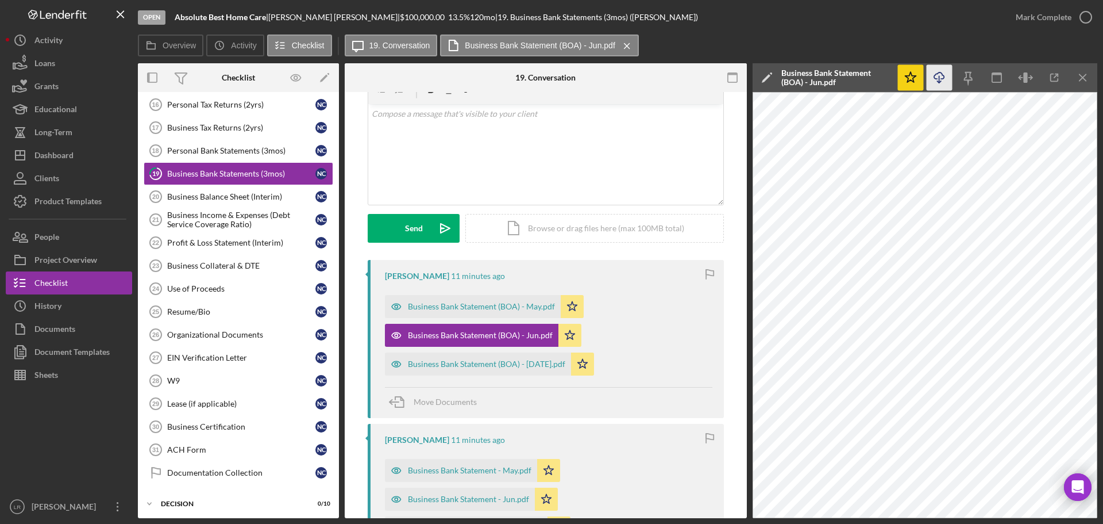
scroll to position [215, 0]
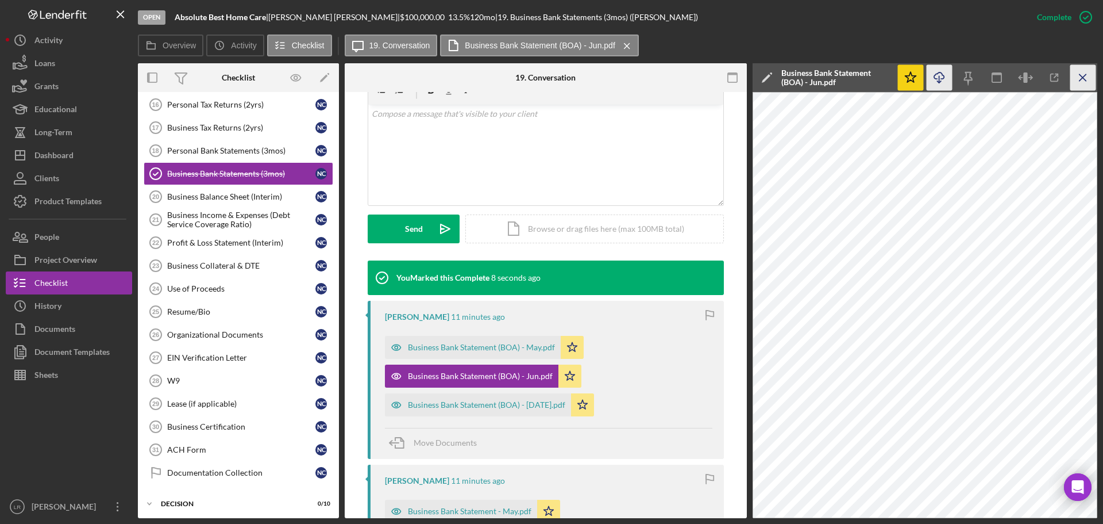
click at [1080, 75] on line "button" at bounding box center [1083, 77] width 6 height 6
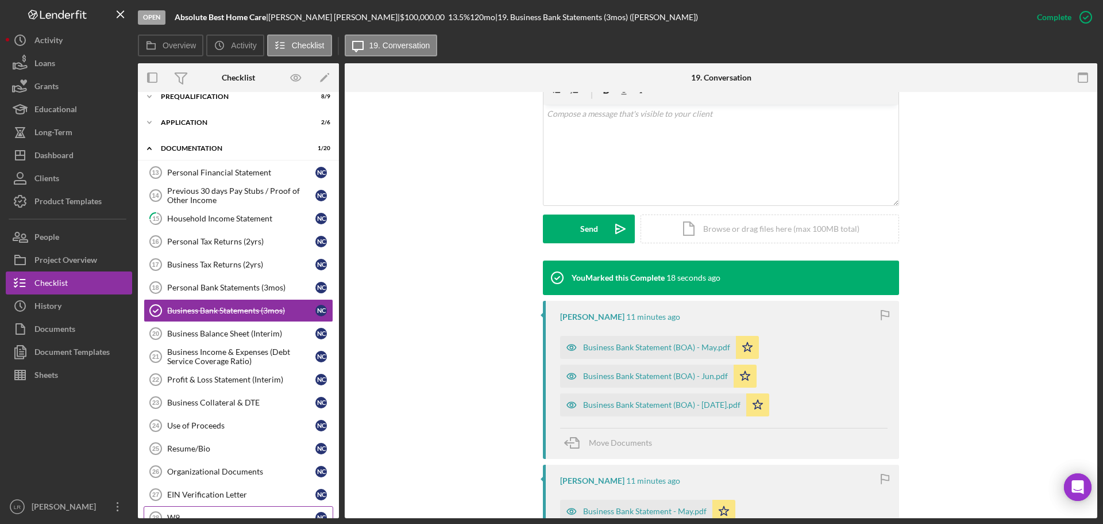
scroll to position [0, 0]
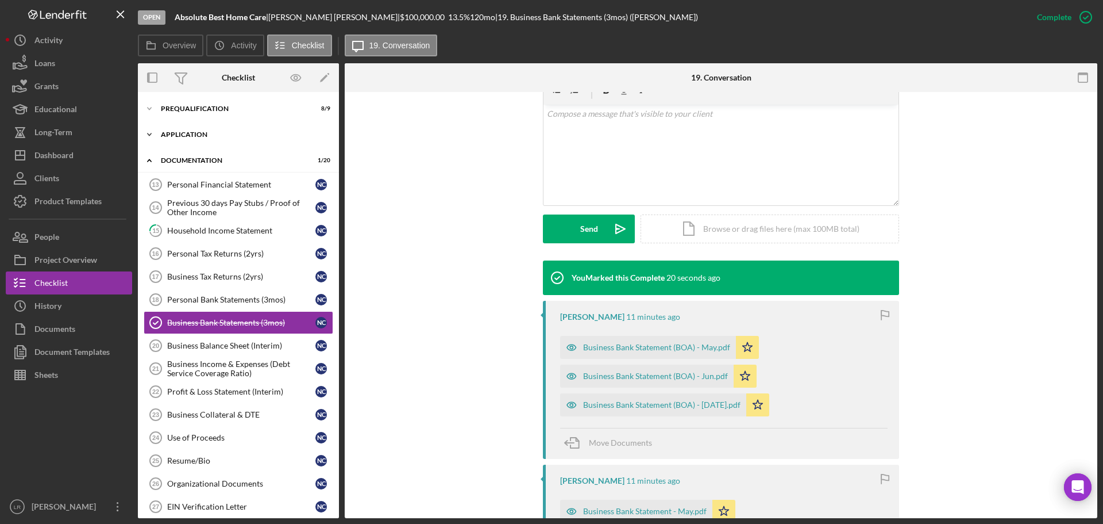
click at [197, 134] on div "Application" at bounding box center [243, 134] width 164 height 7
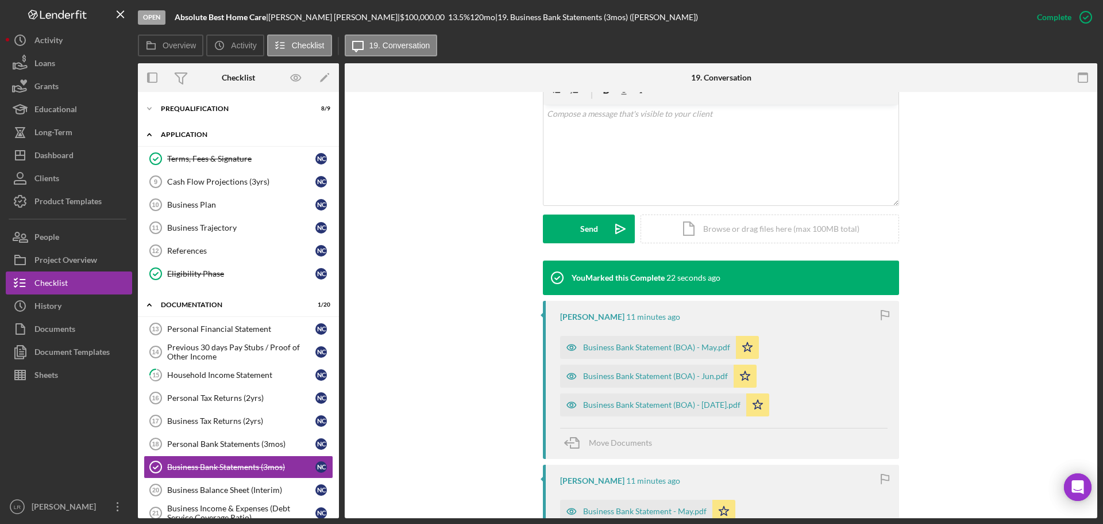
click at [197, 134] on div "Application" at bounding box center [243, 134] width 164 height 7
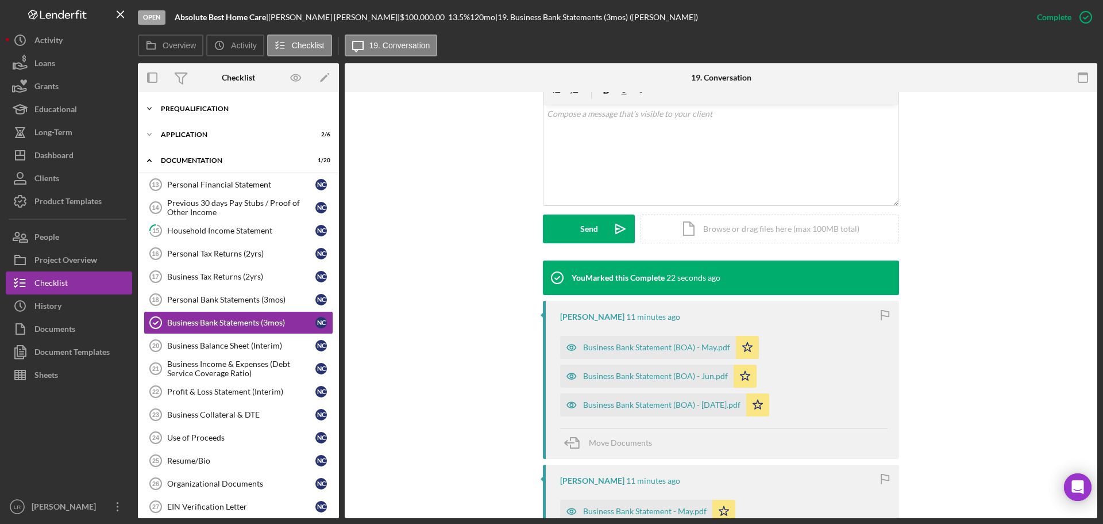
click at [199, 109] on div "Prequalification" at bounding box center [243, 108] width 164 height 7
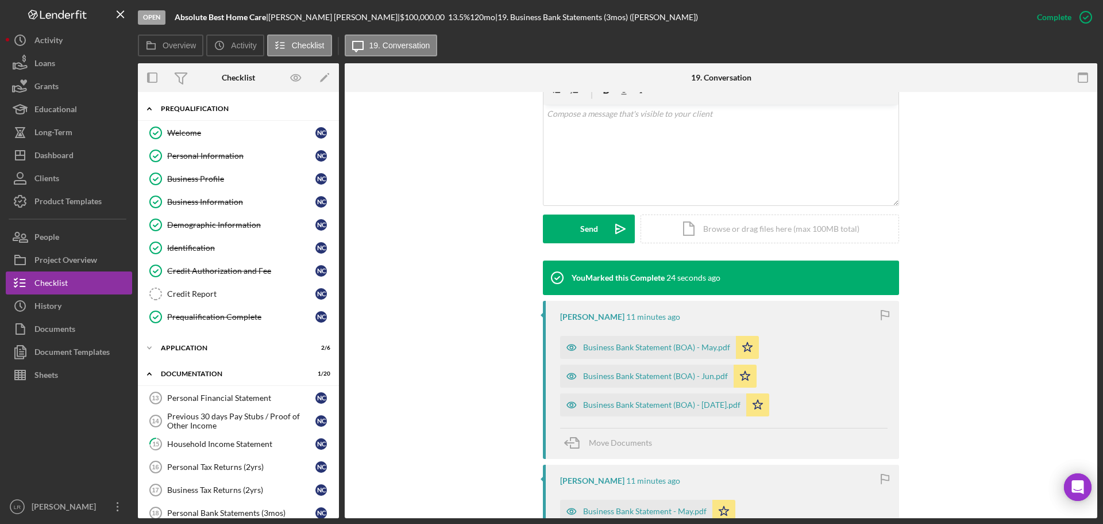
click at [199, 109] on div "Prequalification" at bounding box center [243, 108] width 164 height 7
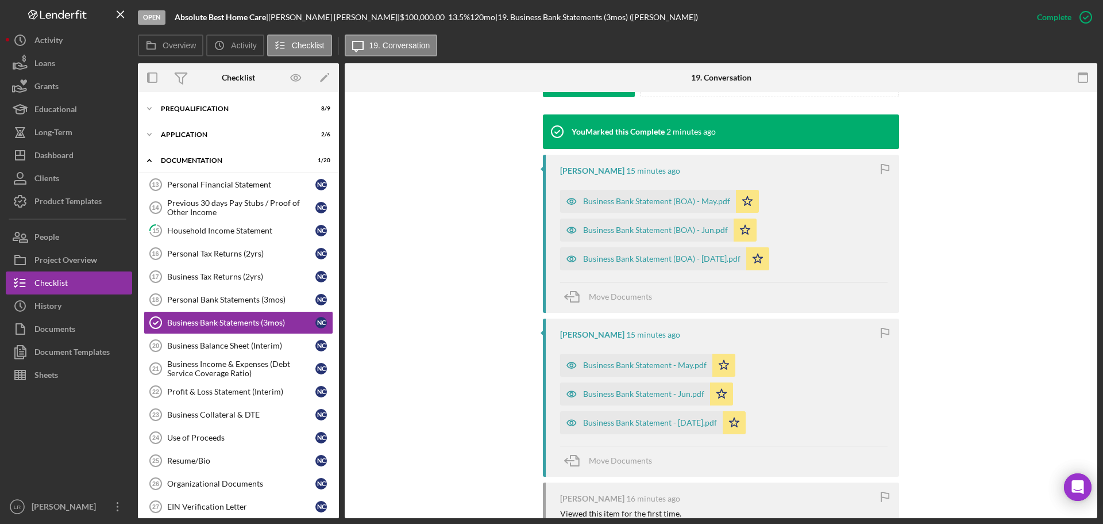
scroll to position [330, 0]
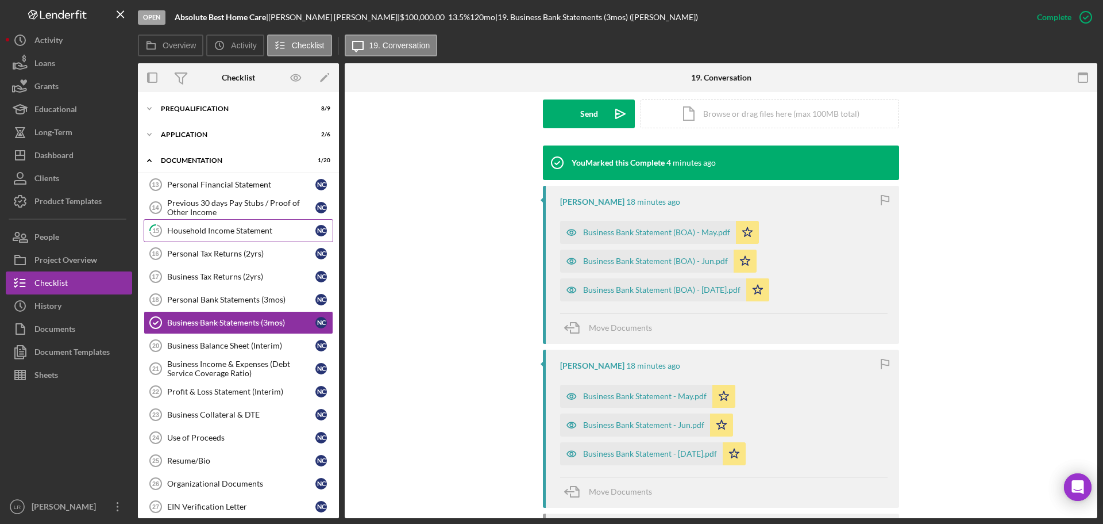
click at [243, 230] on div "Household Income Statement" at bounding box center [241, 230] width 148 height 9
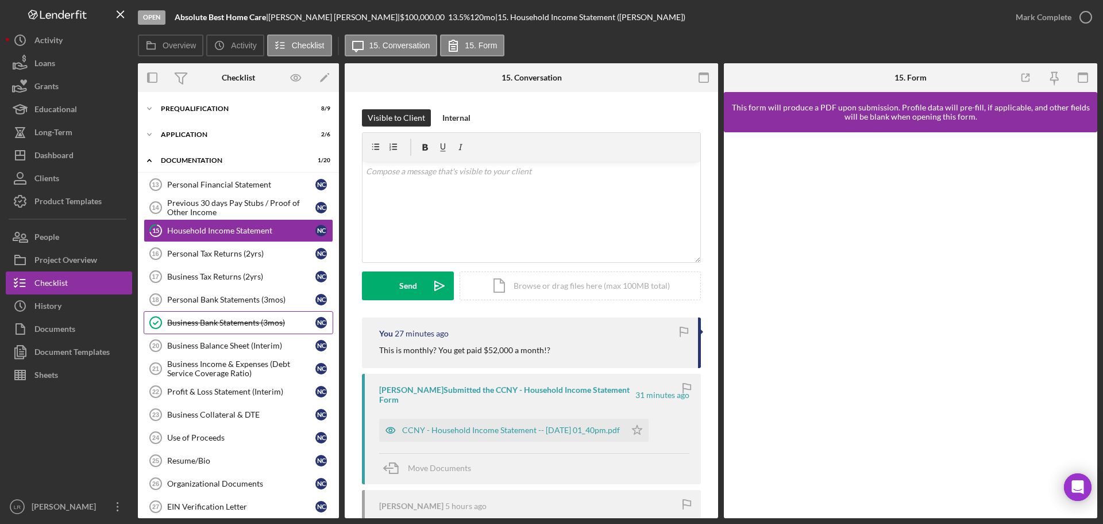
click at [223, 323] on div "Business Bank Statements (3mos)" at bounding box center [241, 322] width 148 height 9
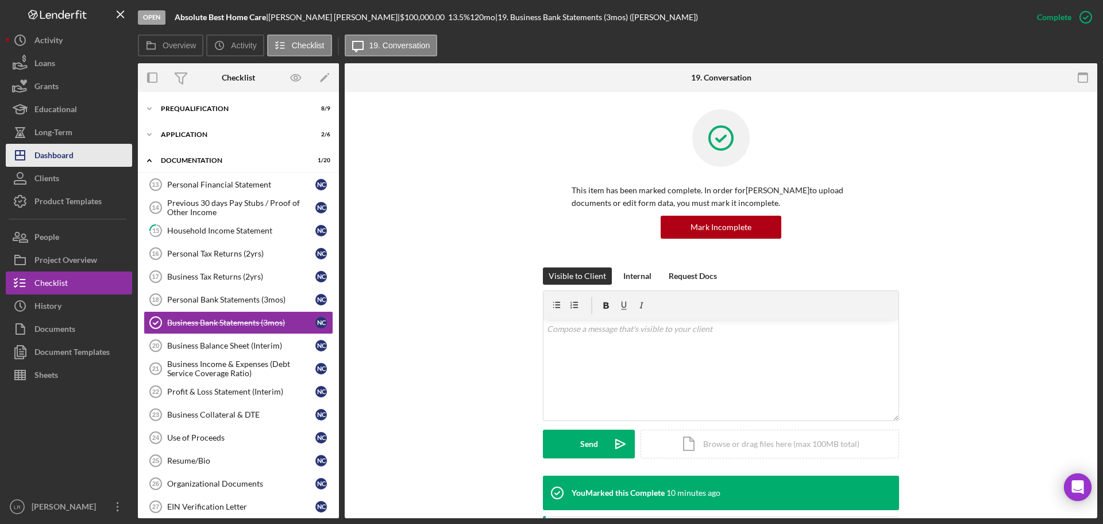
click at [80, 154] on button "Icon/Dashboard Dashboard" at bounding box center [69, 155] width 126 height 23
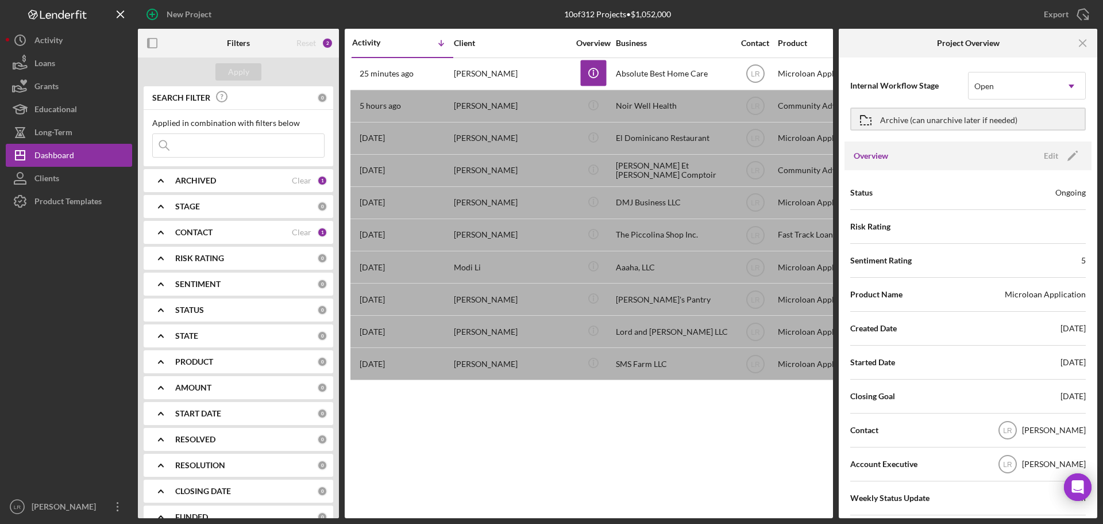
click at [445, 432] on div "Activity Icon/Table Sort Arrow Client Overview Business Contact Product Categor…" at bounding box center [589, 273] width 489 height 489
click at [525, 432] on div "Activity Icon/Table Sort Arrow Client Overview Business Contact Product Categor…" at bounding box center [589, 273] width 489 height 489
click at [1089, 37] on icon "Icon/Menu Close" at bounding box center [1084, 43] width 26 height 26
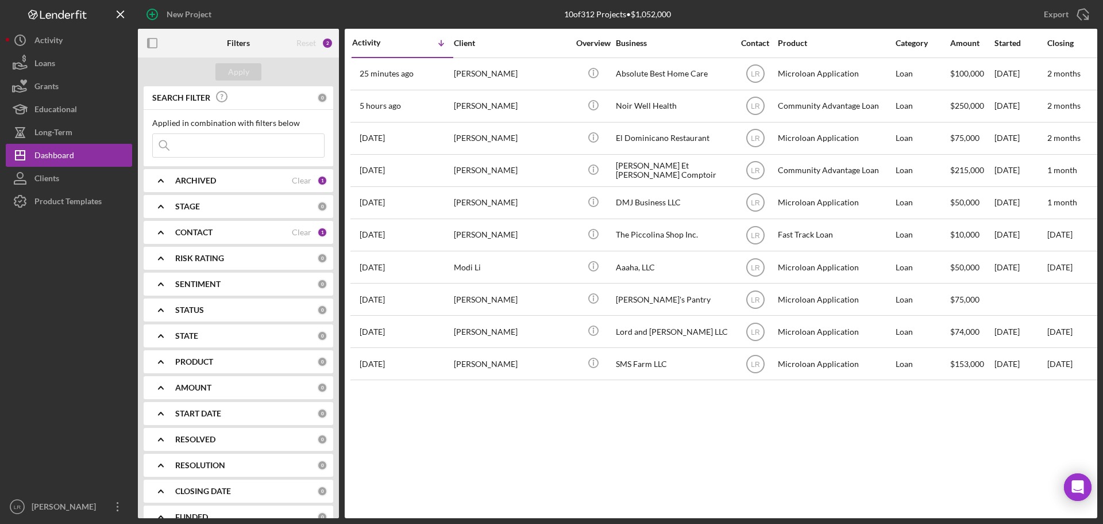
click at [726, 410] on div "Activity Icon/Table Sort Arrow Client Overview Business Contact Product Categor…" at bounding box center [721, 273] width 753 height 489
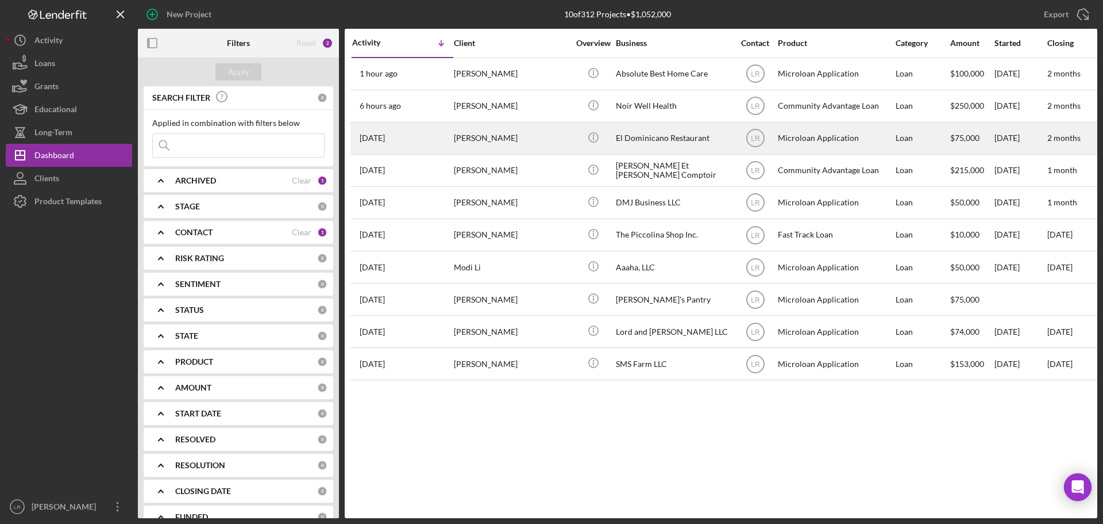
click at [499, 144] on div "[PERSON_NAME]" at bounding box center [511, 138] width 115 height 30
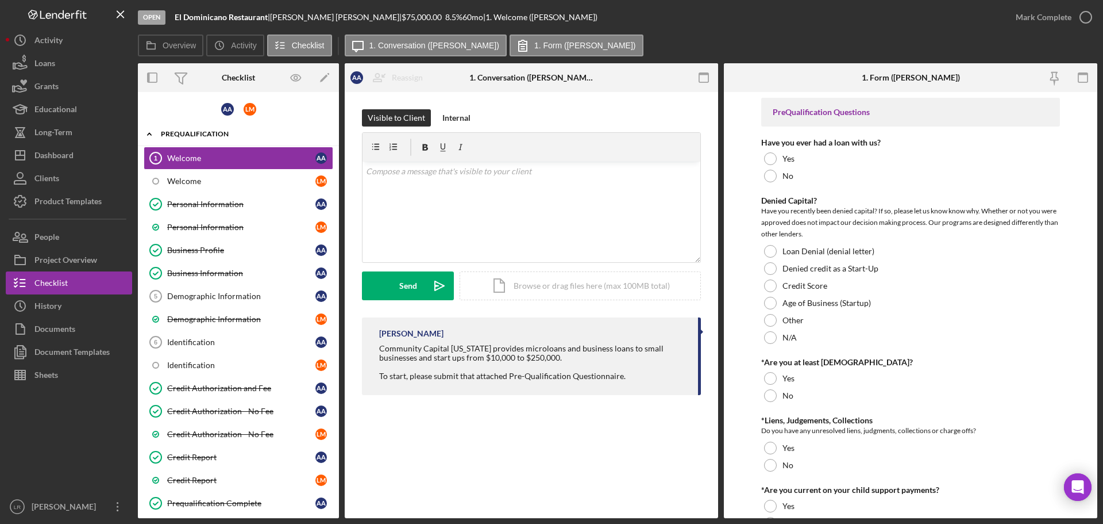
click at [155, 134] on icon "Icon/Expander" at bounding box center [149, 133] width 23 height 23
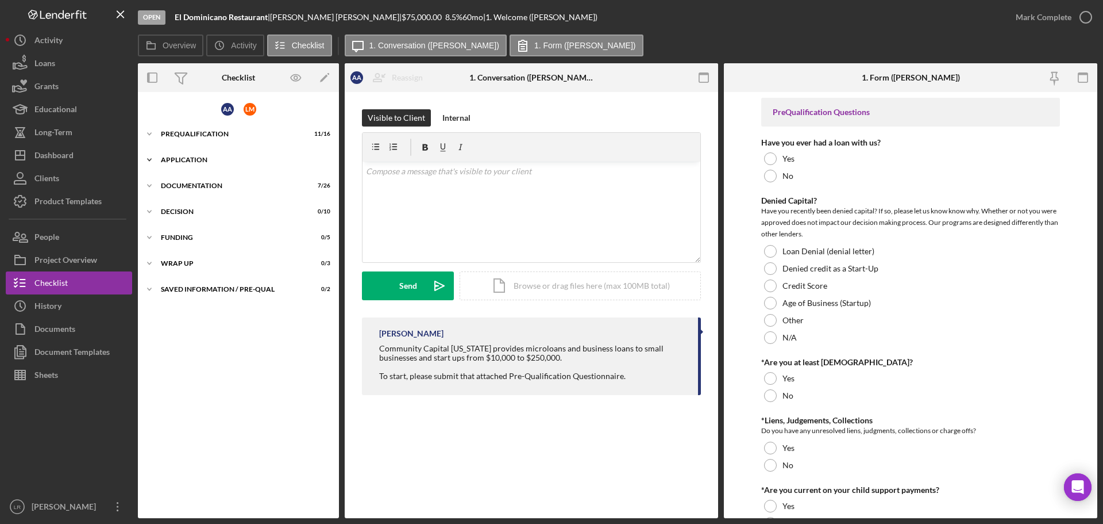
click at [162, 159] on div "Application" at bounding box center [243, 159] width 164 height 7
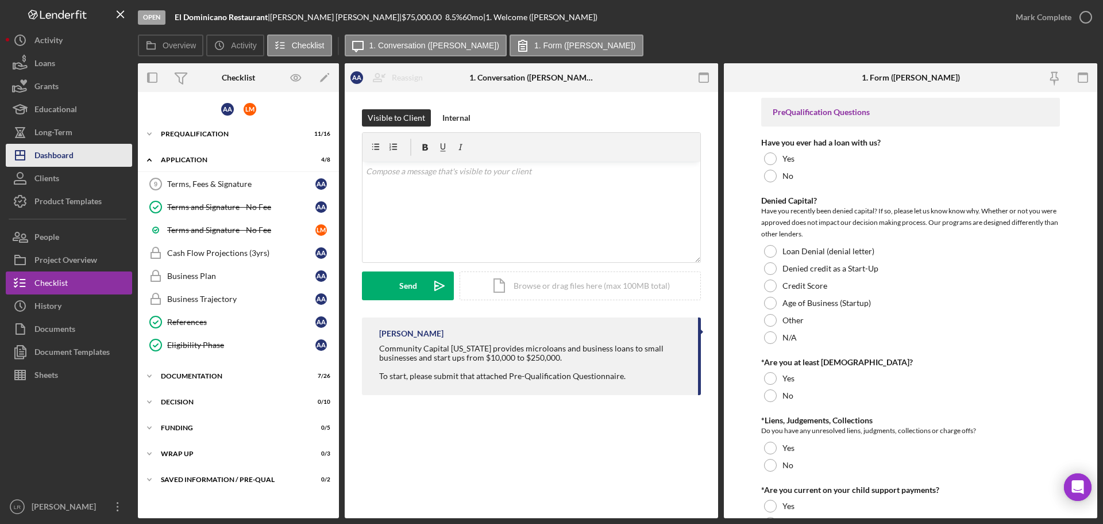
click at [91, 161] on button "Icon/Dashboard Dashboard" at bounding box center [69, 155] width 126 height 23
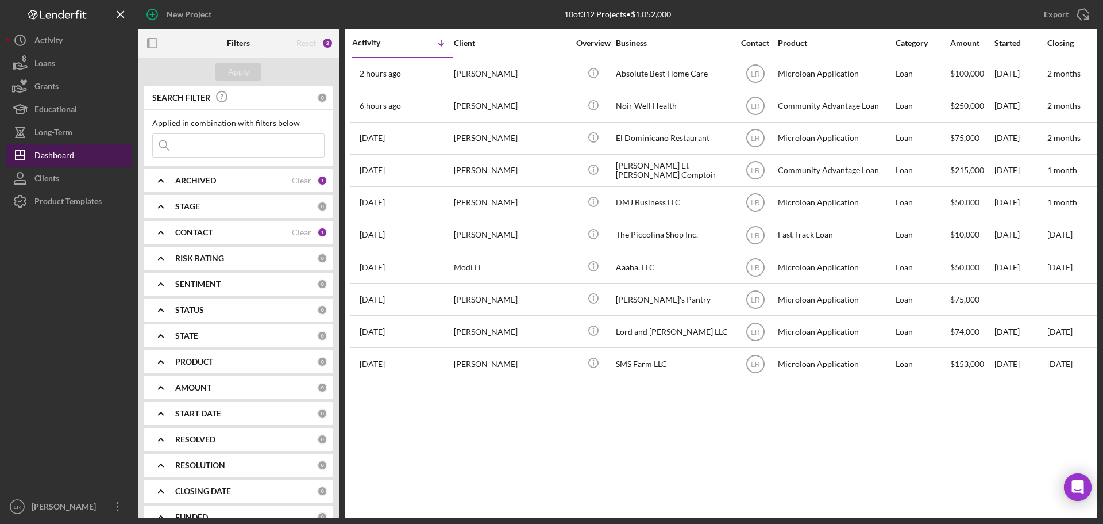
click at [61, 153] on div "Dashboard" at bounding box center [54, 157] width 40 height 26
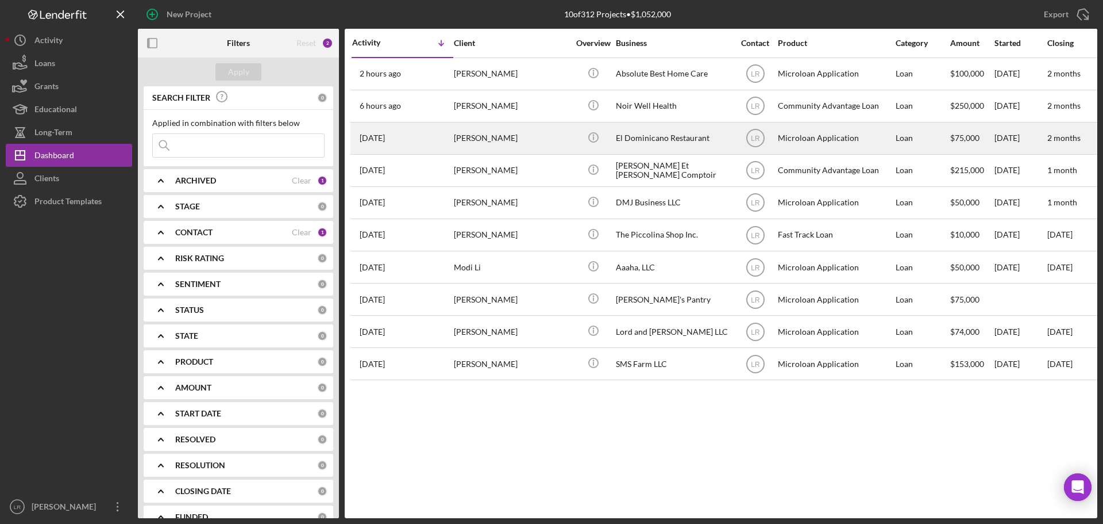
click at [499, 138] on div "[PERSON_NAME]" at bounding box center [511, 138] width 115 height 30
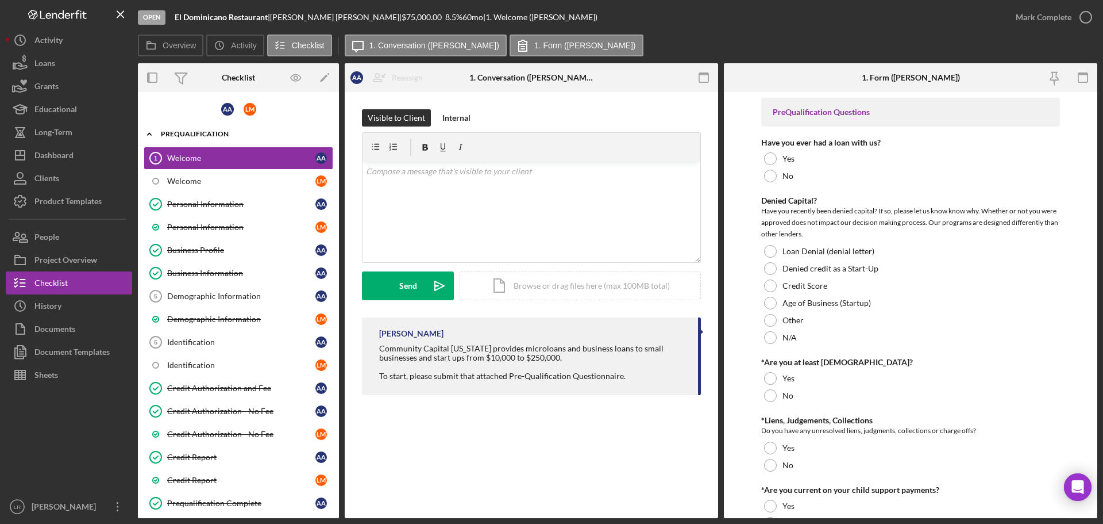
click at [143, 130] on icon "Icon/Expander" at bounding box center [149, 133] width 23 height 23
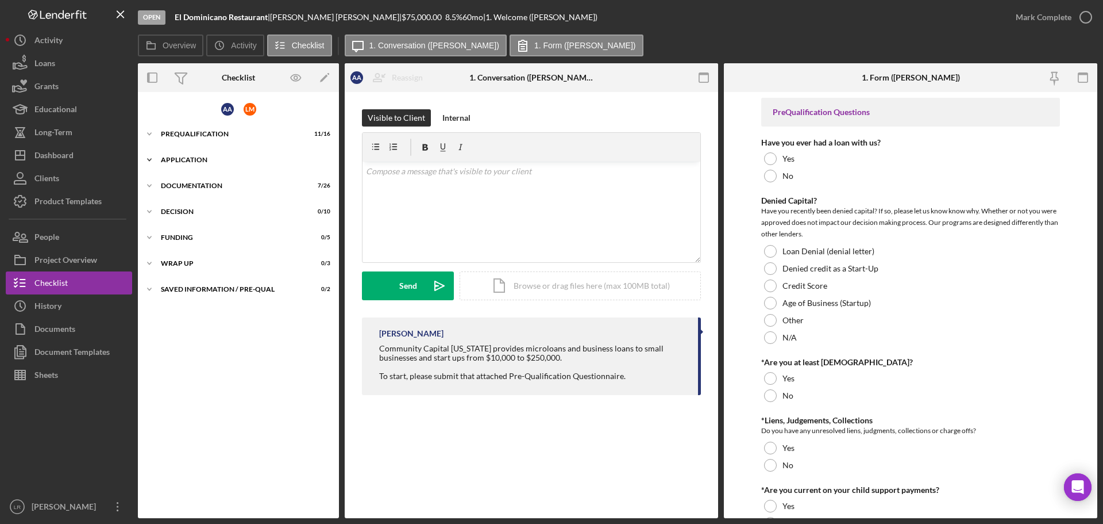
click at [193, 160] on div "Application" at bounding box center [243, 159] width 164 height 7
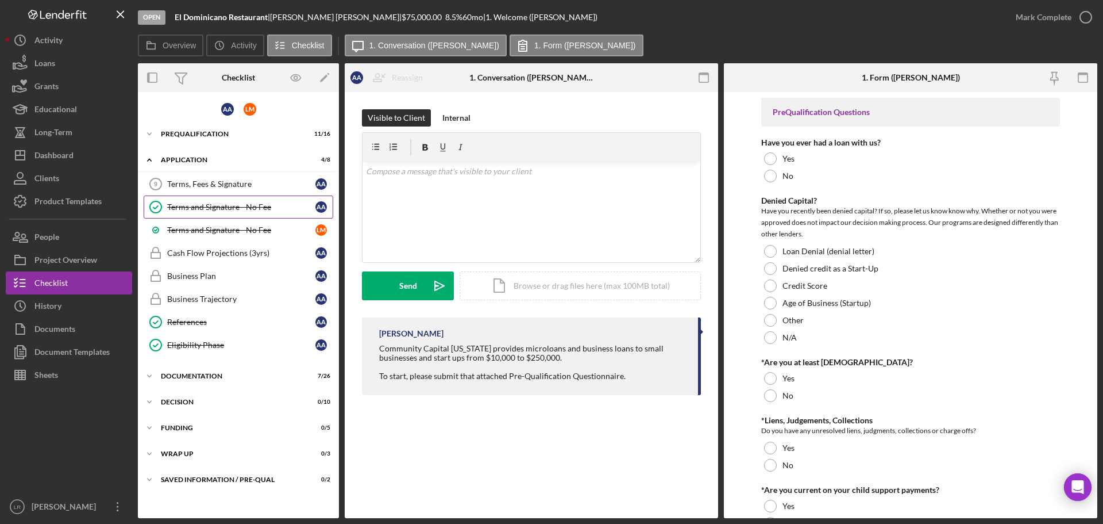
click at [213, 205] on div "Terms and Signature - No Fee" at bounding box center [241, 206] width 148 height 9
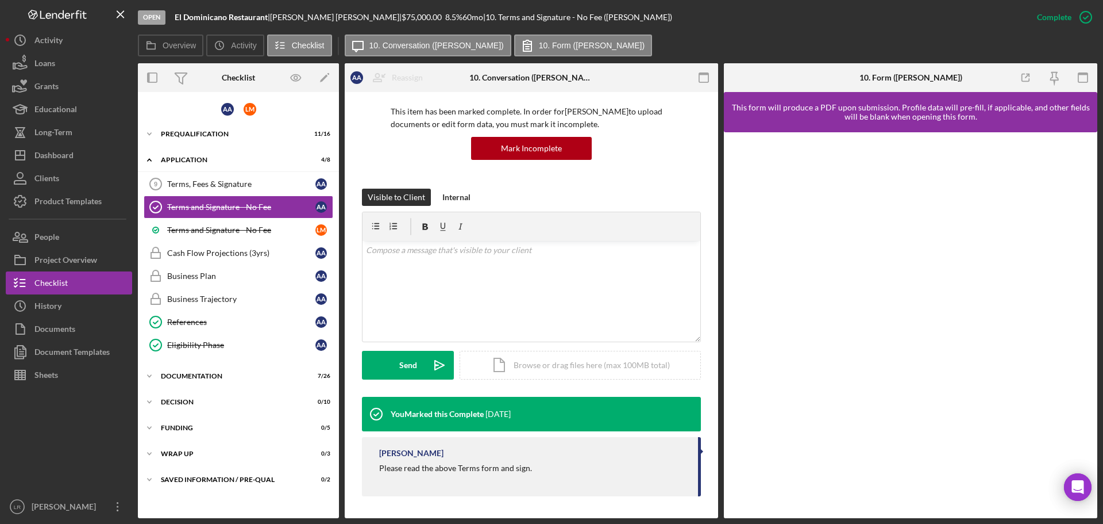
scroll to position [80, 0]
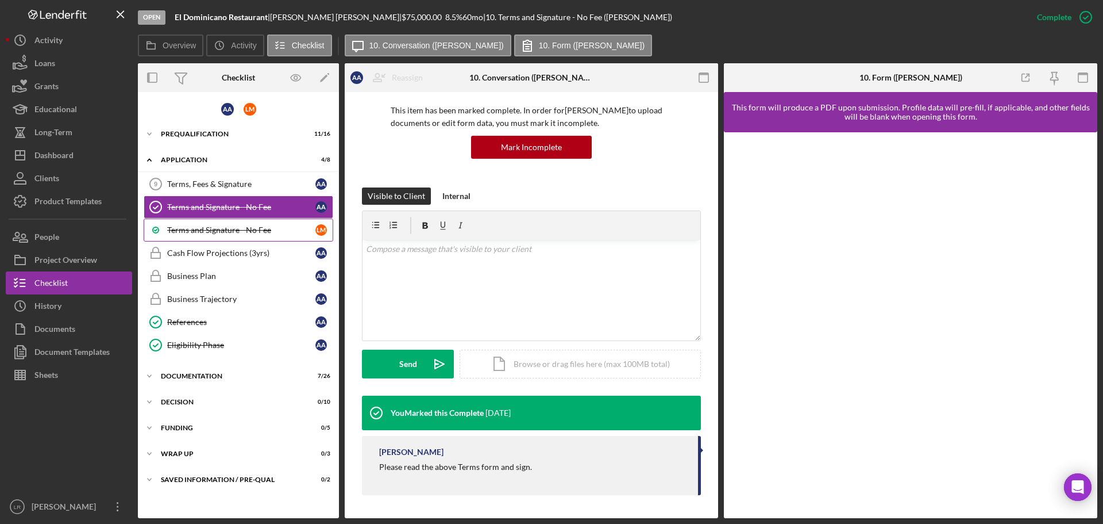
drag, startPoint x: 265, startPoint y: 232, endPoint x: 276, endPoint y: 230, distance: 11.6
click at [266, 231] on div "Terms and Signature - No Fee" at bounding box center [241, 229] width 148 height 9
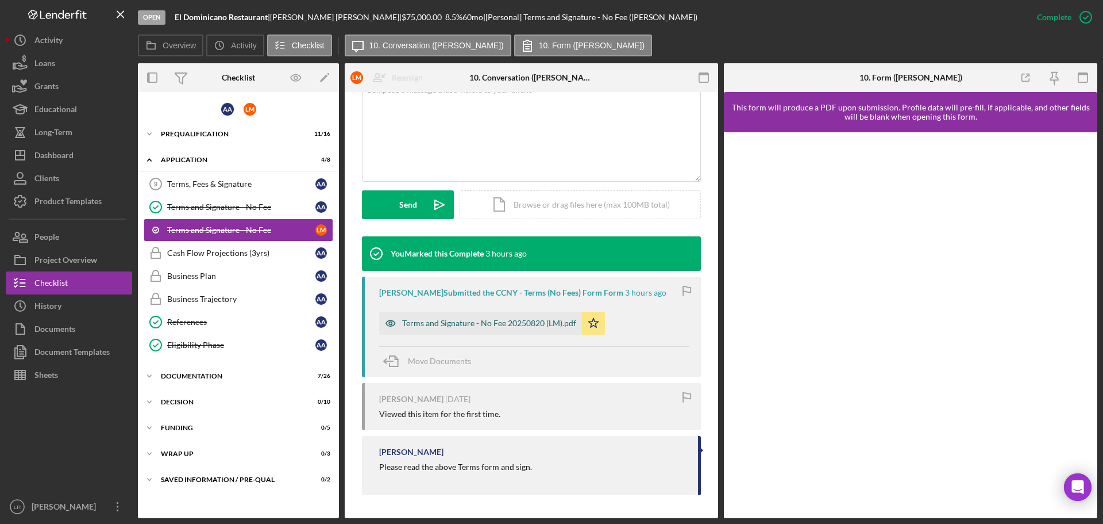
click at [510, 321] on div "Terms and Signature - No Fee 20250820 (LM).pdf" at bounding box center [489, 322] width 174 height 9
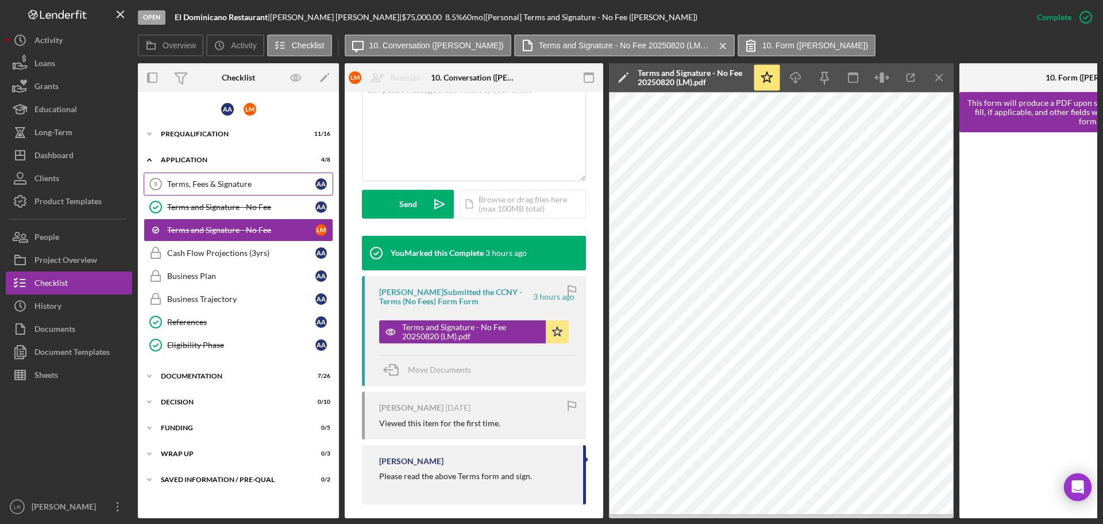
click at [244, 181] on div "Terms, Fees & Signature" at bounding box center [241, 183] width 148 height 9
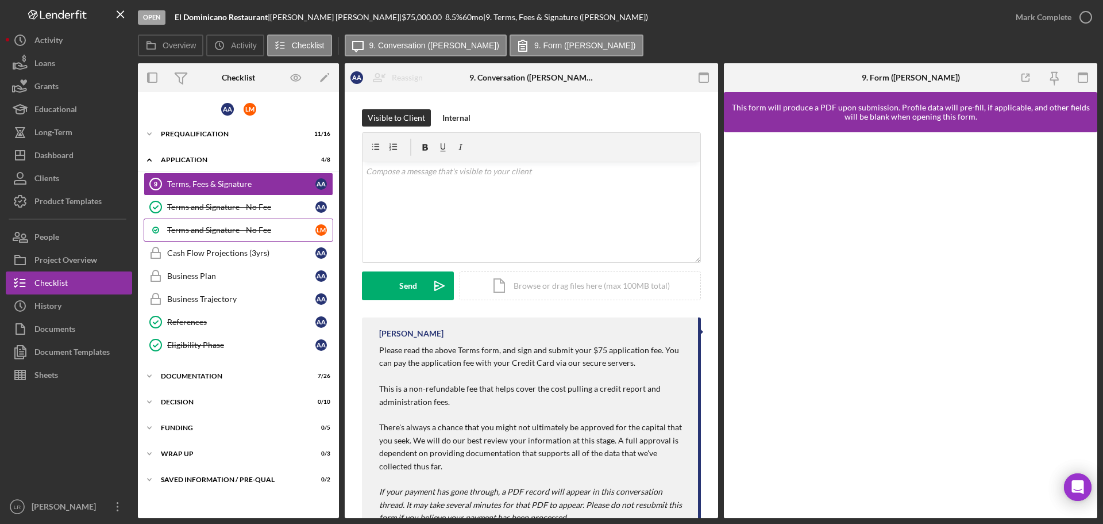
click at [224, 228] on div "Terms and Signature - No Fee" at bounding box center [241, 229] width 148 height 9
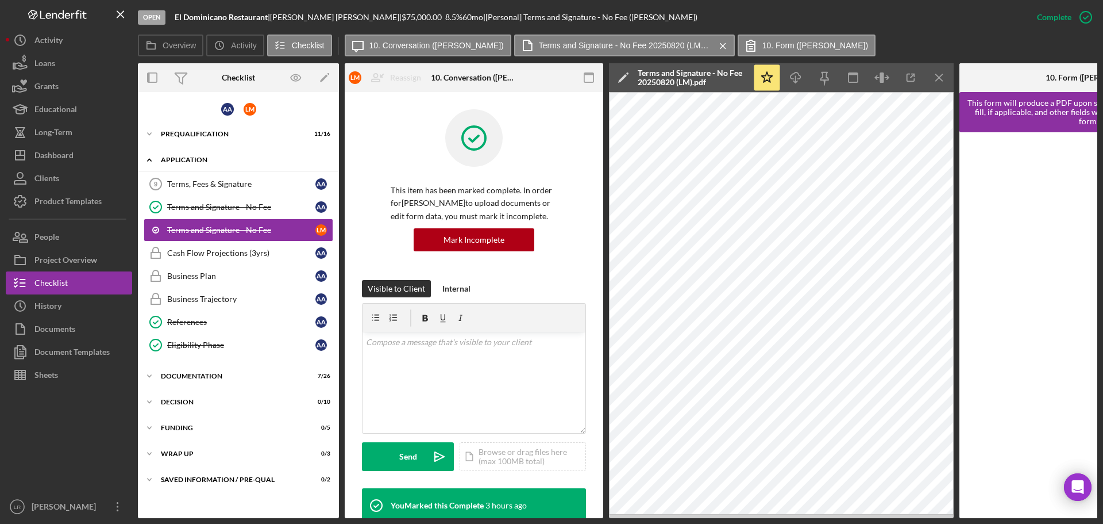
click at [191, 159] on div "Application" at bounding box center [243, 159] width 164 height 7
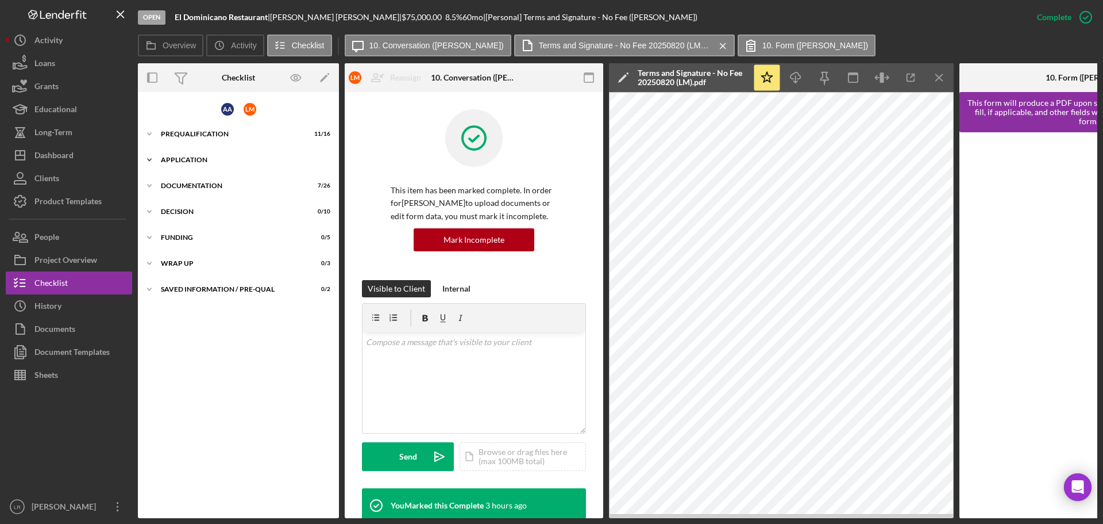
click at [198, 159] on div "Application" at bounding box center [243, 159] width 164 height 7
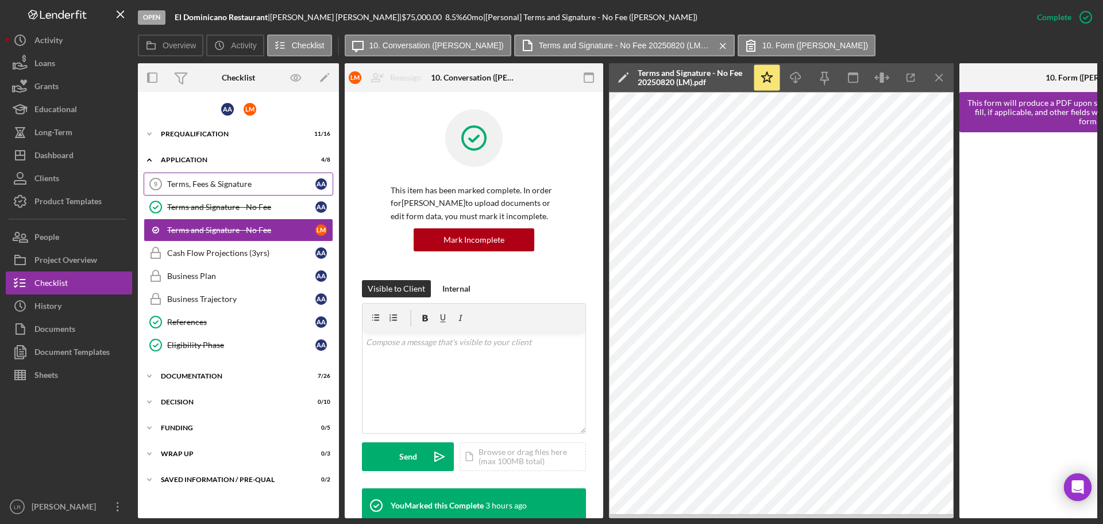
click at [243, 183] on div "Terms, Fees & Signature" at bounding box center [241, 183] width 148 height 9
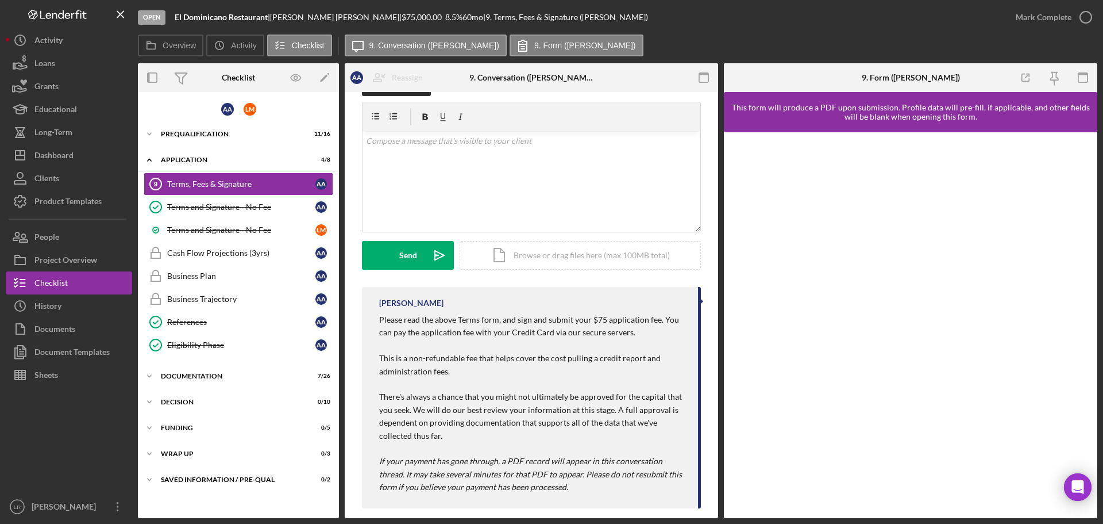
scroll to position [44, 0]
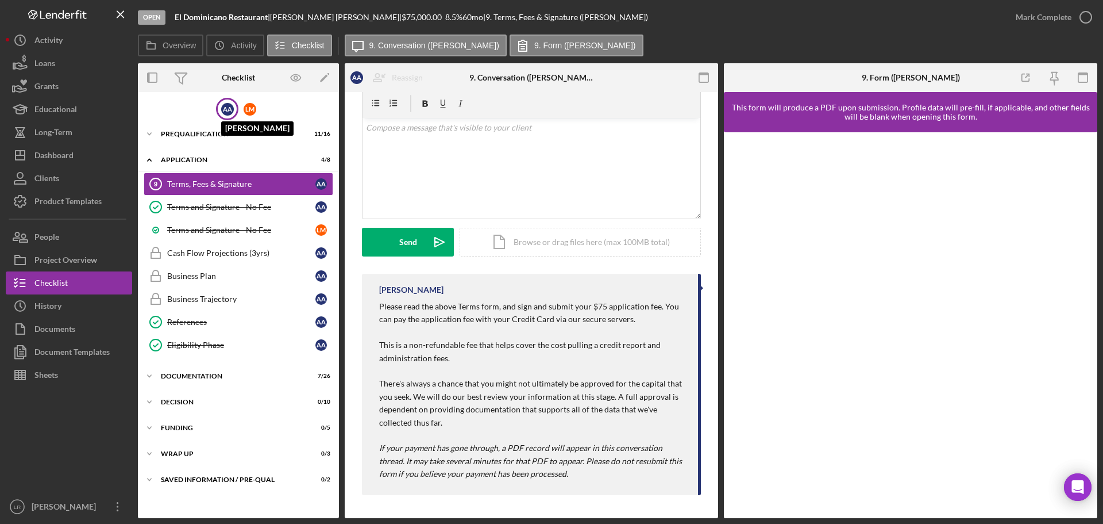
click at [232, 109] on div "A A" at bounding box center [227, 109] width 13 height 13
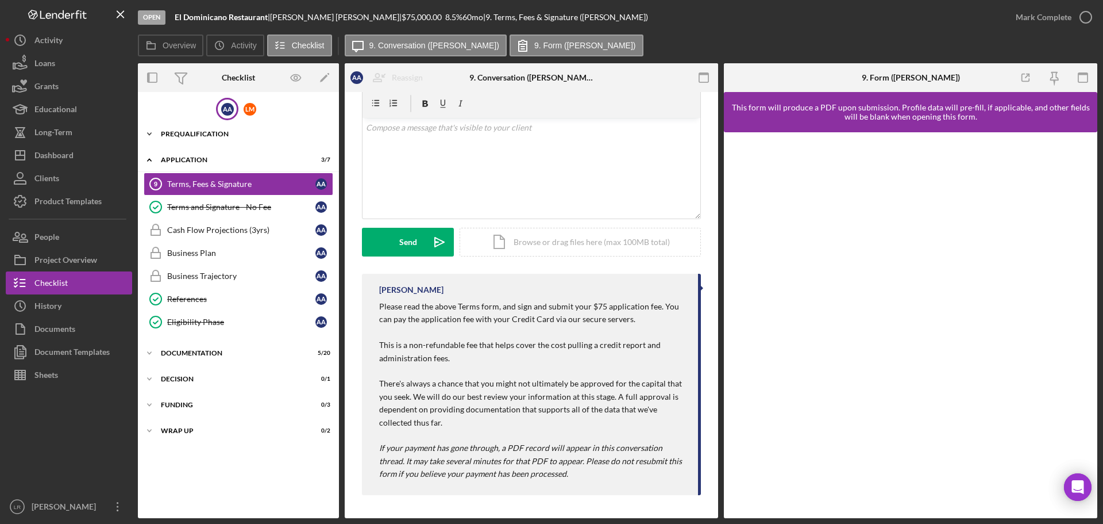
click at [155, 133] on icon "Icon/Expander" at bounding box center [149, 133] width 23 height 23
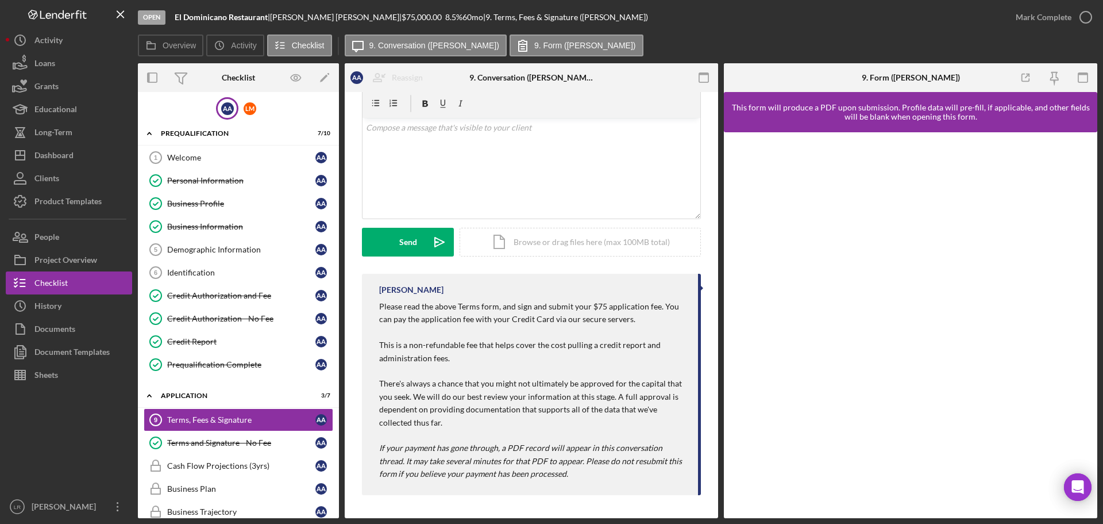
scroll to position [0, 0]
click at [61, 153] on div "Dashboard" at bounding box center [53, 157] width 39 height 26
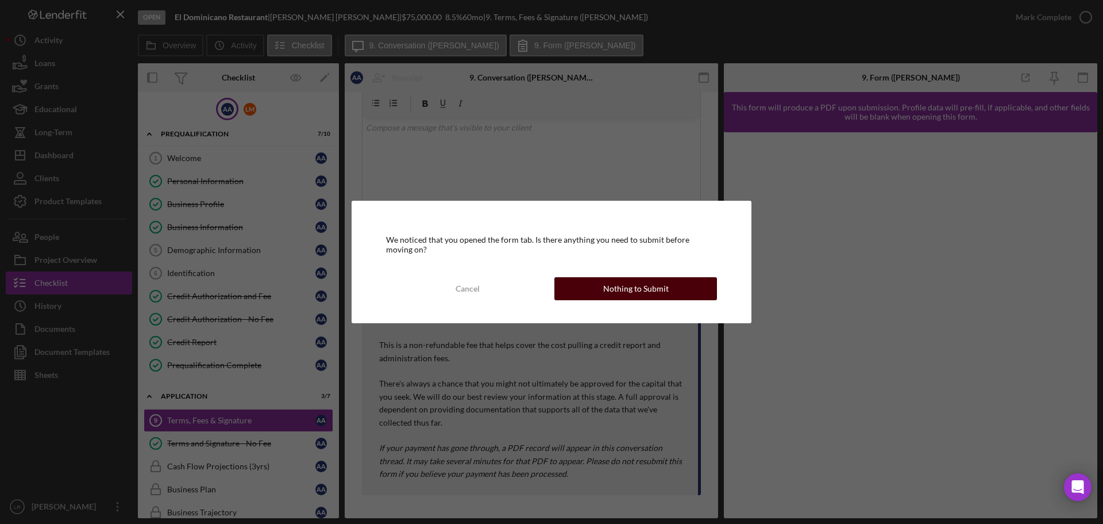
click at [644, 290] on div "Nothing to Submit" at bounding box center [636, 288] width 66 height 23
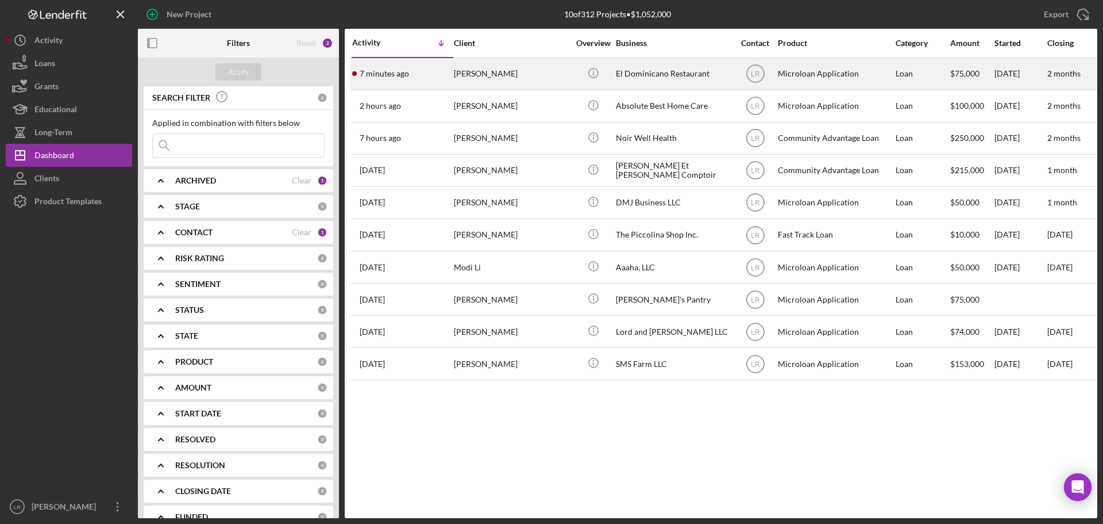
click at [493, 74] on div "[PERSON_NAME]" at bounding box center [511, 74] width 115 height 30
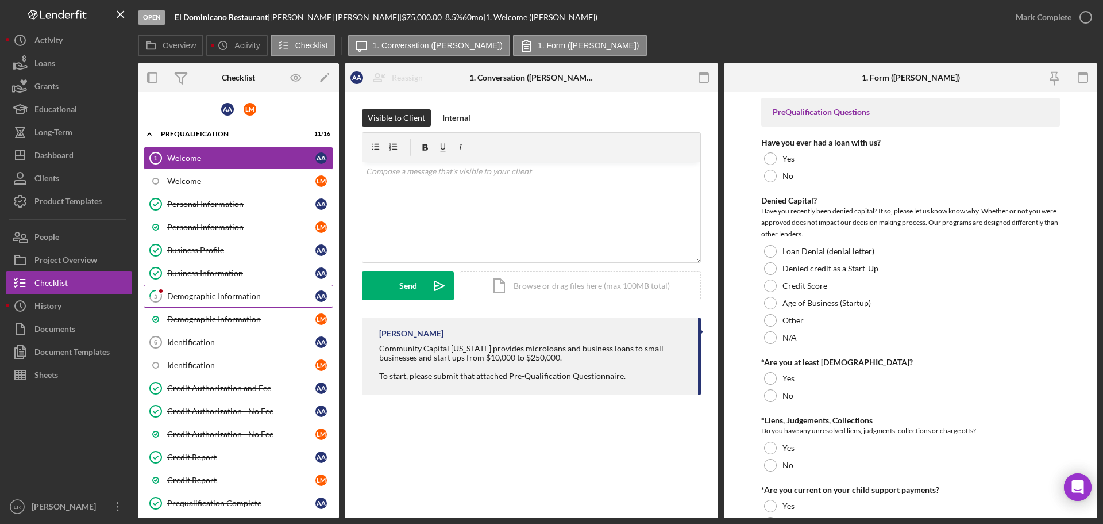
click at [203, 287] on link "5 Demographic Information A A" at bounding box center [239, 295] width 190 height 23
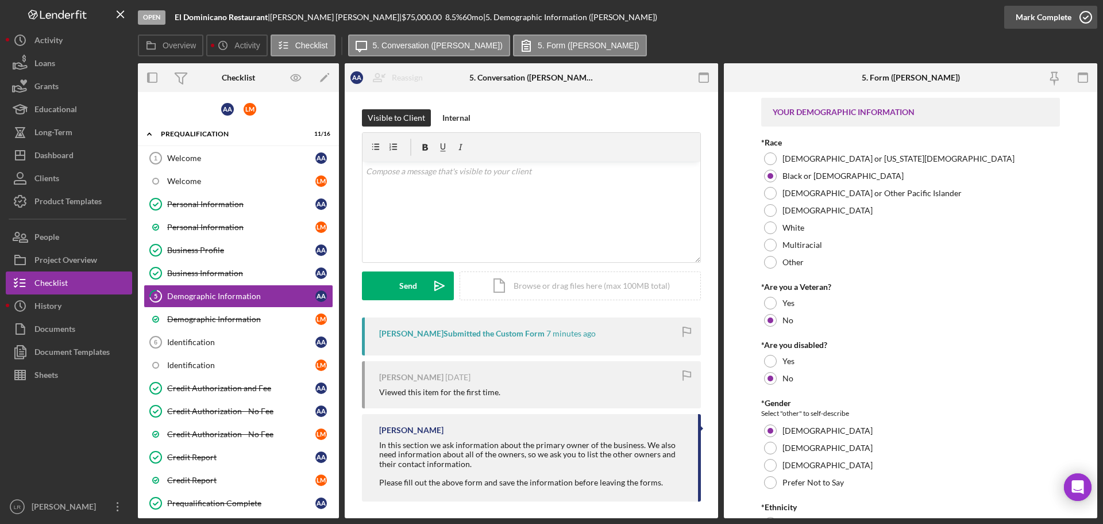
click at [1046, 18] on div "Mark Complete" at bounding box center [1044, 17] width 56 height 23
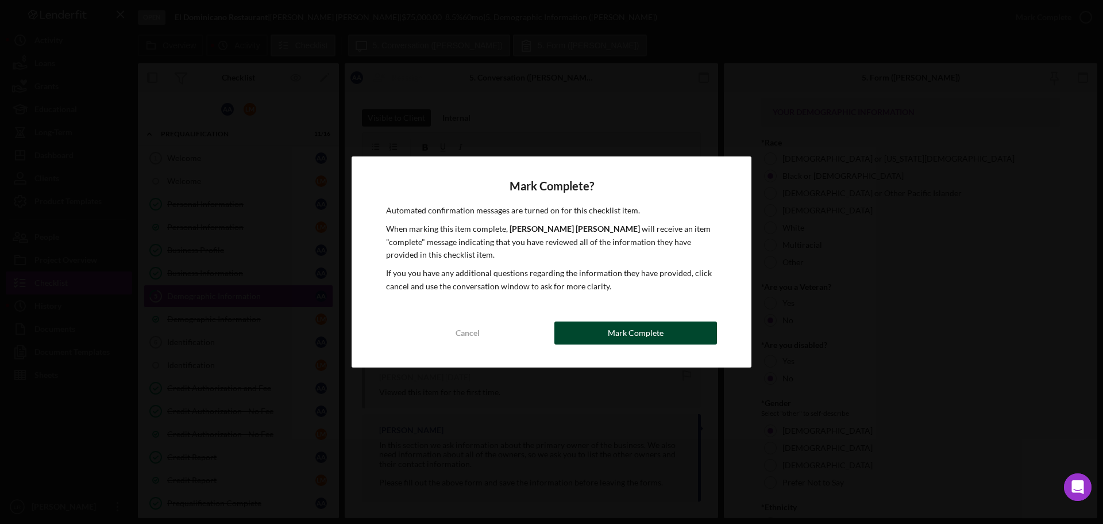
click at [640, 337] on div "Mark Complete" at bounding box center [636, 332] width 56 height 23
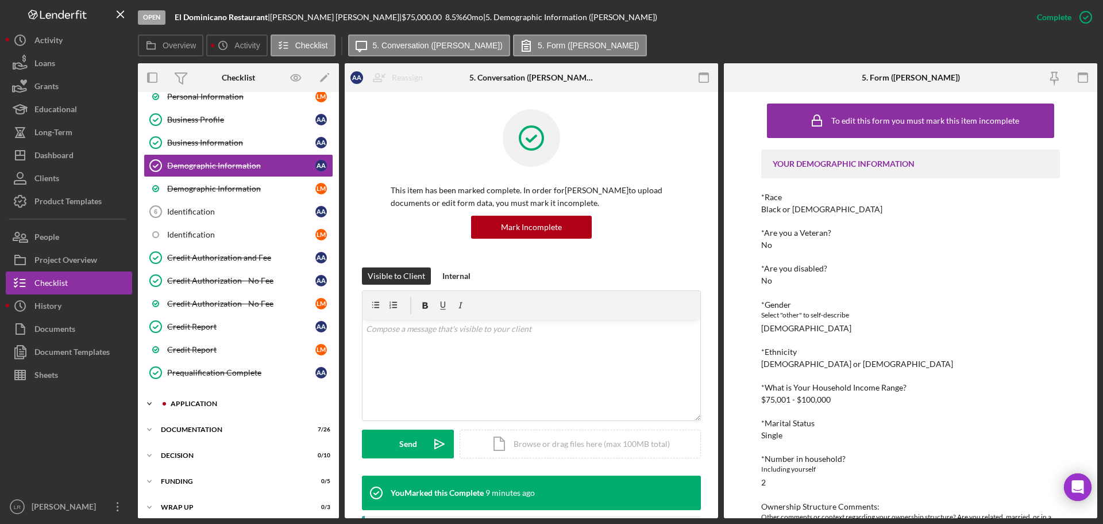
scroll to position [163, 0]
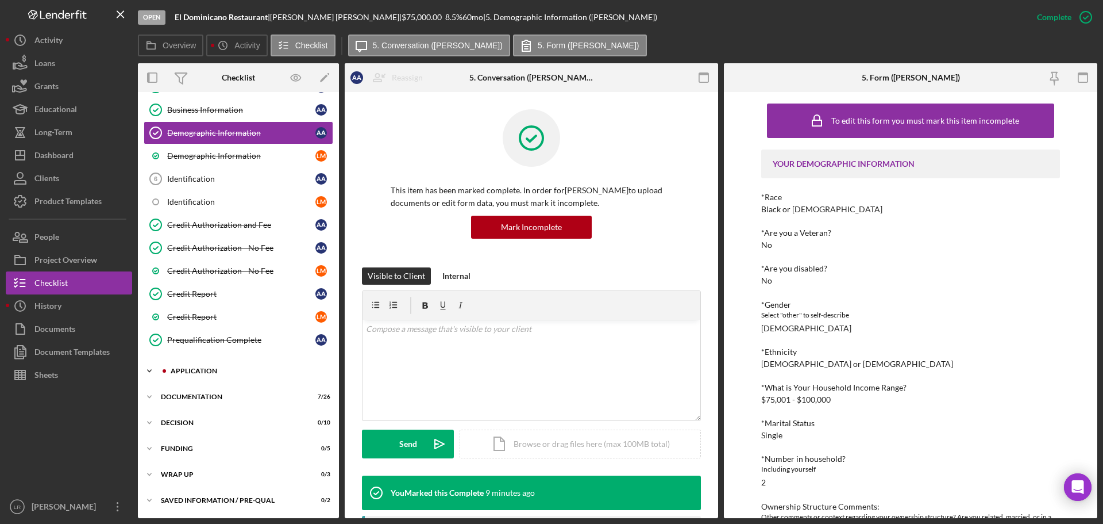
click at [217, 365] on div "Icon/Expander Application 4 / 8" at bounding box center [238, 370] width 201 height 23
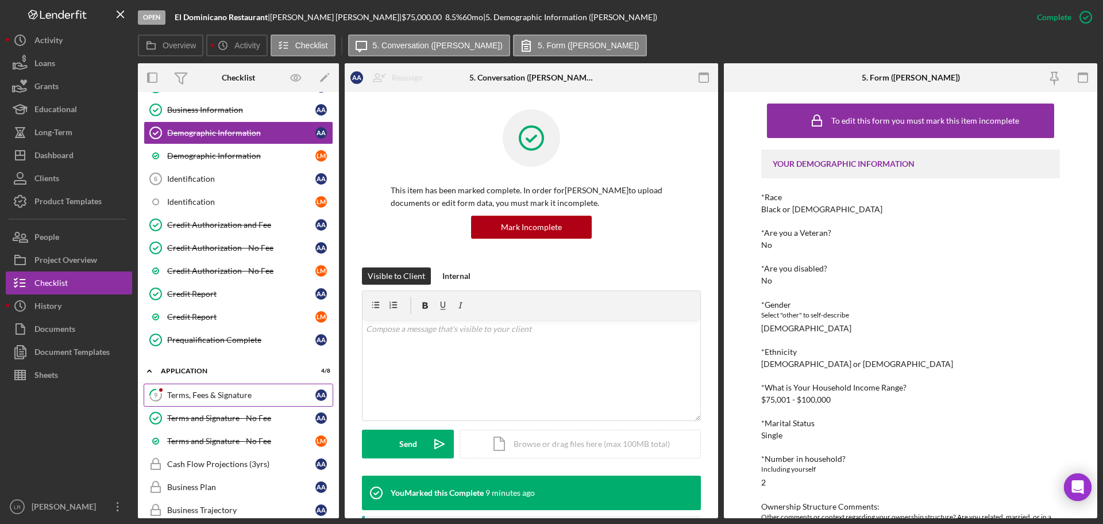
click at [225, 393] on div "Terms, Fees & Signature" at bounding box center [241, 394] width 148 height 9
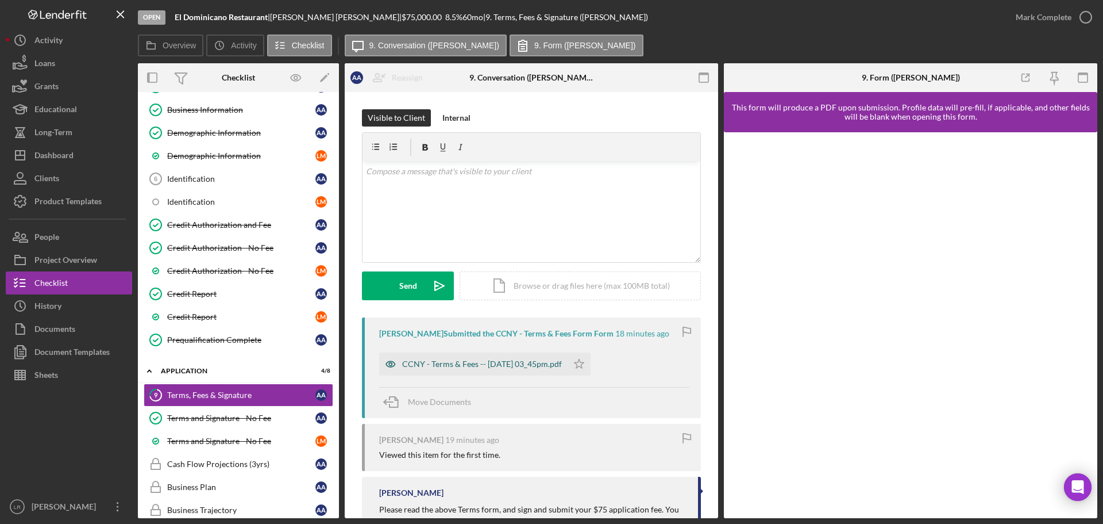
click at [528, 365] on div "CCNY - Terms & Fees -- [DATE] 03_45pm.pdf" at bounding box center [482, 363] width 160 height 9
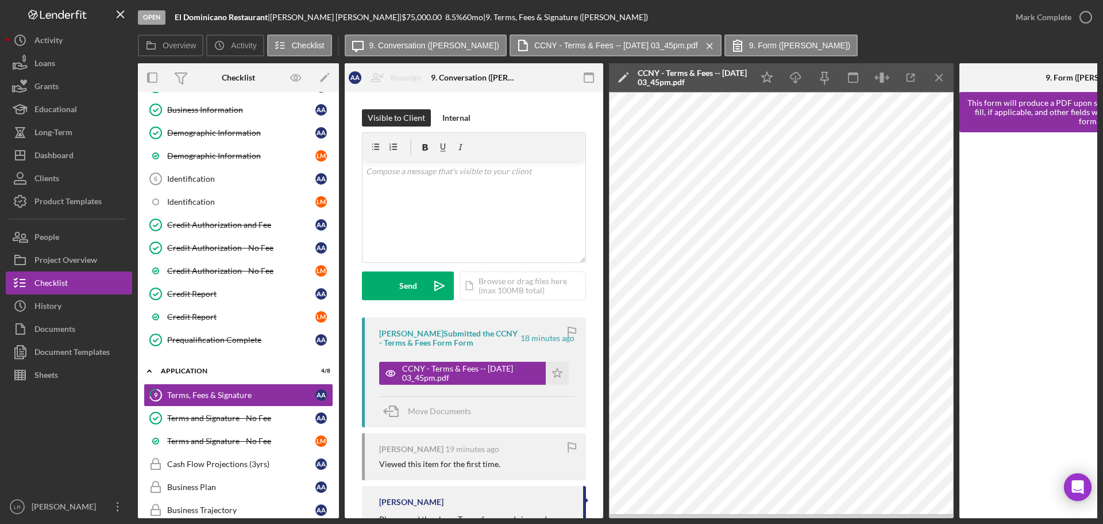
click at [624, 78] on polygon at bounding box center [622, 78] width 9 height 9
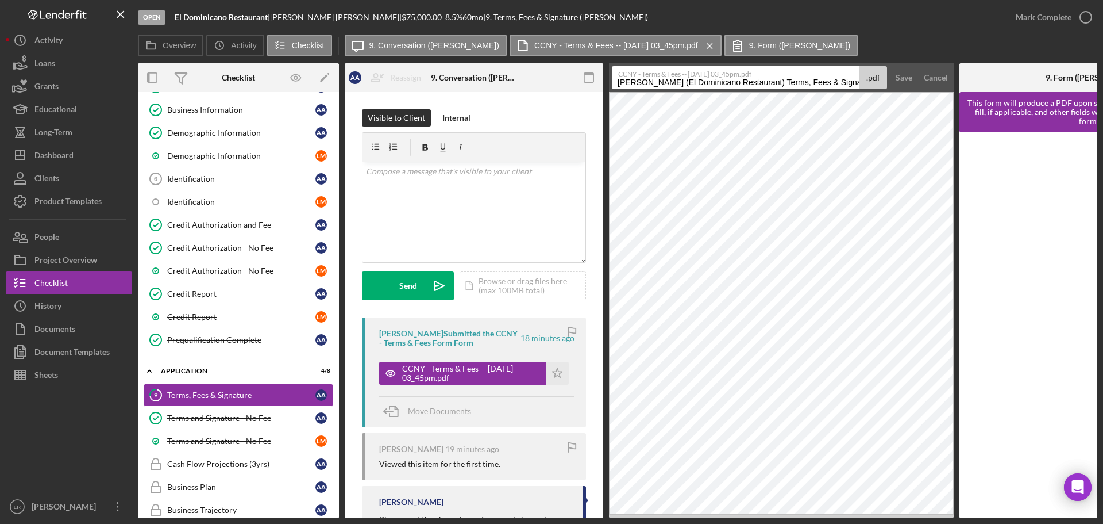
click at [784, 82] on input "[PERSON_NAME] (El Dominicano Restaurant) Terms, Fees & Signature 20250820" at bounding box center [736, 77] width 248 height 23
drag, startPoint x: 783, startPoint y: 83, endPoint x: 203, endPoint y: 102, distance: 579.6
click at [203, 102] on div "Overview Internal Workflow Stage Open Icon/Dropdown Arrow Archive (can unarchiv…" at bounding box center [618, 290] width 960 height 455
click at [707, 82] on input "Terms, Fees & Signature 20250820" at bounding box center [736, 77] width 248 height 23
type input "Terms, Fees & Signature 20250820"
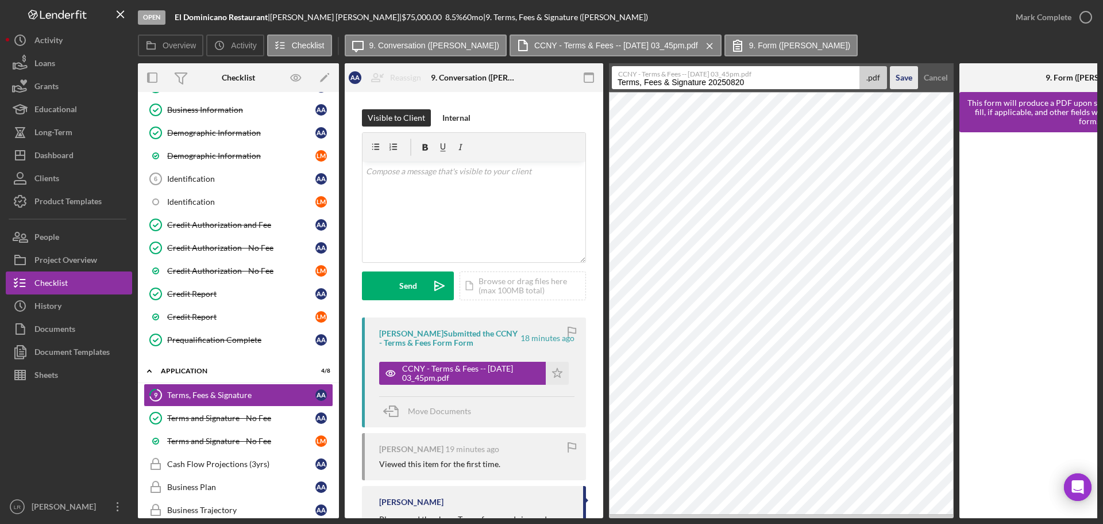
click at [900, 79] on div "Save" at bounding box center [904, 77] width 17 height 23
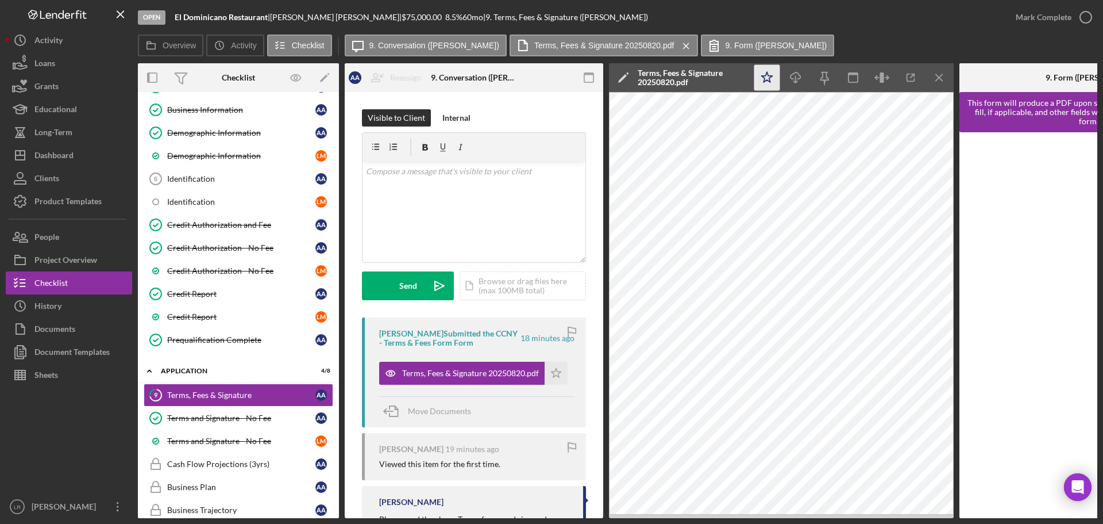
click at [767, 74] on polygon "button" at bounding box center [767, 77] width 11 height 10
click at [796, 74] on icon "Icon/Download" at bounding box center [796, 78] width 26 height 26
drag, startPoint x: 941, startPoint y: 78, endPoint x: 948, endPoint y: 75, distance: 8.2
click at [941, 78] on icon "Icon/Menu Close" at bounding box center [940, 78] width 26 height 26
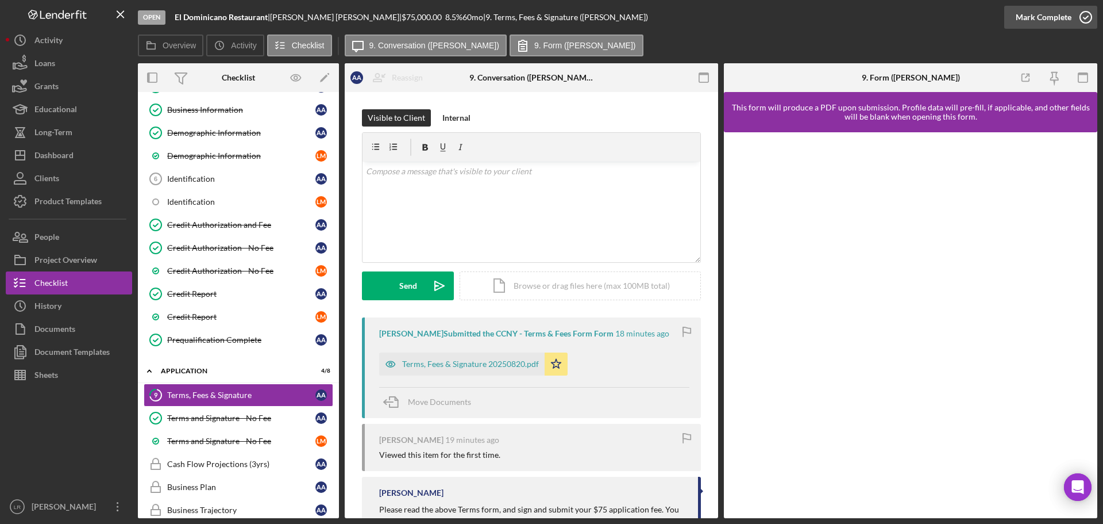
click at [1080, 17] on circle "button" at bounding box center [1085, 16] width 11 height 11
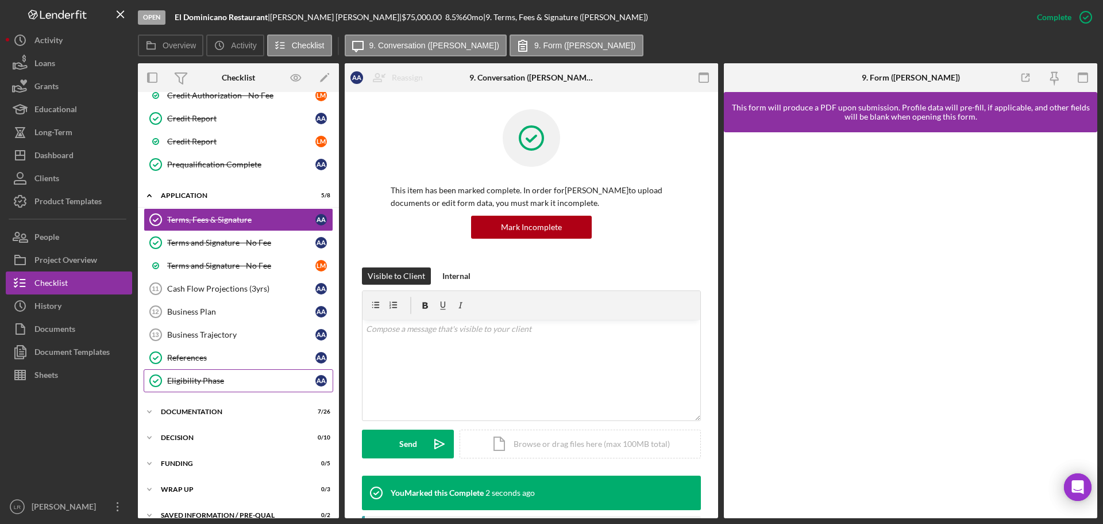
scroll to position [353, 0]
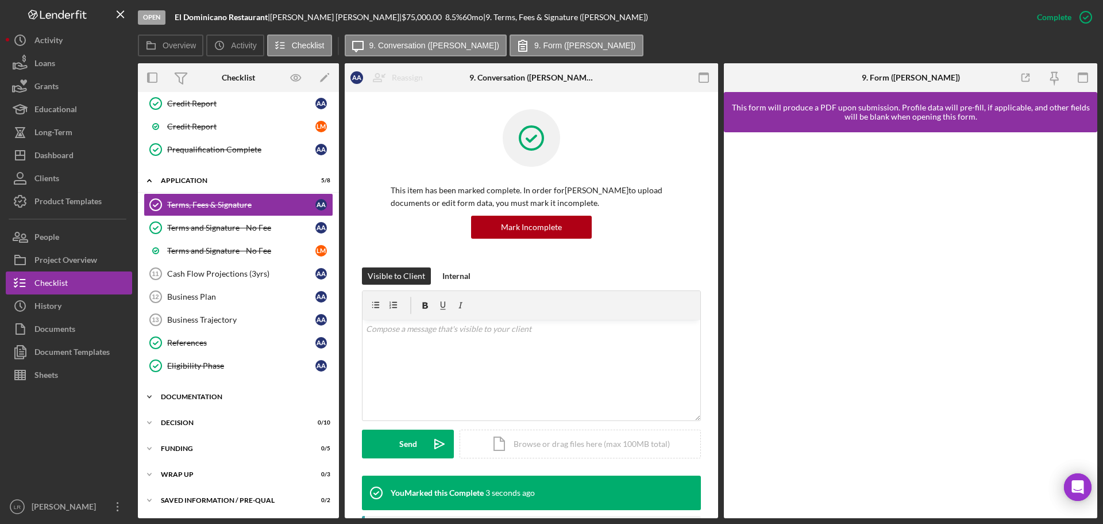
click at [208, 398] on div "Documentation" at bounding box center [243, 396] width 164 height 7
